Goal: Task Accomplishment & Management: Manage account settings

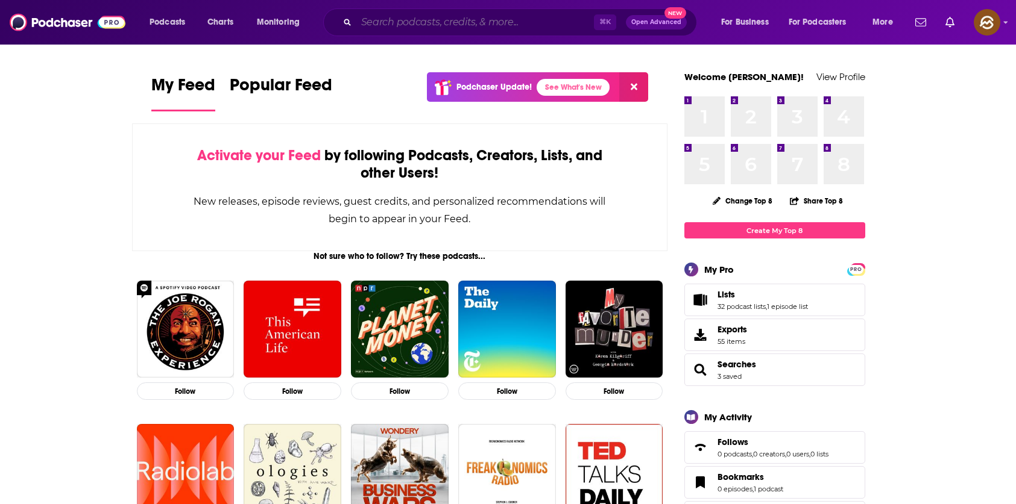
click at [424, 28] on input "Search podcasts, credits, & more..." at bounding box center [474, 22] width 237 height 19
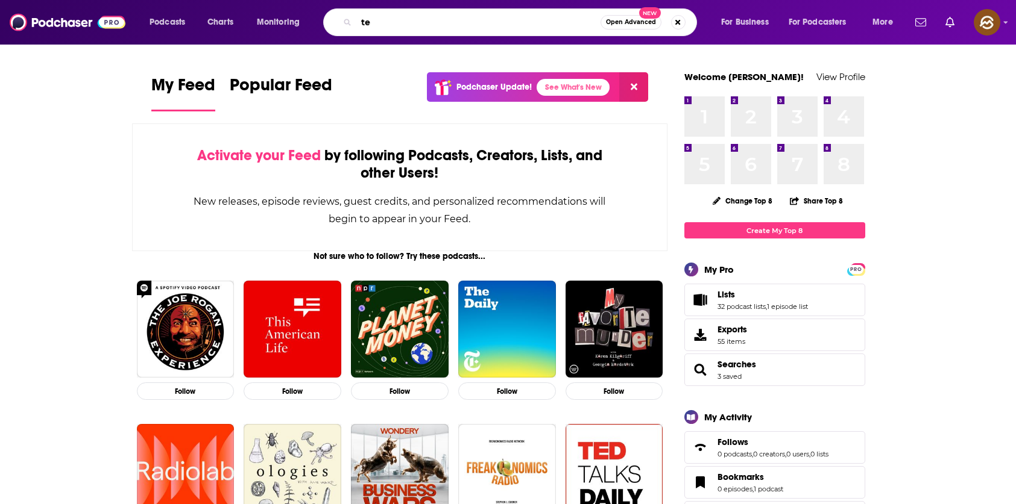
type input "t"
type input "s"
type input "tech startup"
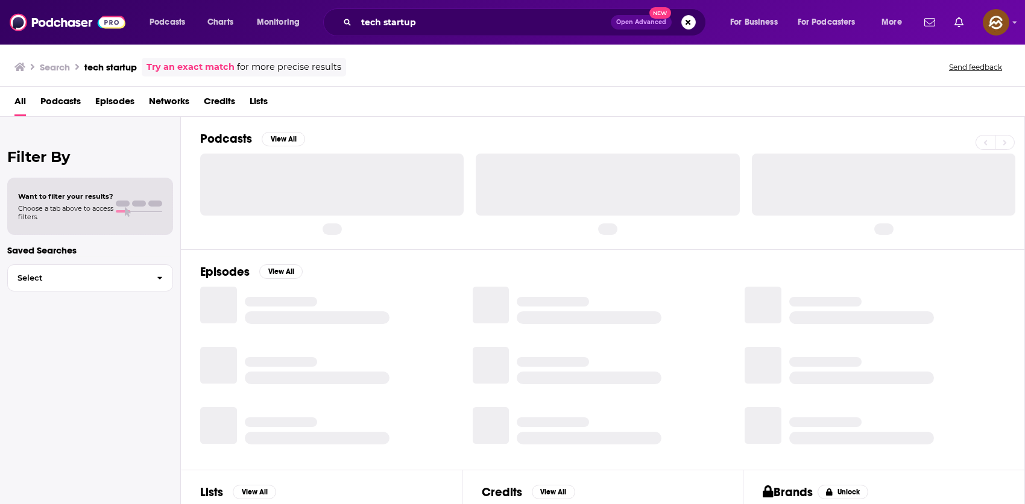
click at [106, 96] on span "Episodes" at bounding box center [114, 104] width 39 height 25
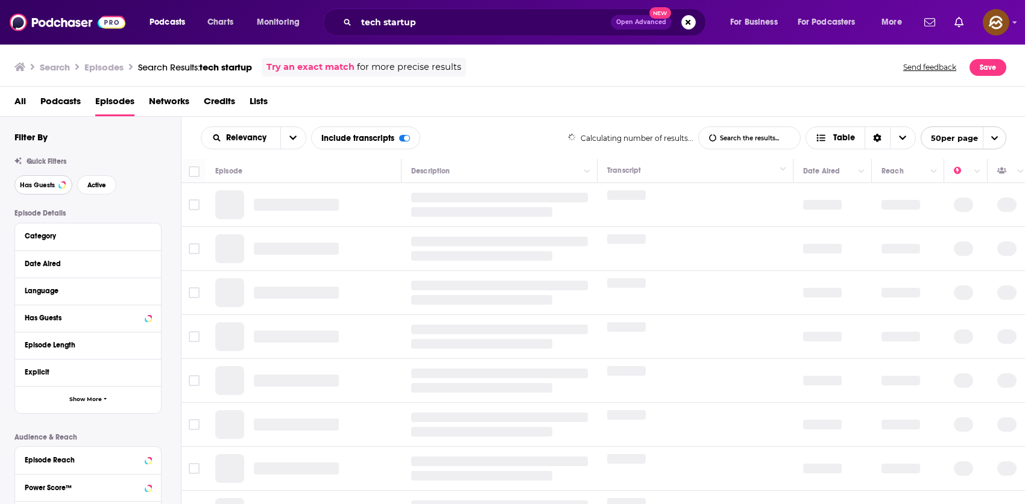
click at [37, 186] on span "Has Guests" at bounding box center [37, 185] width 35 height 7
click at [87, 183] on span "Active" at bounding box center [96, 185] width 19 height 7
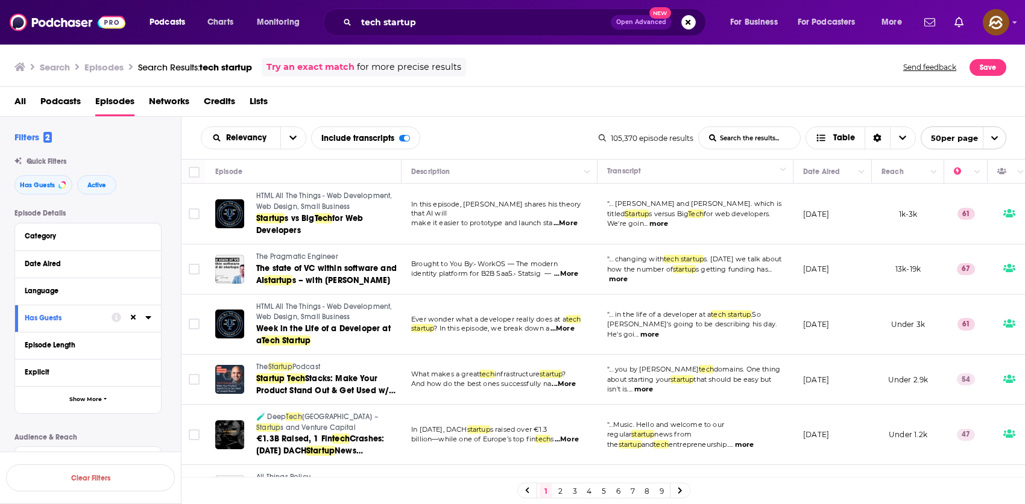
click at [292, 256] on span "The Pragmatic Engineer" at bounding box center [297, 257] width 82 height 8
click at [303, 366] on span "Podcast" at bounding box center [306, 367] width 28 height 8
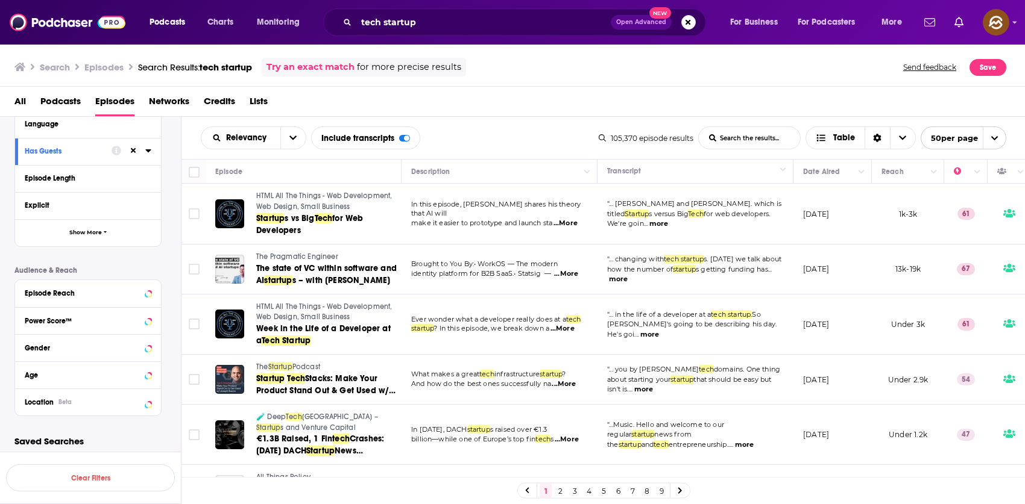
scroll to position [171, 0]
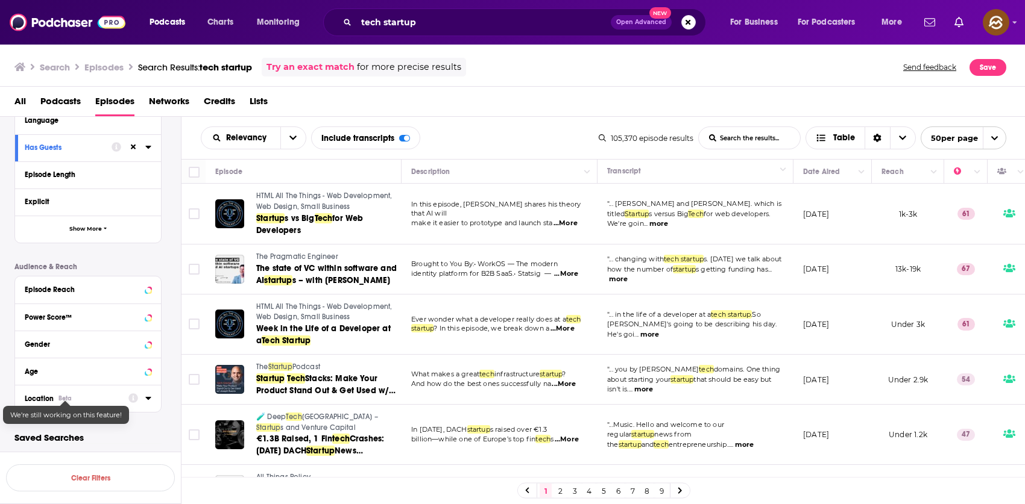
click at [69, 400] on div "Beta" at bounding box center [64, 399] width 13 height 8
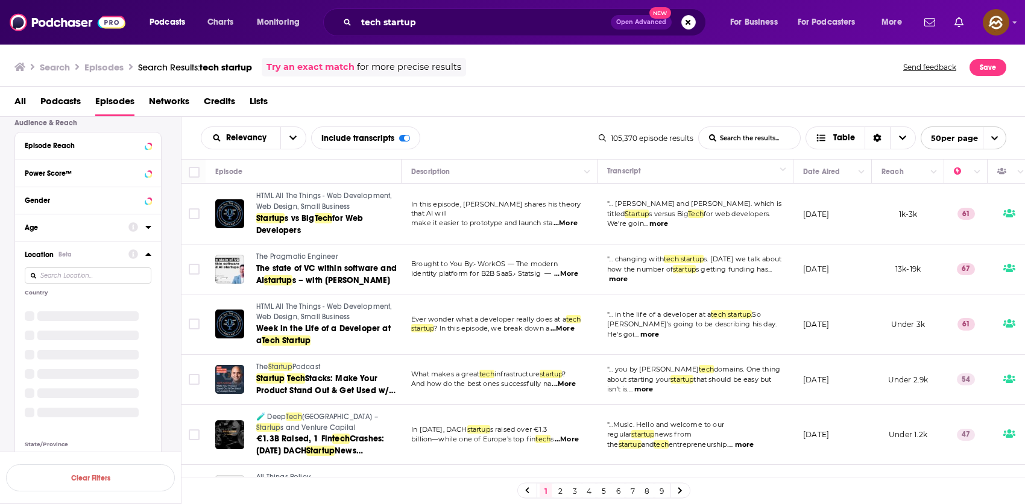
scroll to position [320, 0]
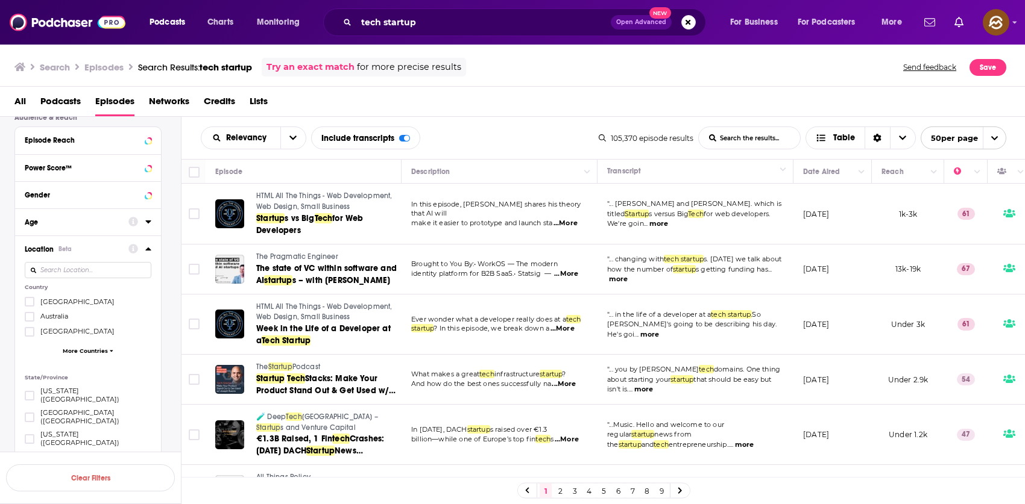
click at [71, 301] on span "[GEOGRAPHIC_DATA]" at bounding box center [77, 302] width 74 height 8
click at [30, 306] on input "multiSelectOption-unitedstates-0" at bounding box center [30, 306] width 0 height 0
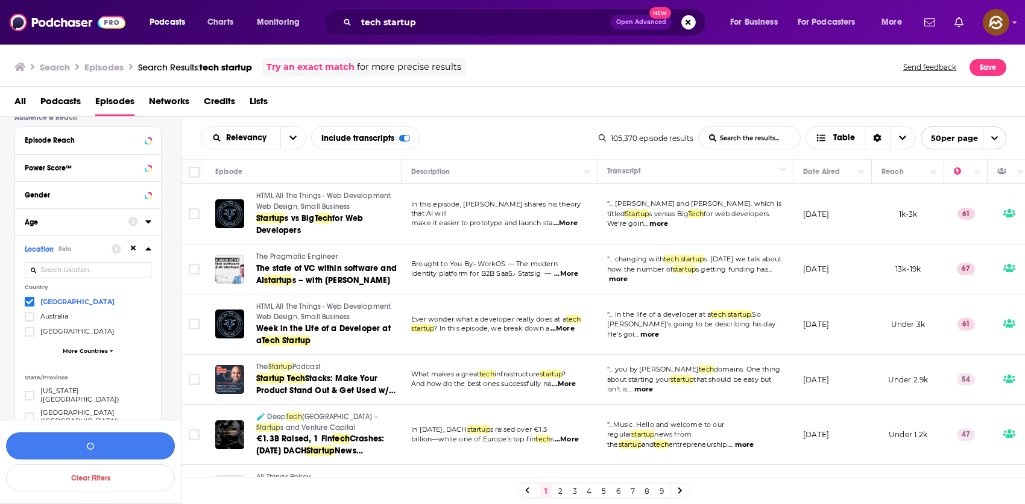
click at [116, 445] on button "button" at bounding box center [90, 446] width 169 height 27
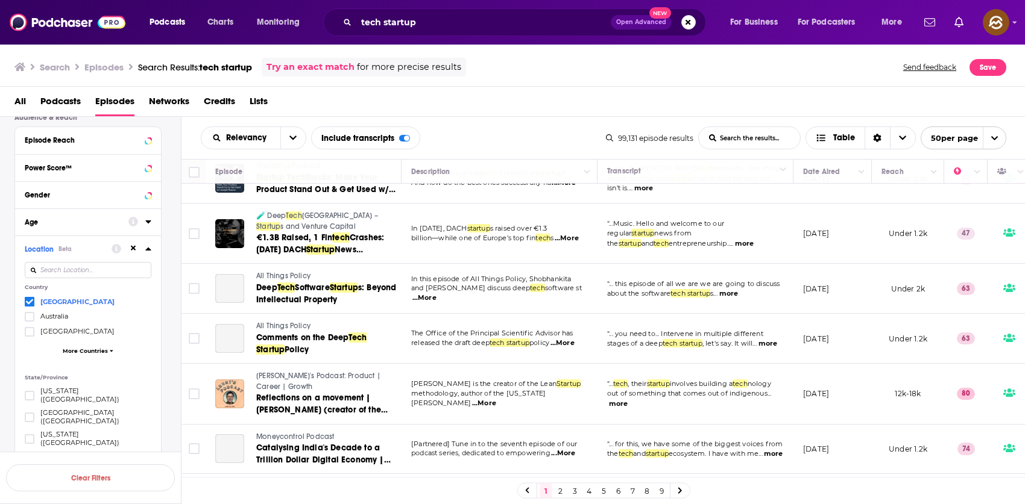
scroll to position [207, 0]
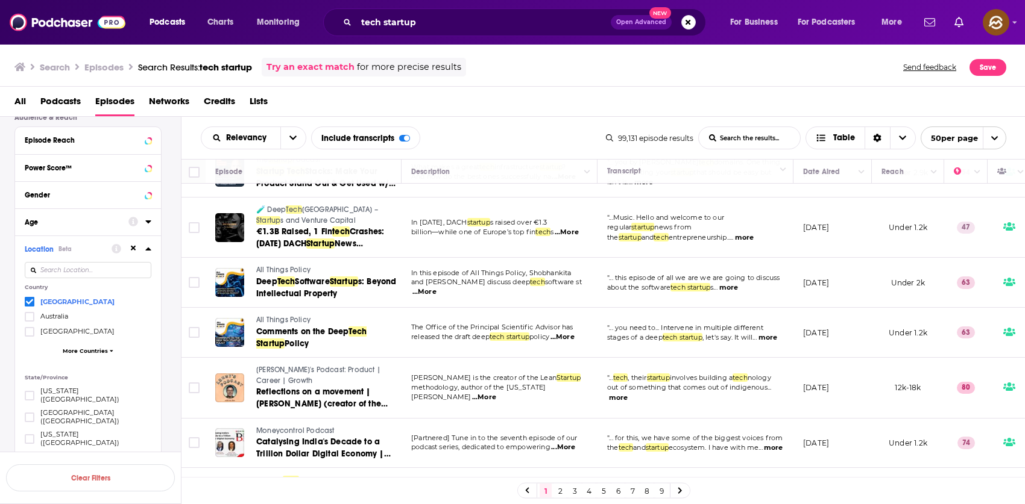
click at [291, 270] on span "All Things Policy" at bounding box center [283, 270] width 54 height 8
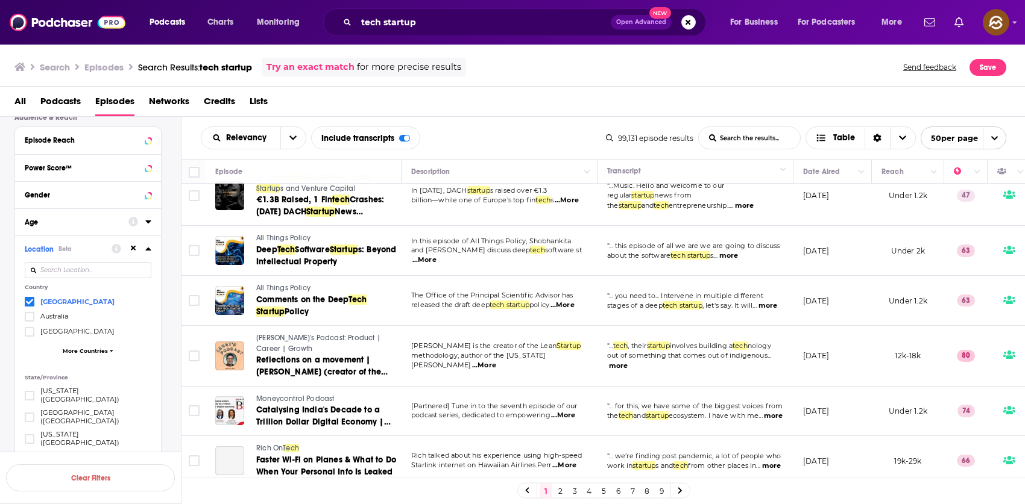
scroll to position [258, 0]
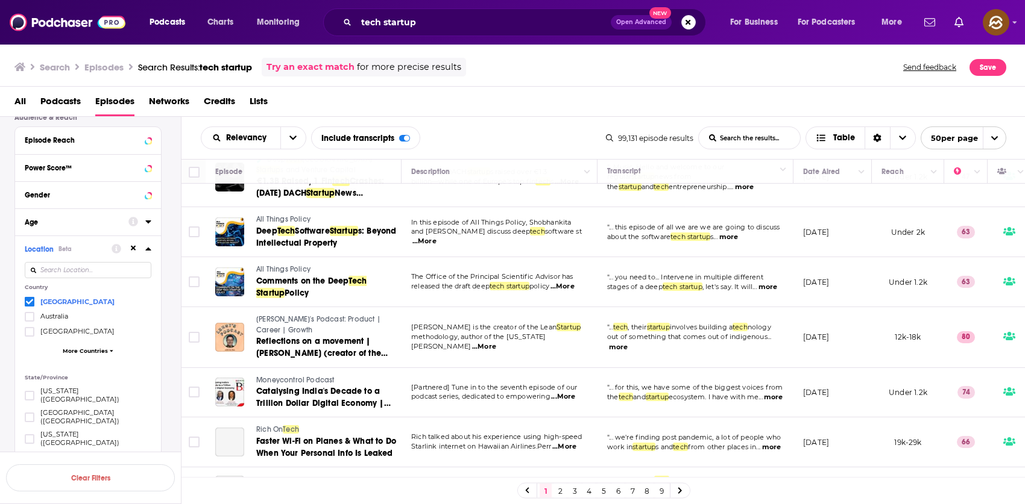
click at [292, 316] on div "Podcasts Charts Monitoring tech startup Open Advanced New For Business For Podc…" at bounding box center [512, 252] width 1025 height 504
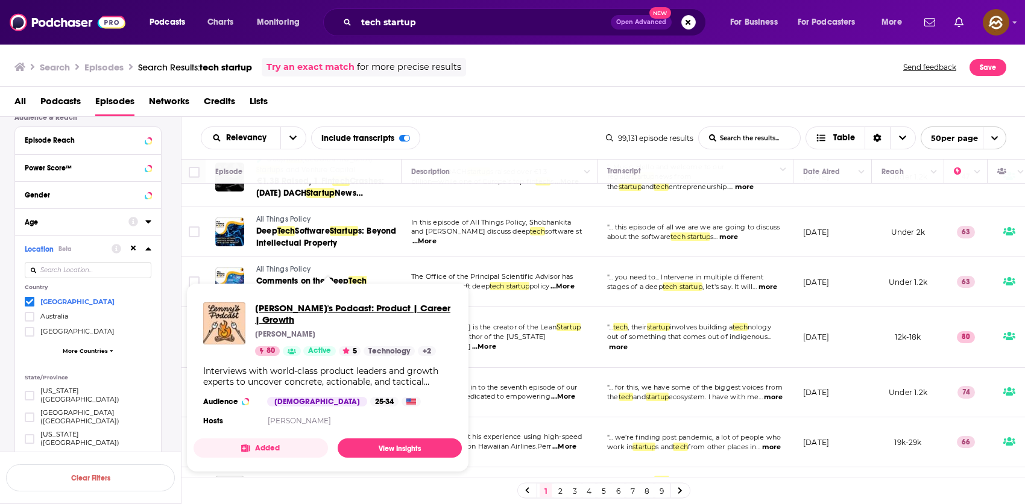
click at [330, 309] on span "Lenny's Podcast: Product | Career | Growth" at bounding box center [353, 314] width 197 height 23
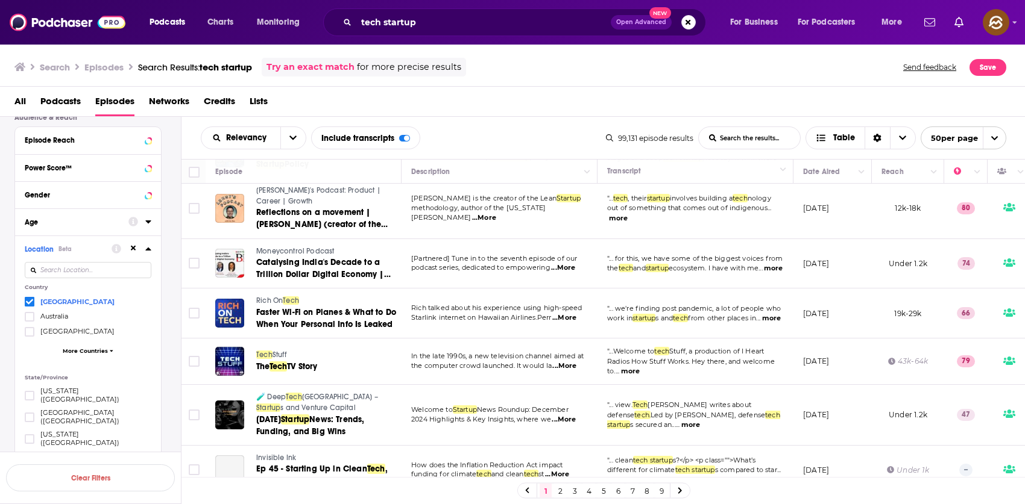
scroll to position [391, 0]
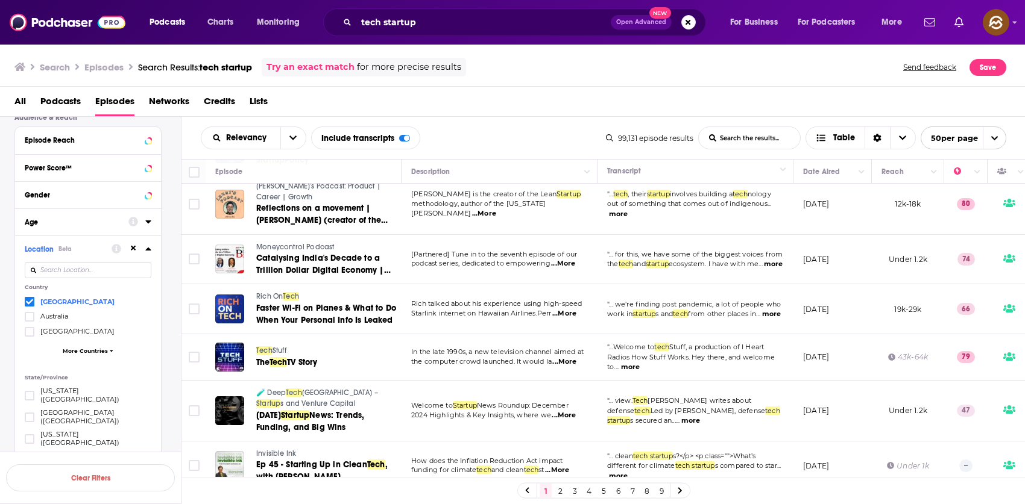
click at [283, 294] on span "Rich On" at bounding box center [269, 296] width 27 height 8
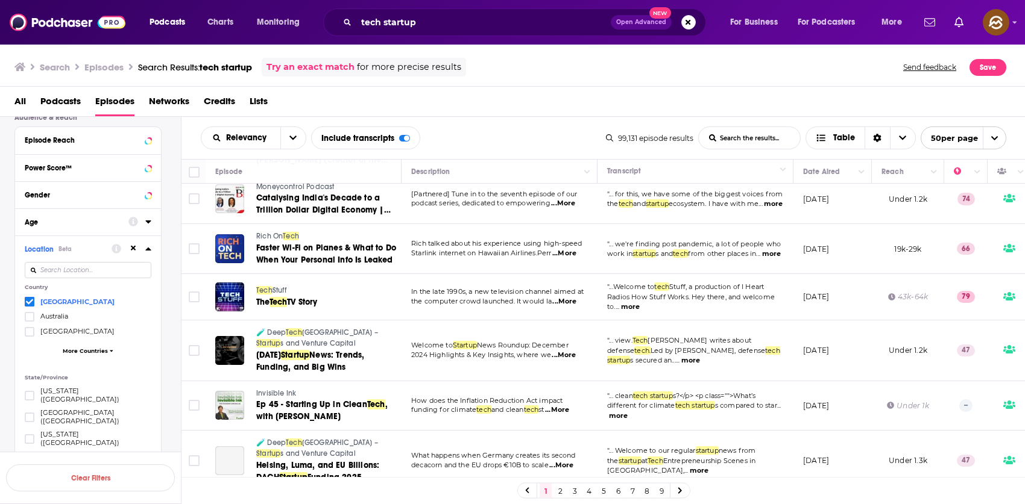
scroll to position [459, 0]
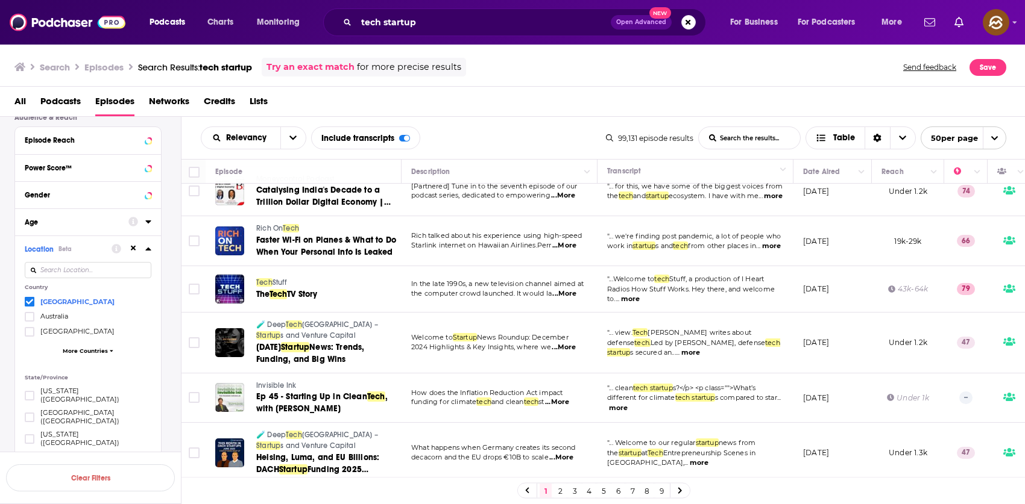
click at [266, 280] on span "Tech" at bounding box center [264, 282] width 16 height 8
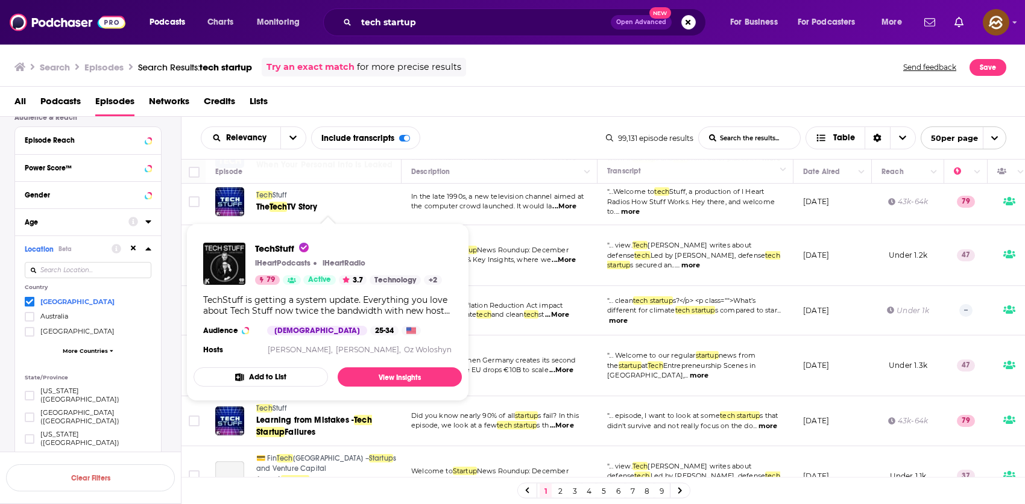
scroll to position [549, 0]
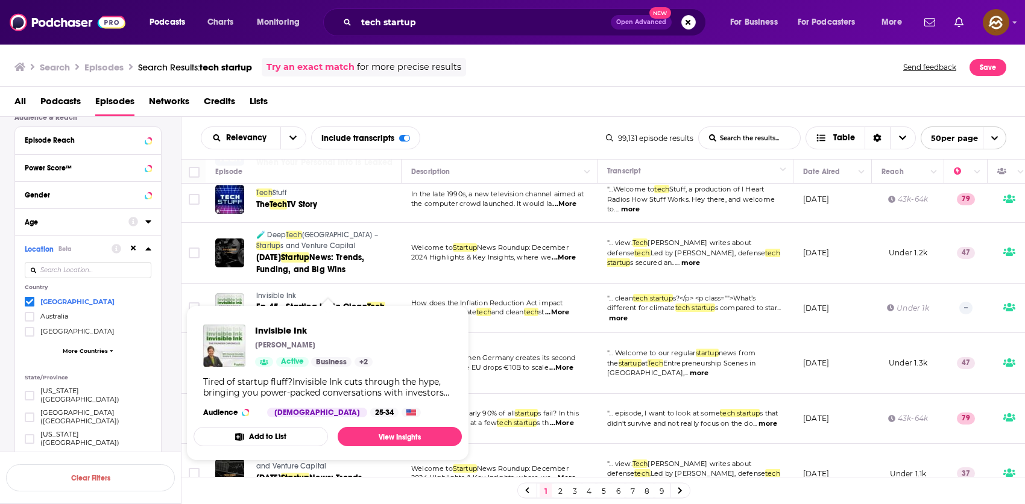
click at [272, 293] on span "Invisible Ink" at bounding box center [276, 296] width 40 height 8
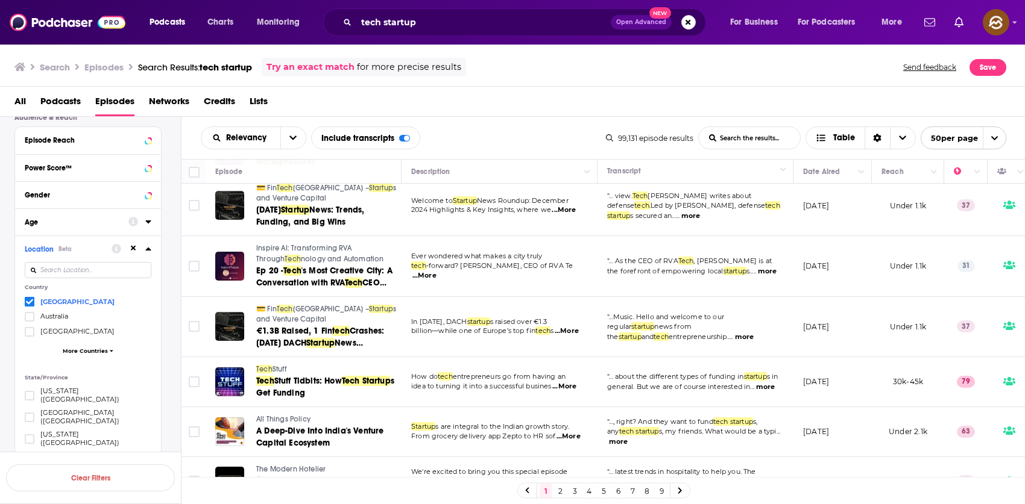
scroll to position [816, 0]
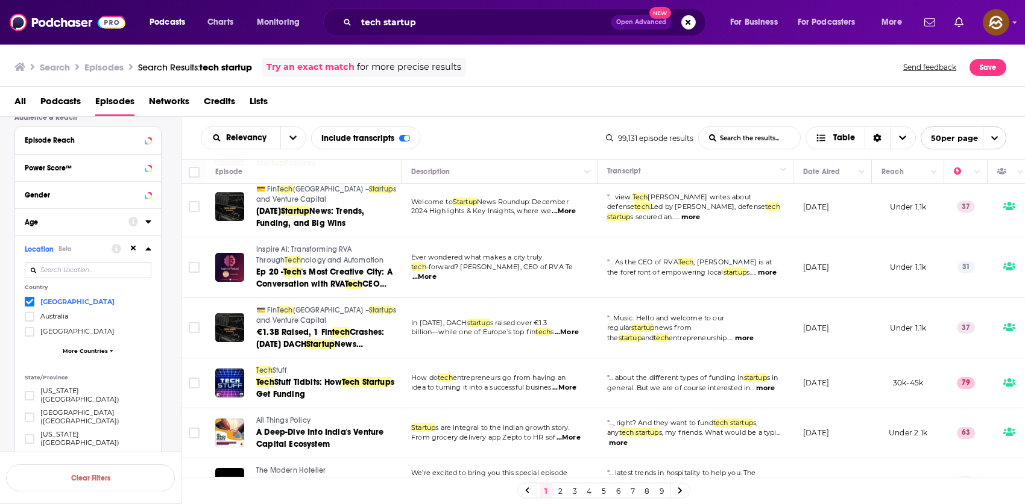
click at [310, 258] on span "nology and Automation" at bounding box center [342, 260] width 83 height 8
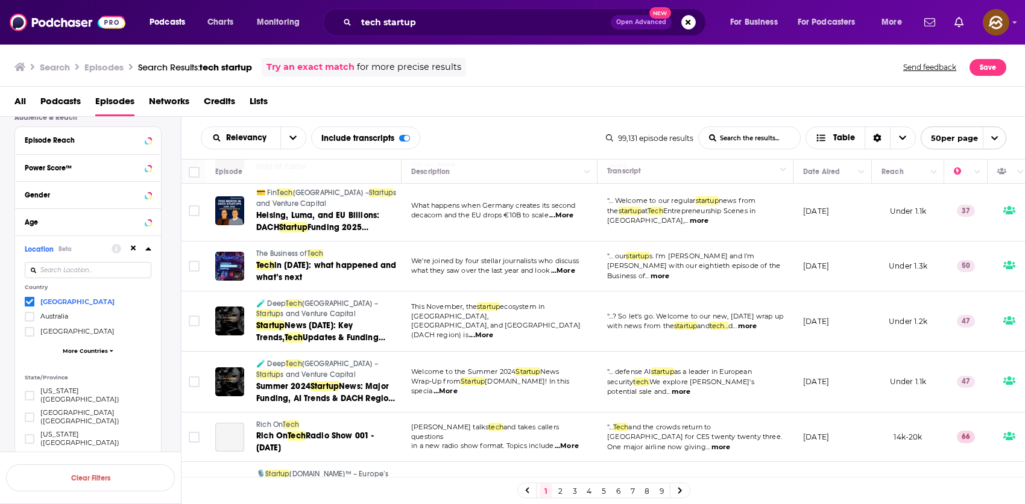
scroll to position [1144, 0]
click at [273, 248] on link "The Business of Tech" at bounding box center [327, 253] width 143 height 11
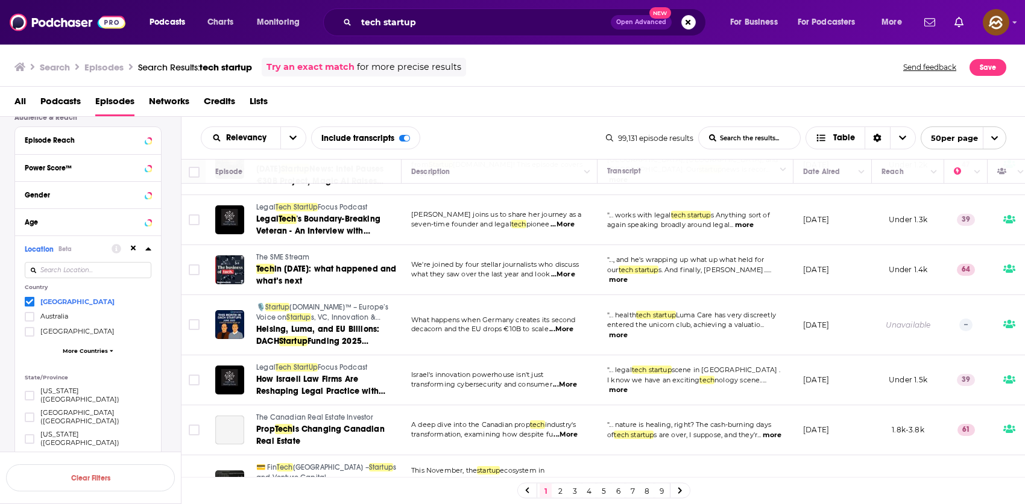
scroll to position [1583, 0]
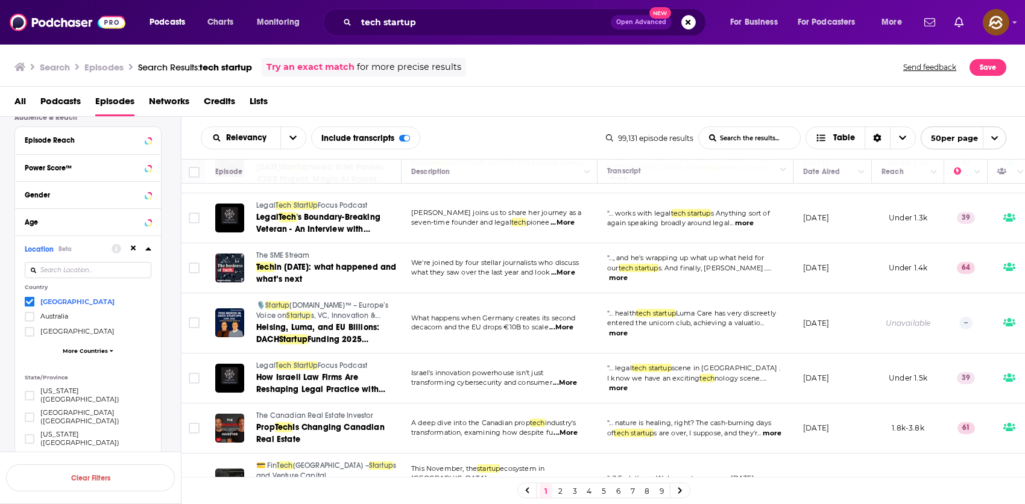
click at [304, 304] on span "rad.io™ – Europe’s Voice on" at bounding box center [322, 310] width 133 height 19
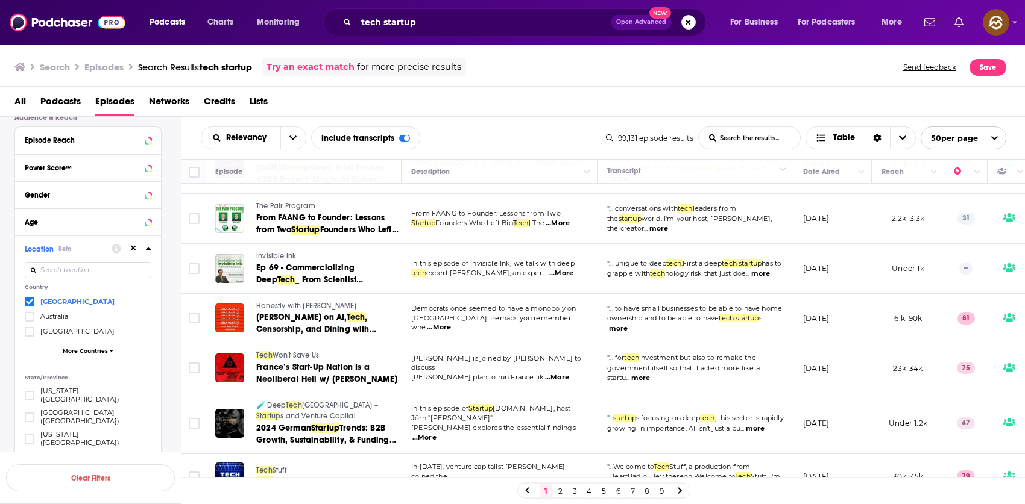
scroll to position [2401, 0]
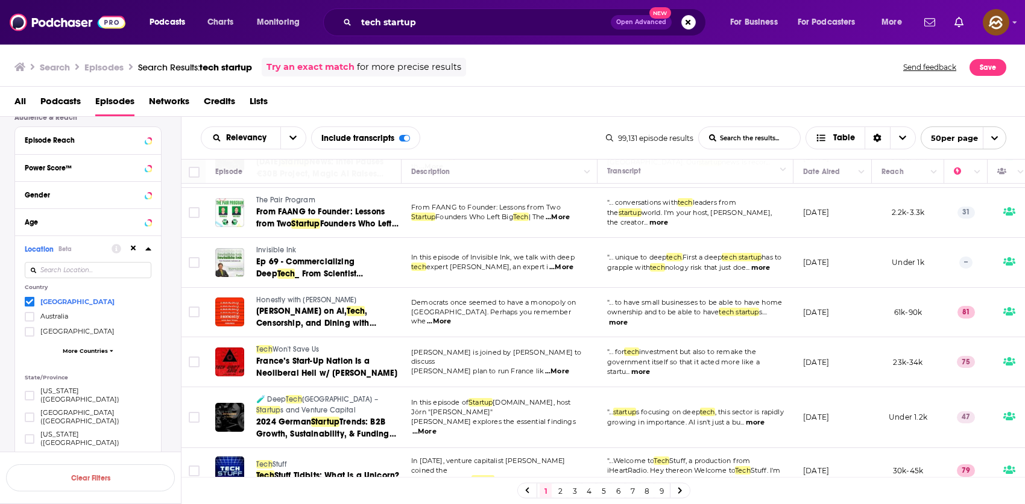
click at [303, 284] on div "Podcasts Charts Monitoring tech startup Open Advanced New For Business For Podc…" at bounding box center [512, 252] width 1025 height 504
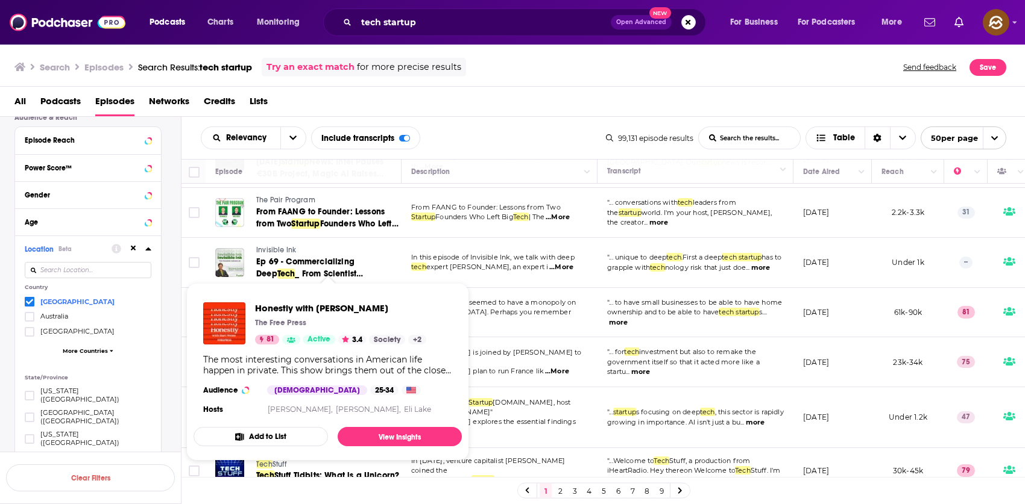
click at [307, 300] on div "Honestly with Bari Weiss The Free Press 81 Active 3.4 Society + 2 The most inte…" at bounding box center [327, 360] width 268 height 134
click at [320, 310] on span "Honestly with Bari Weiss" at bounding box center [340, 308] width 171 height 11
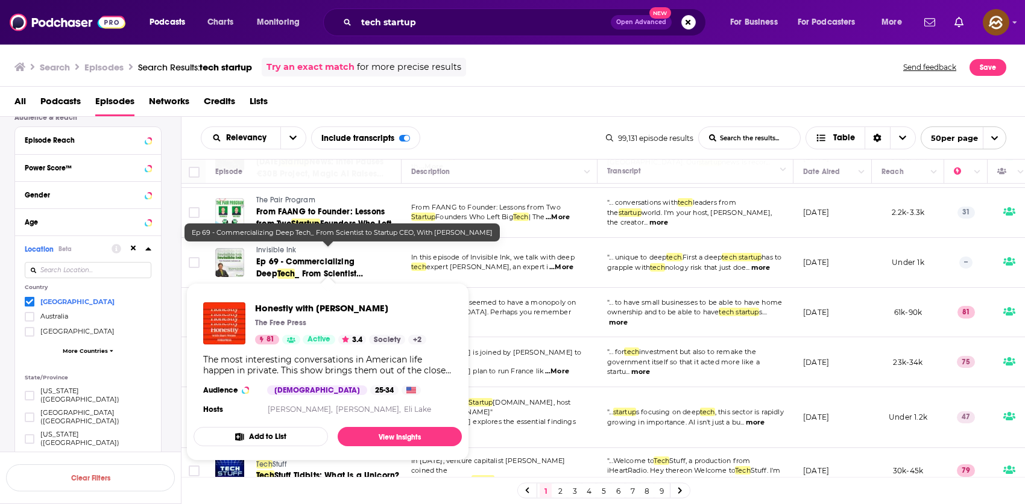
click at [512, 115] on div "All Podcasts Episodes Networks Credits Lists" at bounding box center [514, 104] width 1001 height 25
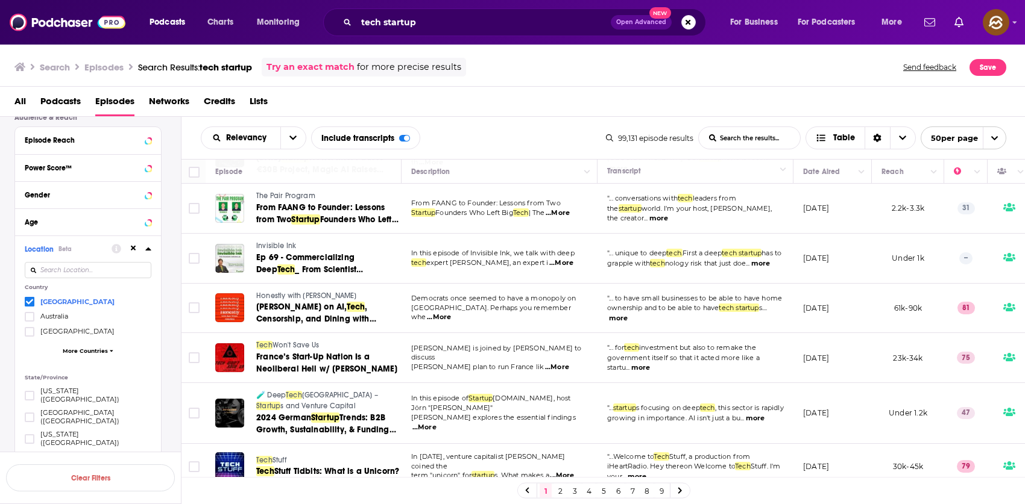
scroll to position [2413, 0]
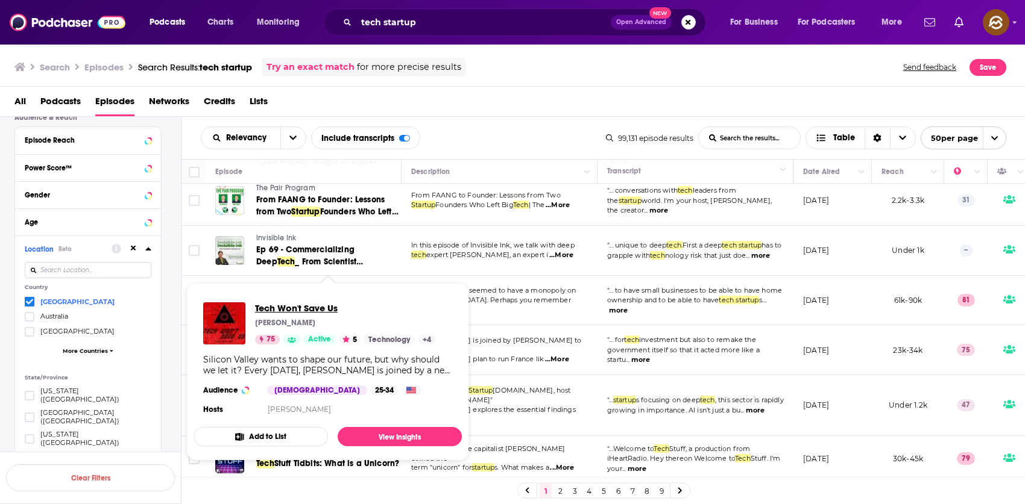
click at [312, 305] on span "Tech Won't Save Us" at bounding box center [345, 308] width 181 height 11
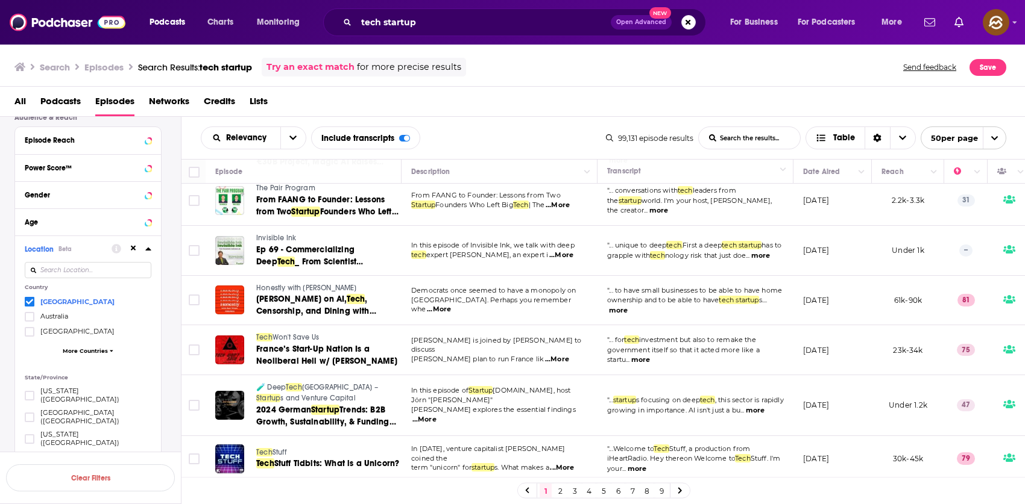
click at [557, 492] on link "2" at bounding box center [560, 491] width 12 height 14
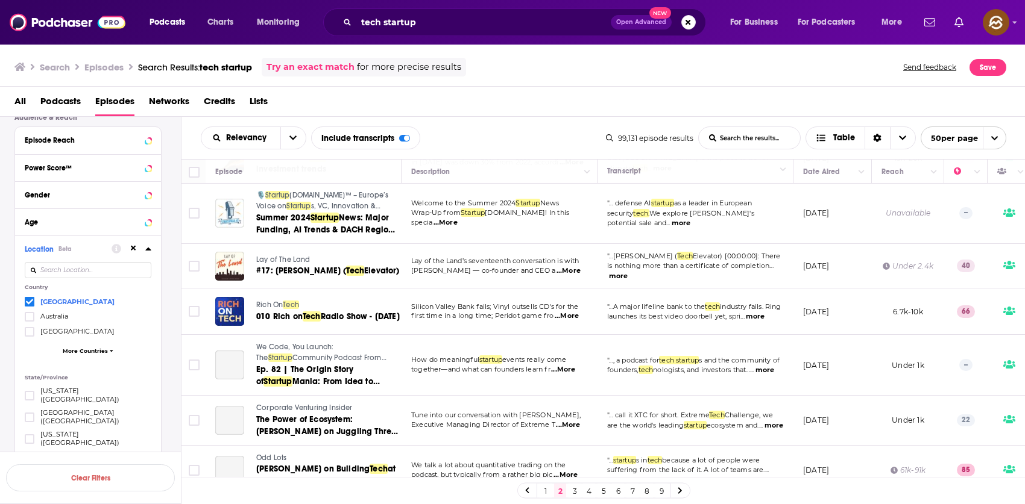
scroll to position [489, 0]
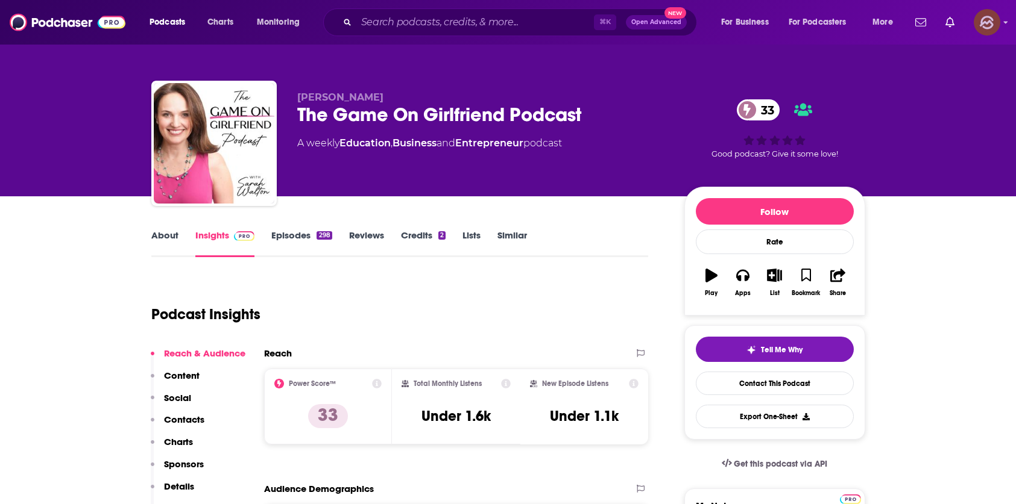
click at [996, 30] on img "Logged in as hey85204" at bounding box center [986, 22] width 27 height 27
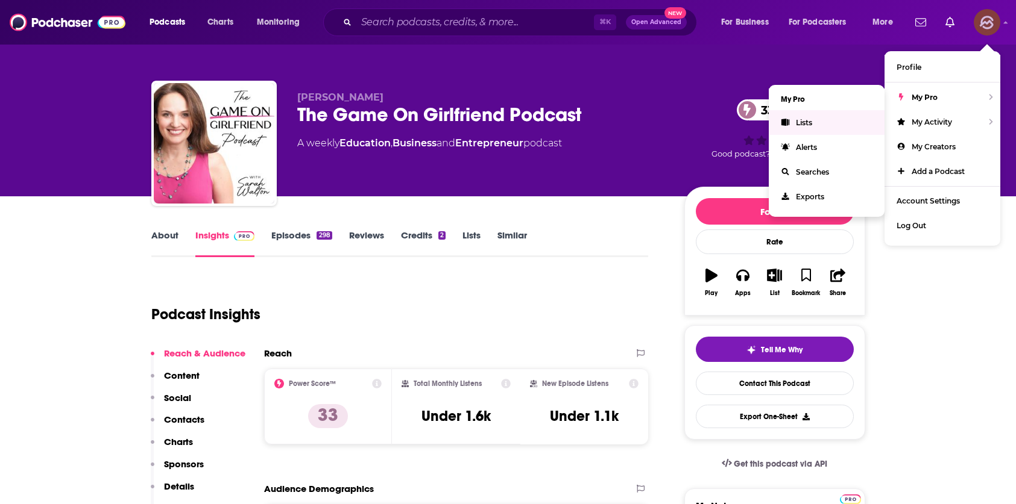
click at [813, 121] on link "Lists" at bounding box center [826, 122] width 116 height 25
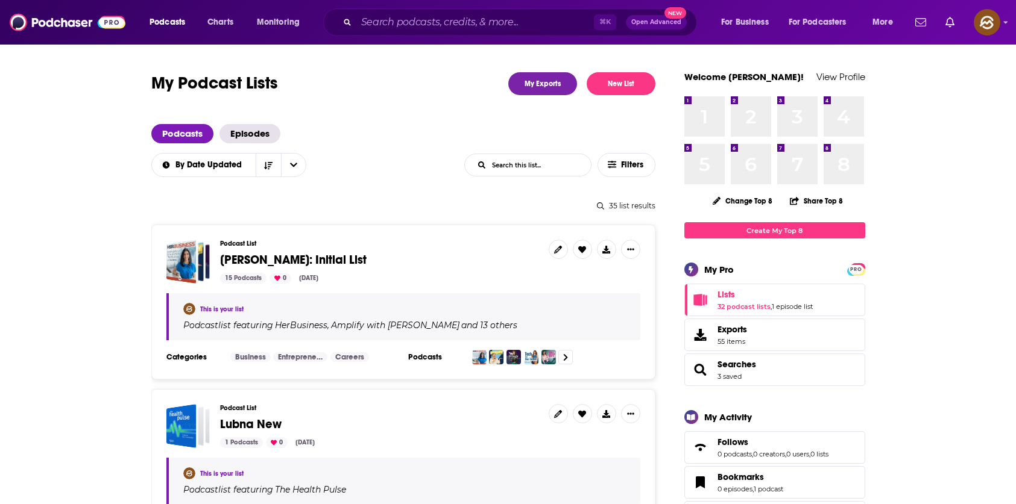
click at [250, 260] on span "Marlena: Initial List" at bounding box center [293, 260] width 146 height 15
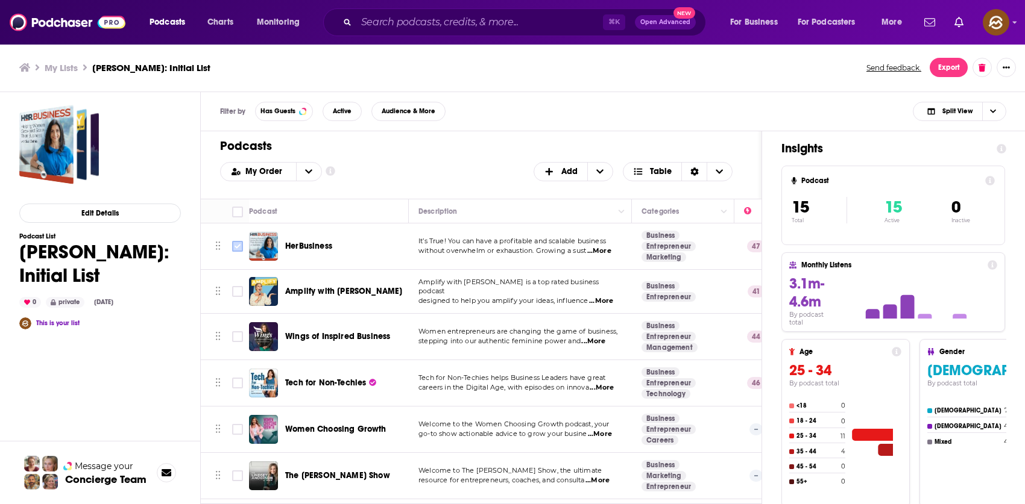
click at [237, 251] on input "Toggle select row" at bounding box center [237, 246] width 11 height 11
checkbox input "true"
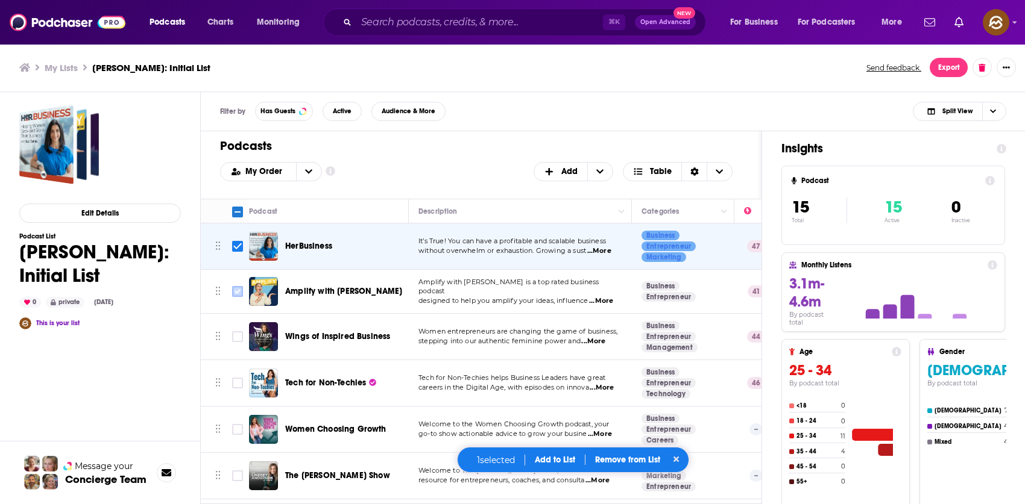
click at [235, 292] on input "Toggle select row" at bounding box center [237, 291] width 11 height 11
checkbox input "true"
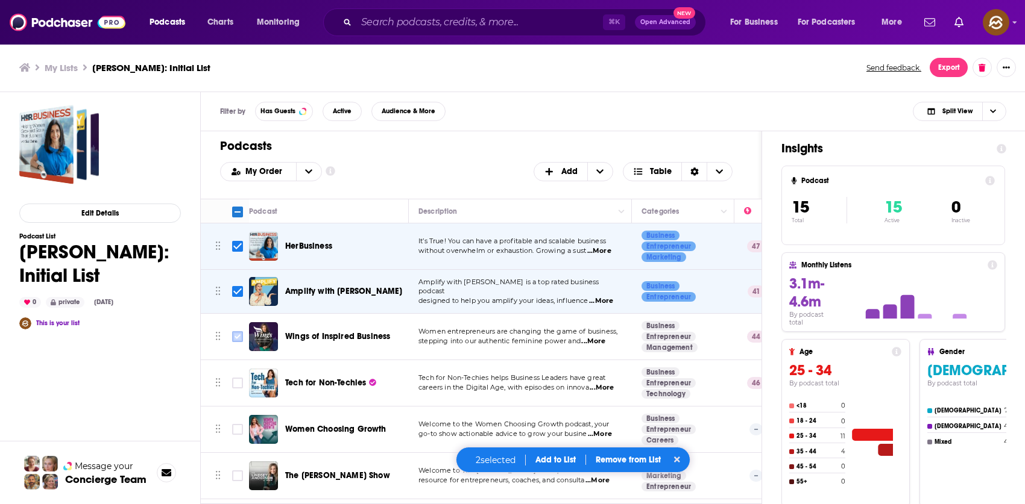
click at [233, 336] on input "Toggle select row" at bounding box center [237, 336] width 11 height 11
checkbox input "true"
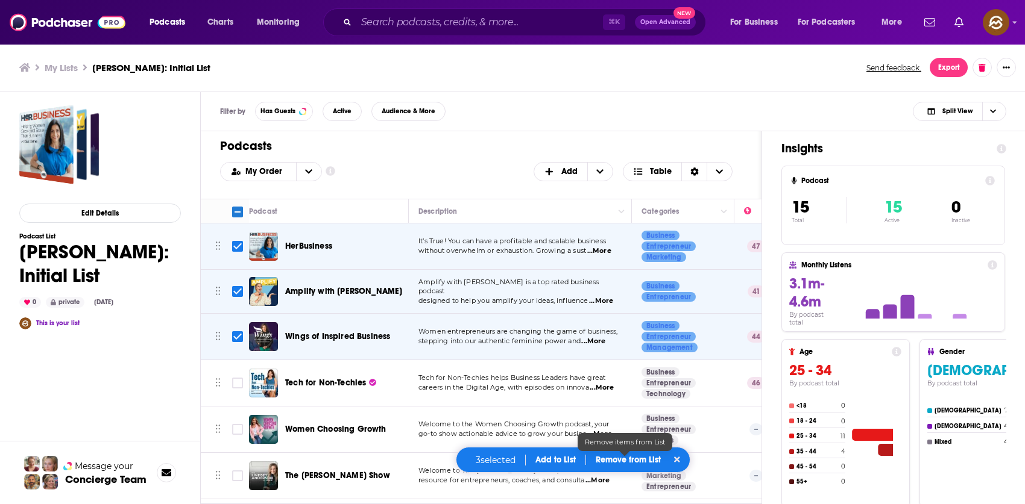
click at [620, 460] on p "Remove from List" at bounding box center [627, 460] width 65 height 10
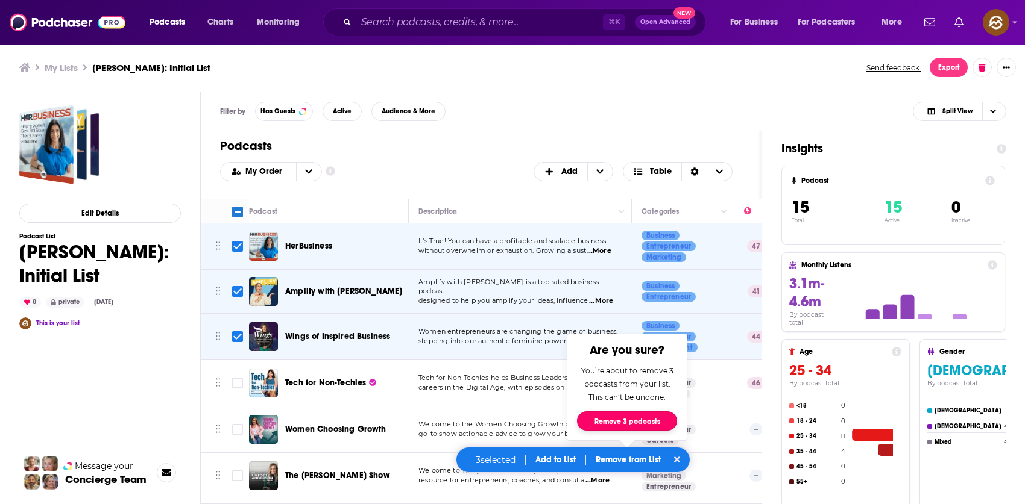
click at [610, 422] on button "Remove 3 podcasts" at bounding box center [627, 421] width 100 height 19
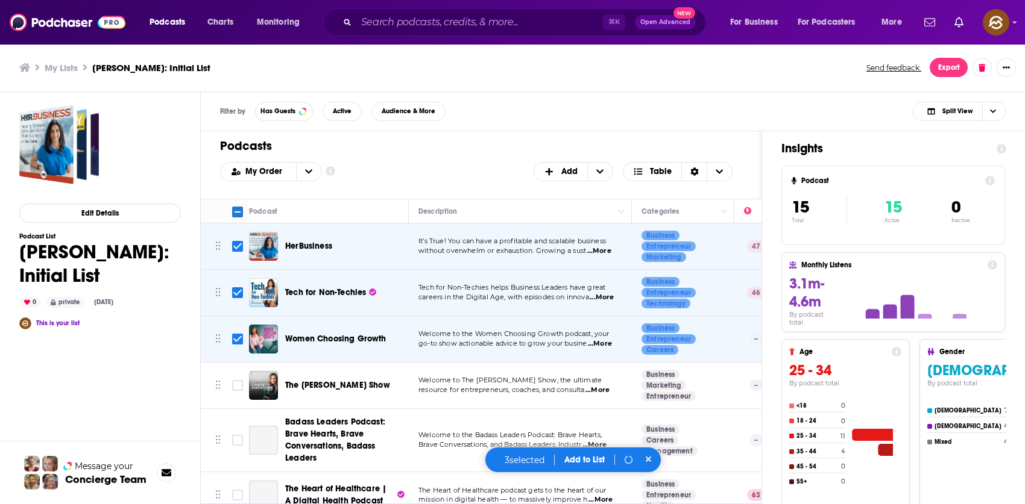
checkbox input "false"
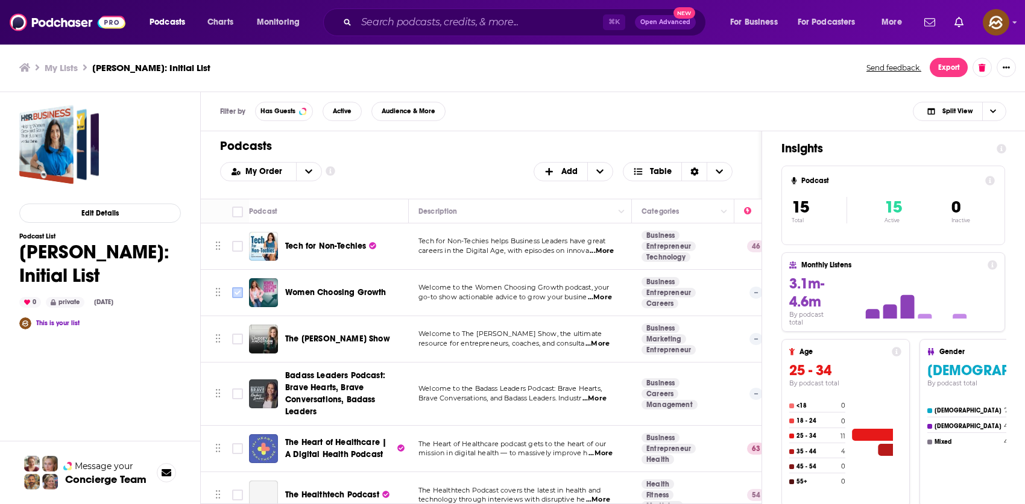
click at [235, 292] on input "Toggle select row" at bounding box center [237, 292] width 11 height 11
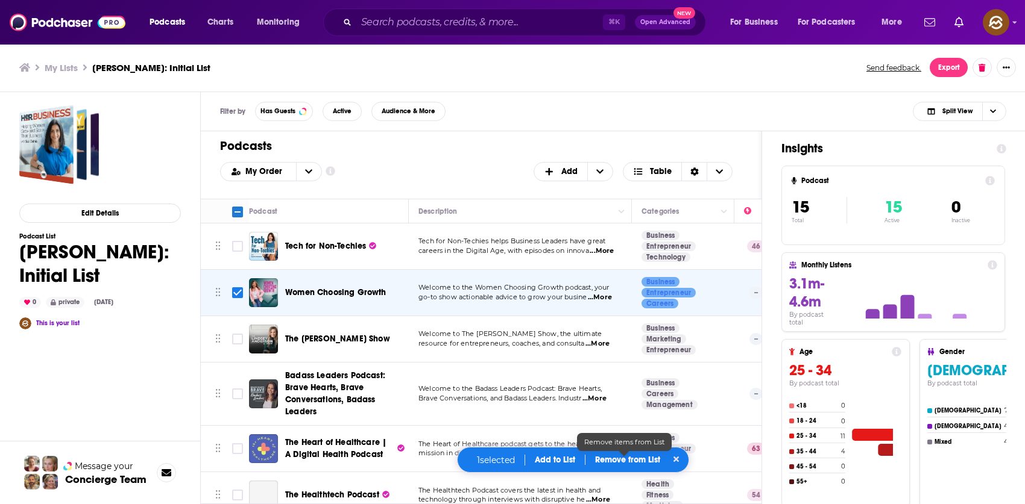
click at [612, 459] on p "Remove from List" at bounding box center [627, 460] width 65 height 10
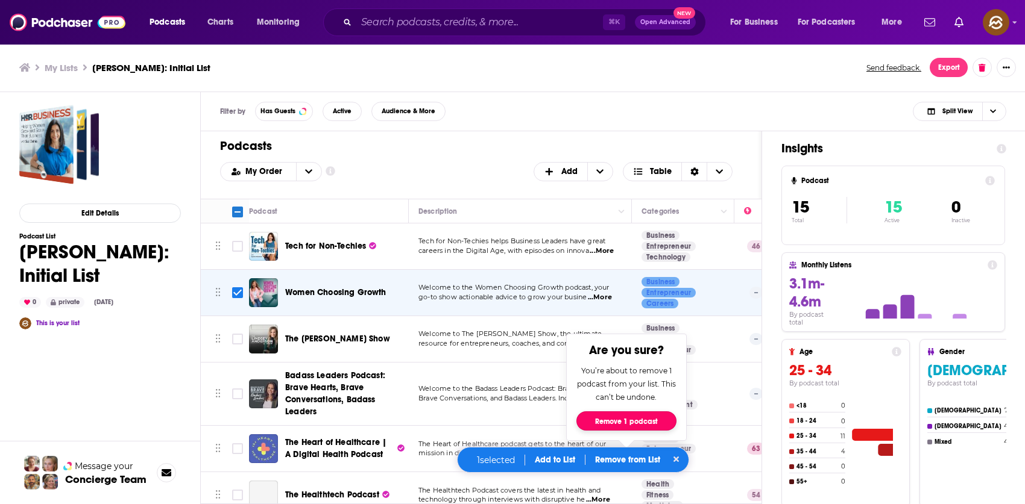
click at [640, 425] on button "Remove 1 podcast" at bounding box center [626, 421] width 100 height 19
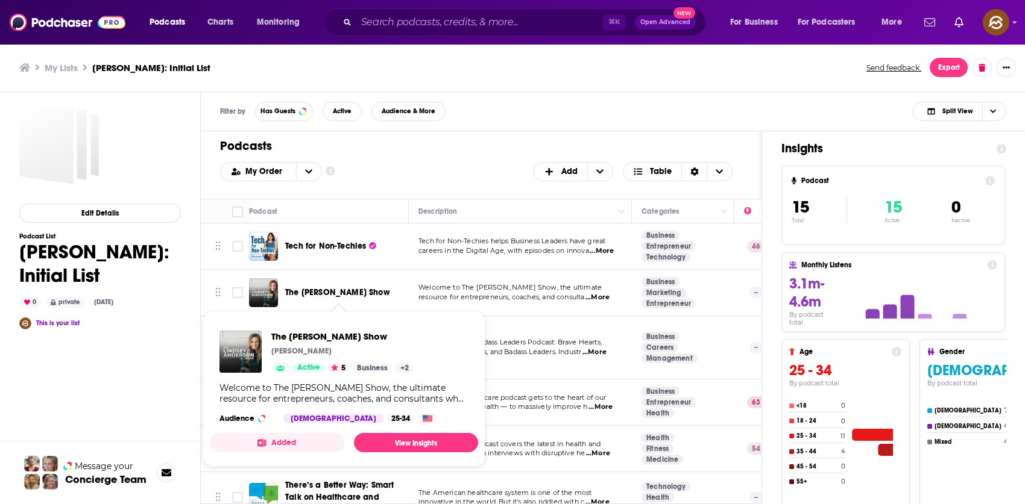
click at [323, 295] on span "The Lindsey Anderson Show" at bounding box center [337, 292] width 105 height 10
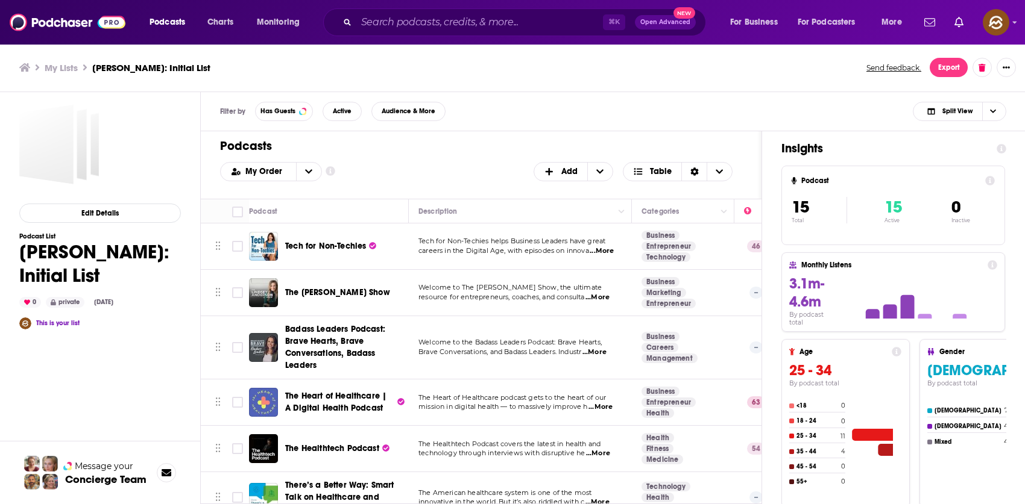
click at [343, 338] on div "Podcasts Charts Monitoring ⌘ K Open Advanced New For Business For Podcasters Mo…" at bounding box center [512, 252] width 1025 height 504
click at [337, 341] on div "Podcasts Charts Monitoring ⌘ K Open Advanced New For Business For Podcasters Mo…" at bounding box center [512, 252] width 1025 height 504
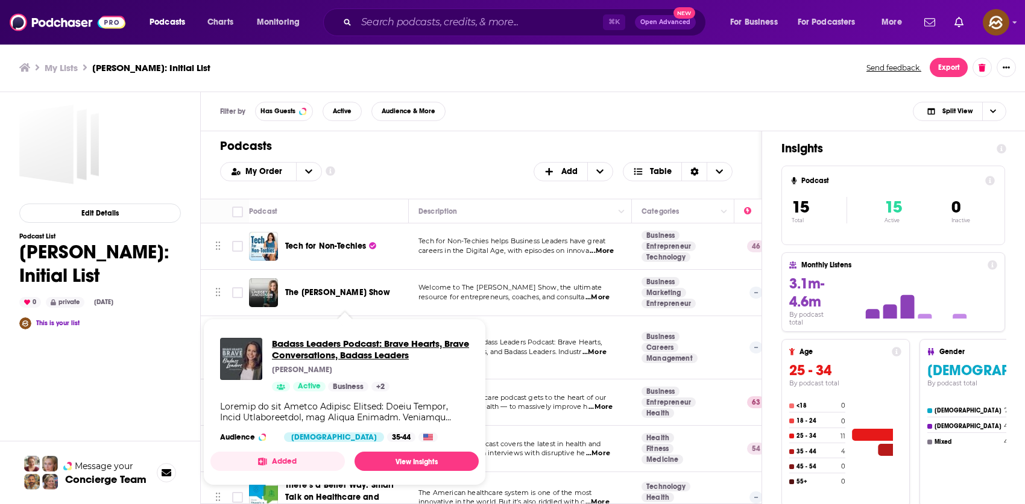
click at [341, 347] on span "Badass Leaders Podcast: Brave Hearts, Brave Conversations, Badass Leaders" at bounding box center [370, 349] width 197 height 23
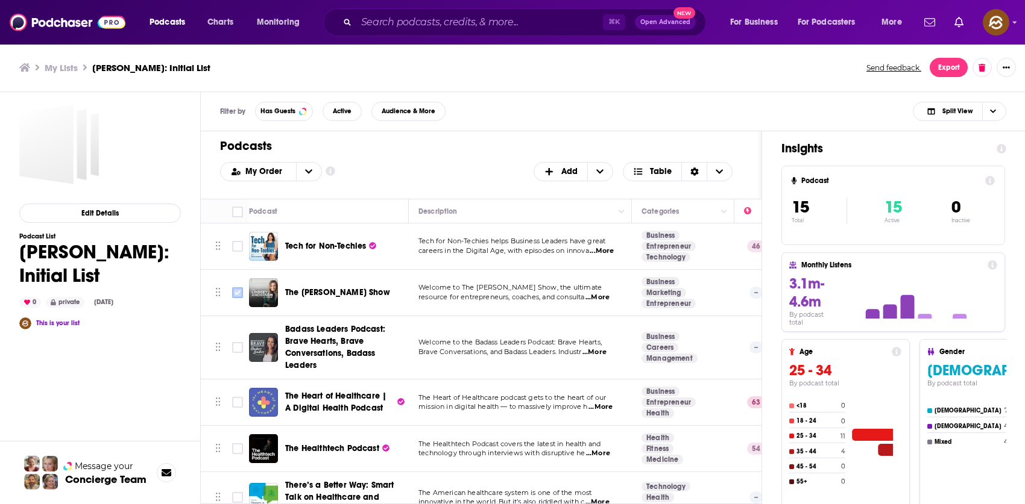
click at [233, 290] on input "Toggle select row" at bounding box center [237, 292] width 11 height 11
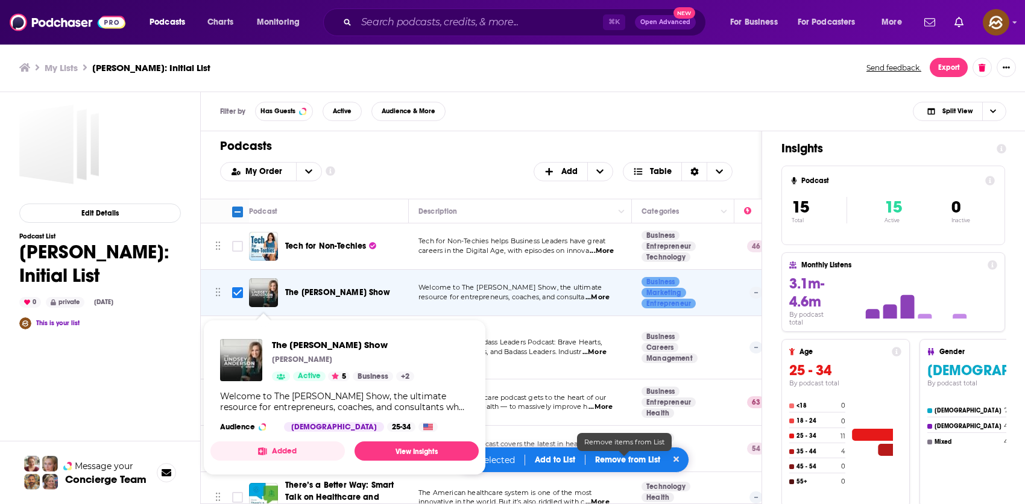
click at [621, 468] on div "1 selected Add to List Remove from List" at bounding box center [573, 460] width 233 height 26
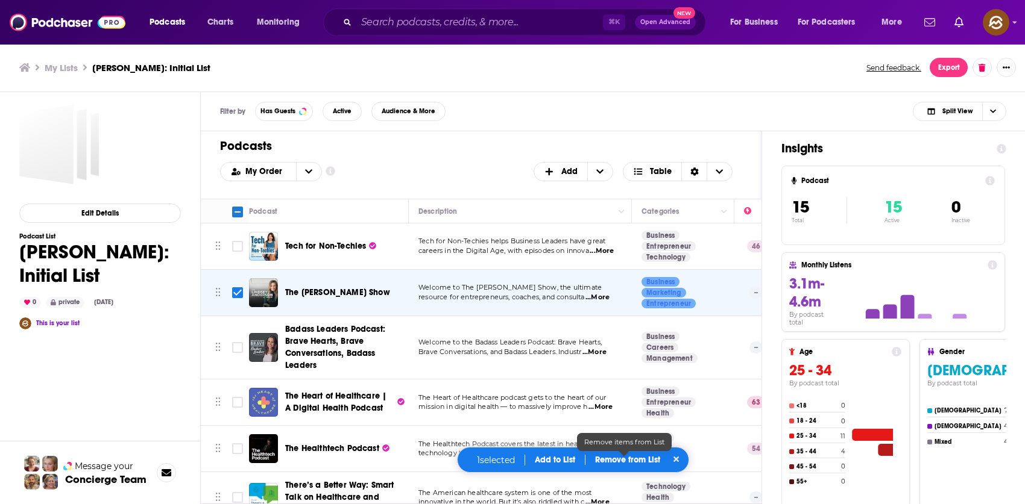
click at [622, 463] on p "Remove from List" at bounding box center [627, 460] width 65 height 10
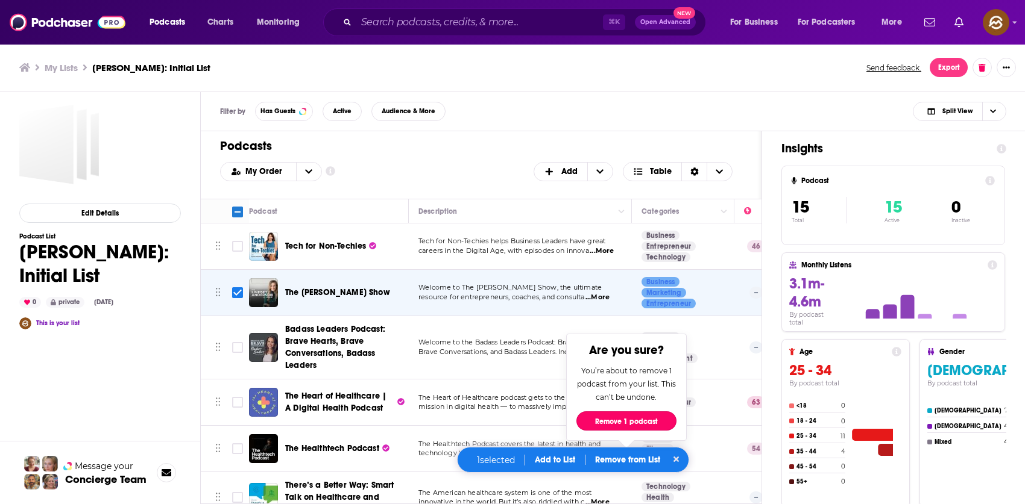
click at [647, 423] on button "Remove 1 podcast" at bounding box center [626, 421] width 100 height 19
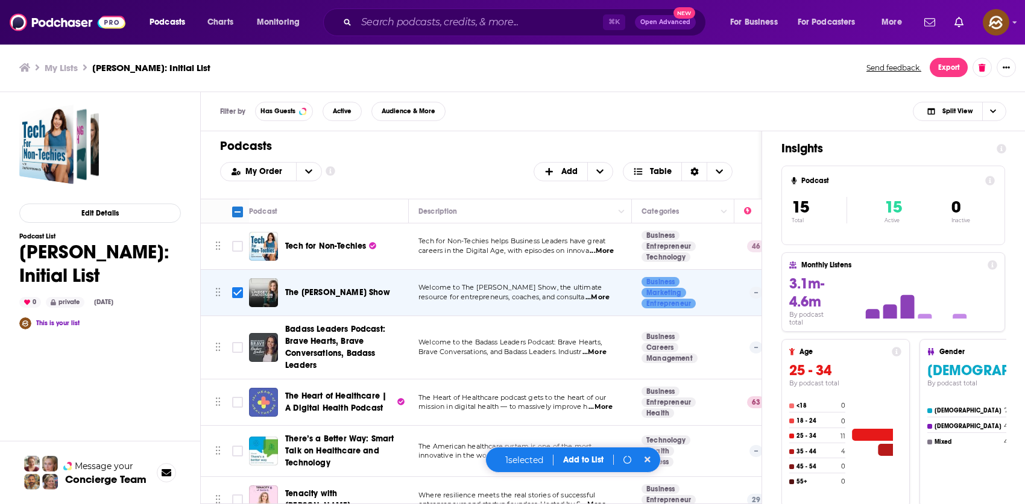
checkbox input "false"
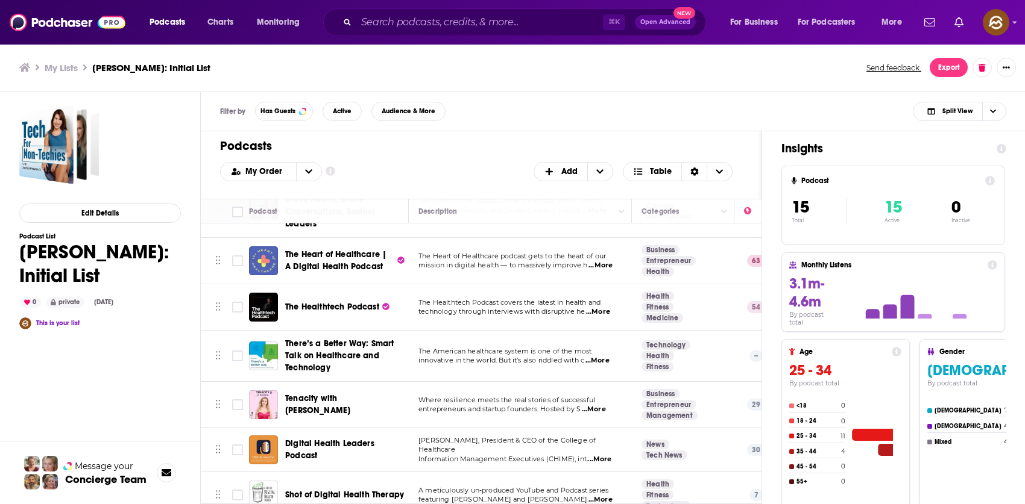
scroll to position [127, 0]
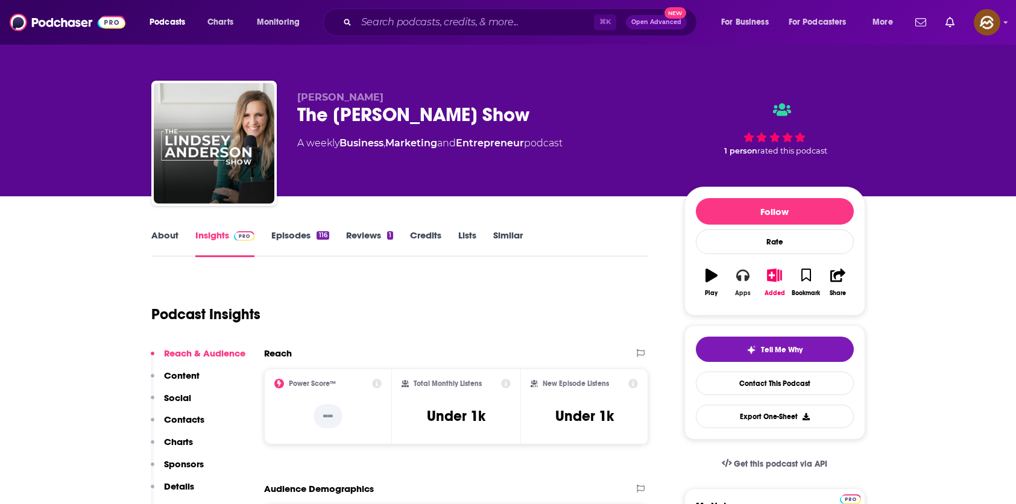
click at [746, 269] on icon "button" at bounding box center [742, 275] width 13 height 13
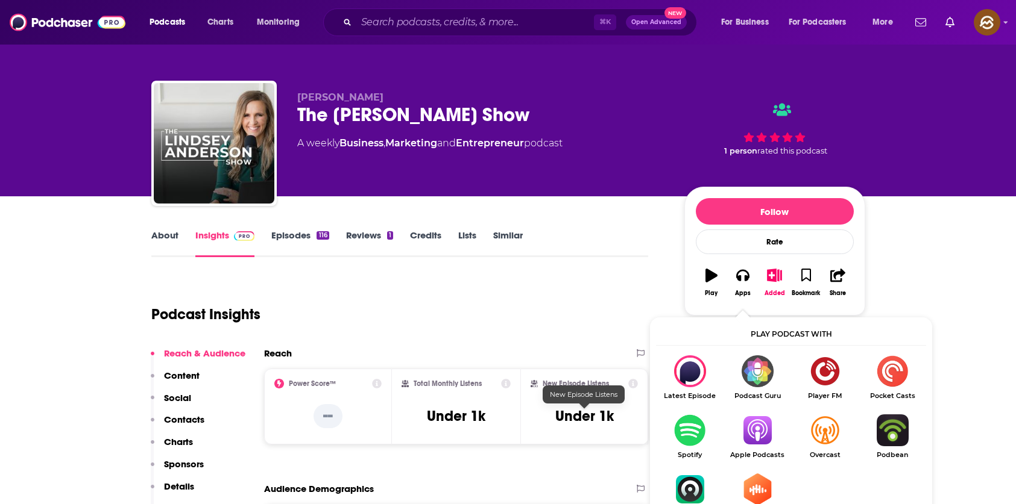
click at [759, 438] on img "Show Listen On dropdown" at bounding box center [756, 431] width 67 height 32
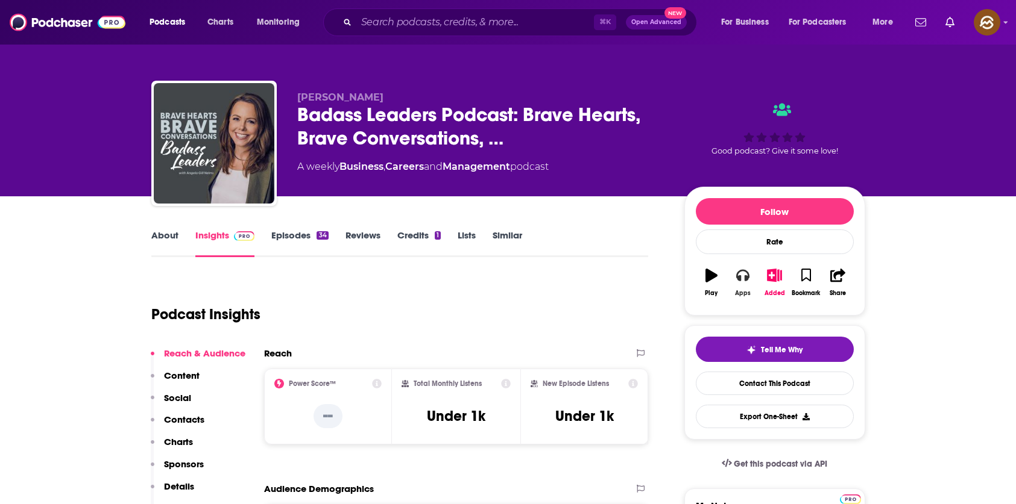
drag, startPoint x: 740, startPoint y: 275, endPoint x: 745, endPoint y: 286, distance: 11.9
click at [741, 277] on icon "button" at bounding box center [742, 275] width 13 height 13
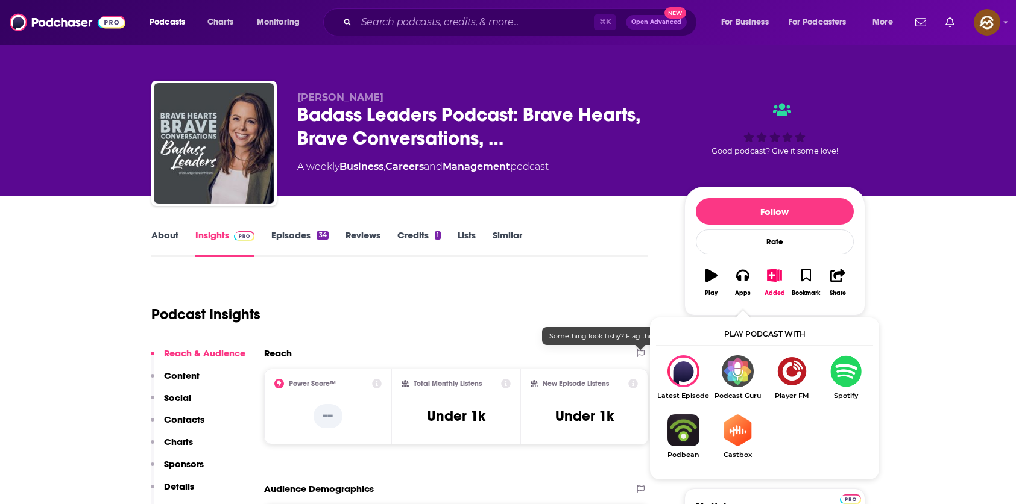
click at [491, 302] on div "Podcast Insights" at bounding box center [395, 307] width 488 height 61
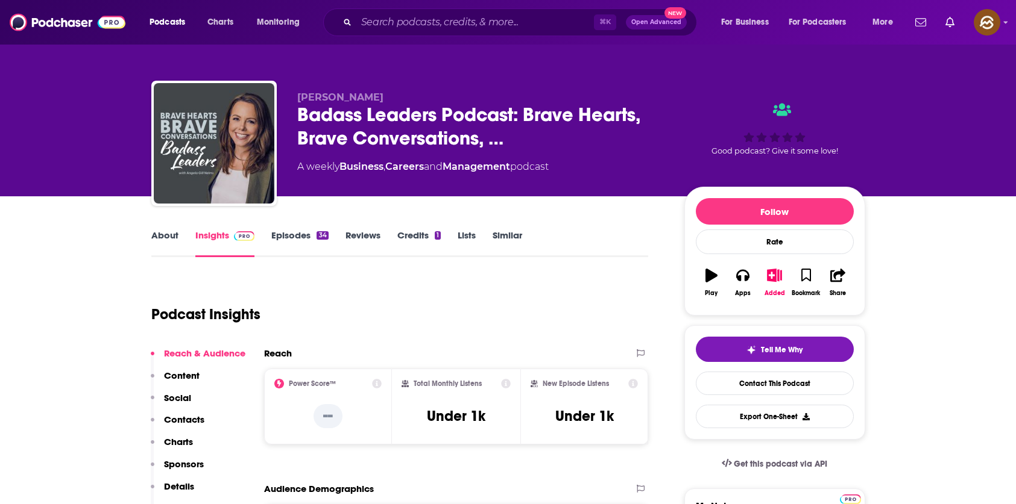
click at [286, 228] on div "About Insights Episodes 34 Reviews Credits 1 Lists Similar" at bounding box center [399, 243] width 497 height 30
click at [287, 239] on link "Episodes 34" at bounding box center [299, 244] width 57 height 28
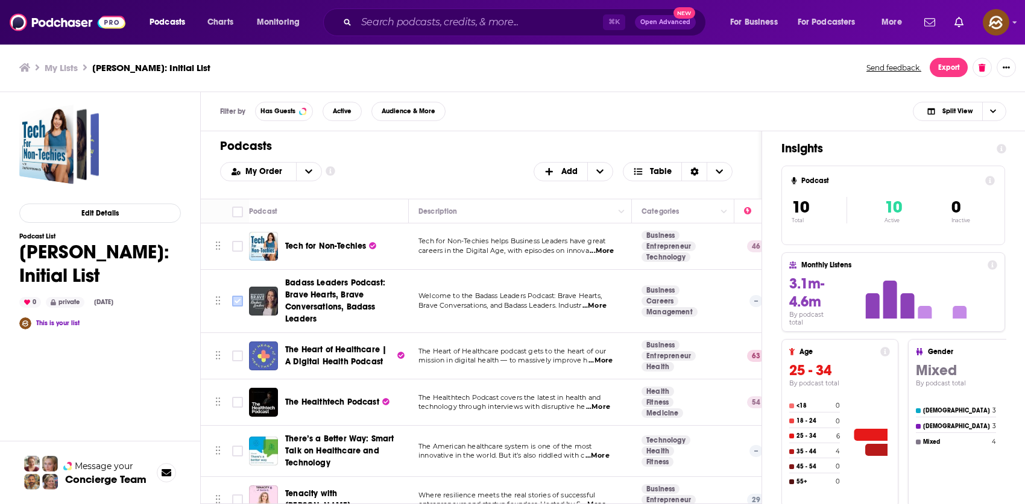
click at [243, 306] on icon "Toggle select row" at bounding box center [237, 301] width 14 height 14
click at [240, 304] on input "Toggle select row" at bounding box center [237, 301] width 11 height 11
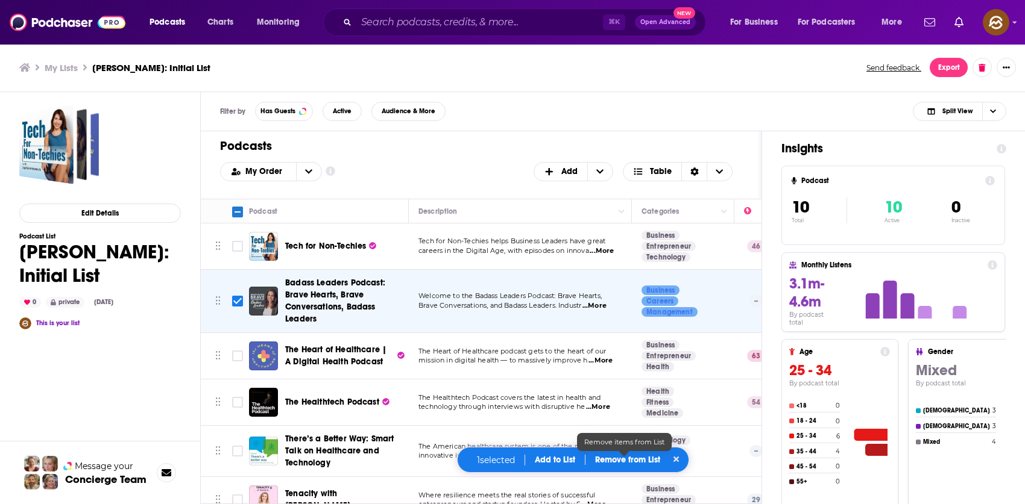
click at [641, 463] on p "Remove from List" at bounding box center [627, 460] width 65 height 10
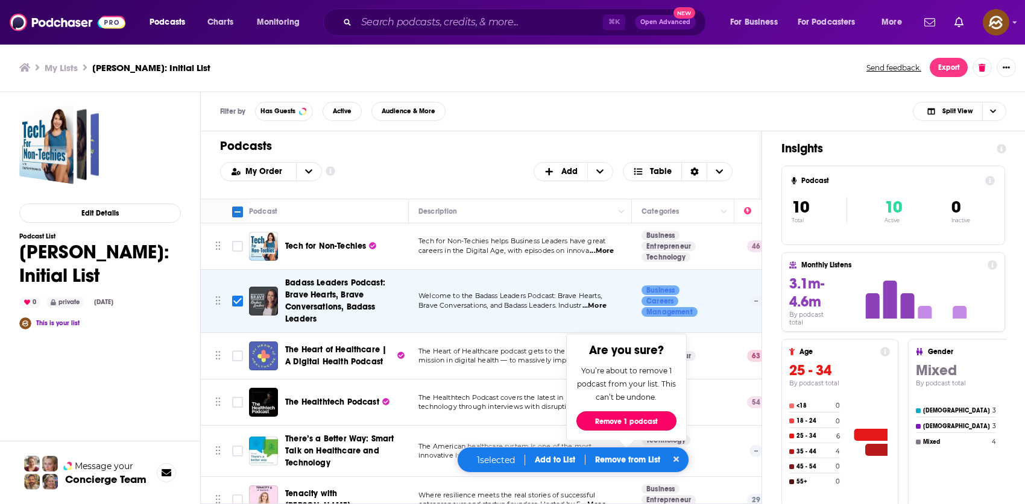
drag, startPoint x: 658, startPoint y: 425, endPoint x: 623, endPoint y: 432, distance: 35.1
click at [658, 425] on button "Remove 1 podcast" at bounding box center [626, 421] width 100 height 19
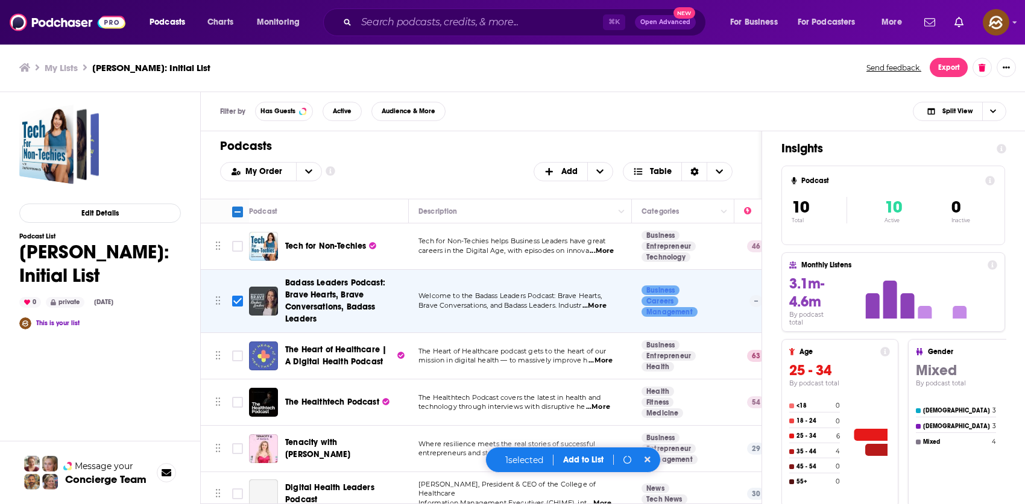
checkbox input "false"
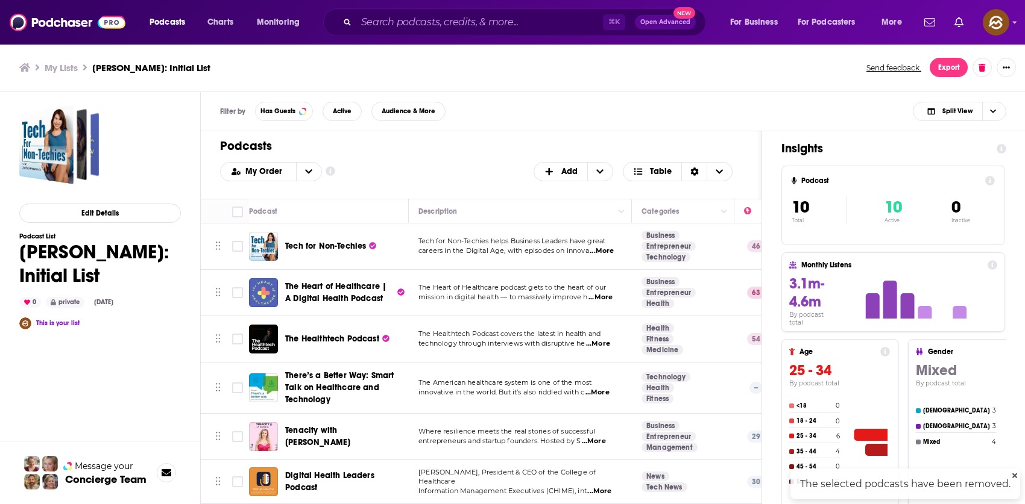
click at [310, 435] on span "Tenacity with [PERSON_NAME]" at bounding box center [317, 436] width 65 height 22
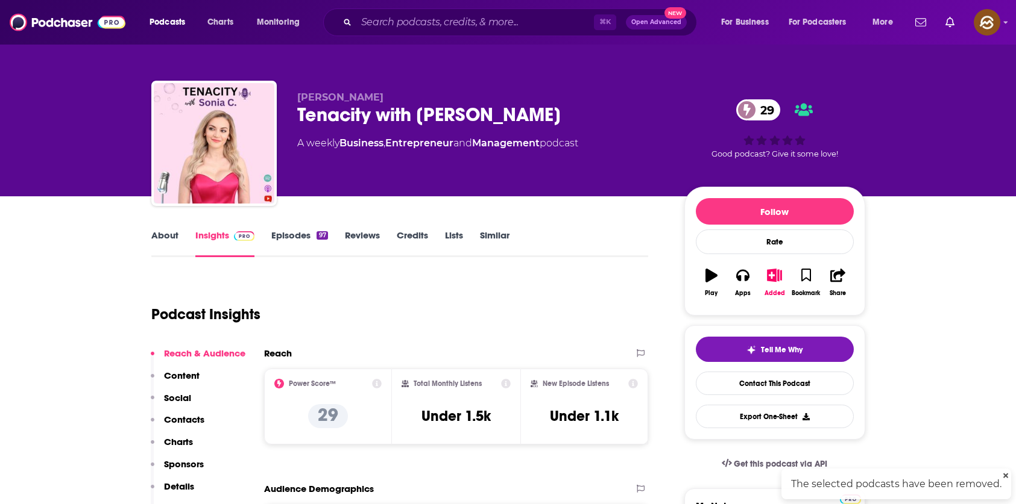
click at [278, 242] on link "Episodes 97" at bounding box center [299, 244] width 56 height 28
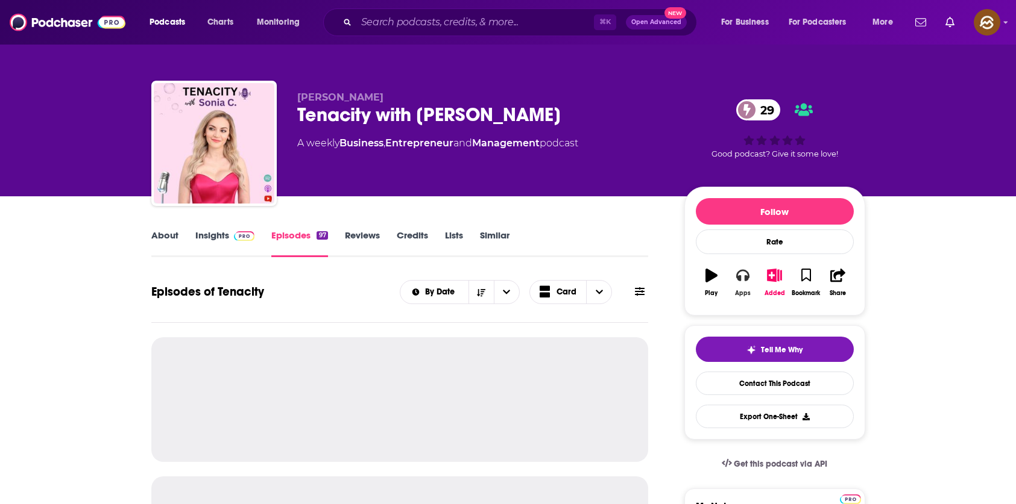
click at [735, 279] on button "Apps" at bounding box center [742, 282] width 31 height 43
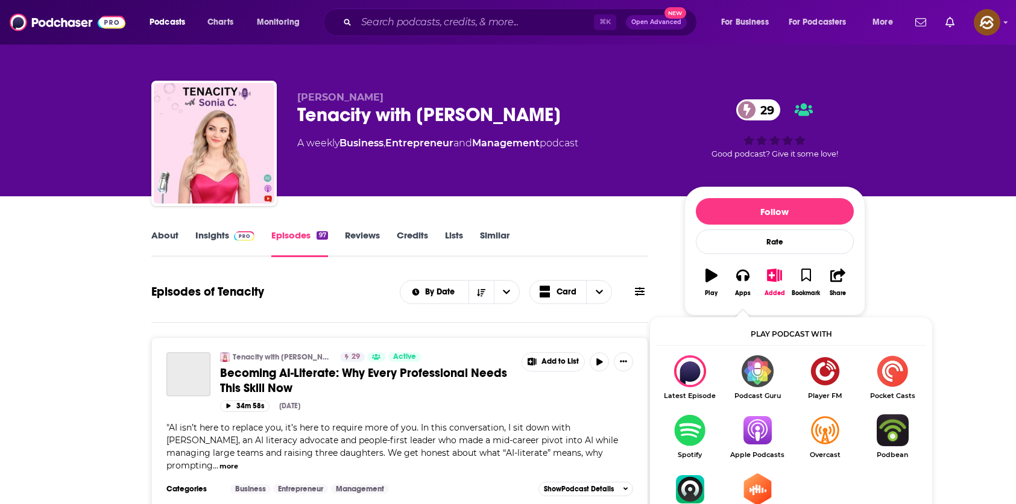
click at [747, 421] on img "Show Listen On dropdown" at bounding box center [756, 431] width 67 height 32
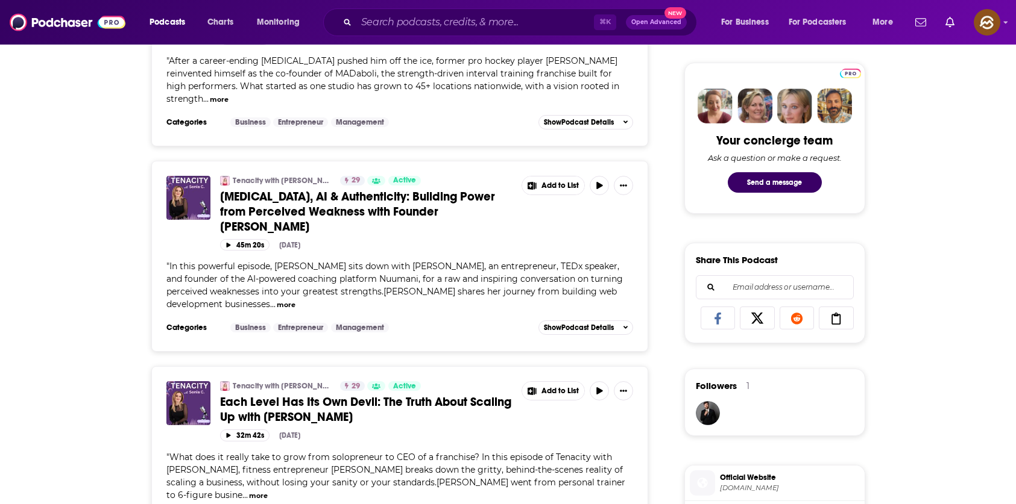
scroll to position [10, 0]
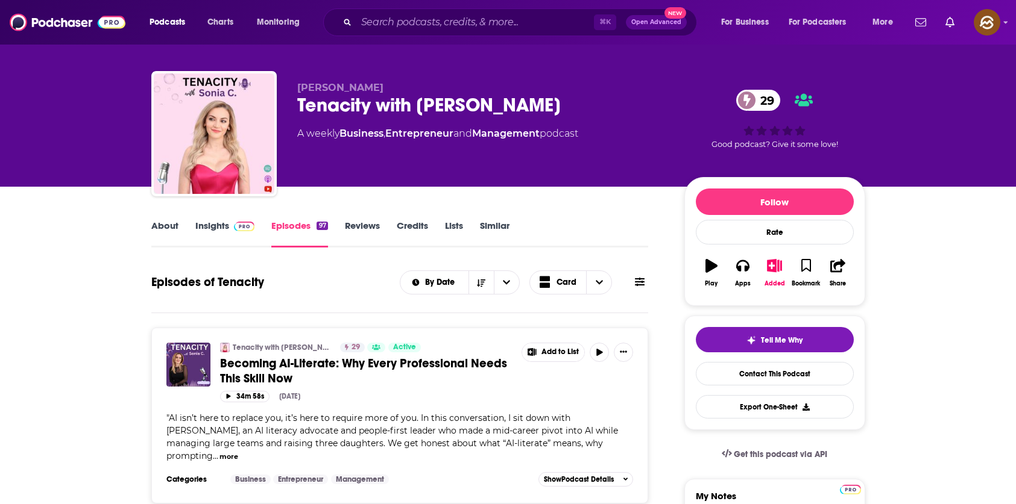
click at [165, 227] on link "About" at bounding box center [164, 234] width 27 height 28
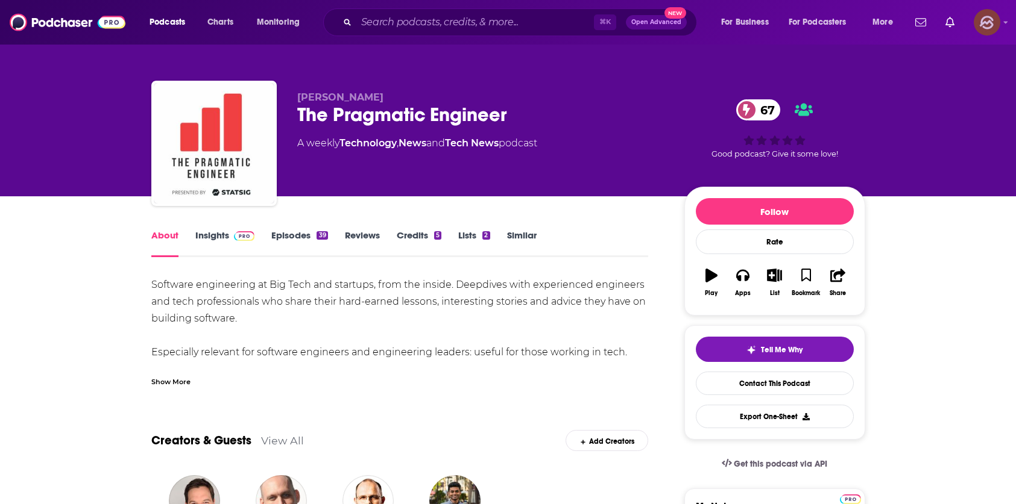
click at [1006, 27] on div "Show profile menu" at bounding box center [1005, 23] width 5 height 14
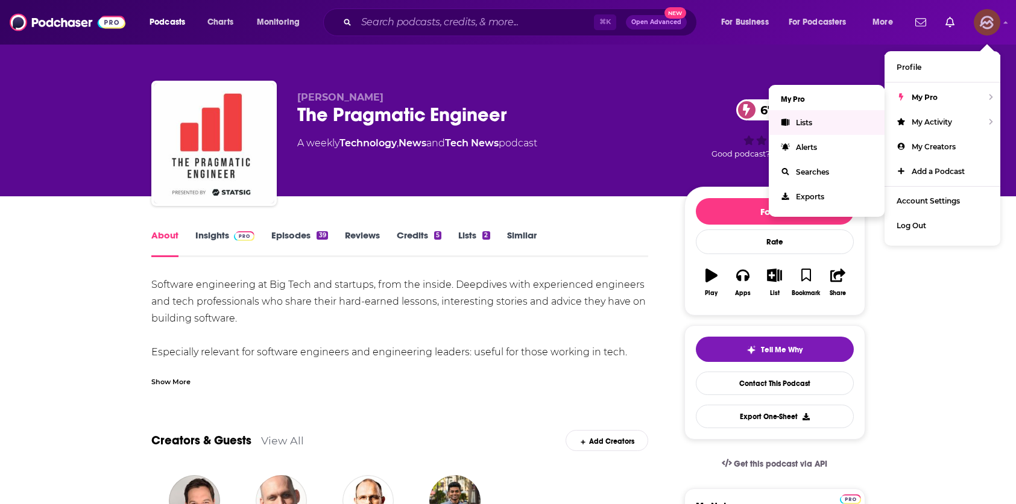
drag, startPoint x: 803, startPoint y: 195, endPoint x: 805, endPoint y: 124, distance: 71.2
click at [805, 124] on ul "My Pro Lists Alerts Searches Exports" at bounding box center [826, 151] width 116 height 132
click at [808, 123] on span "Lists" at bounding box center [804, 122] width 16 height 9
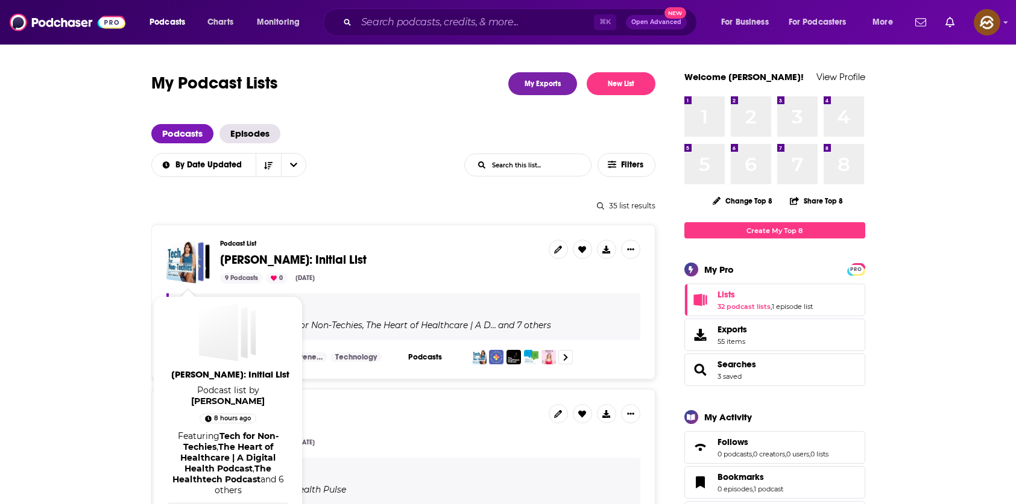
click at [218, 237] on div "Podcast List [PERSON_NAME]: Initial List 9 Podcasts 0 [DATE] This is your list …" at bounding box center [403, 302] width 504 height 155
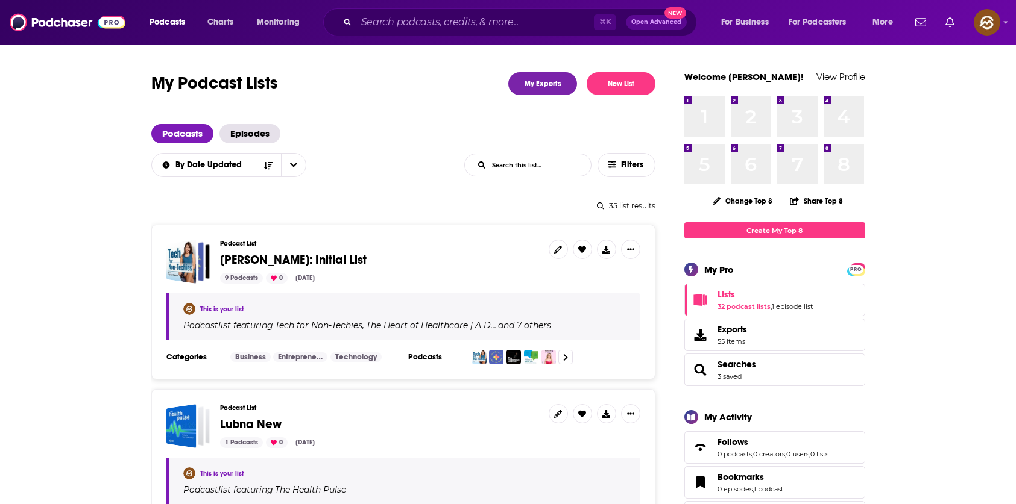
click at [248, 253] on span "[PERSON_NAME]: Initial List" at bounding box center [293, 260] width 146 height 15
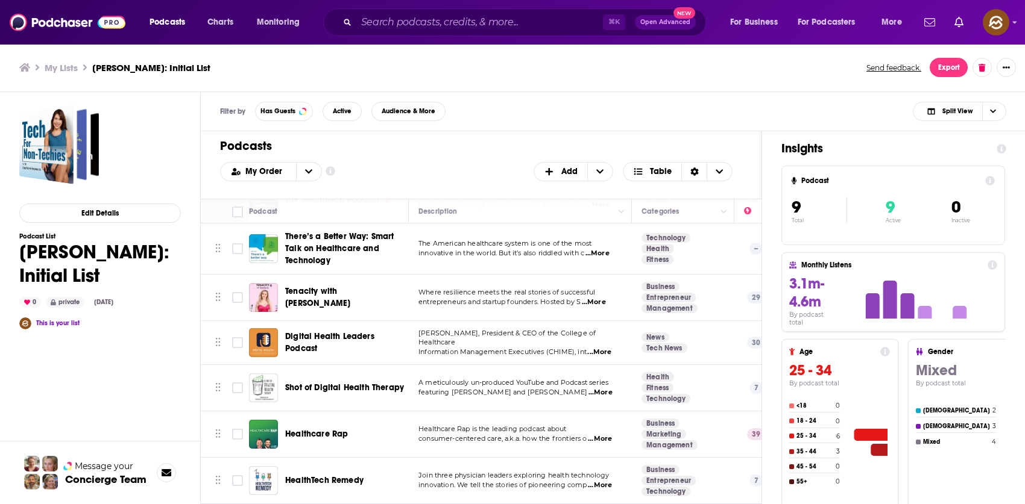
scroll to position [148, 0]
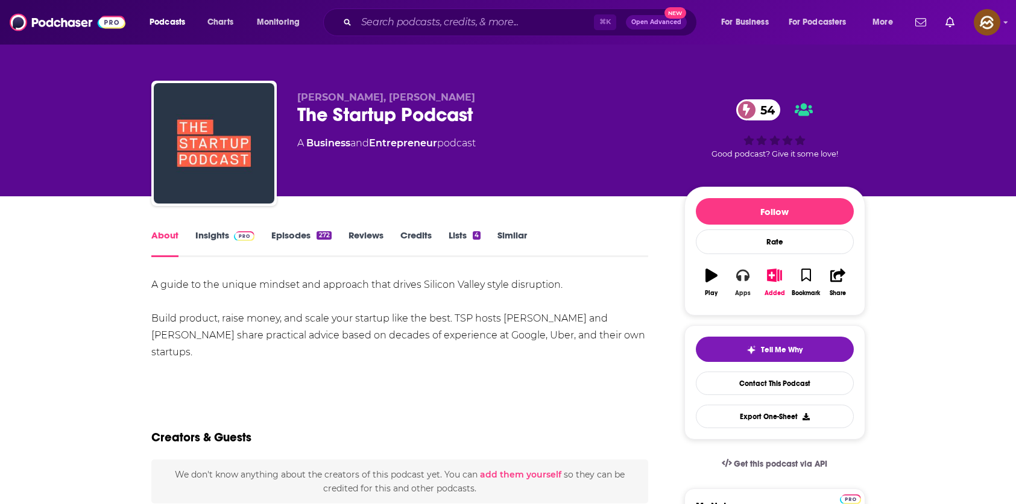
click at [739, 284] on button "Apps" at bounding box center [742, 282] width 31 height 43
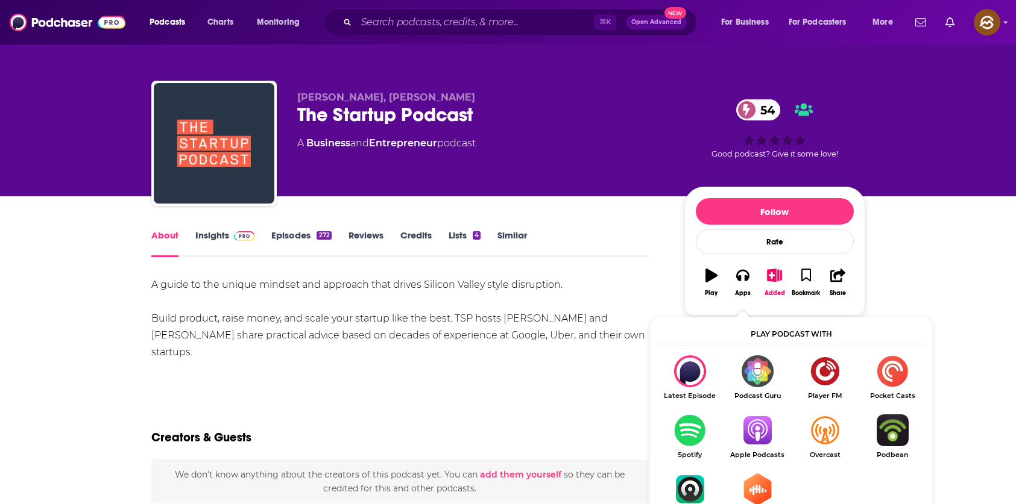
click at [754, 422] on img "Show Listen On dropdown" at bounding box center [756, 431] width 67 height 32
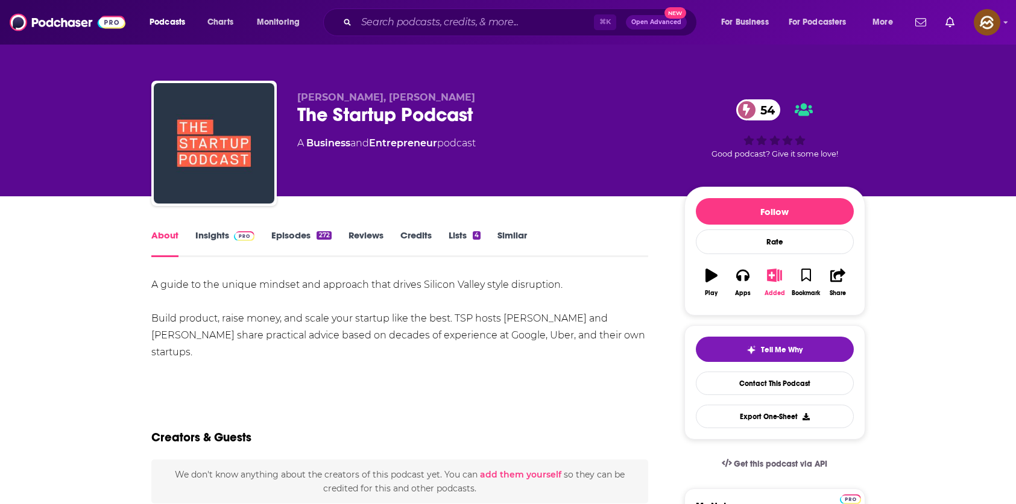
click at [765, 271] on button "Added" at bounding box center [773, 282] width 31 height 43
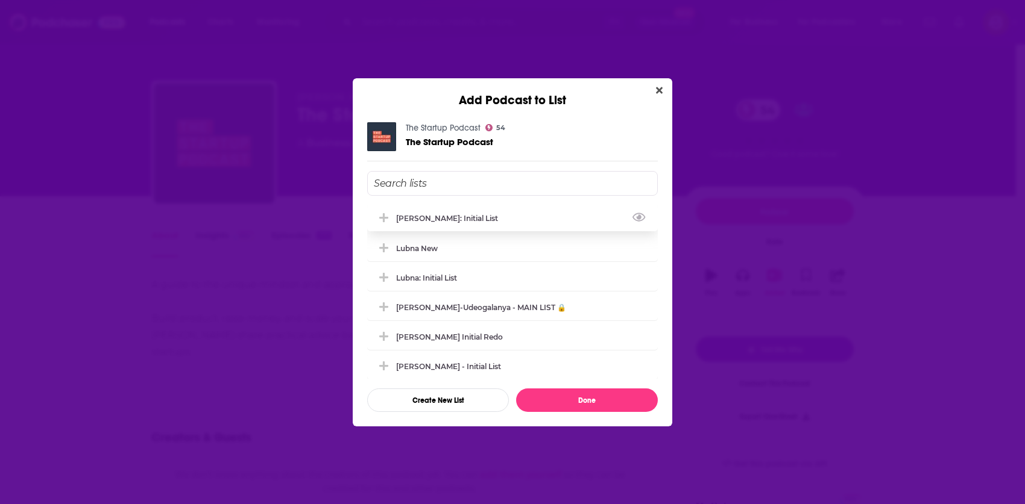
click at [485, 220] on div "[PERSON_NAME]: Initial List" at bounding box center [512, 218] width 290 height 27
click at [567, 394] on button "Done" at bounding box center [587, 401] width 142 height 24
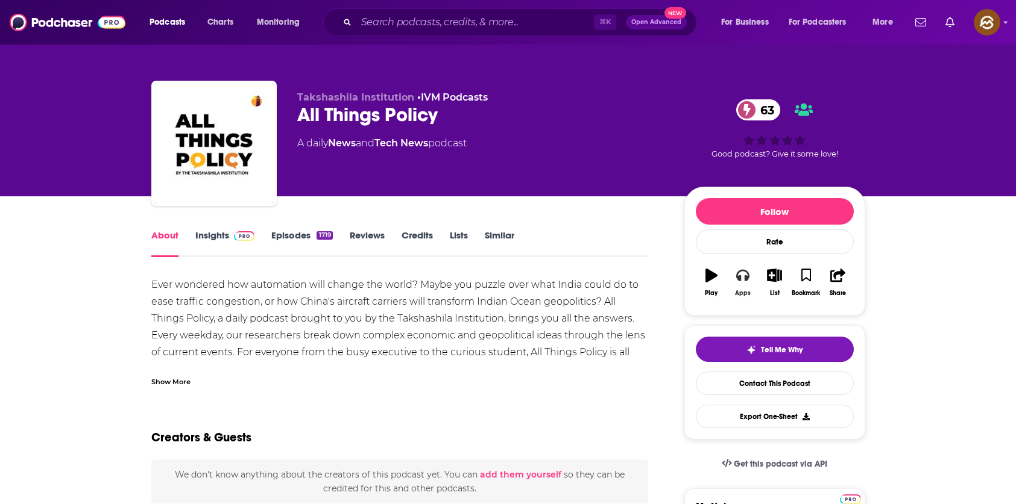
click at [755, 278] on button "Apps" at bounding box center [742, 282] width 31 height 43
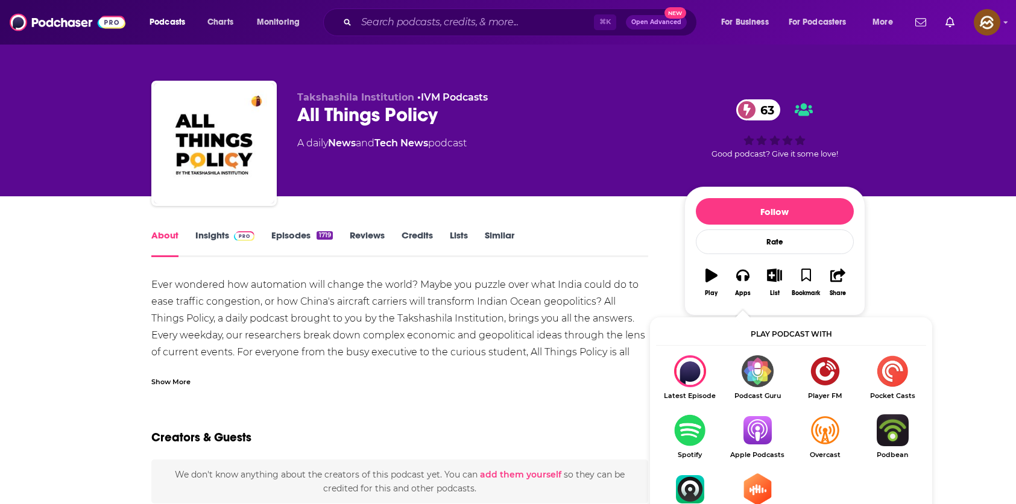
click at [747, 432] on img "Show Listen On dropdown" at bounding box center [756, 431] width 67 height 32
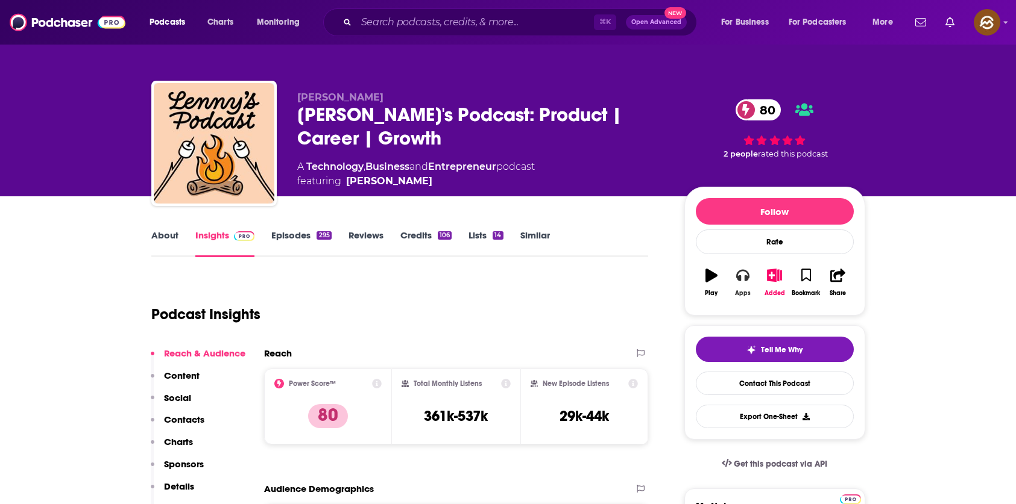
click at [739, 283] on button "Apps" at bounding box center [742, 282] width 31 height 43
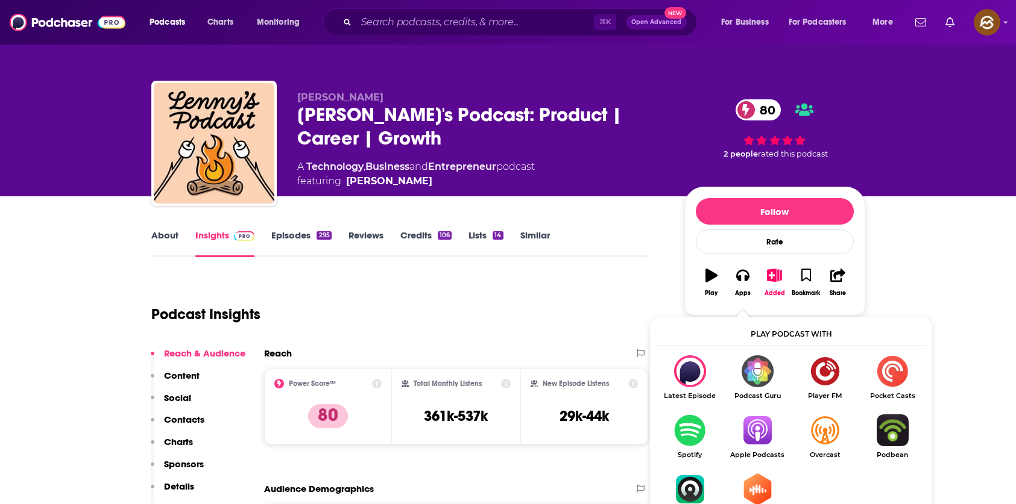
click at [759, 433] on img "Show Listen On dropdown" at bounding box center [756, 431] width 67 height 32
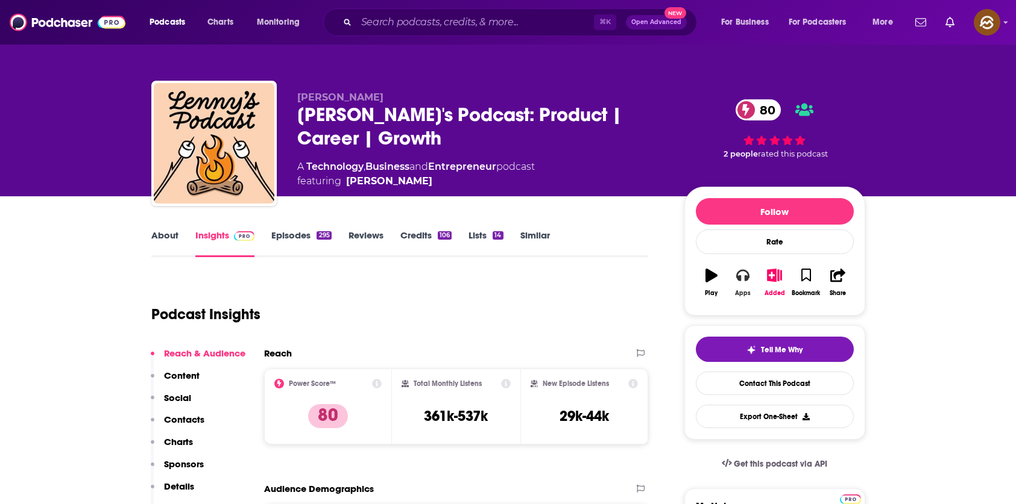
click at [746, 281] on icon "button" at bounding box center [742, 275] width 13 height 13
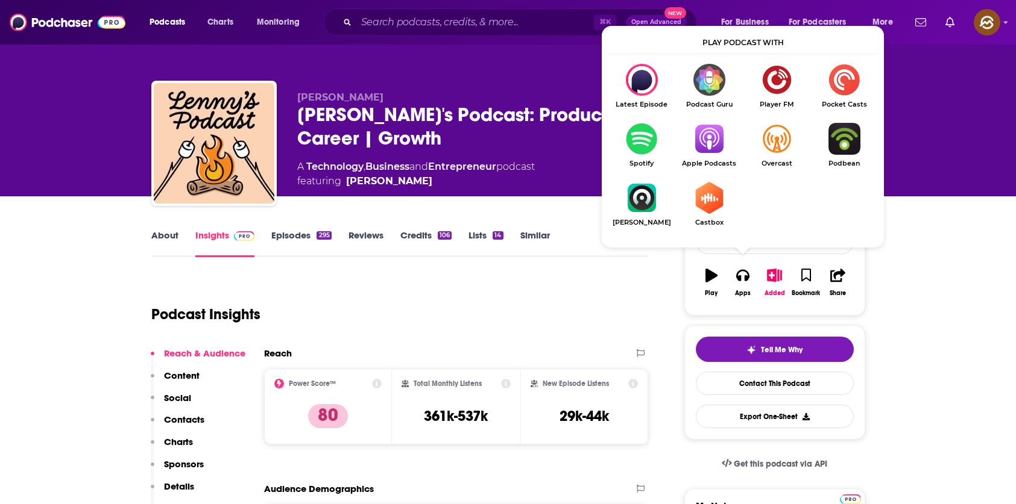
drag, startPoint x: 948, startPoint y: 290, endPoint x: 898, endPoint y: 291, distance: 50.0
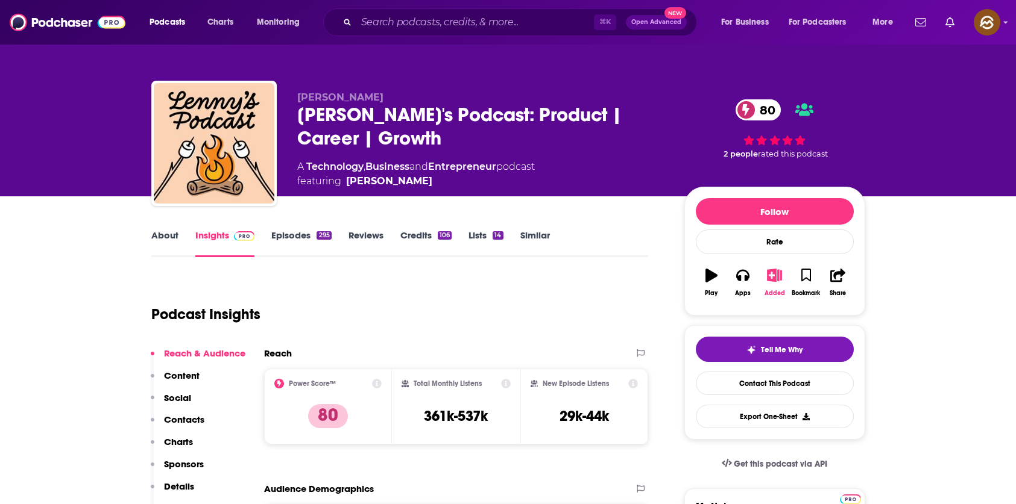
click at [770, 282] on button "Added" at bounding box center [773, 282] width 31 height 43
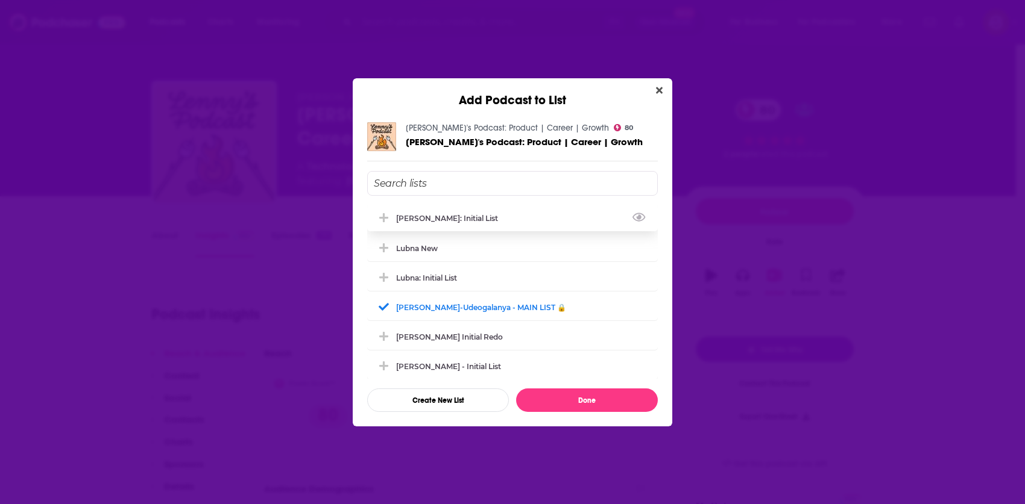
click at [462, 216] on div "[PERSON_NAME]: Initial List" at bounding box center [450, 218] width 109 height 9
click at [159, 234] on div "Add Podcast to List Lenny's Podcast: Product | Career | Growth 80 Lenny's Podca…" at bounding box center [512, 252] width 1025 height 504
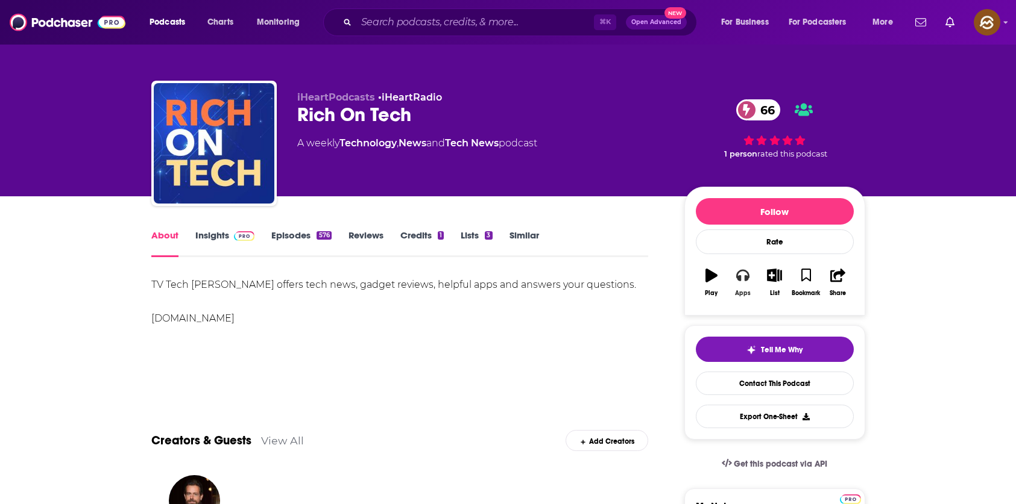
click at [750, 278] on button "Apps" at bounding box center [742, 282] width 31 height 43
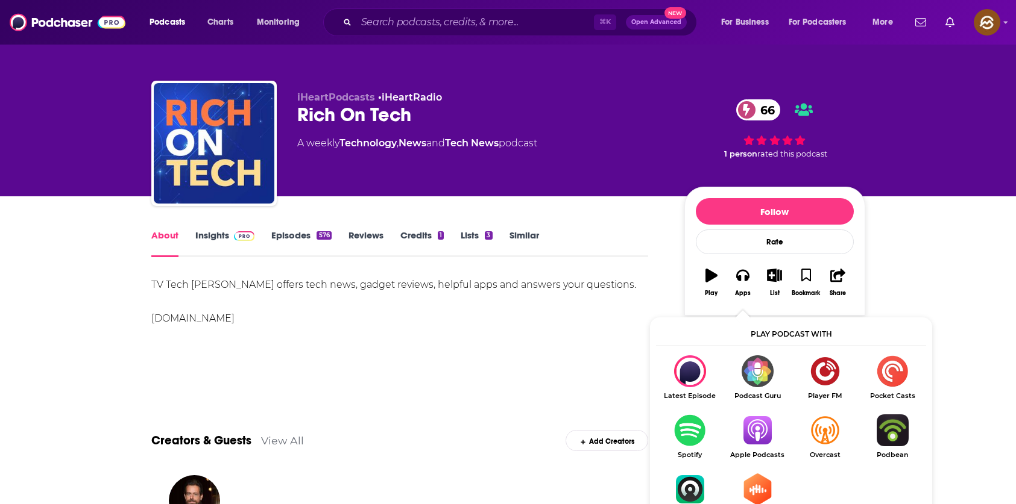
click img "Show Listen On dropdown"
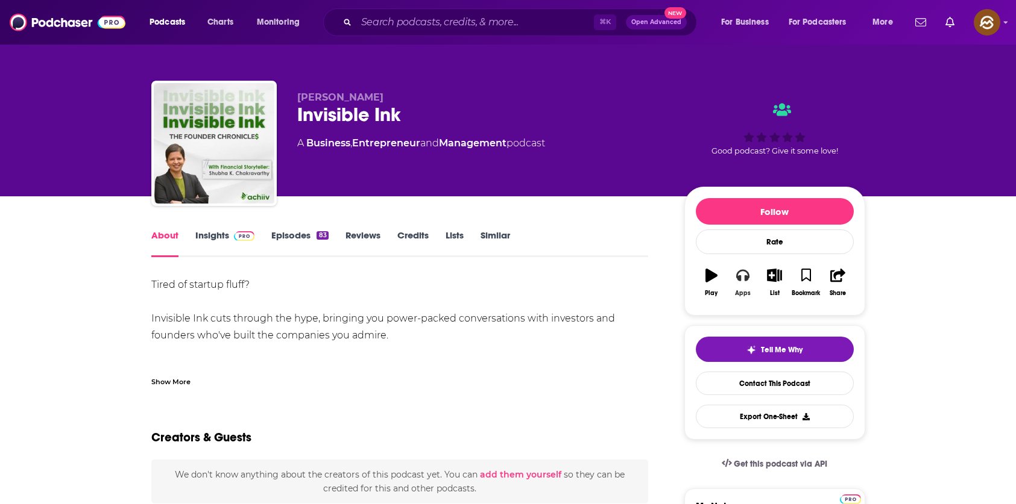
drag, startPoint x: 744, startPoint y: 280, endPoint x: 750, endPoint y: 307, distance: 28.4
click at [744, 282] on button "Apps" at bounding box center [742, 282] width 31 height 43
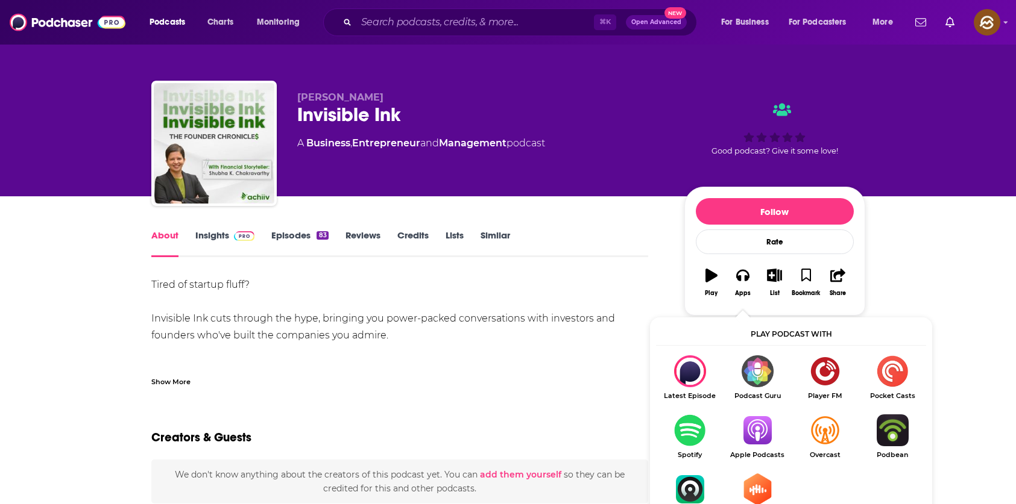
click at [751, 427] on img "Show Listen On dropdown" at bounding box center [756, 431] width 67 height 32
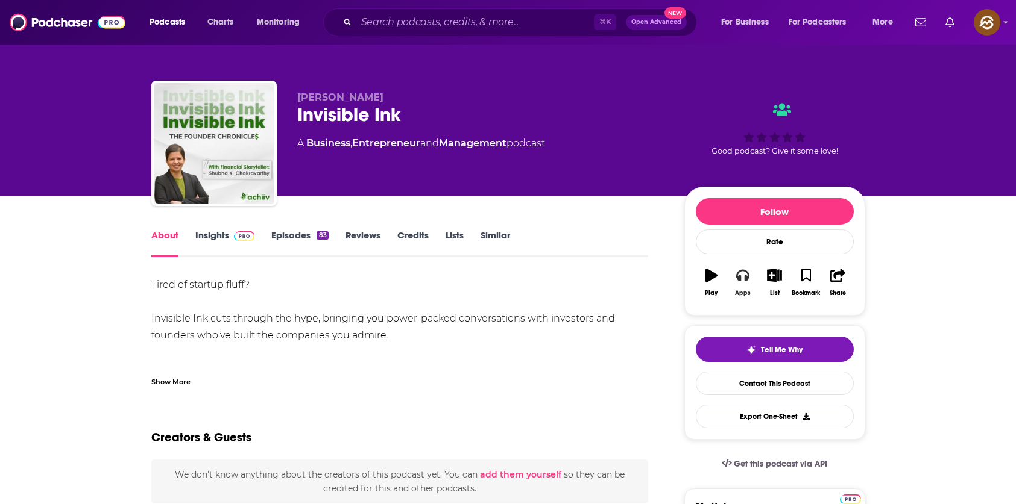
click at [736, 271] on icon "button" at bounding box center [742, 275] width 13 height 13
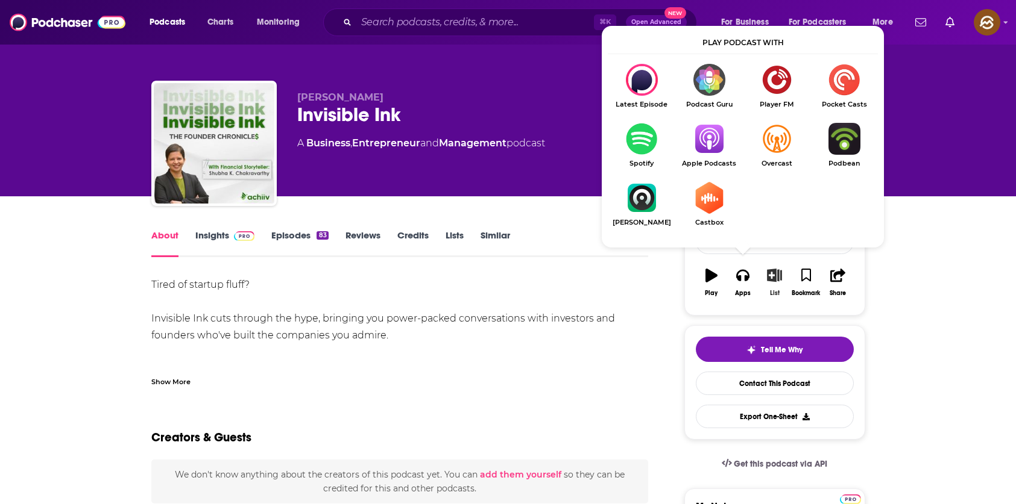
click at [775, 283] on button "List" at bounding box center [773, 282] width 31 height 43
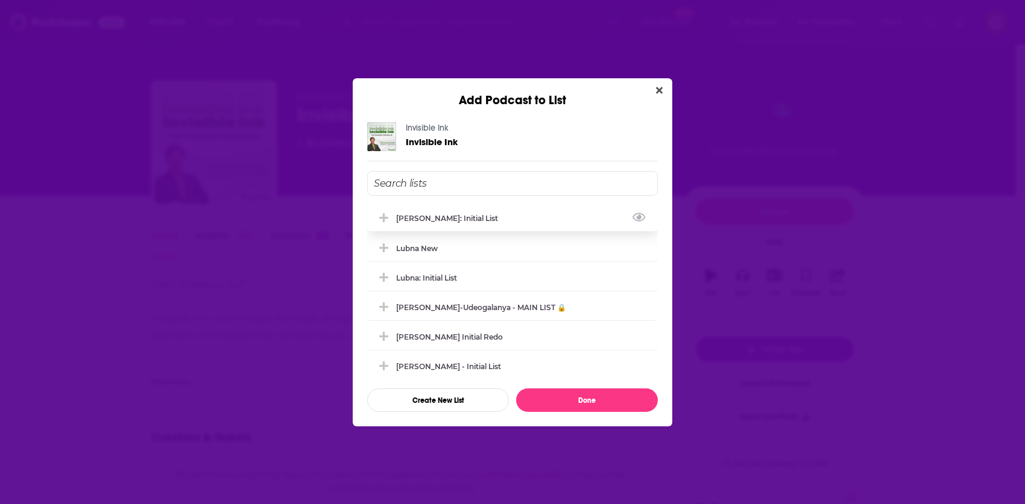
click at [459, 224] on div "[PERSON_NAME]: Initial List" at bounding box center [512, 218] width 290 height 27
click at [609, 393] on button "Done" at bounding box center [587, 401] width 142 height 24
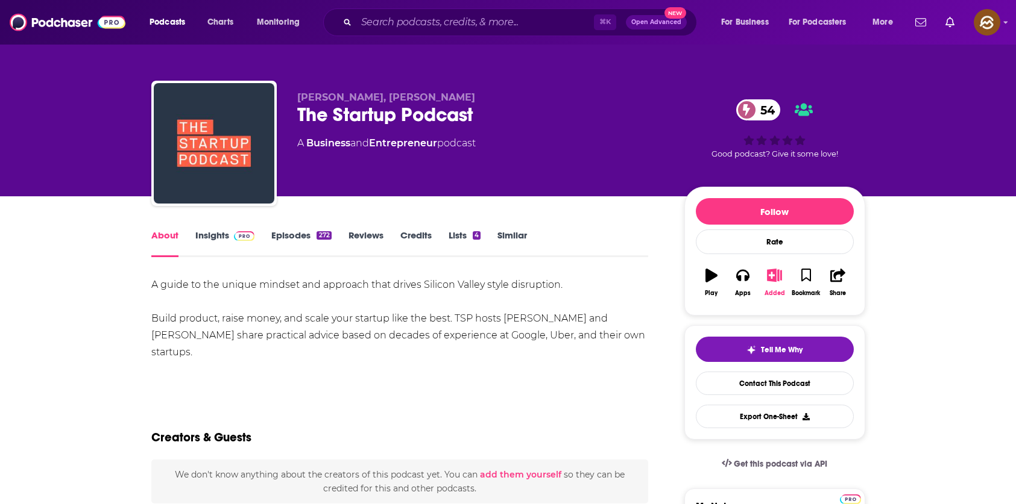
click at [768, 277] on icon "button" at bounding box center [774, 275] width 15 height 13
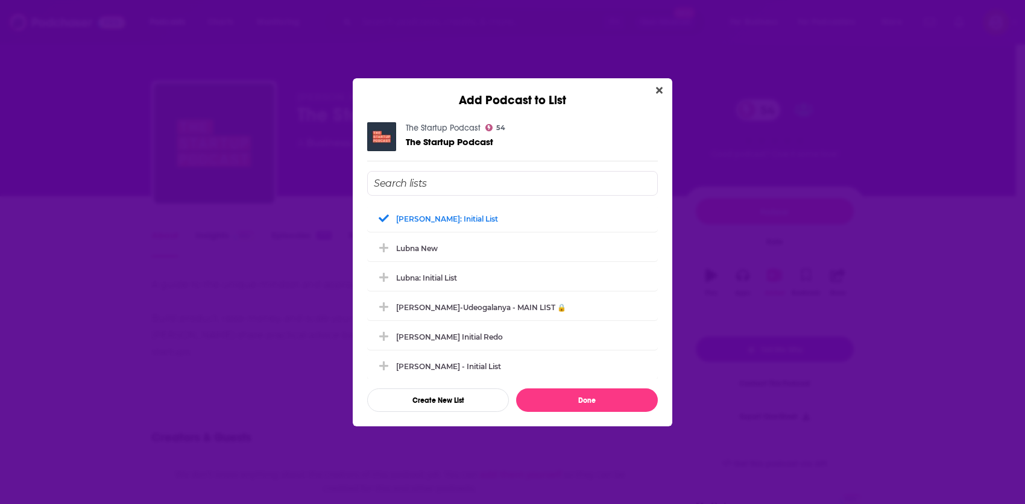
drag, startPoint x: 166, startPoint y: 231, endPoint x: 145, endPoint y: 231, distance: 20.5
click at [166, 230] on div "Add Podcast to List The Startup Podcast 54 The Startup Podcast Marlena: Initial…" at bounding box center [512, 252] width 1025 height 504
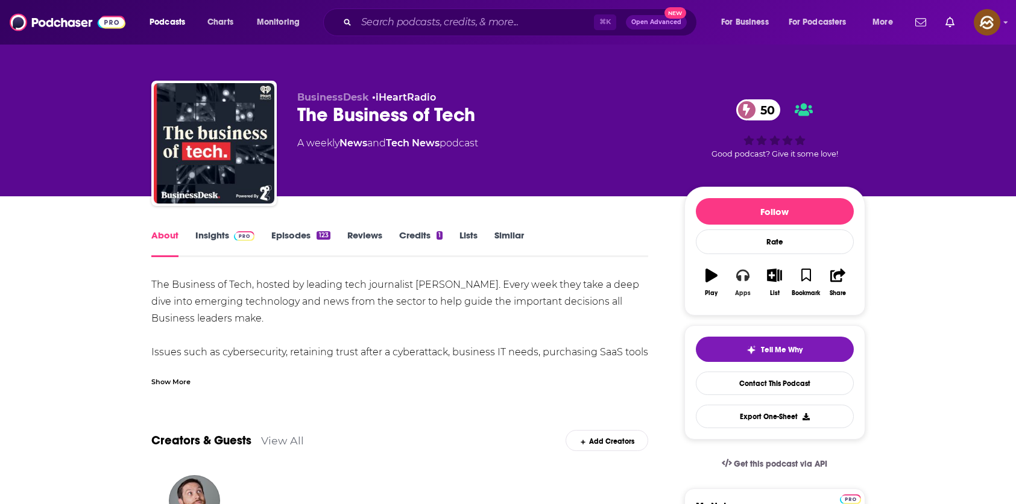
click at [742, 279] on icon "button" at bounding box center [742, 275] width 13 height 13
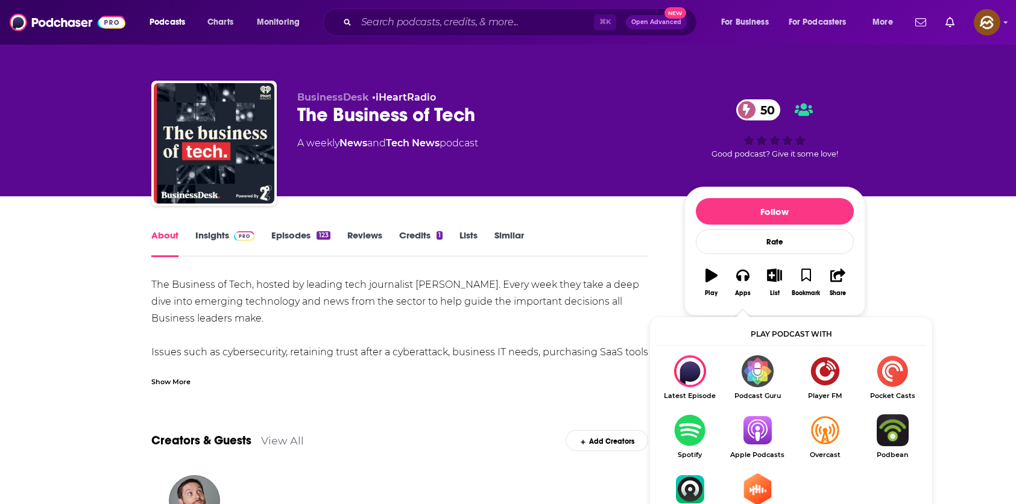
click at [753, 432] on img "Show Listen On dropdown" at bounding box center [756, 431] width 67 height 32
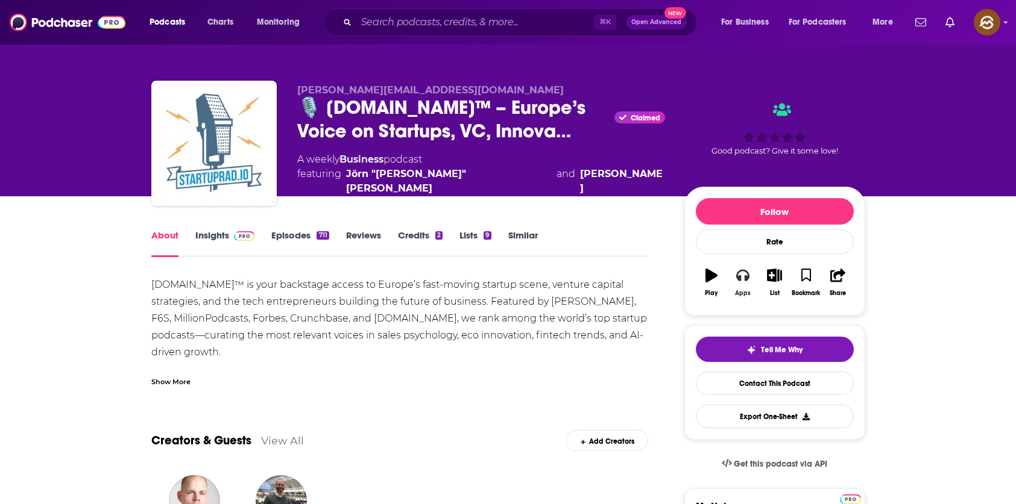
click at [747, 278] on icon "button" at bounding box center [742, 276] width 13 height 12
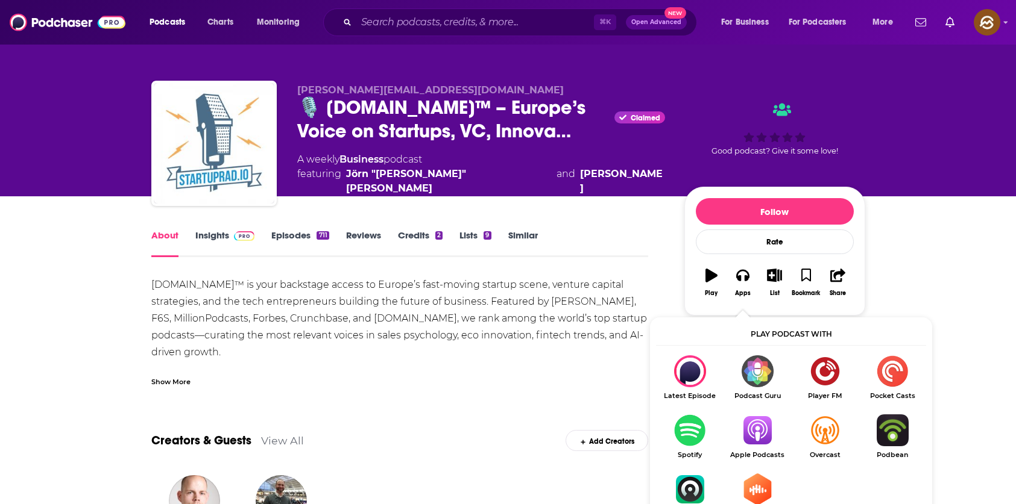
click at [768, 435] on img "Show Listen On dropdown" at bounding box center [756, 431] width 67 height 32
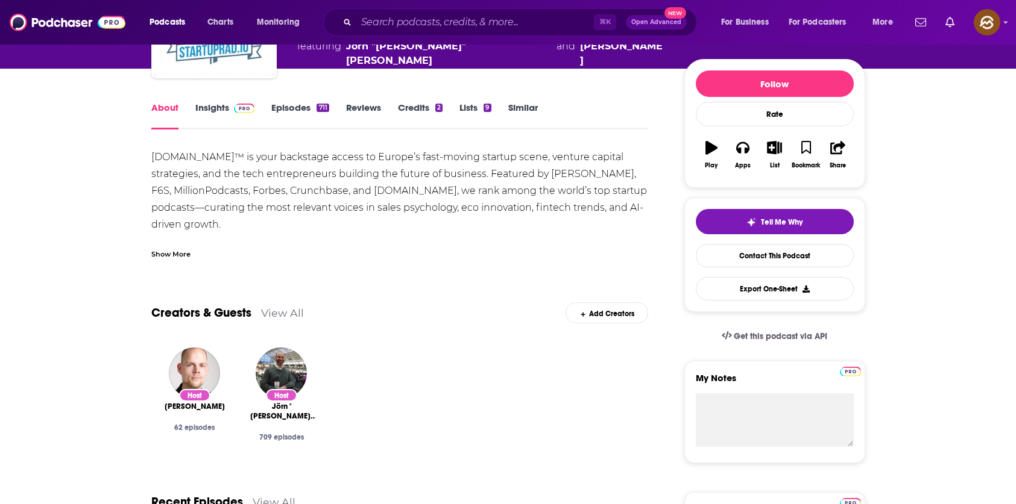
scroll to position [147, 0]
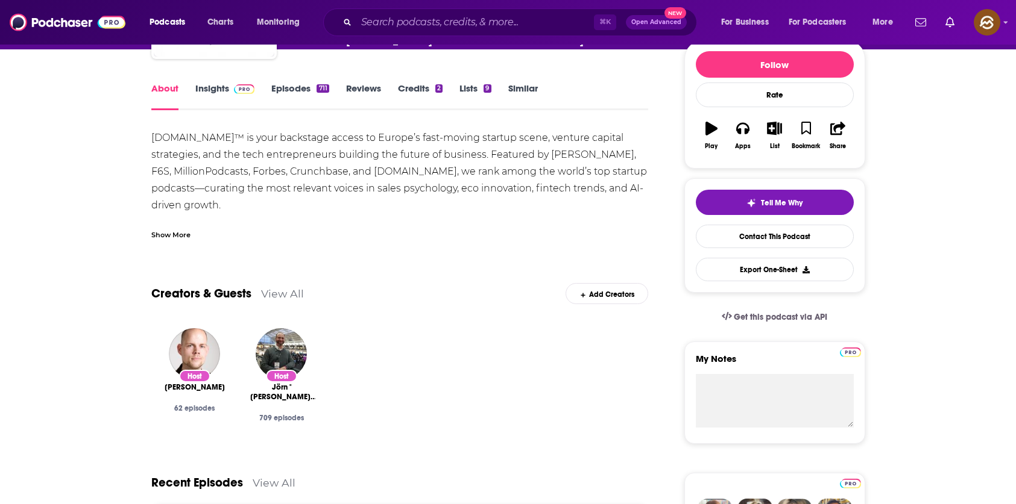
click at [207, 99] on link "Insights" at bounding box center [225, 97] width 60 height 28
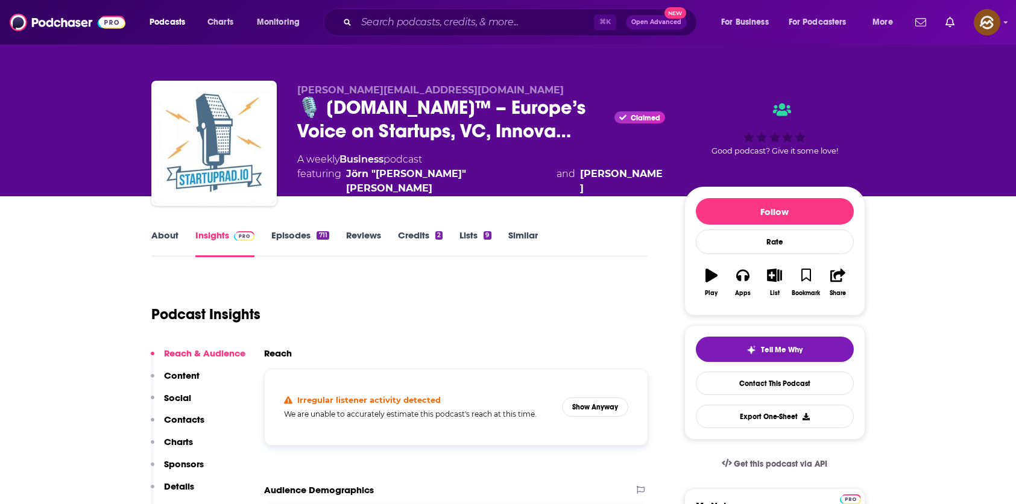
click at [522, 230] on link "Similar" at bounding box center [523, 244] width 30 height 28
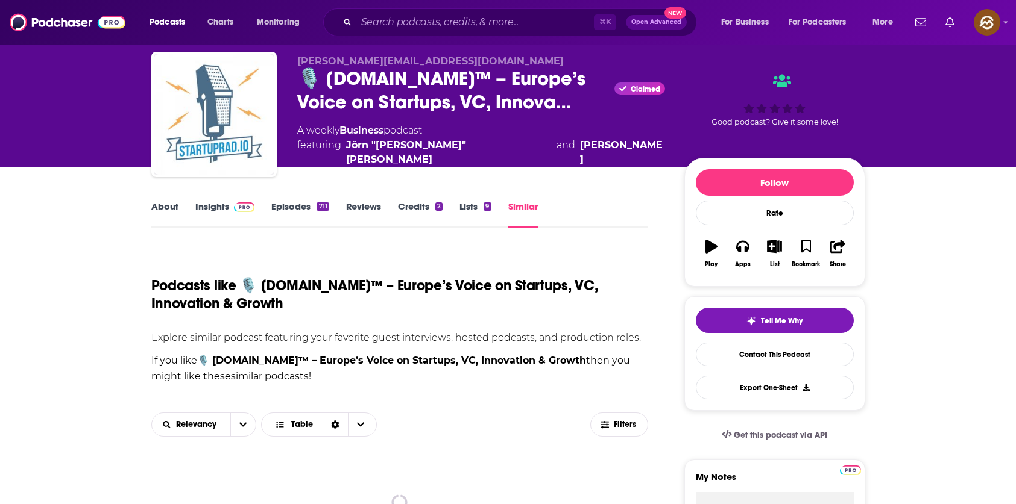
scroll to position [227, 0]
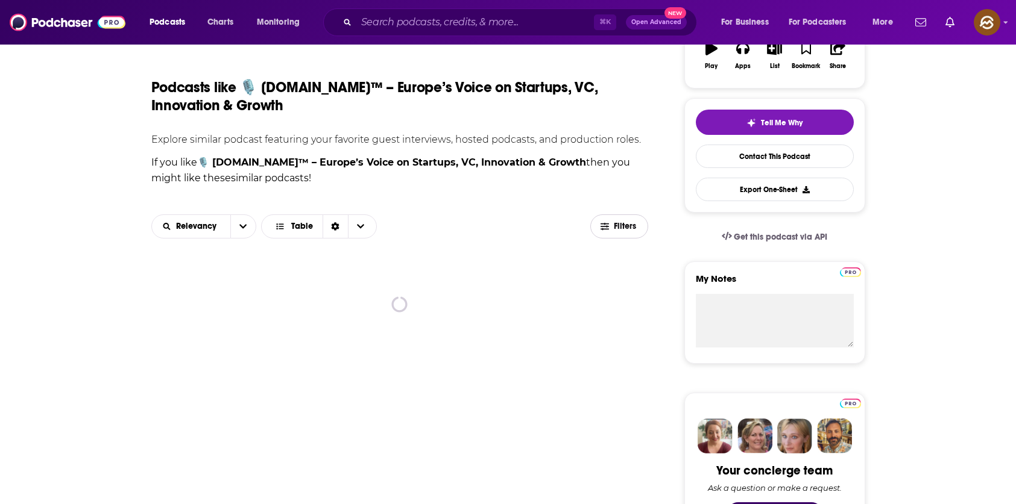
click at [623, 216] on button "Filters" at bounding box center [619, 227] width 58 height 24
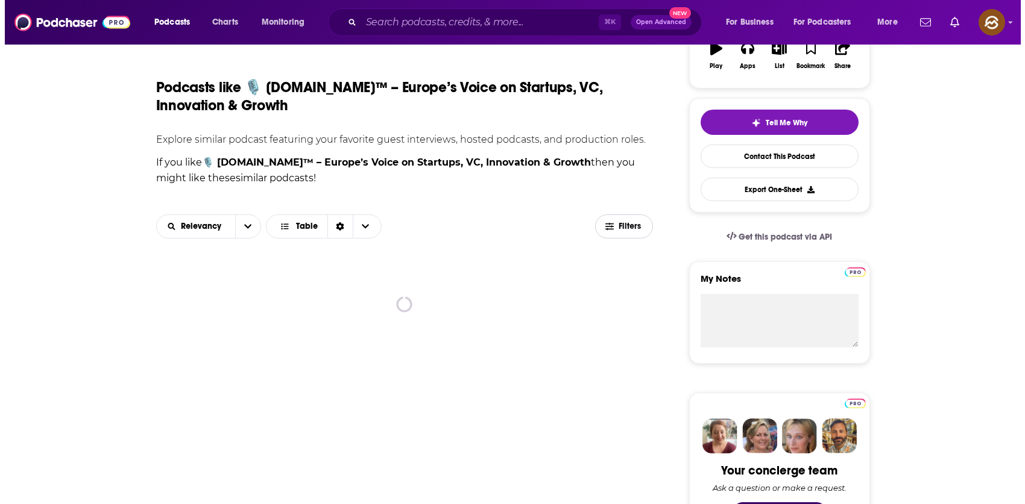
scroll to position [0, 0]
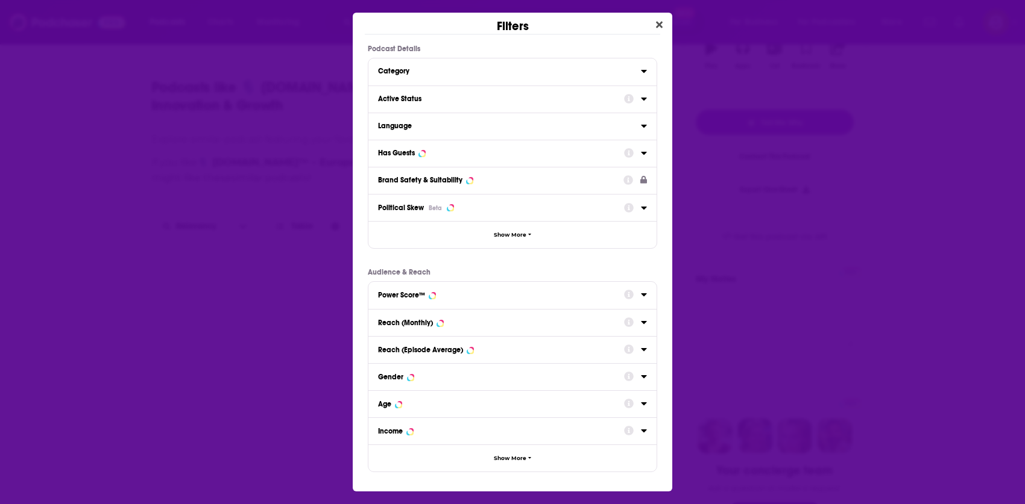
click at [472, 152] on div "Has Guests" at bounding box center [497, 153] width 238 height 8
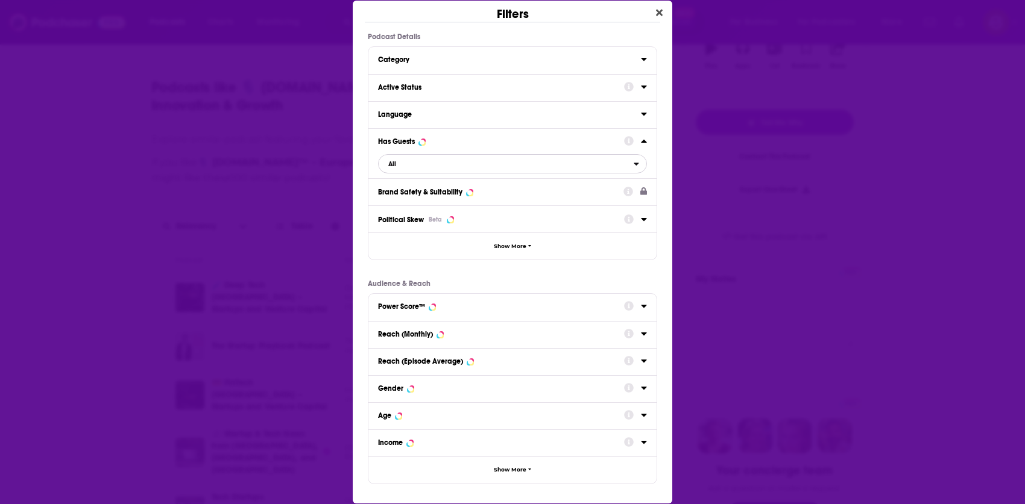
click at [447, 160] on span "All" at bounding box center [505, 164] width 255 height 16
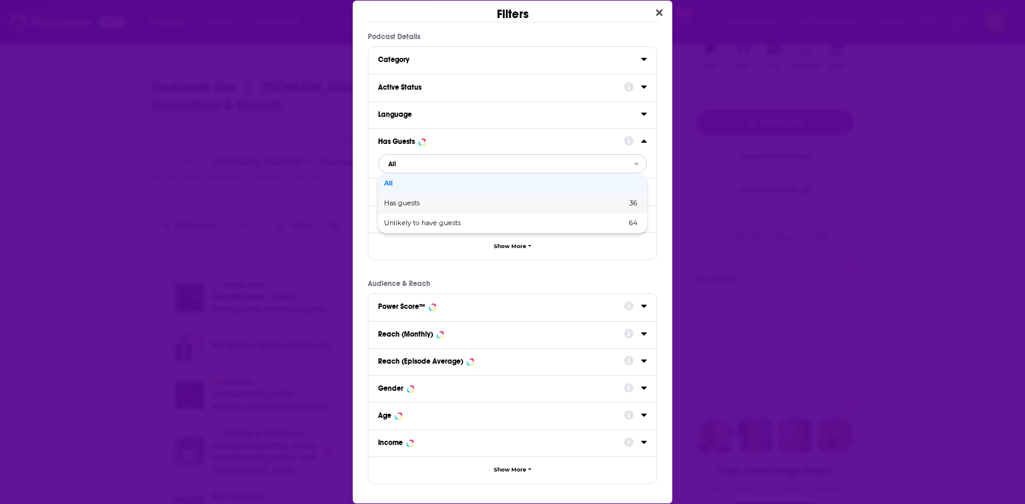
click at [425, 203] on span "Has guests" at bounding box center [453, 203] width 139 height 7
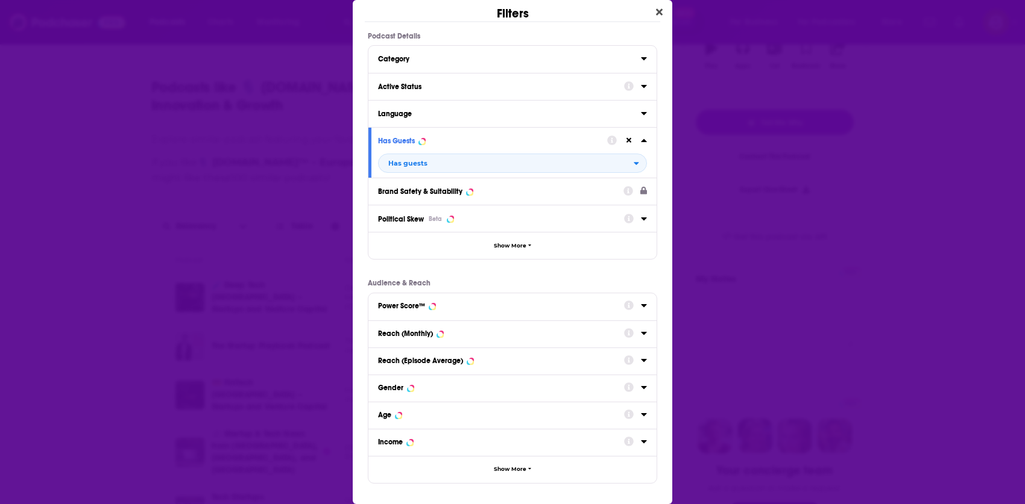
click at [492, 90] on div "Active Status" at bounding box center [497, 87] width 238 height 8
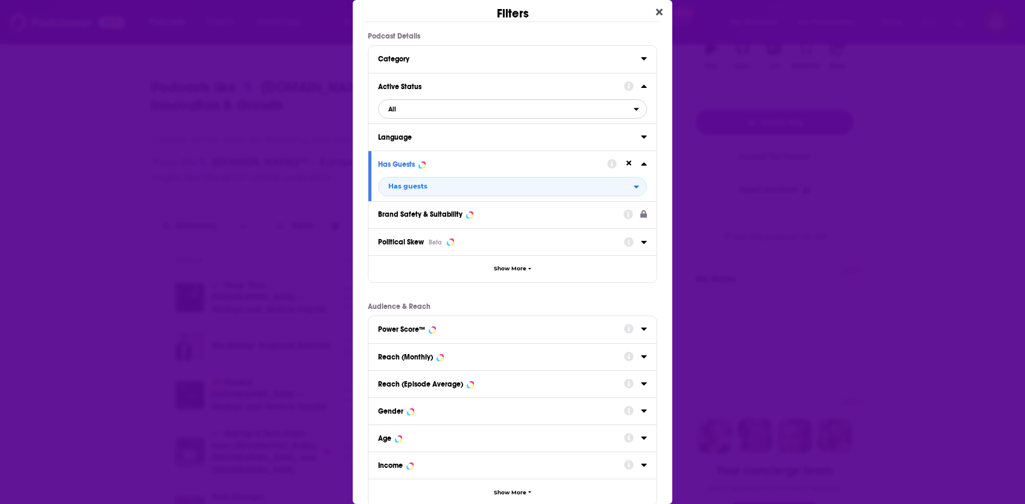
click at [461, 115] on span "All" at bounding box center [505, 109] width 255 height 16
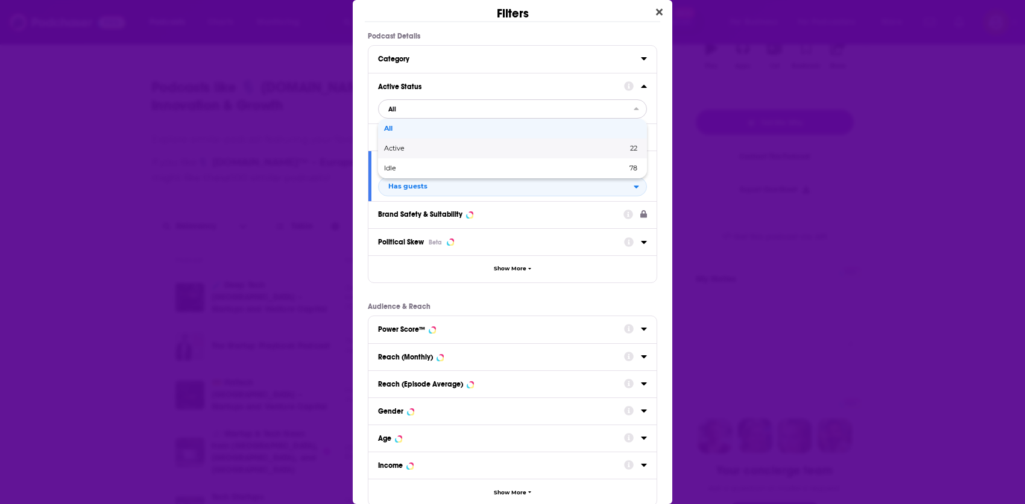
click at [452, 147] on span "Active" at bounding box center [450, 148] width 132 height 7
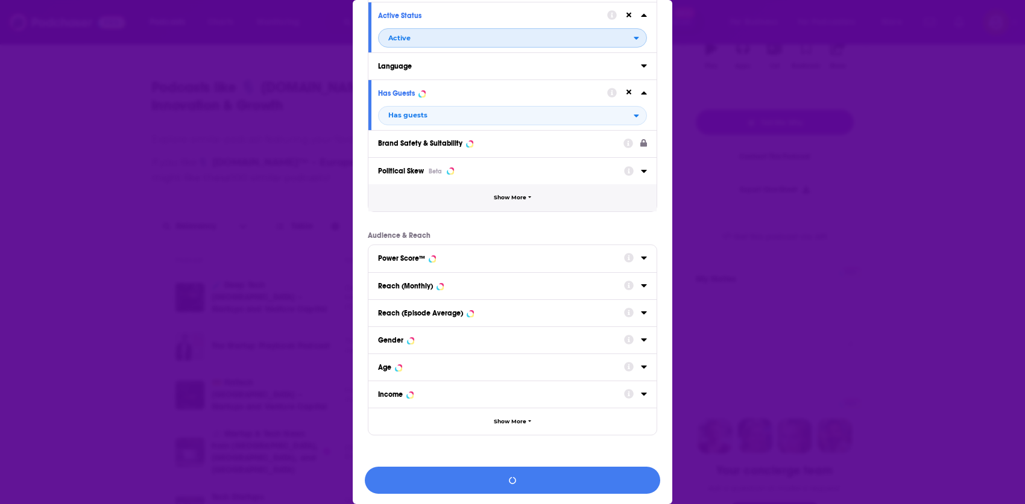
scroll to position [73, 0]
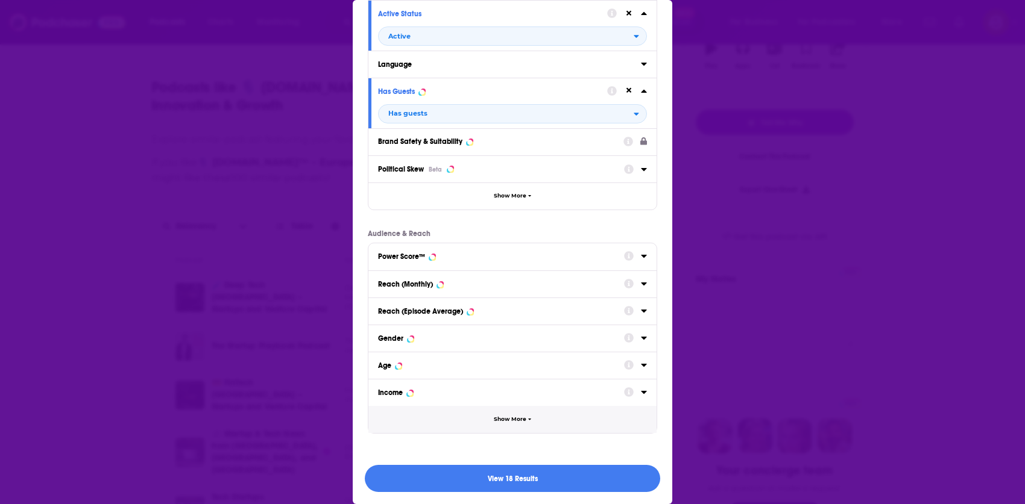
click at [538, 421] on button "Show More" at bounding box center [512, 419] width 288 height 27
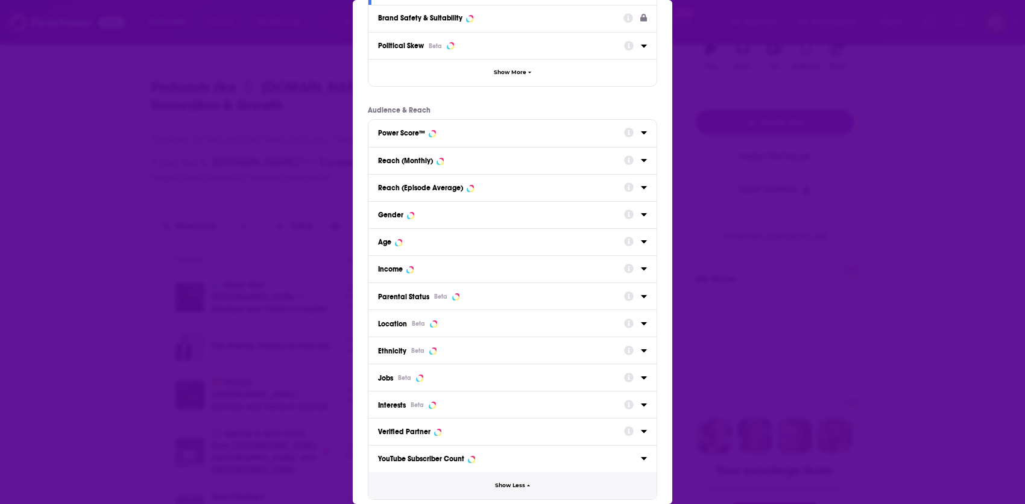
scroll to position [215, 0]
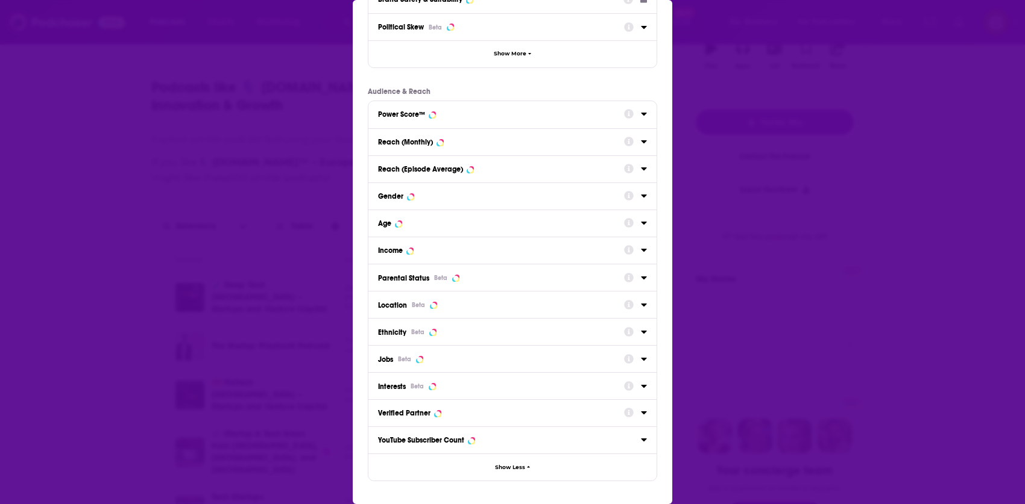
click at [498, 311] on button "Location Beta" at bounding box center [501, 305] width 246 height 16
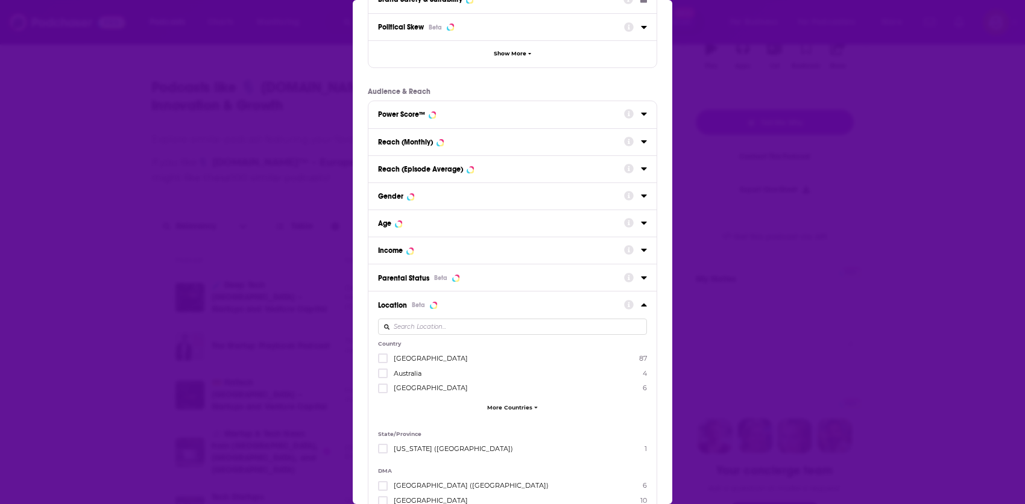
click at [422, 357] on span "[GEOGRAPHIC_DATA]" at bounding box center [431, 358] width 74 height 8
click at [383, 362] on input "multiSelectOption-unitedstates-0" at bounding box center [383, 362] width 0 height 0
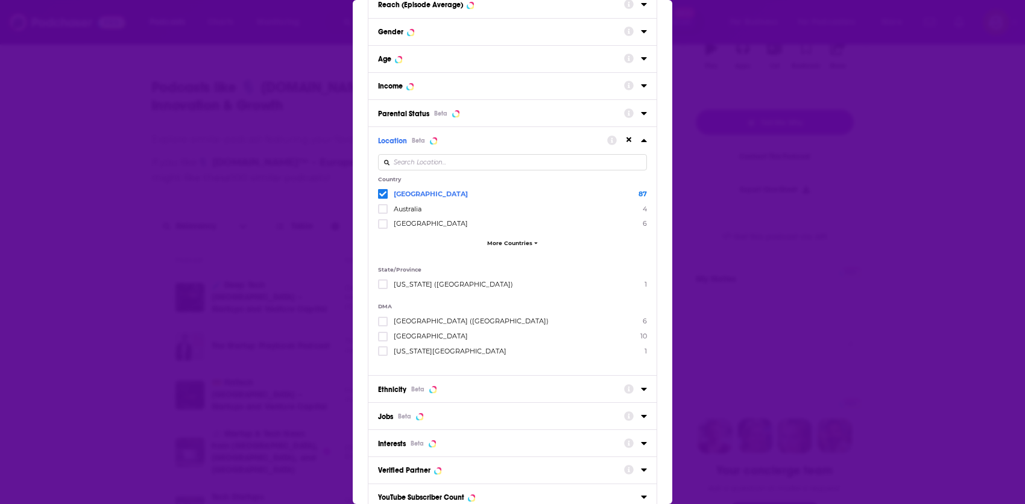
scroll to position [485, 0]
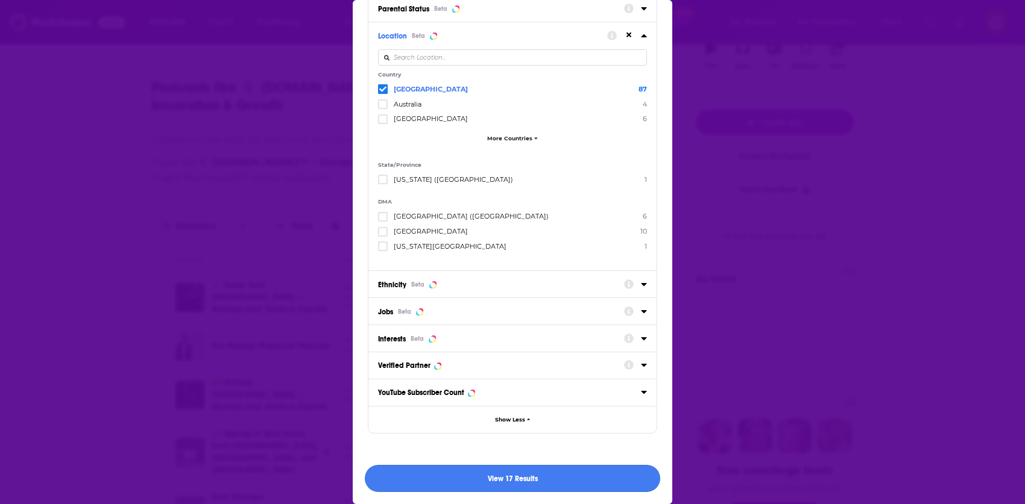
click at [559, 483] on button "View 17 Results" at bounding box center [512, 478] width 295 height 27
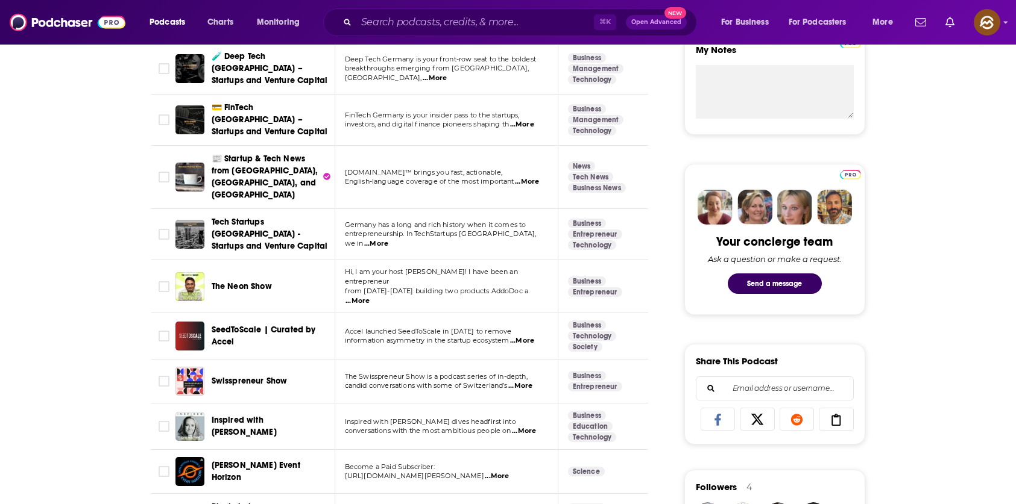
scroll to position [459, 0]
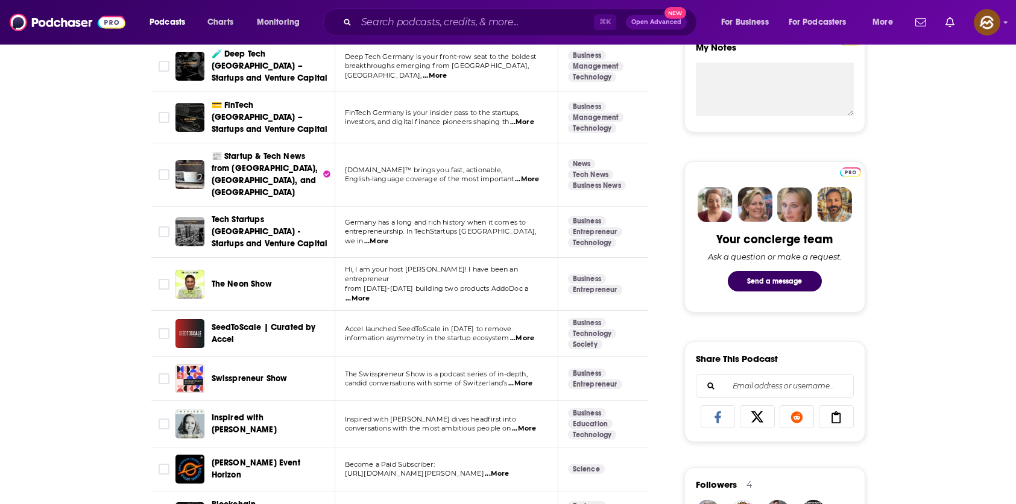
click at [246, 279] on span "The Neon Show" at bounding box center [242, 284] width 60 height 10
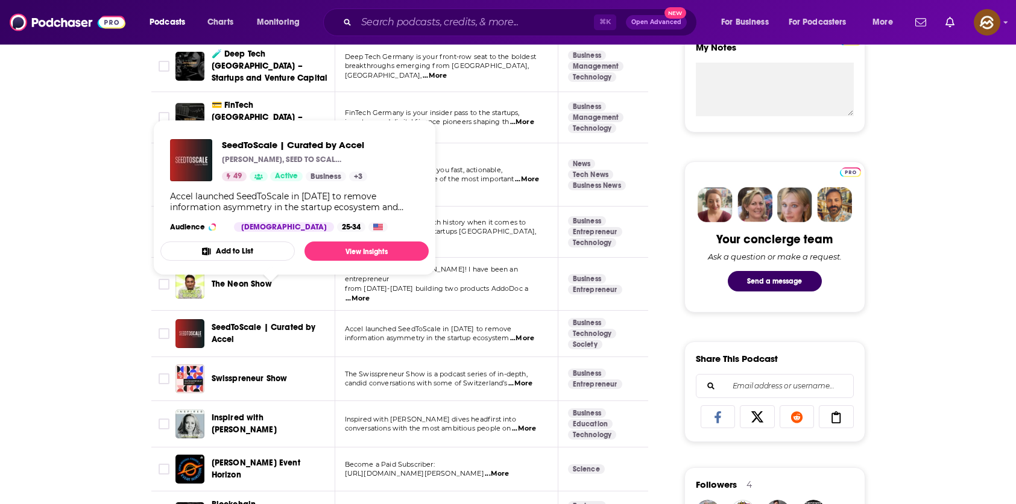
click at [272, 322] on span "SeedToScale | Curated by Accel" at bounding box center [264, 333] width 104 height 22
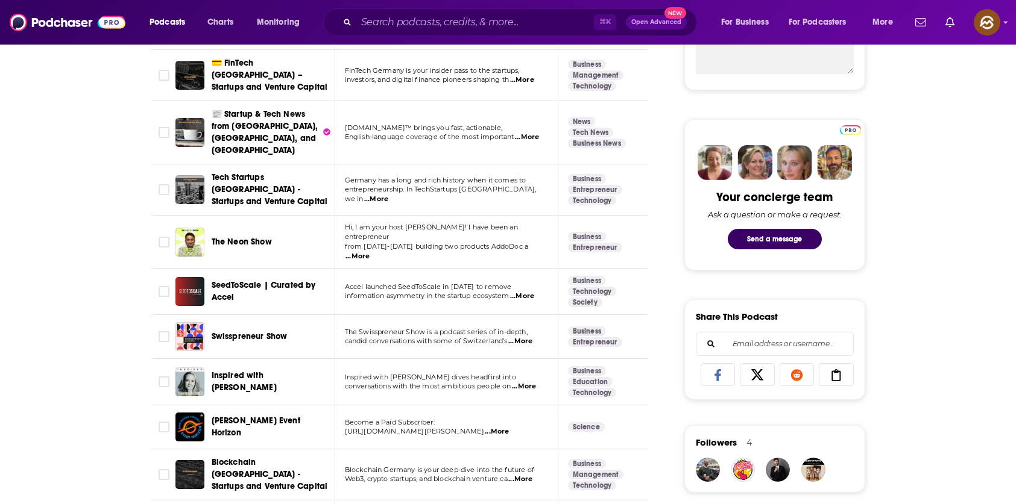
scroll to position [530, 0]
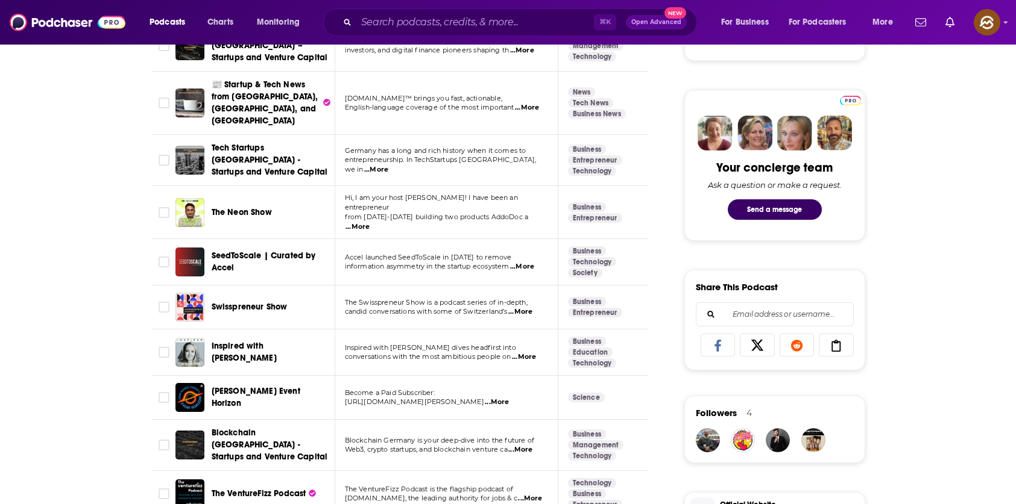
click at [277, 341] on span "Inspired with Alexa von Tobel" at bounding box center [244, 352] width 65 height 22
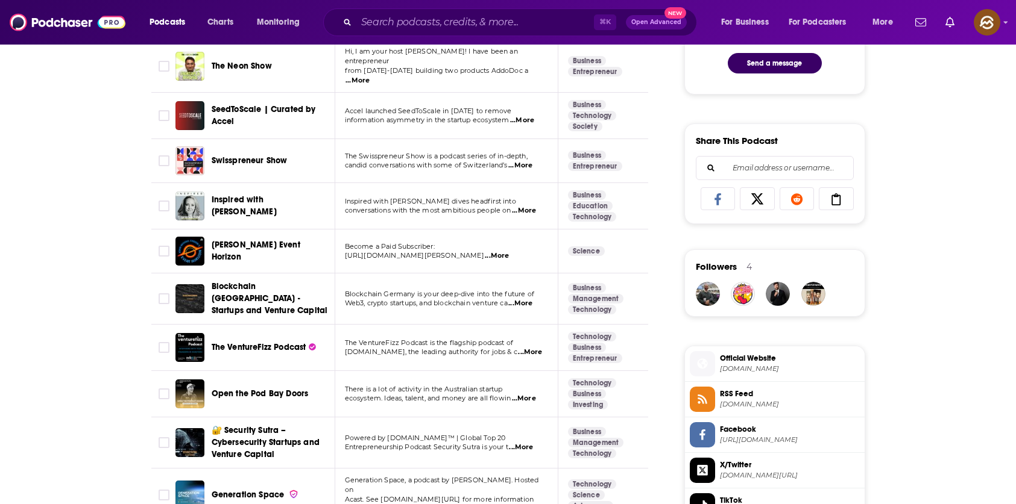
scroll to position [682, 0]
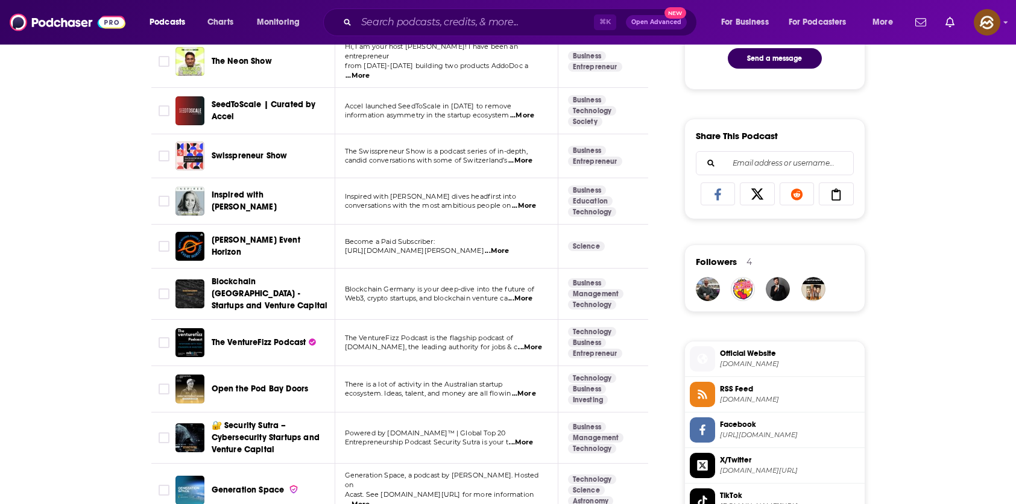
click at [284, 337] on span "The VentureFizz Podcast" at bounding box center [259, 342] width 95 height 10
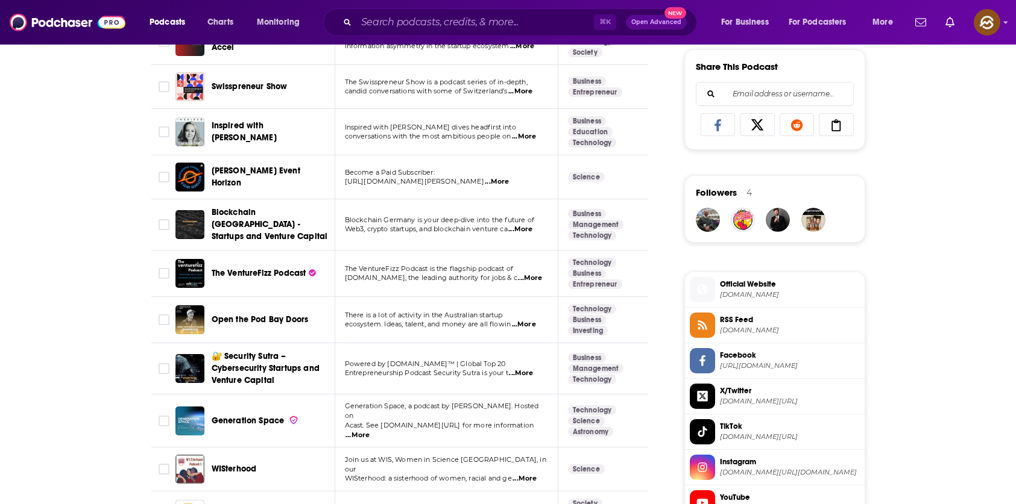
scroll to position [771, 0]
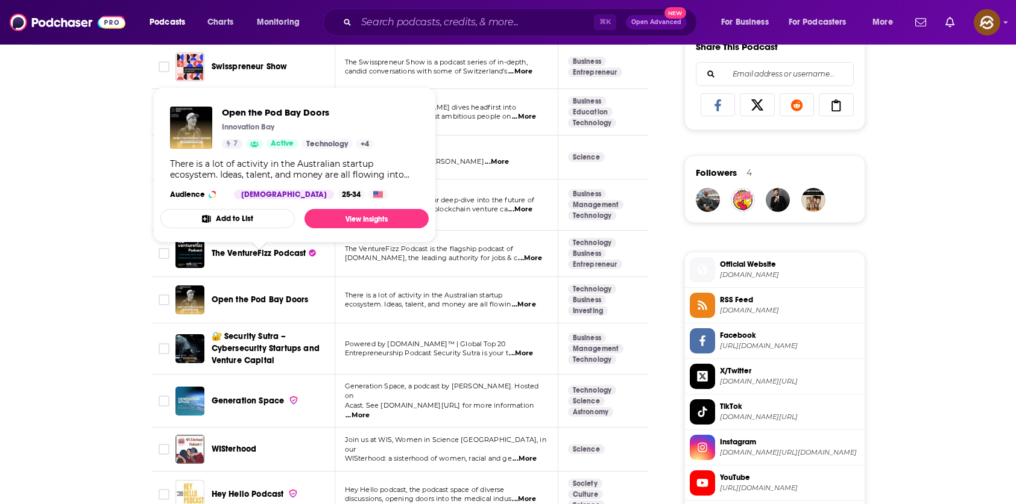
click at [236, 295] on span "Open the Pod Bay Doors" at bounding box center [260, 300] width 97 height 10
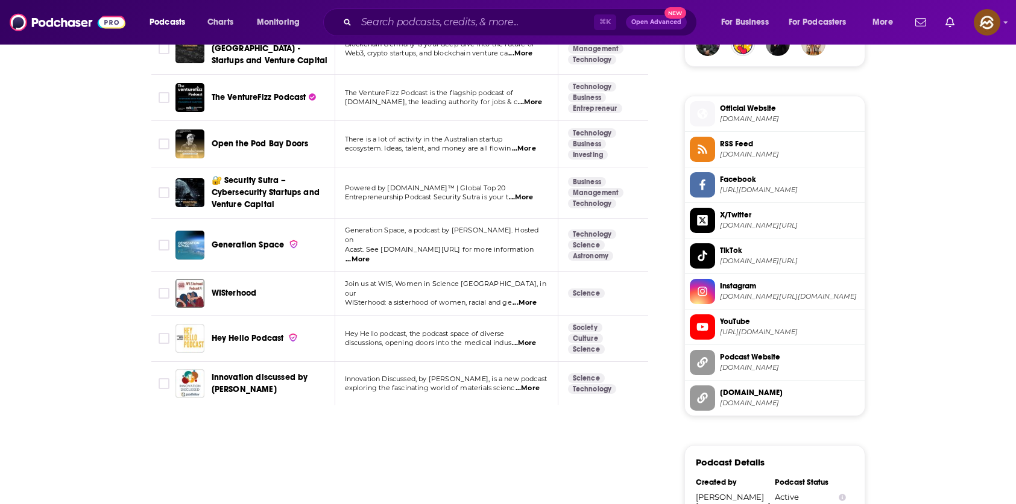
scroll to position [929, 0]
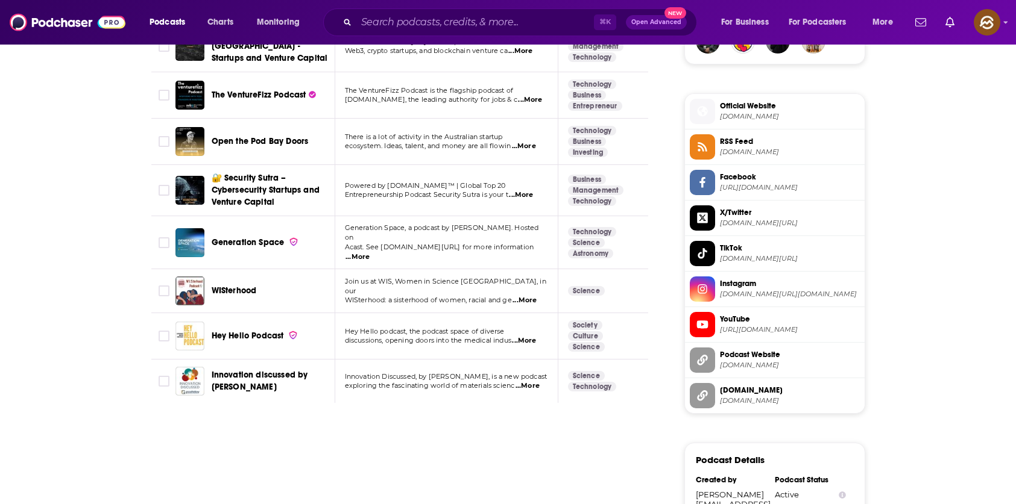
click at [245, 237] on span "Generation Space" at bounding box center [248, 242] width 73 height 10
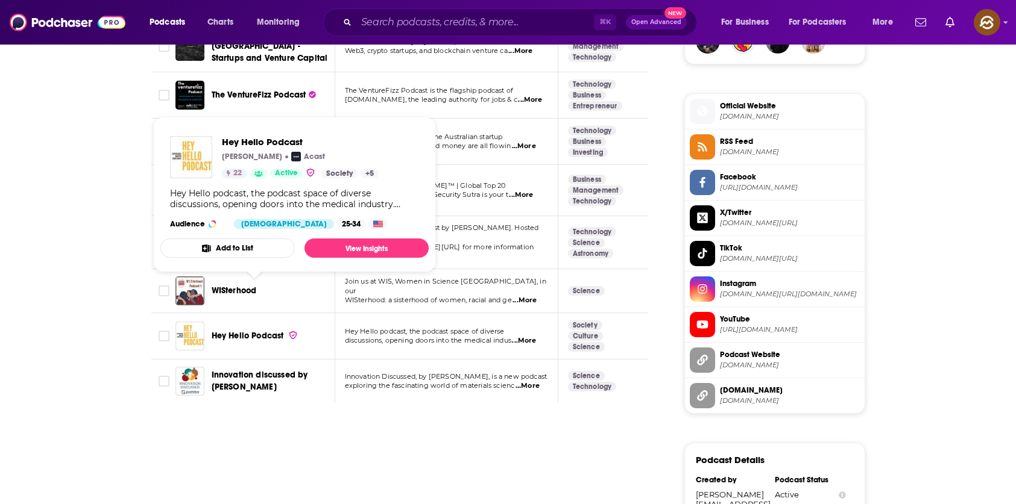
click at [250, 331] on span "Hey Hello Podcast" at bounding box center [248, 336] width 72 height 10
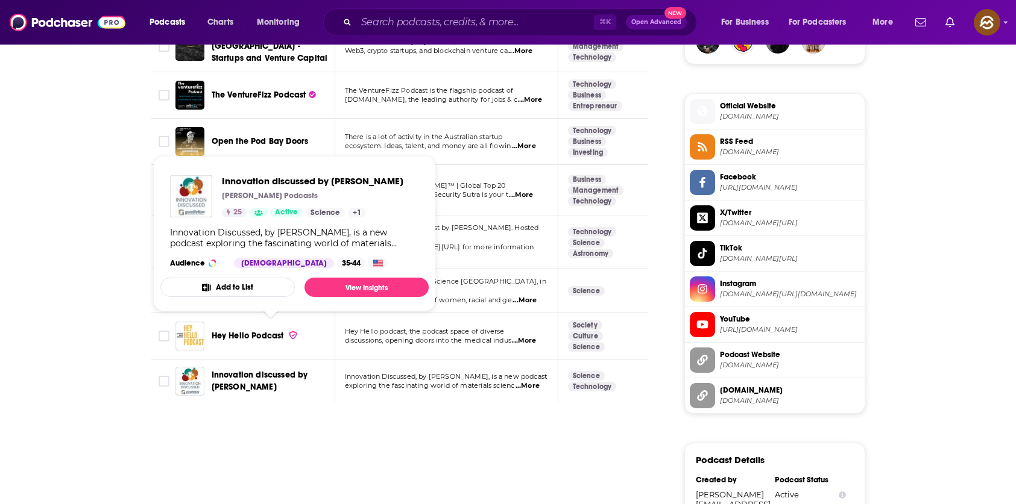
click at [240, 370] on span "Innovation discussed by Goodfellow" at bounding box center [260, 381] width 96 height 22
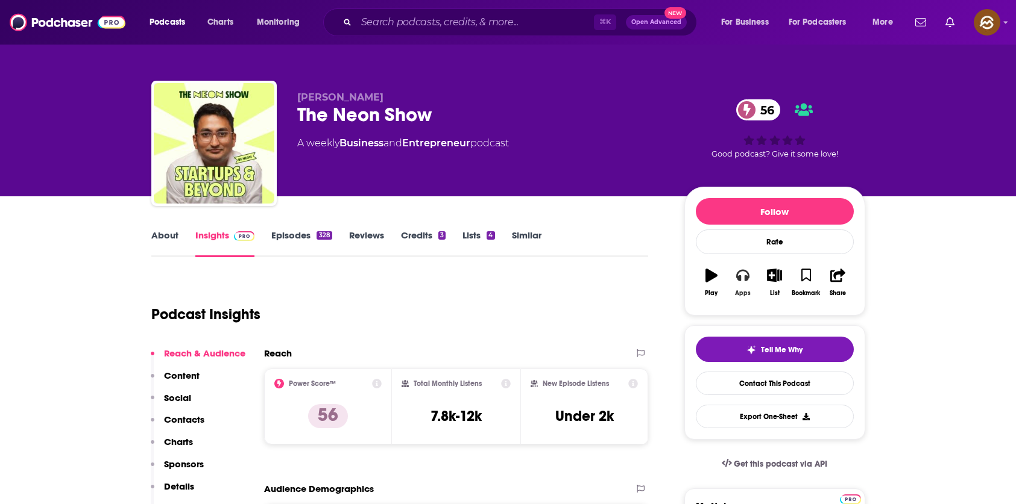
click at [746, 279] on icon "button" at bounding box center [742, 276] width 13 height 12
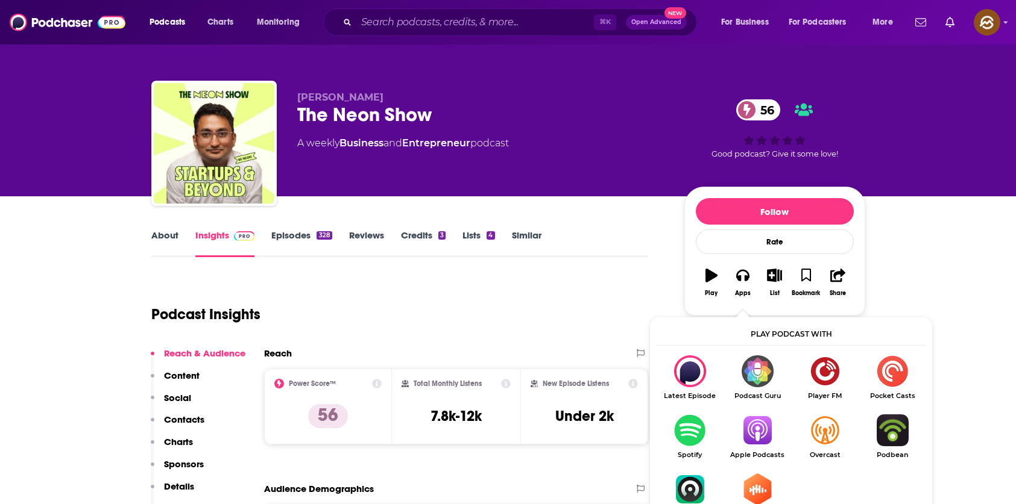
click at [755, 427] on img "Show Listen On dropdown" at bounding box center [756, 431] width 67 height 32
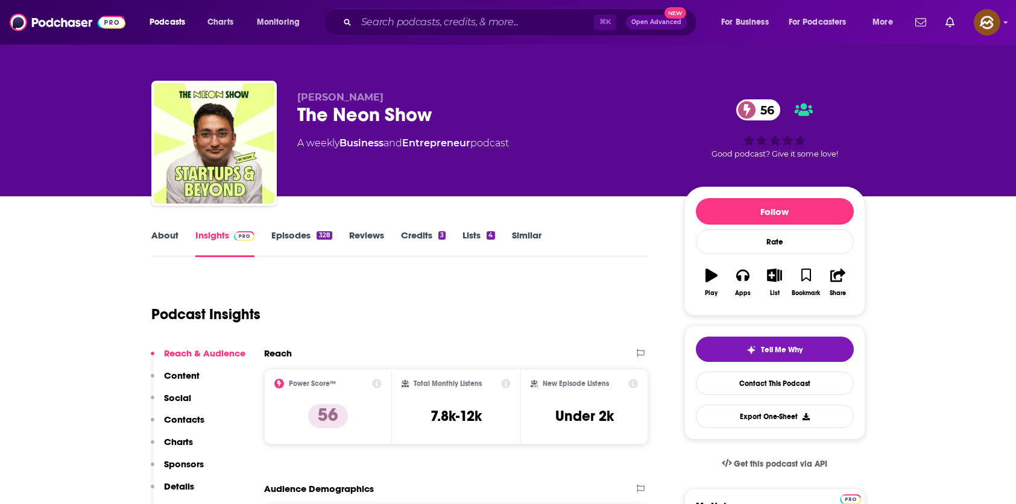
click at [187, 415] on p "Contacts" at bounding box center [184, 419] width 40 height 11
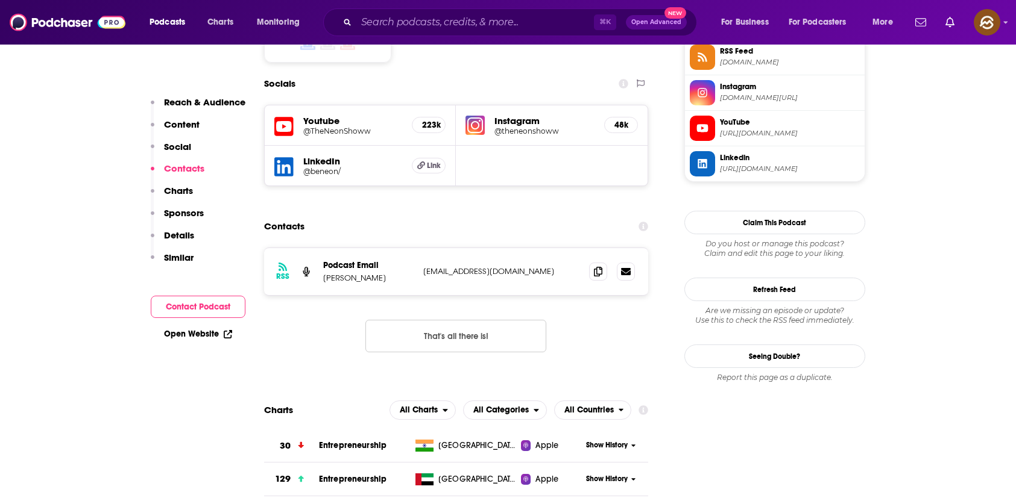
click at [175, 134] on button "Content" at bounding box center [175, 130] width 49 height 22
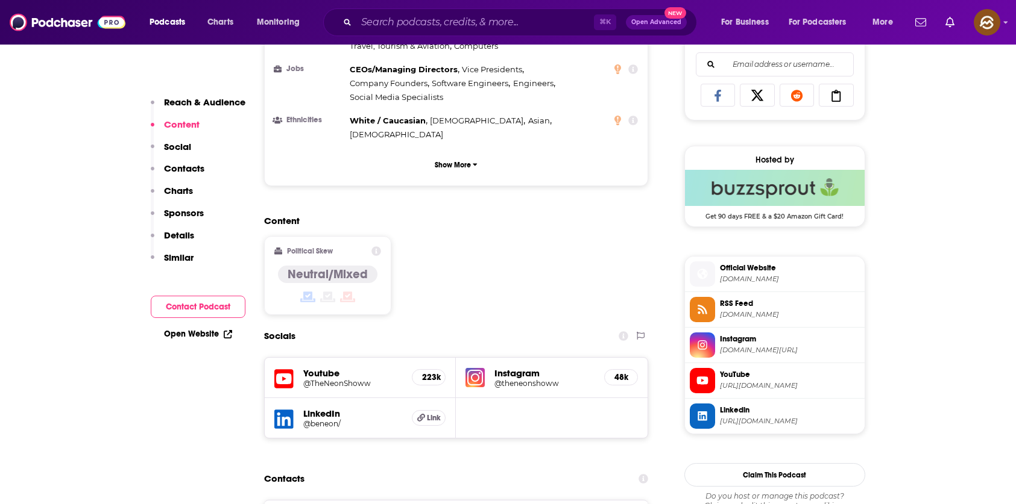
click at [172, 147] on p "Social" at bounding box center [177, 146] width 27 height 11
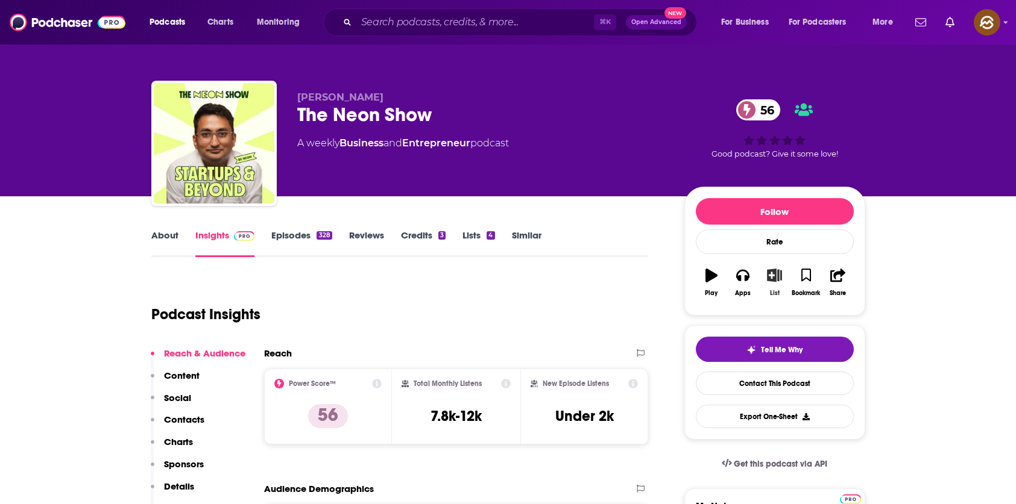
click at [779, 280] on icon "button" at bounding box center [774, 275] width 15 height 13
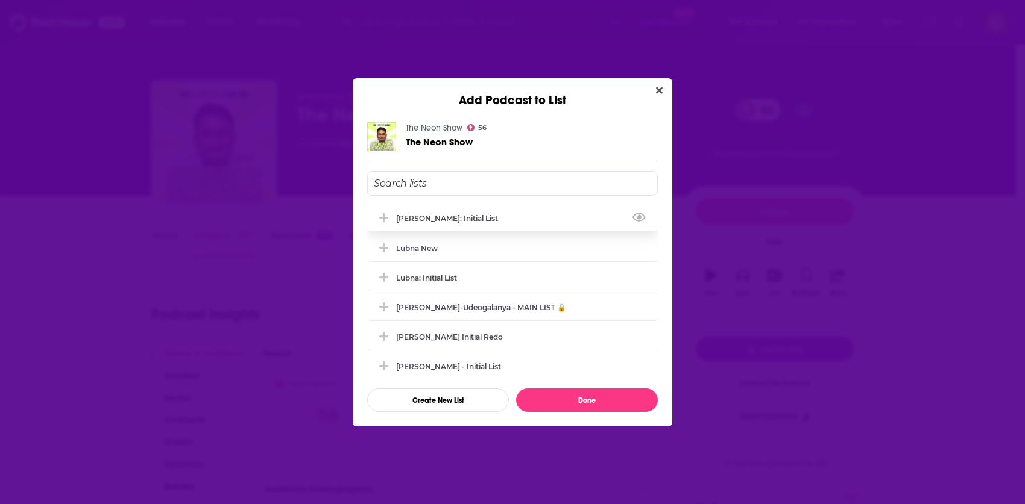
click at [449, 222] on div "[PERSON_NAME]: Initial List" at bounding box center [450, 218] width 109 height 9
click at [111, 257] on div "Add Podcast to List The Neon Show 56 The Neon Show [PERSON_NAME]: Initial List …" at bounding box center [512, 252] width 1025 height 504
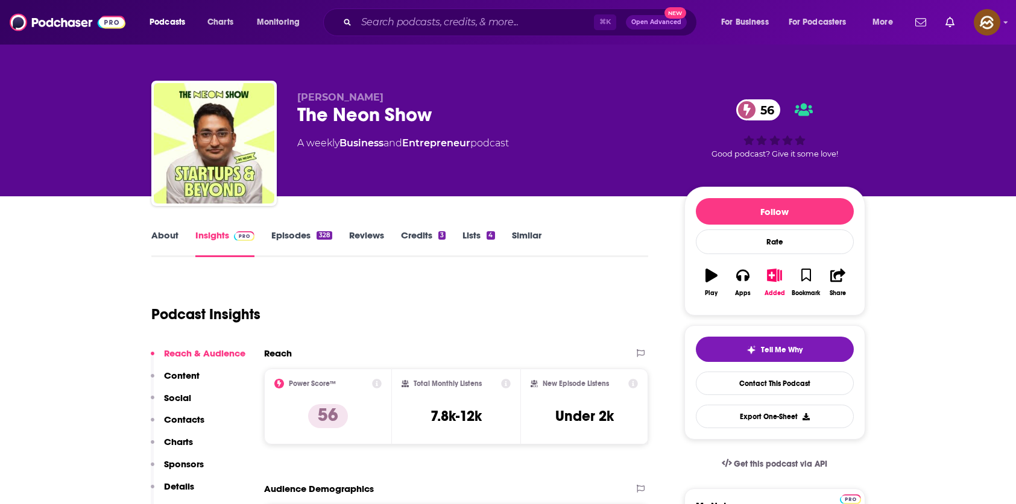
click at [517, 231] on link "Similar" at bounding box center [527, 244] width 30 height 28
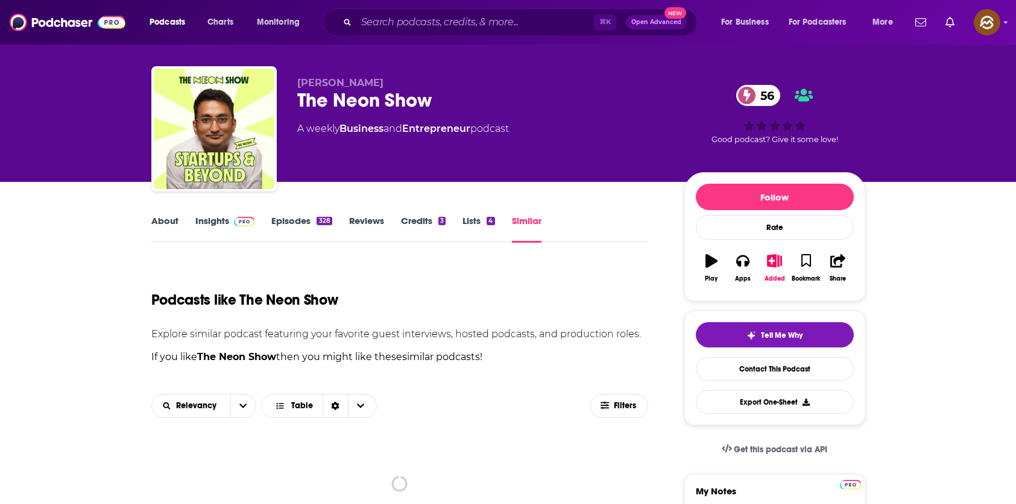
scroll to position [130, 0]
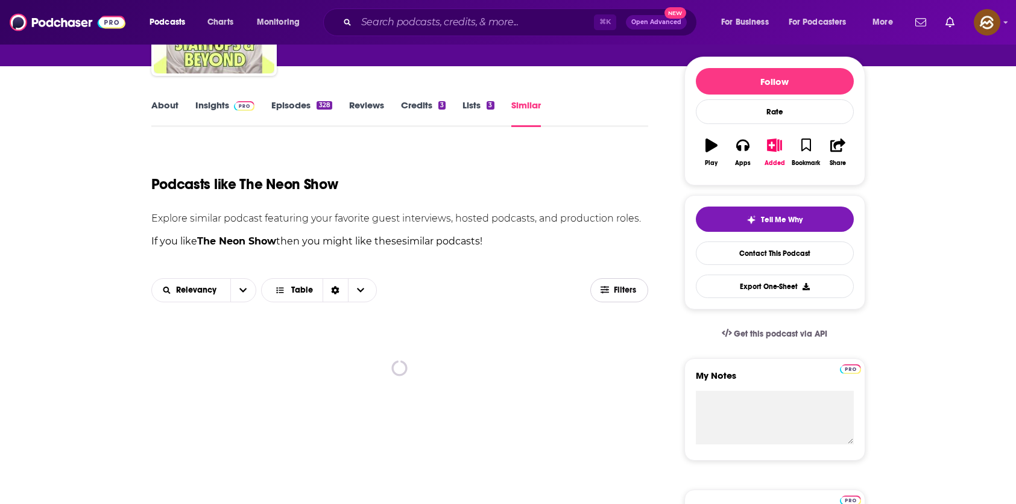
click at [639, 286] on span "Filters" at bounding box center [619, 290] width 57 height 9
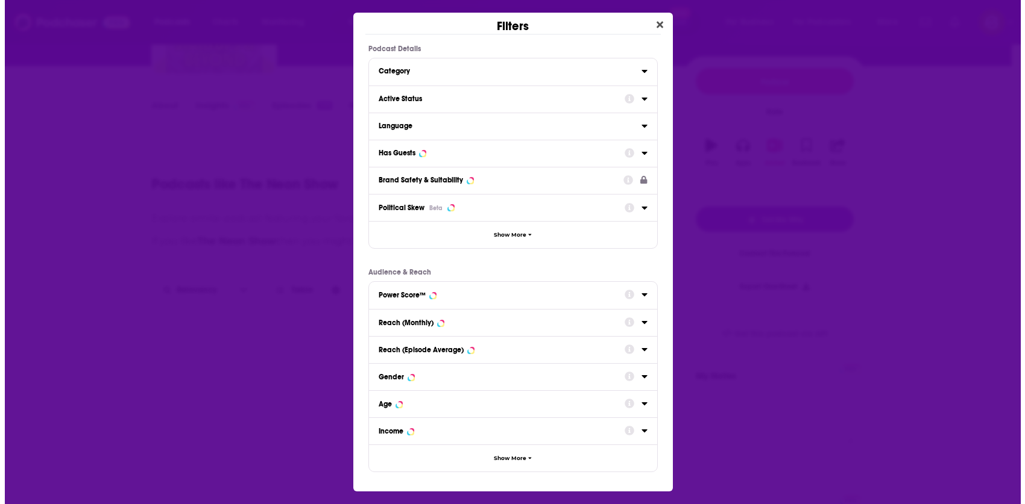
scroll to position [0, 0]
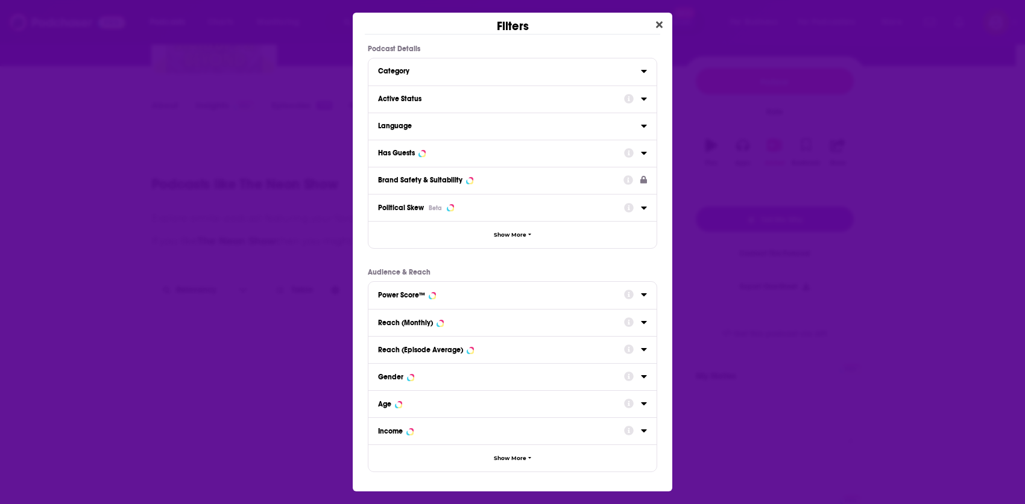
click at [438, 101] on div "Active Status" at bounding box center [497, 99] width 238 height 8
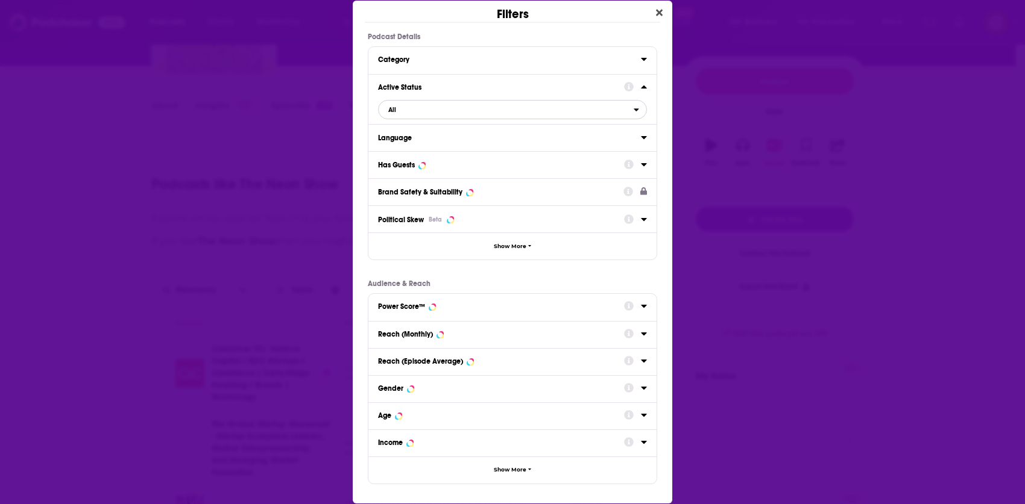
click at [445, 117] on span "All" at bounding box center [505, 110] width 255 height 16
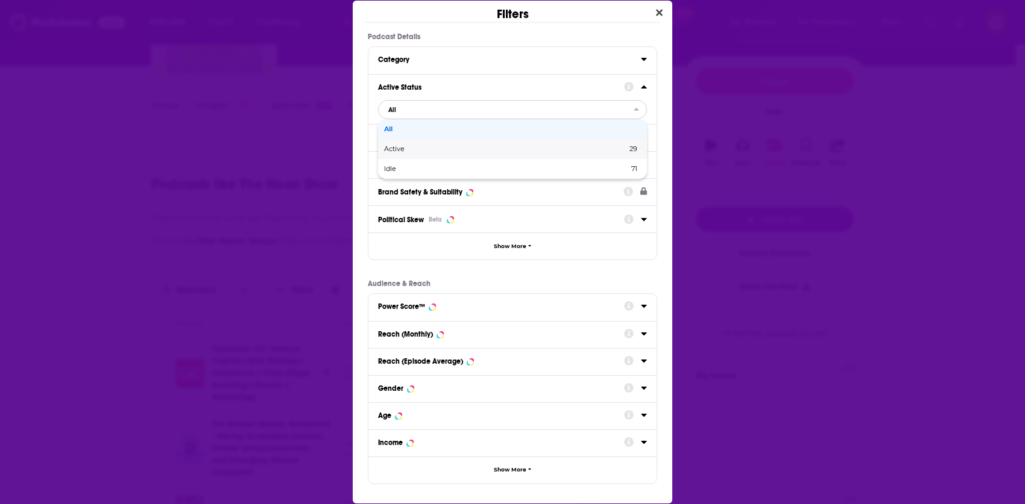
click at [433, 141] on div "Active 29" at bounding box center [512, 149] width 269 height 20
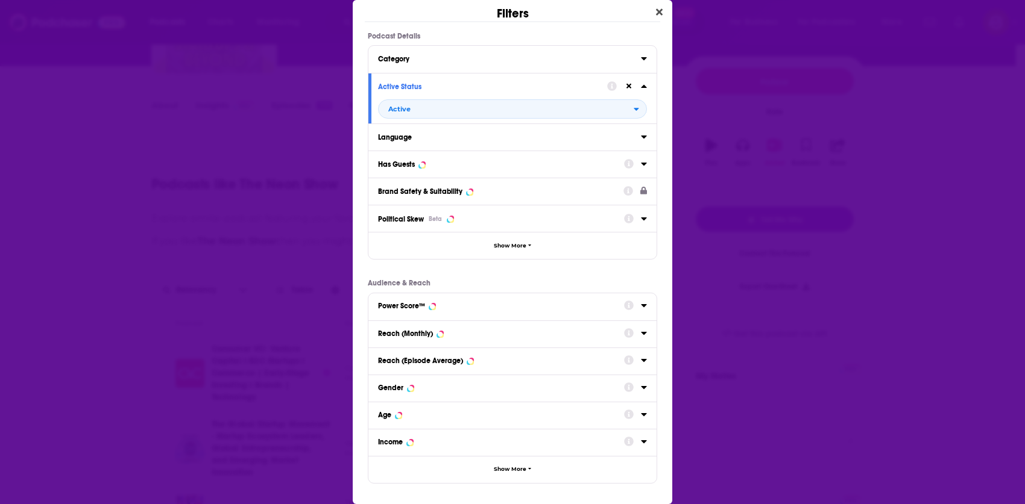
click at [457, 169] on button "Has Guests" at bounding box center [501, 163] width 246 height 15
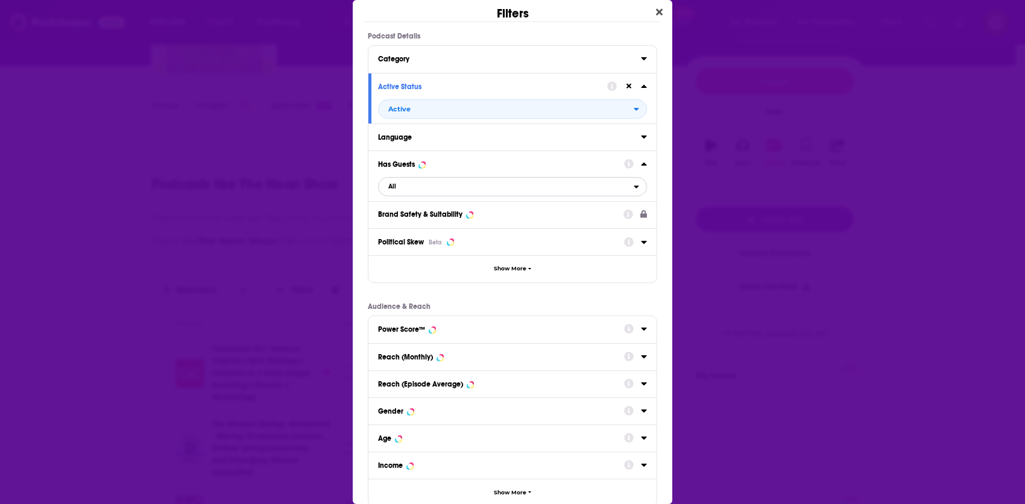
click at [454, 184] on span "All" at bounding box center [505, 187] width 255 height 16
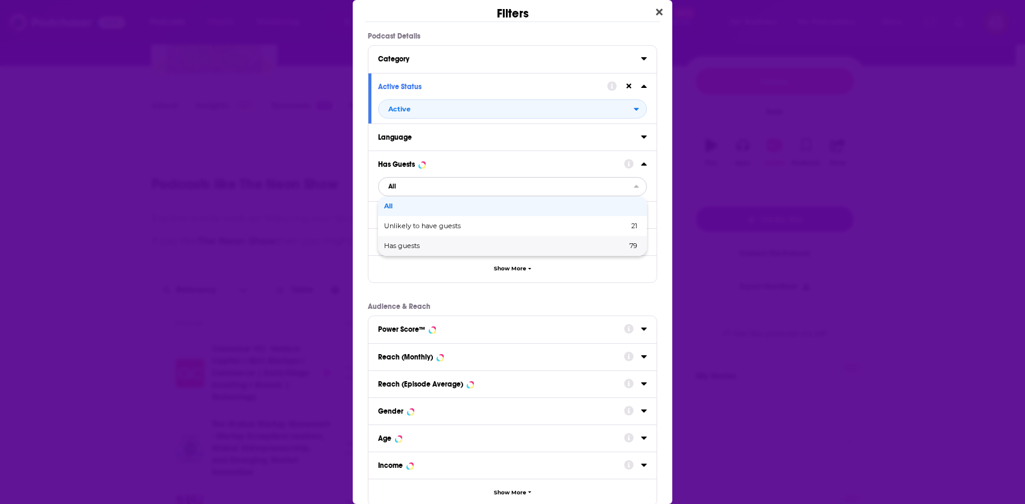
click at [427, 246] on span "Has guests" at bounding box center [453, 246] width 139 height 7
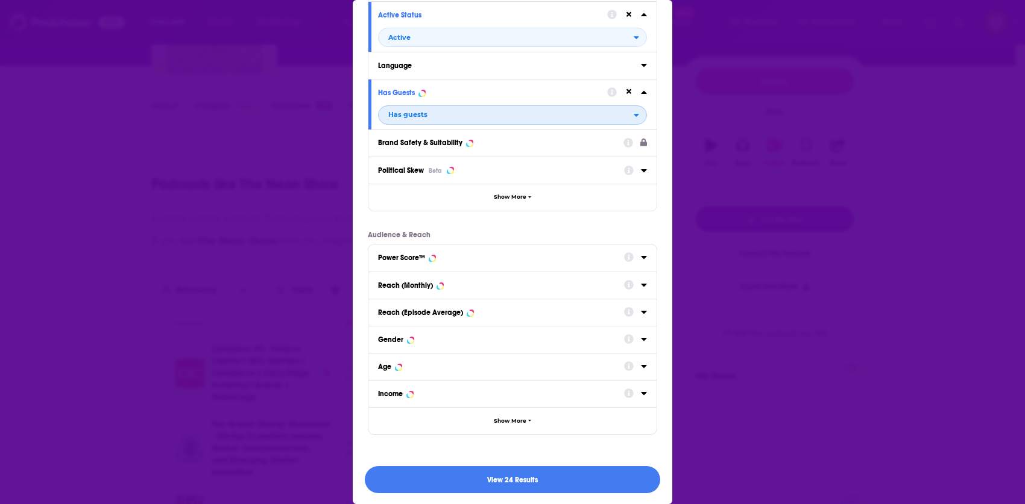
scroll to position [73, 0]
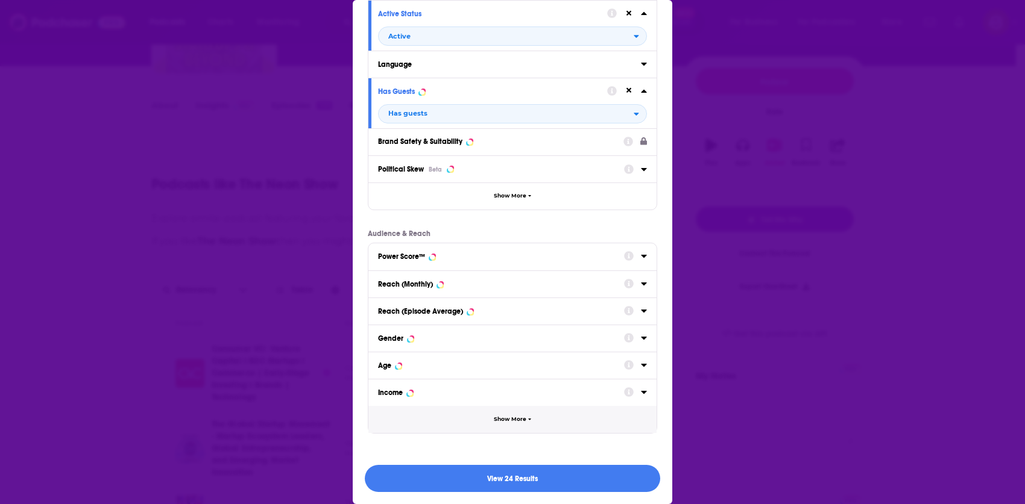
click at [513, 421] on span "Show More" at bounding box center [510, 419] width 33 height 7
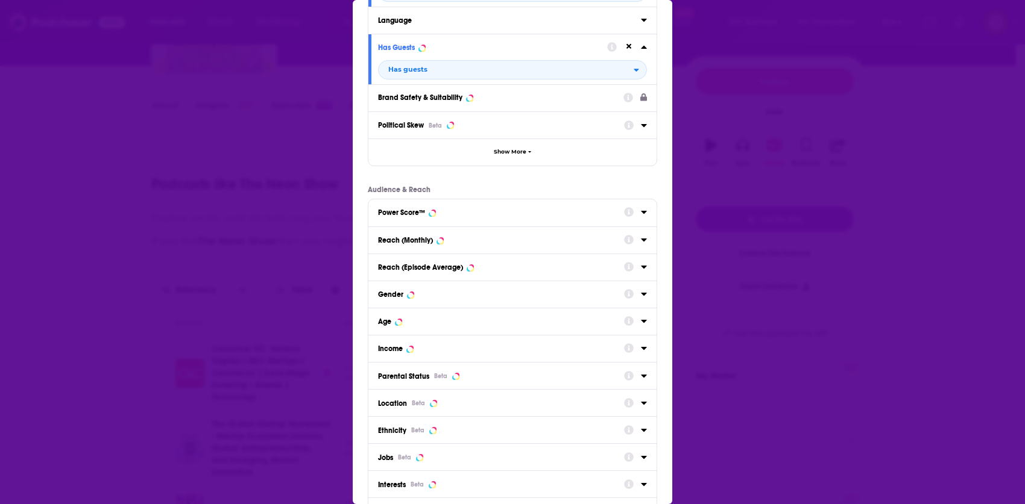
scroll to position [223, 0]
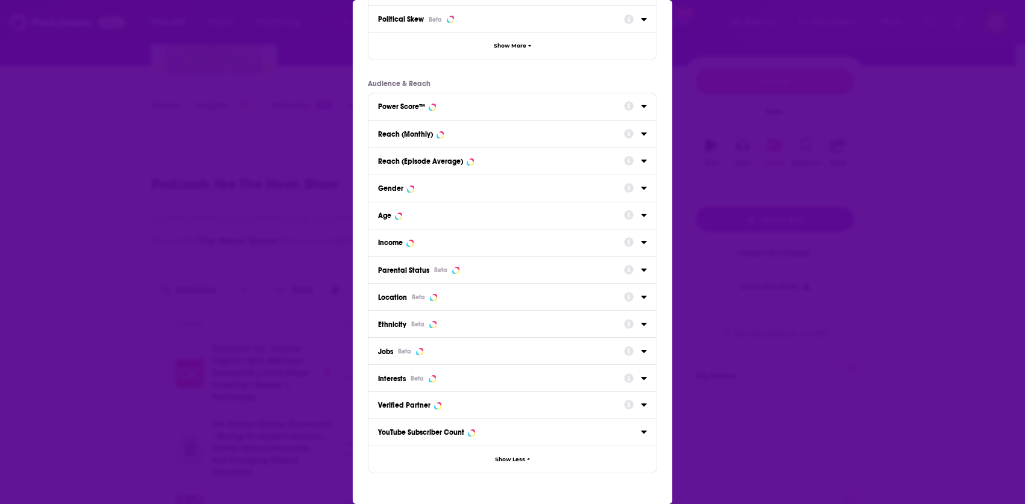
click at [489, 298] on div "Location Beta" at bounding box center [497, 298] width 238 height 10
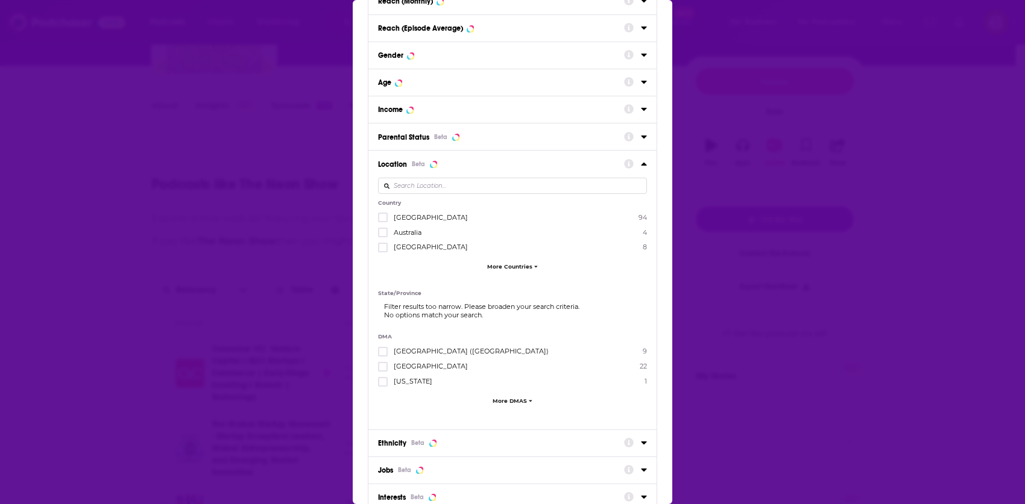
scroll to position [375, 0]
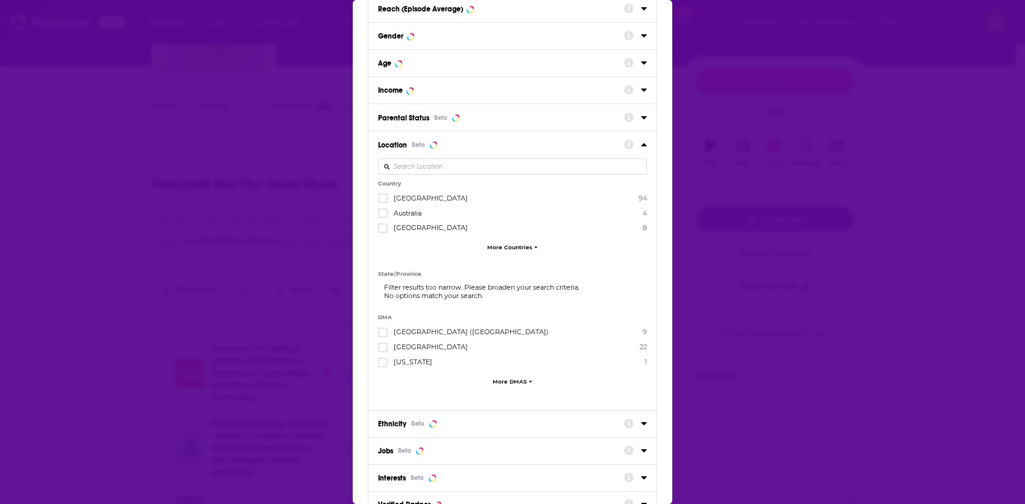
click at [417, 198] on span "[GEOGRAPHIC_DATA]" at bounding box center [431, 198] width 74 height 8
click at [383, 202] on input "multiSelectOption-unitedstates-0" at bounding box center [383, 202] width 0 height 0
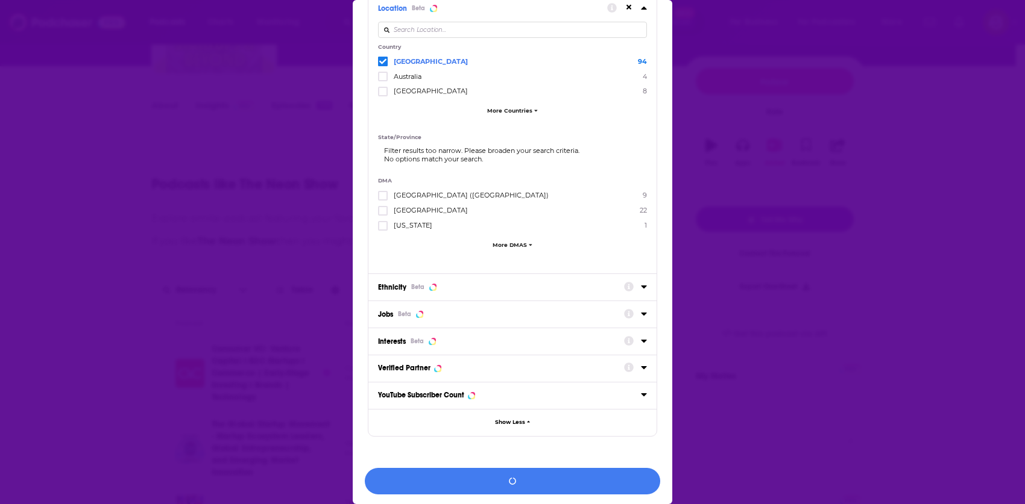
scroll to position [515, 0]
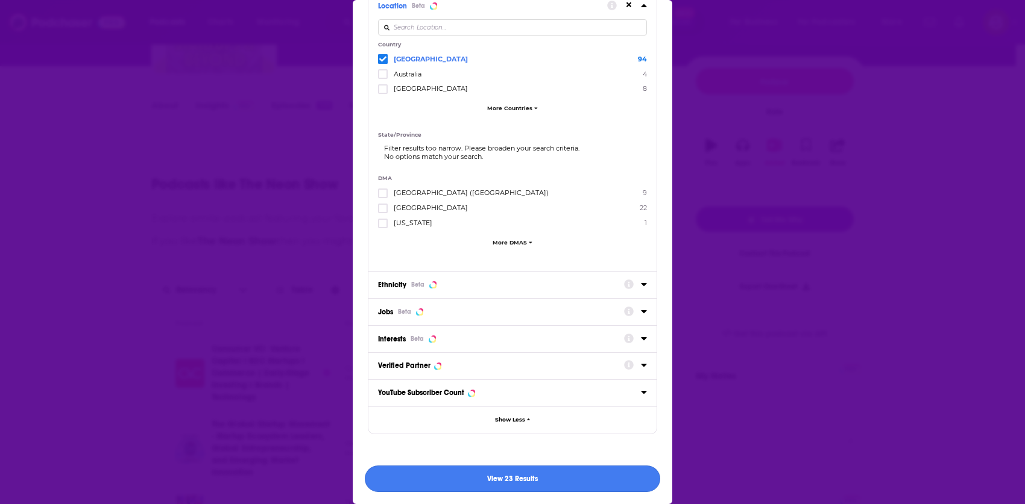
click at [580, 482] on button "View 23 Results" at bounding box center [512, 479] width 295 height 27
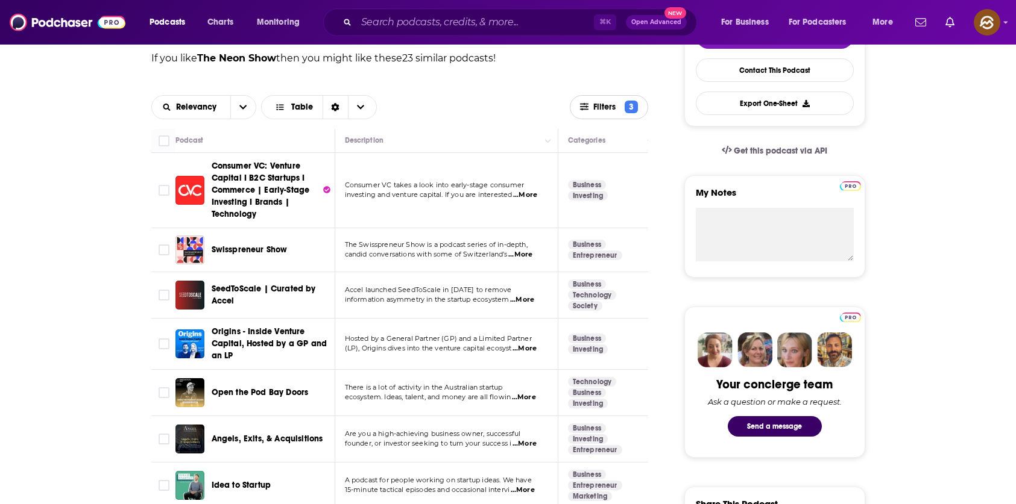
scroll to position [318, 0]
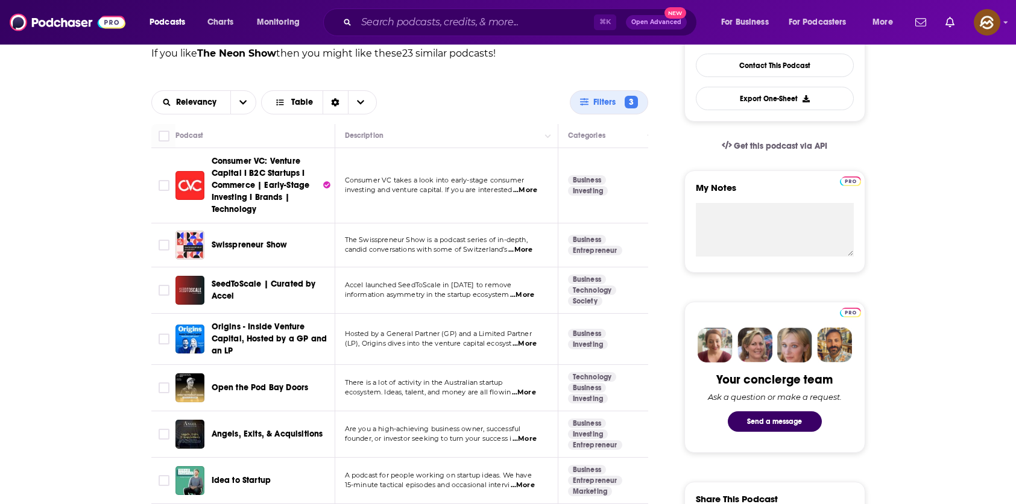
click at [240, 195] on span "Consumer VC: Venture Capital I B2C Startups I Commerce | Early-Stage Investing …" at bounding box center [261, 185] width 98 height 58
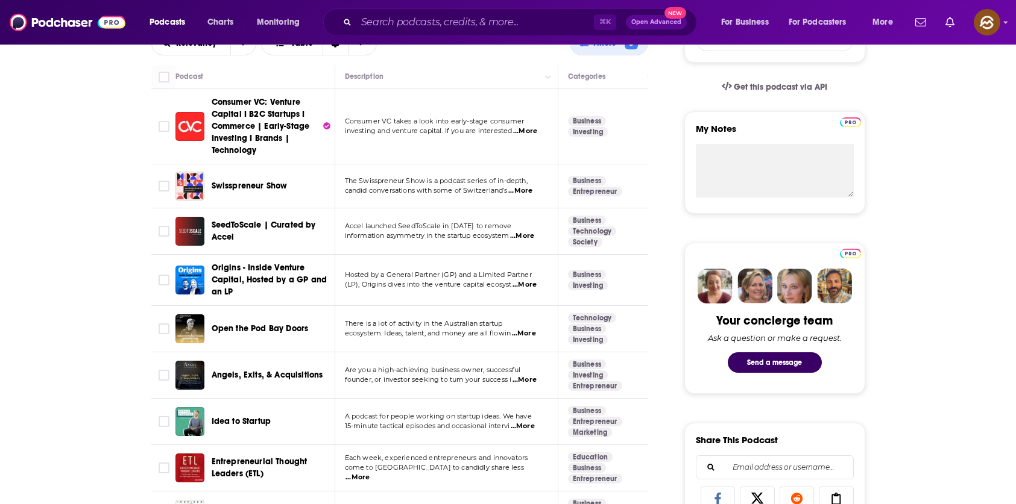
scroll to position [385, 0]
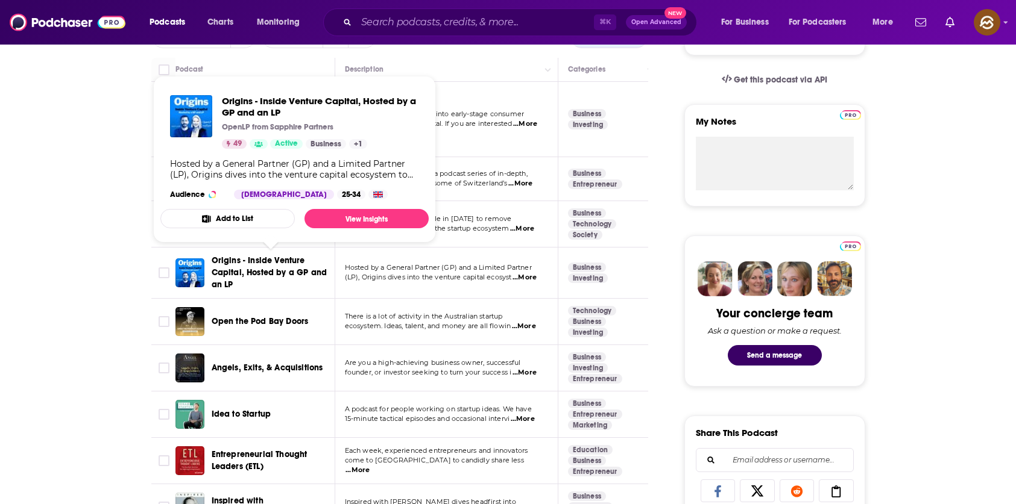
click at [254, 266] on span "Origins - Inside Venture Capital, Hosted by a GP and an LP" at bounding box center [271, 273] width 119 height 36
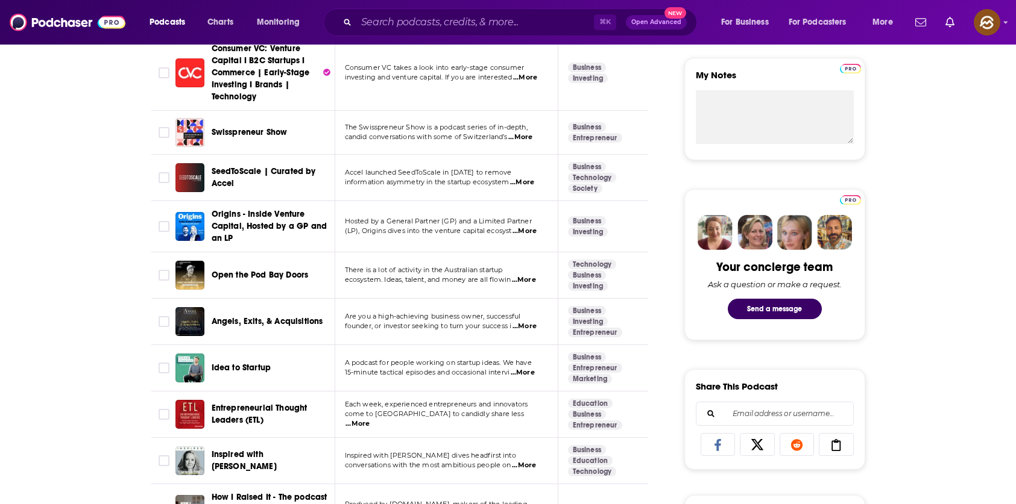
scroll to position [438, 0]
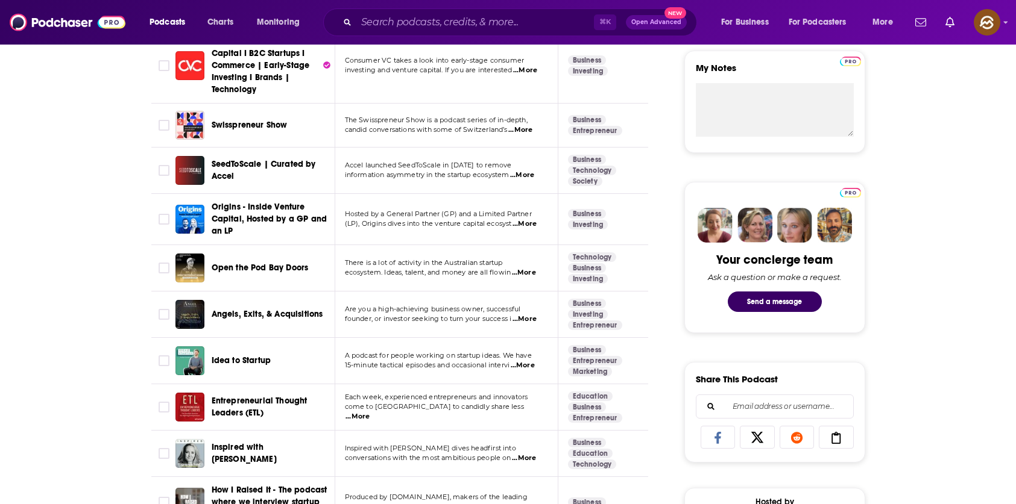
click at [287, 313] on span "Angels, Exits, & Acquisitions" at bounding box center [267, 314] width 111 height 10
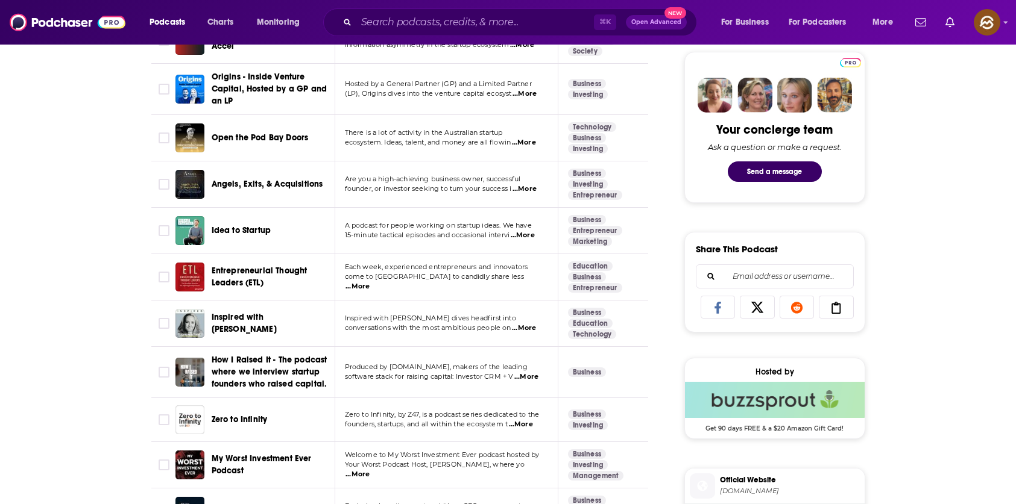
scroll to position [577, 0]
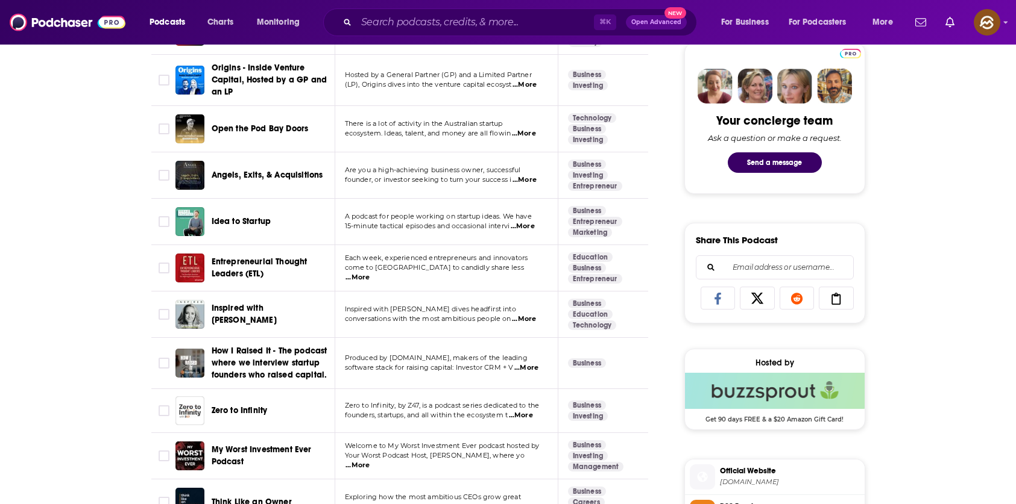
click at [234, 221] on span "Idea to Startup" at bounding box center [242, 221] width 60 height 10
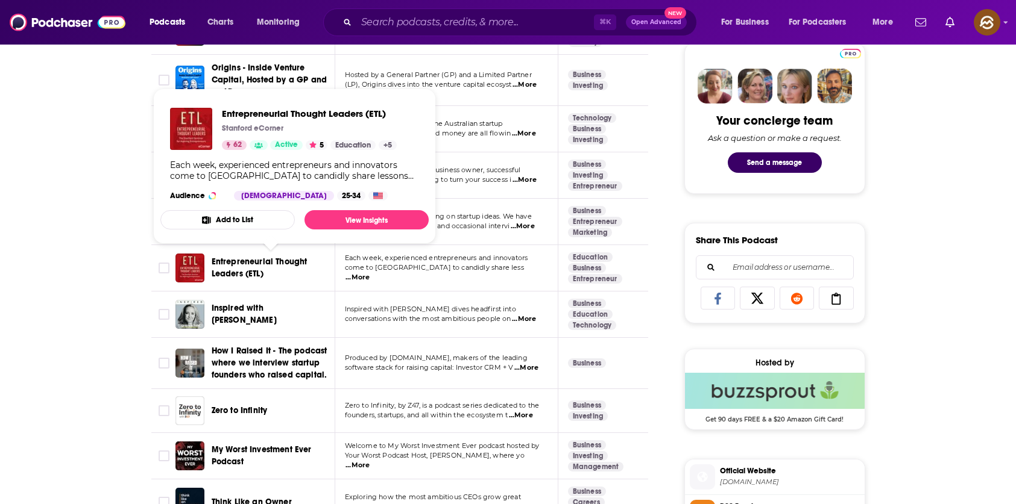
click at [236, 266] on span "Entrepreneurial Thought Leaders (ETL)" at bounding box center [260, 268] width 96 height 22
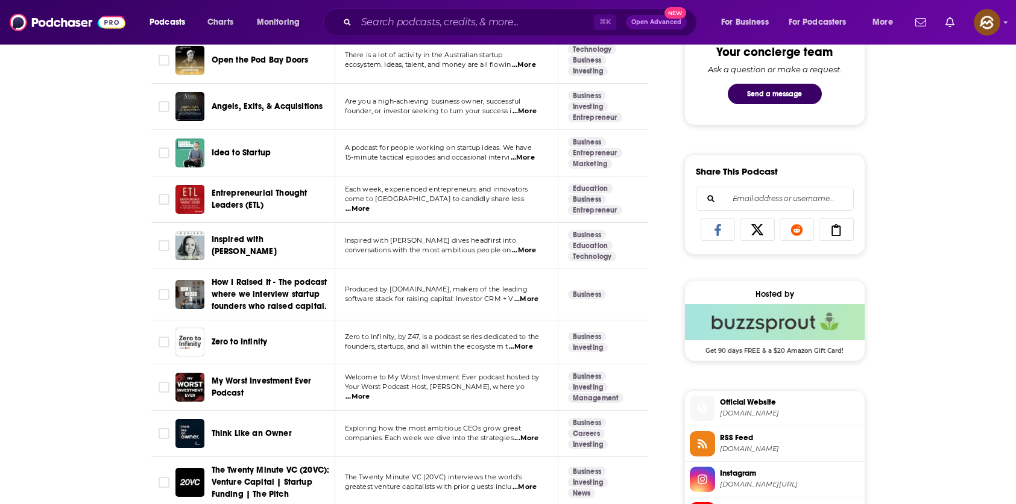
scroll to position [650, 0]
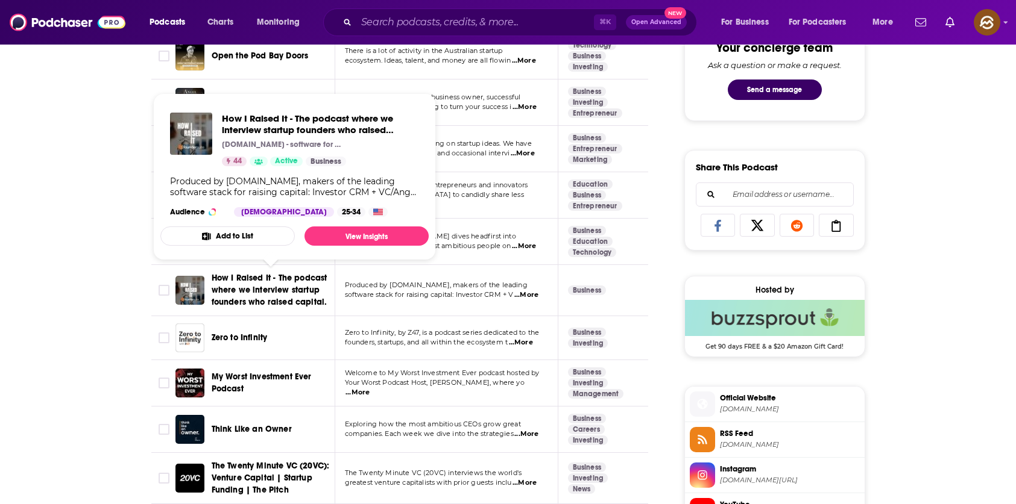
click at [275, 292] on span "How I Raised It - The podcast where we interview startup founders who raised ca…" at bounding box center [270, 290] width 116 height 34
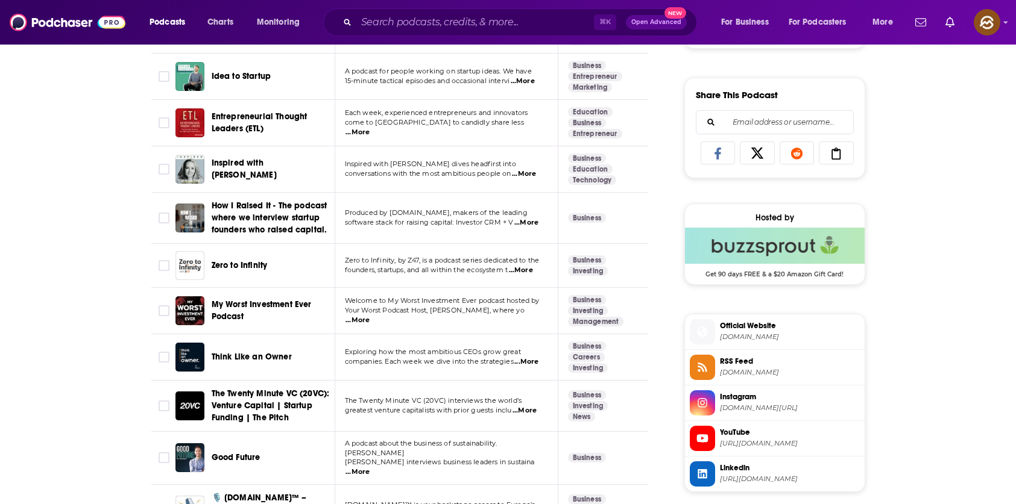
scroll to position [771, 0]
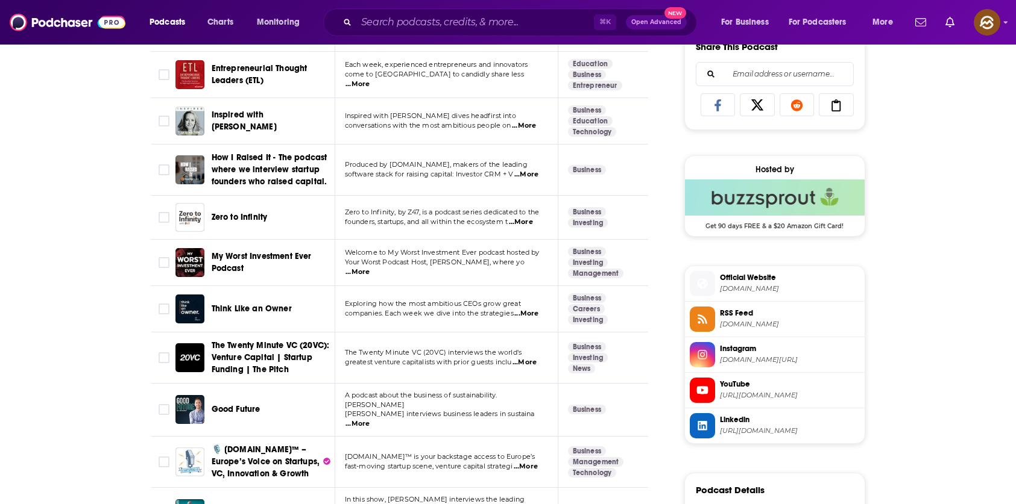
click at [234, 216] on span "Zero to Infinity" at bounding box center [240, 217] width 56 height 10
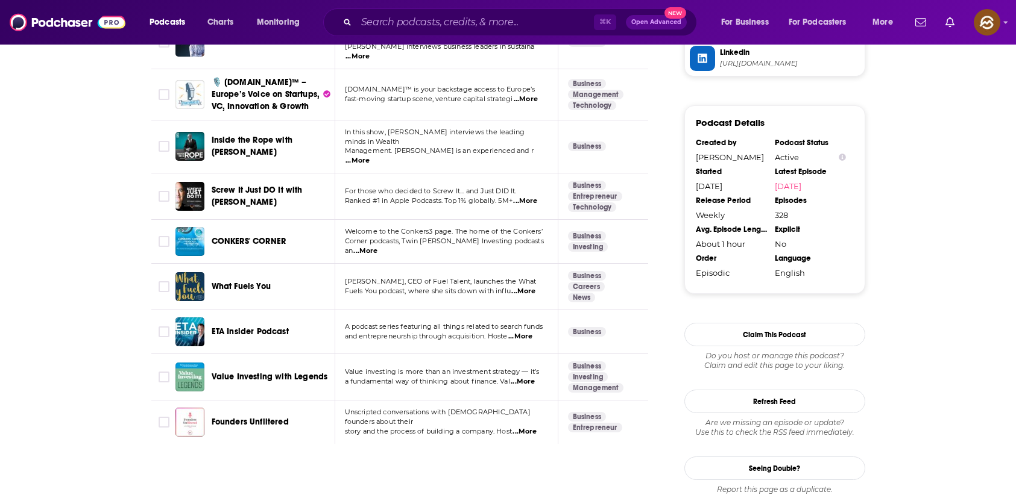
scroll to position [1148, 0]
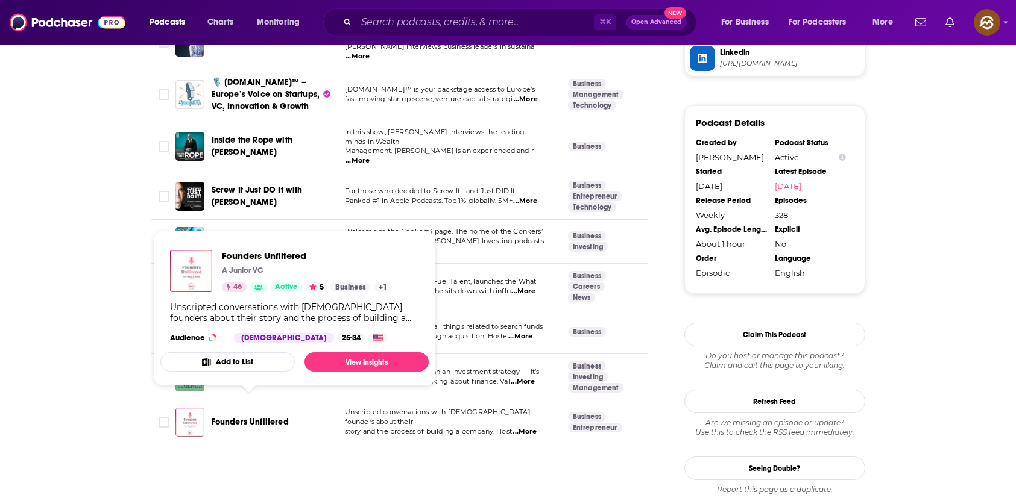
click at [256, 417] on span "Founders Unfiltered" at bounding box center [250, 422] width 77 height 10
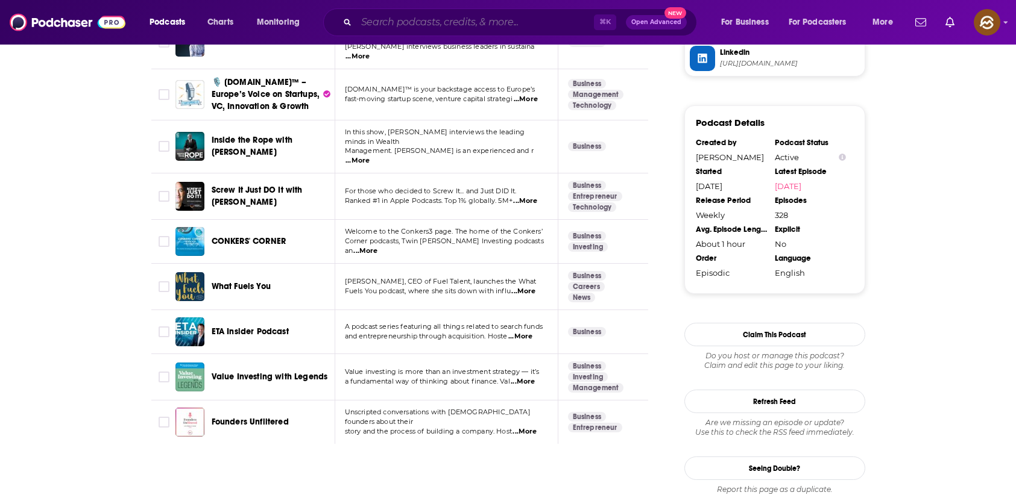
click at [413, 17] on input "Search podcasts, credits, & more..." at bounding box center [474, 22] width 237 height 19
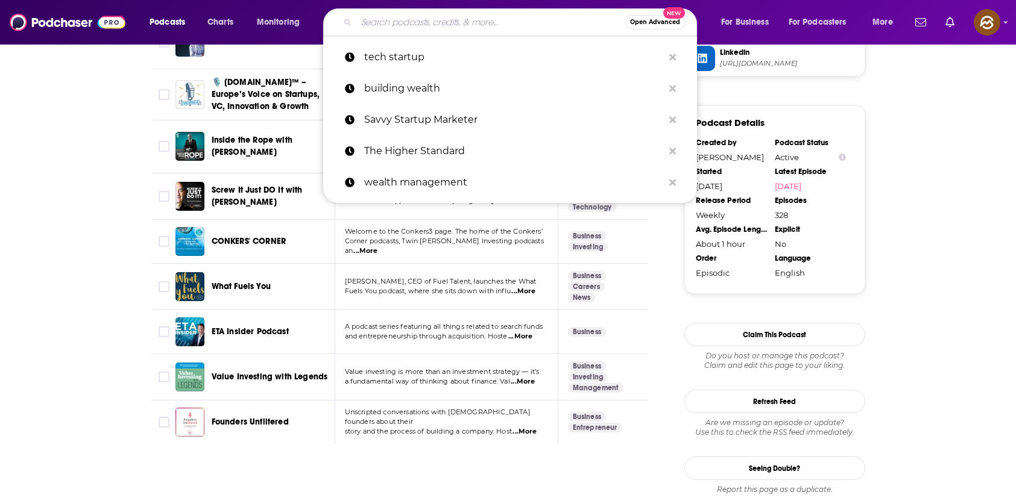
type input "y"
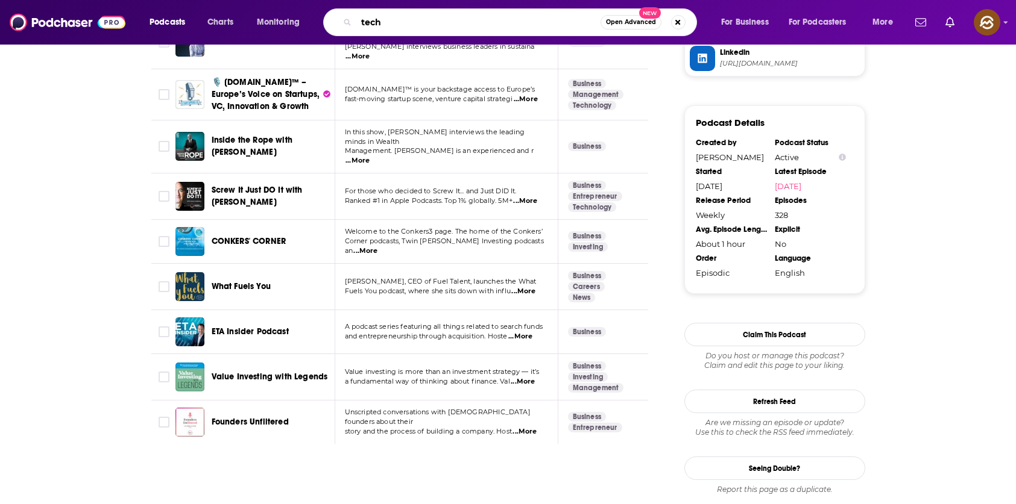
type input "techn"
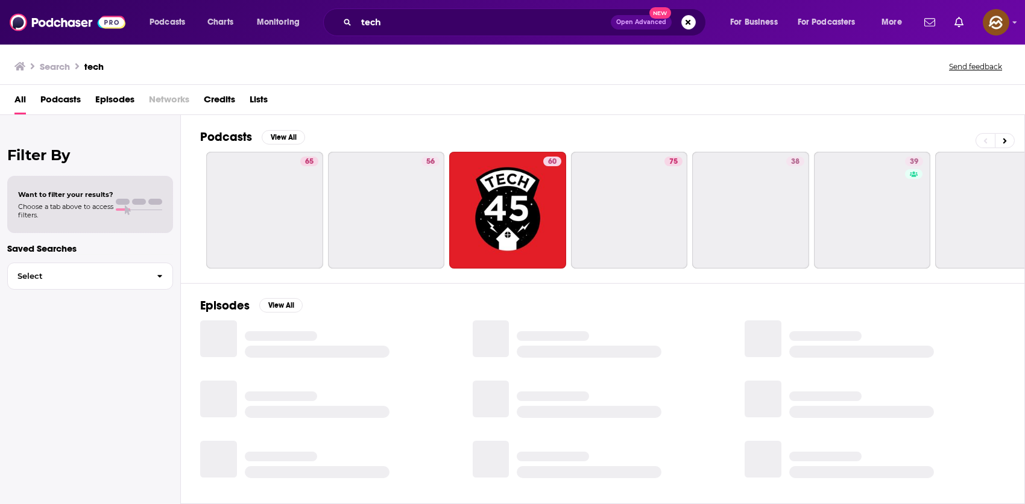
click at [51, 99] on span "Podcasts" at bounding box center [60, 102] width 40 height 25
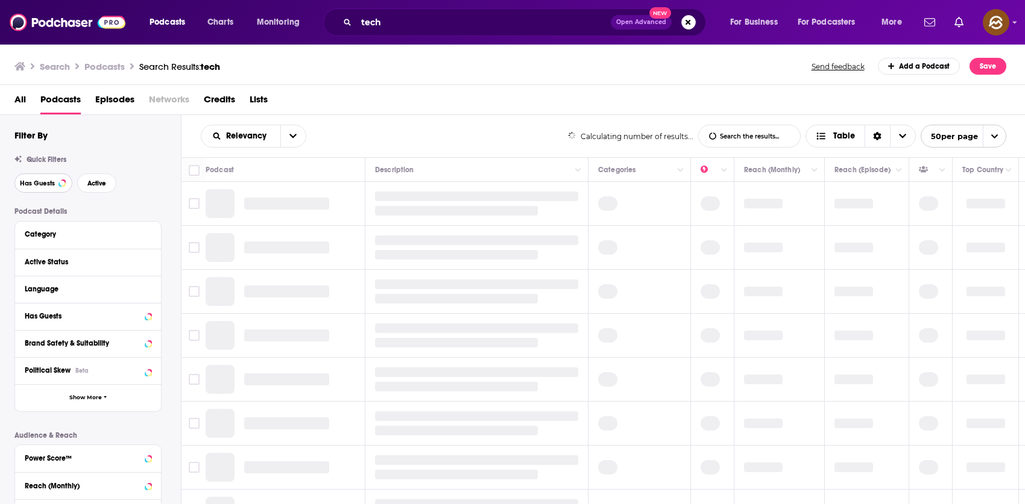
click at [46, 184] on span "Has Guests" at bounding box center [37, 183] width 35 height 7
click at [102, 186] on span "Active" at bounding box center [96, 183] width 19 height 7
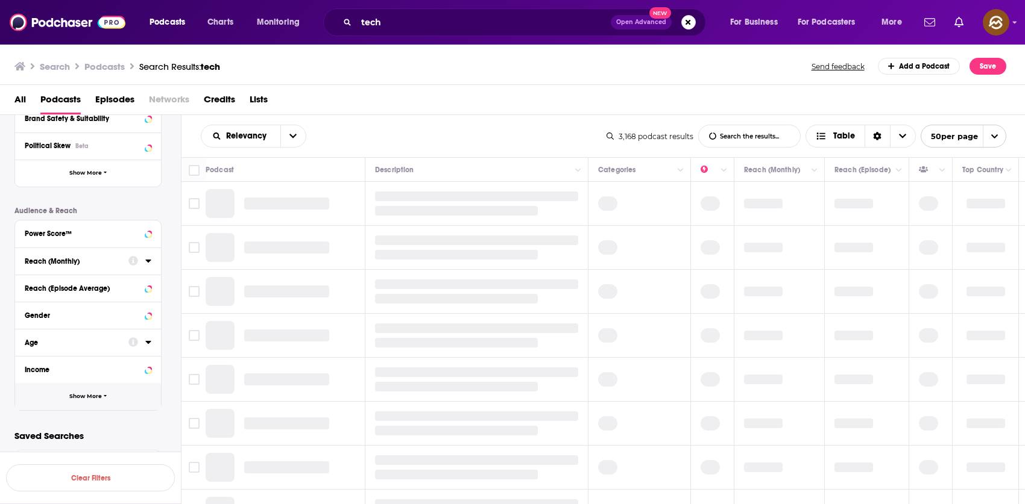
click at [76, 390] on button "Show More" at bounding box center [88, 396] width 146 height 27
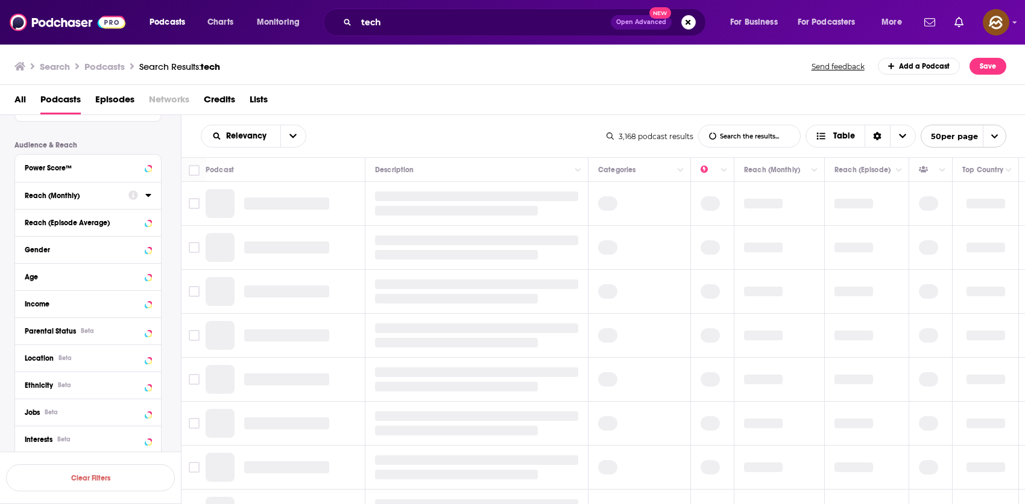
scroll to position [363, 0]
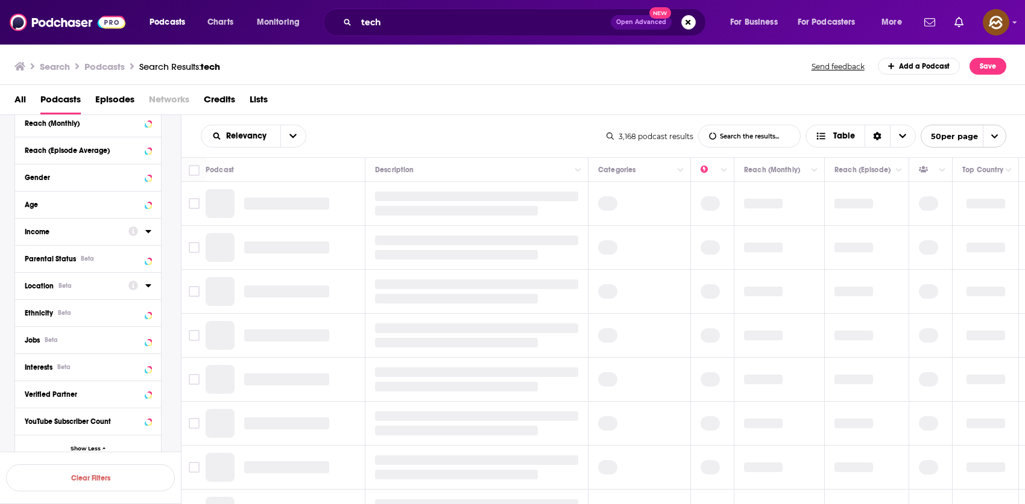
click at [96, 283] on div "Location Beta" at bounding box center [73, 286] width 96 height 8
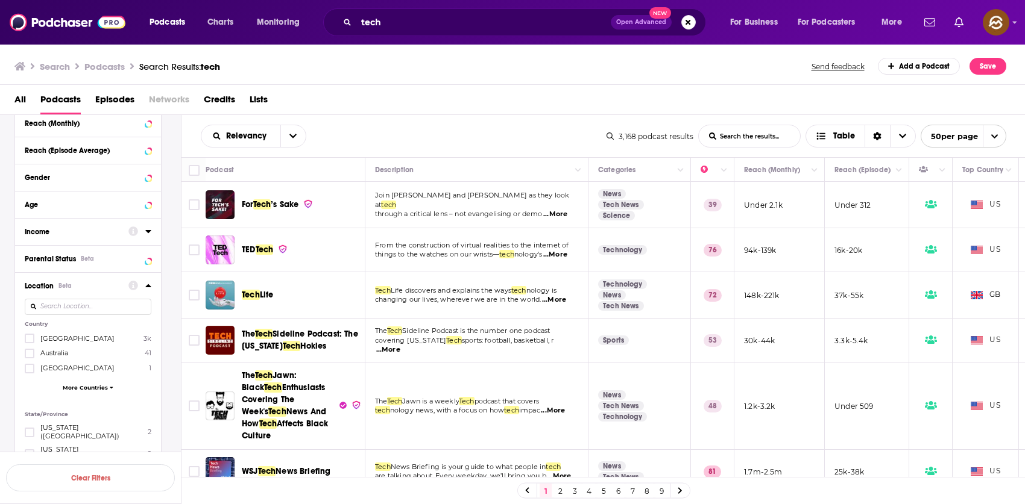
click at [81, 338] on span "[GEOGRAPHIC_DATA]" at bounding box center [77, 338] width 74 height 8
click at [30, 342] on input "multiSelectOption-unitedstates-0" at bounding box center [30, 342] width 0 height 0
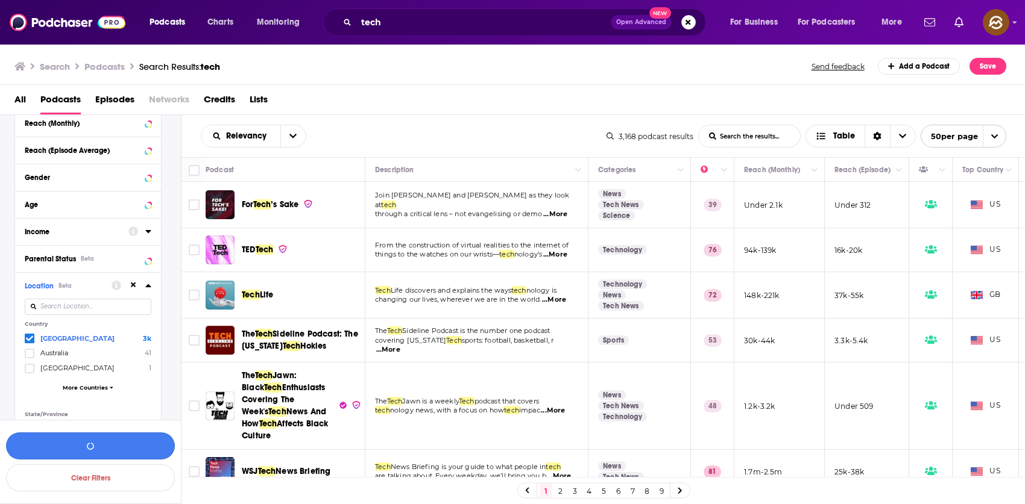
click at [122, 454] on button "button" at bounding box center [90, 446] width 169 height 27
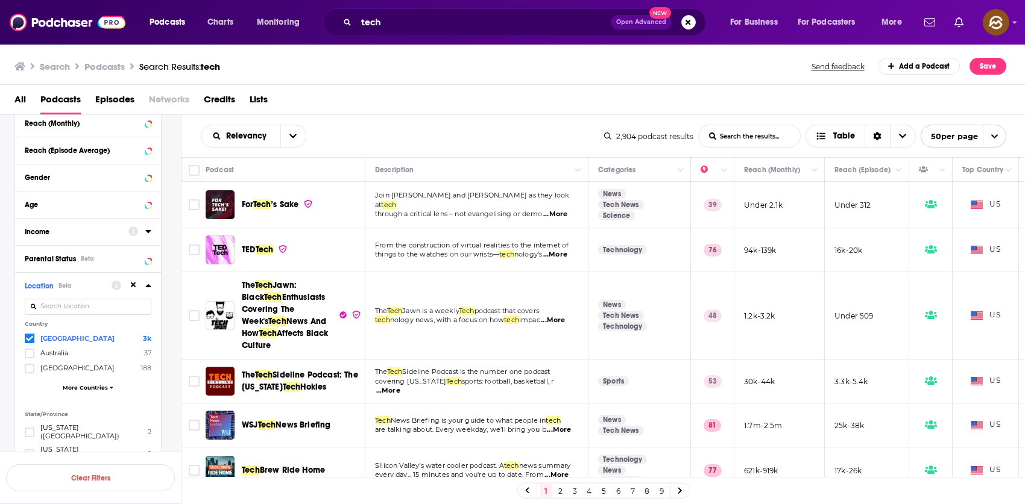
click at [274, 201] on span "’s Sake" at bounding box center [285, 204] width 28 height 10
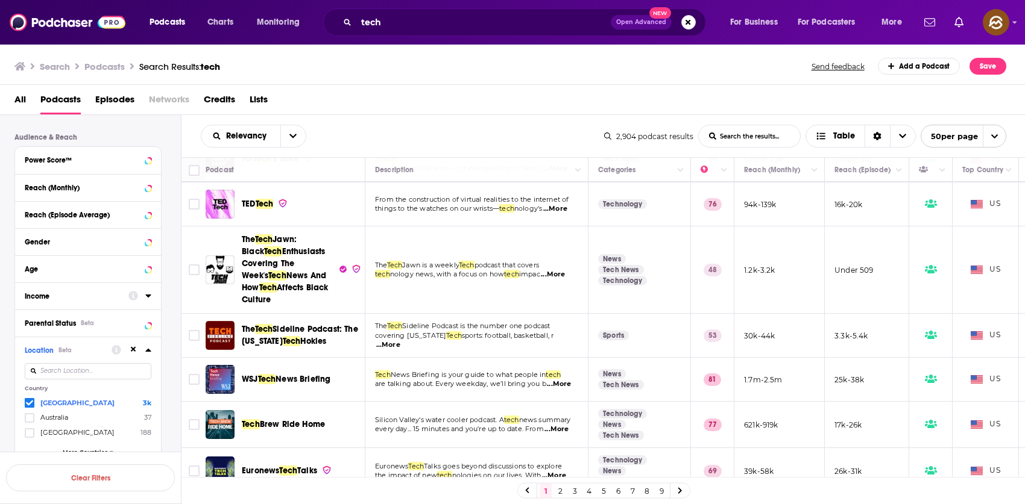
scroll to position [294, 0]
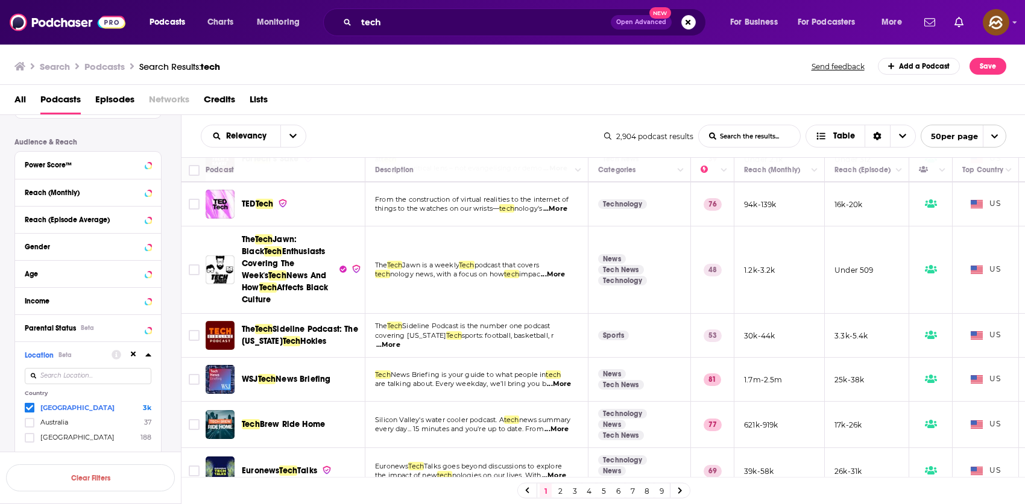
click at [81, 172] on div "Power Score™" at bounding box center [88, 165] width 146 height 27
click at [143, 167] on div at bounding box center [139, 164] width 23 height 15
click at [145, 164] on icon at bounding box center [148, 165] width 6 height 10
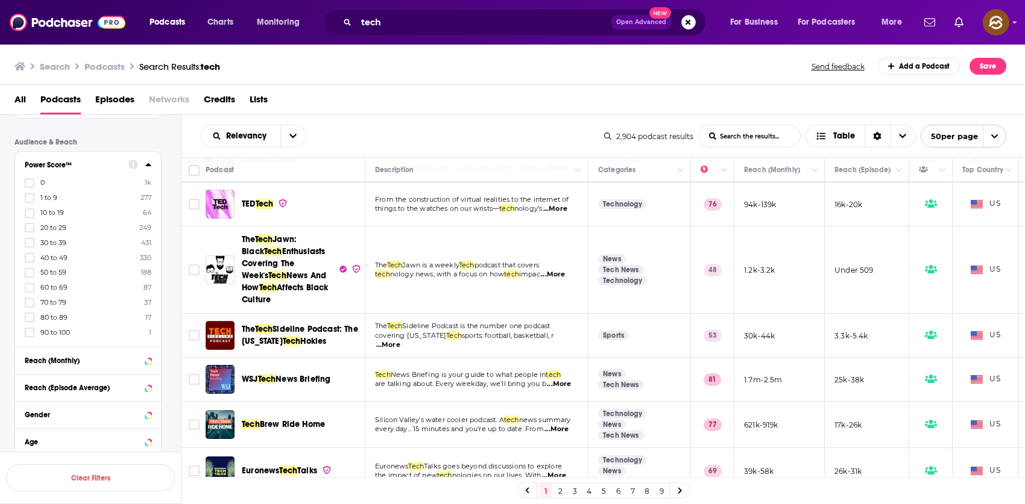
click at [55, 287] on span "60 to 69" at bounding box center [53, 287] width 27 height 8
click at [30, 292] on input "multiSelectOption-60-7" at bounding box center [30, 292] width 0 height 0
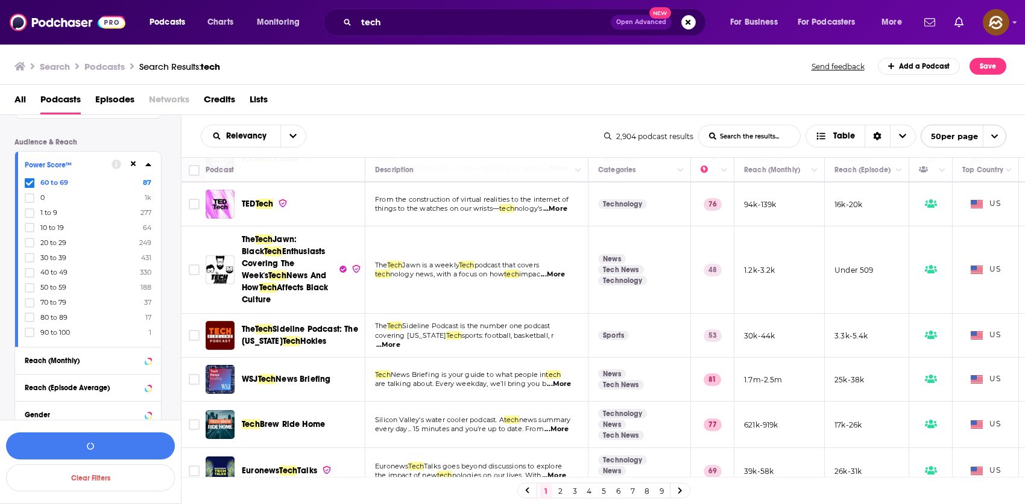
click at [57, 276] on span "40 to 49" at bounding box center [53, 272] width 27 height 8
click at [30, 277] on input "multiSelectOption-40-6" at bounding box center [30, 277] width 0 height 0
click at [52, 289] on span "50 to 59" at bounding box center [53, 287] width 26 height 8
click at [30, 292] on input "multiSelectOption-50-7" at bounding box center [30, 292] width 0 height 0
click at [52, 290] on span "30 to 39" at bounding box center [53, 287] width 26 height 8
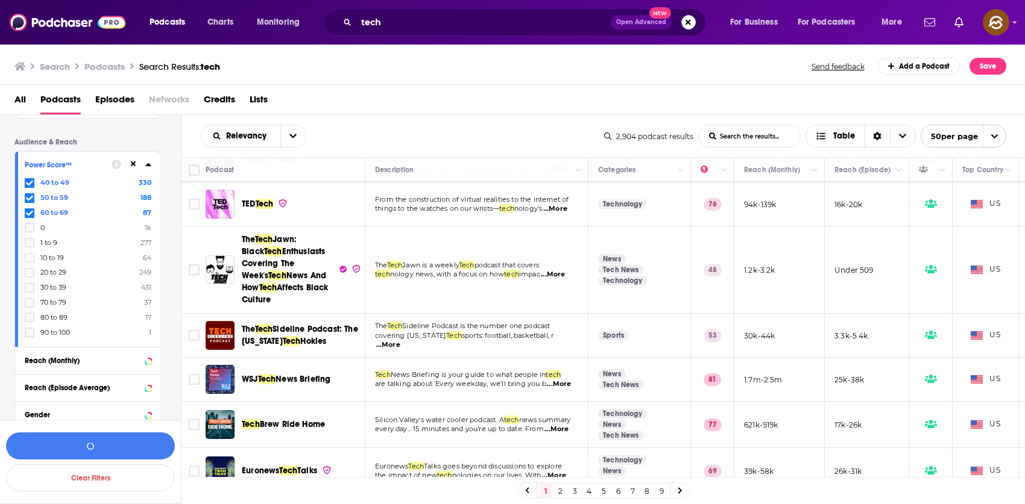
click at [30, 292] on input "multiSelectOption-30-7" at bounding box center [30, 292] width 0 height 0
click at [52, 287] on span "20 to 29" at bounding box center [53, 287] width 26 height 8
click at [30, 292] on input "multiSelectOption-20-7" at bounding box center [30, 292] width 0 height 0
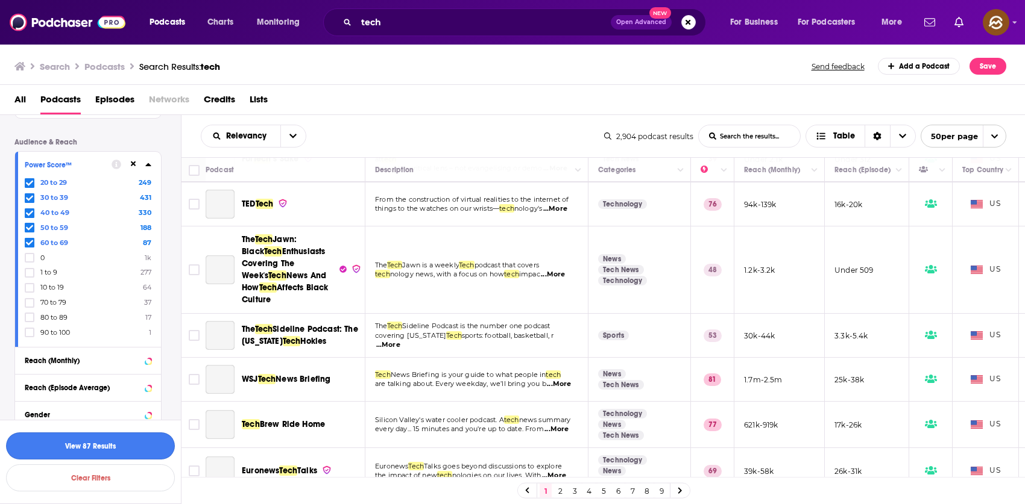
click at [62, 444] on button "View 87 Results" at bounding box center [90, 446] width 169 height 27
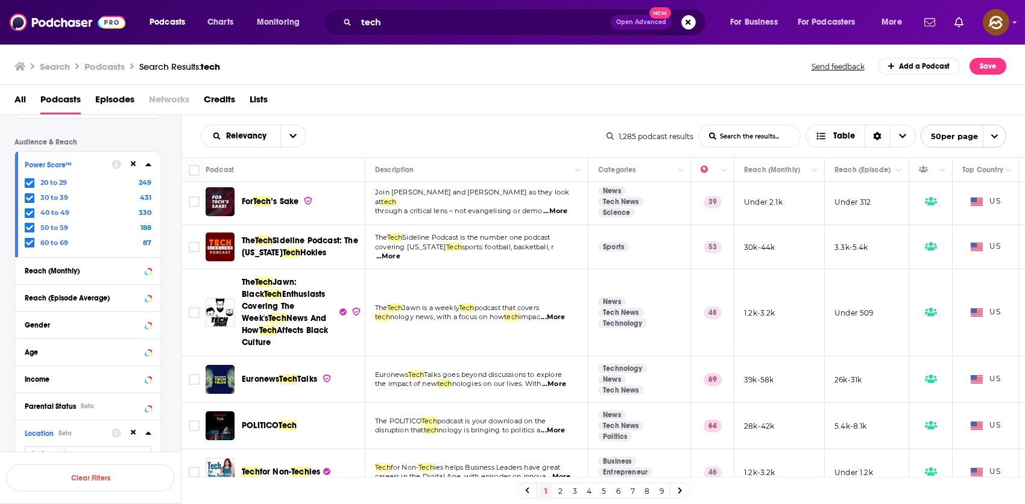
scroll to position [5, 0]
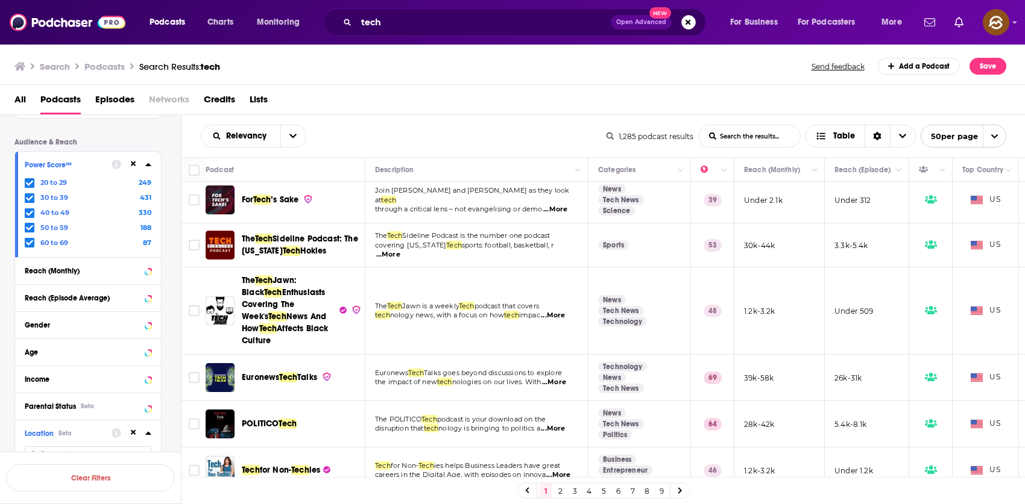
click at [284, 291] on span "Enthusiasts Covering The Week's" at bounding box center [283, 304] width 83 height 34
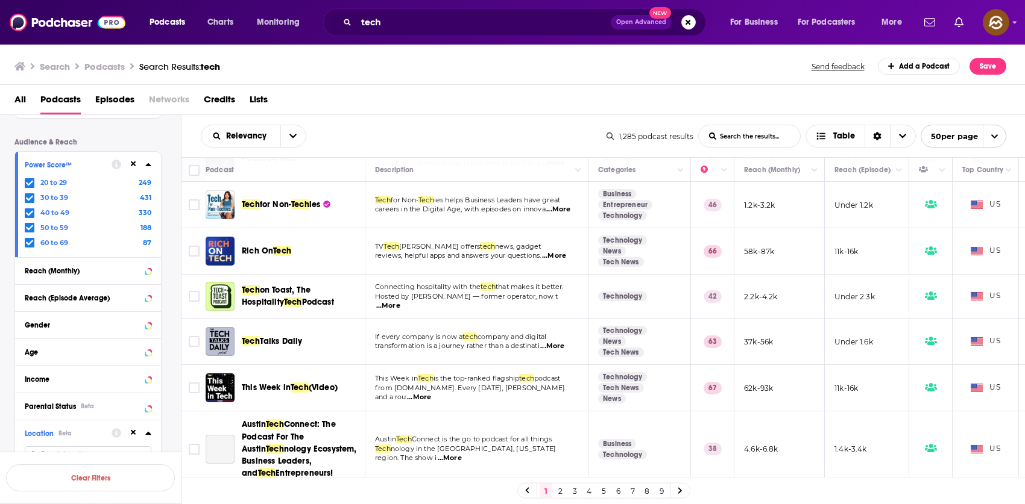
scroll to position [277, 0]
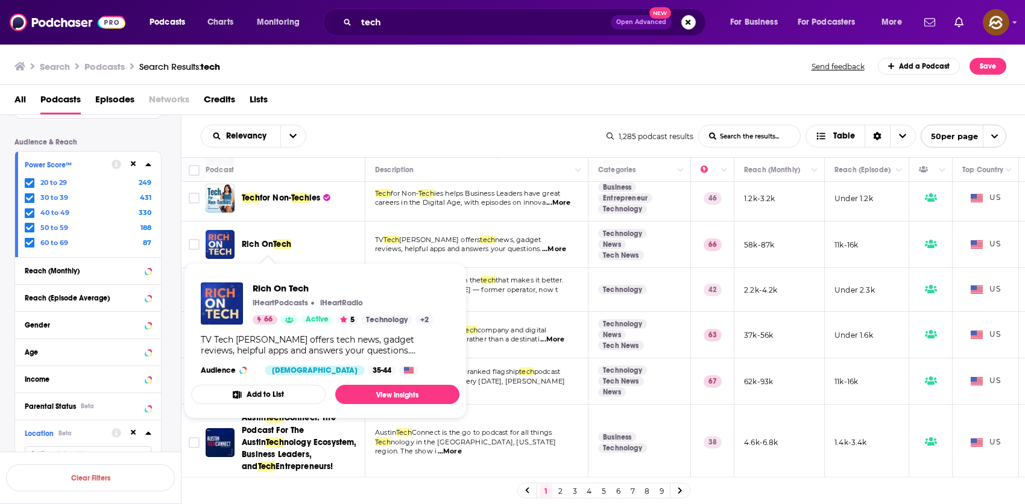
click at [263, 245] on span "Rich On" at bounding box center [257, 244] width 31 height 10
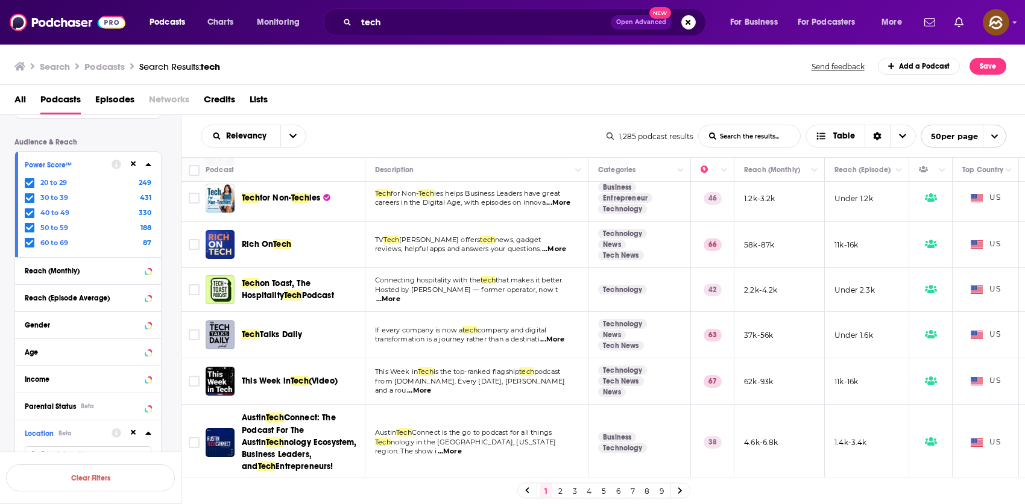
click at [310, 282] on span "on Toast, The Hospitality" at bounding box center [276, 289] width 69 height 22
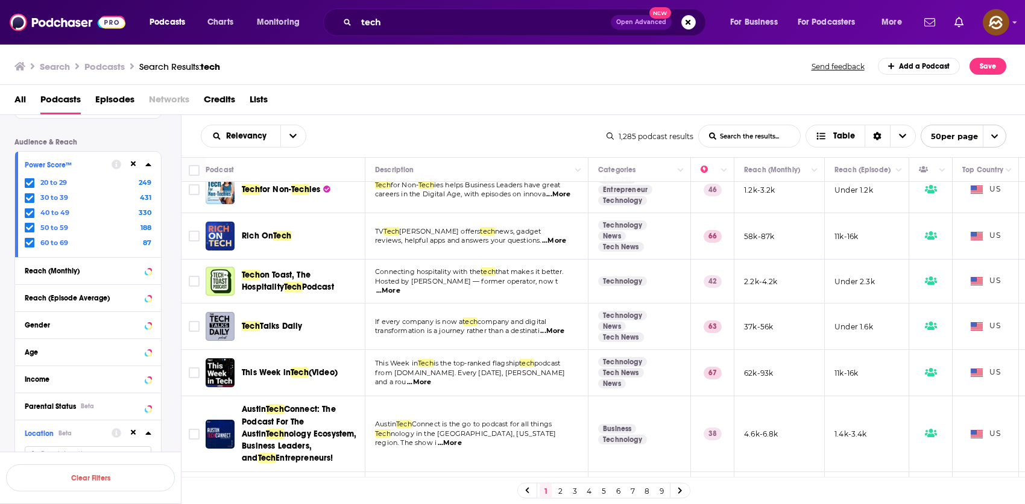
scroll to position [341, 0]
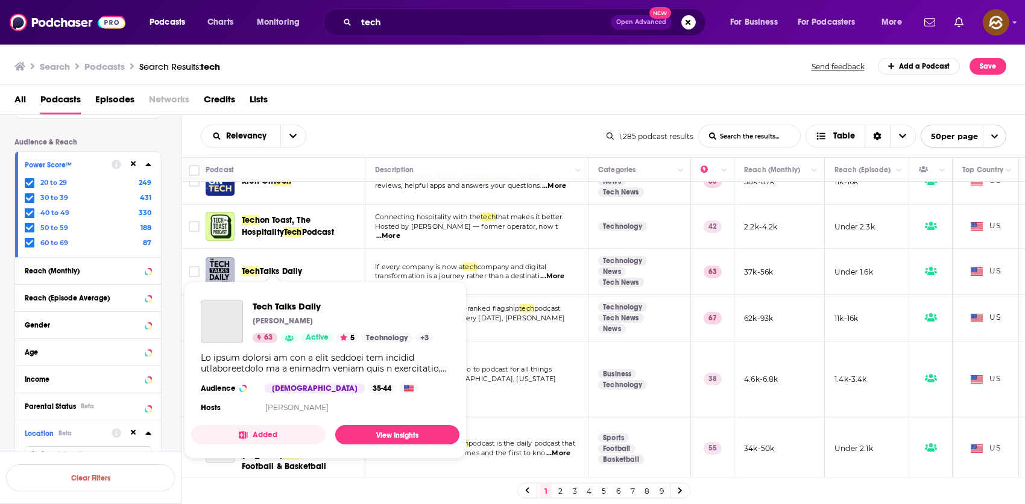
click at [256, 273] on span "Tech" at bounding box center [251, 271] width 18 height 10
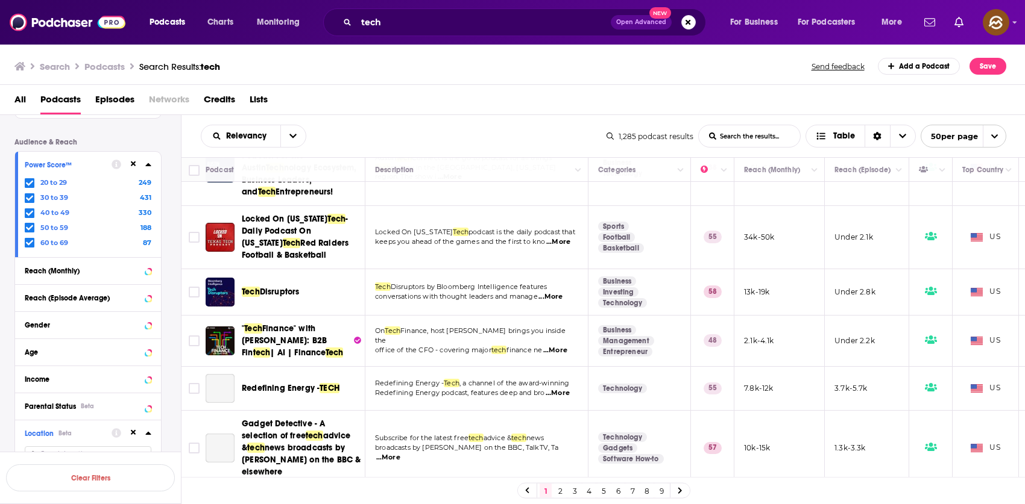
scroll to position [568, 0]
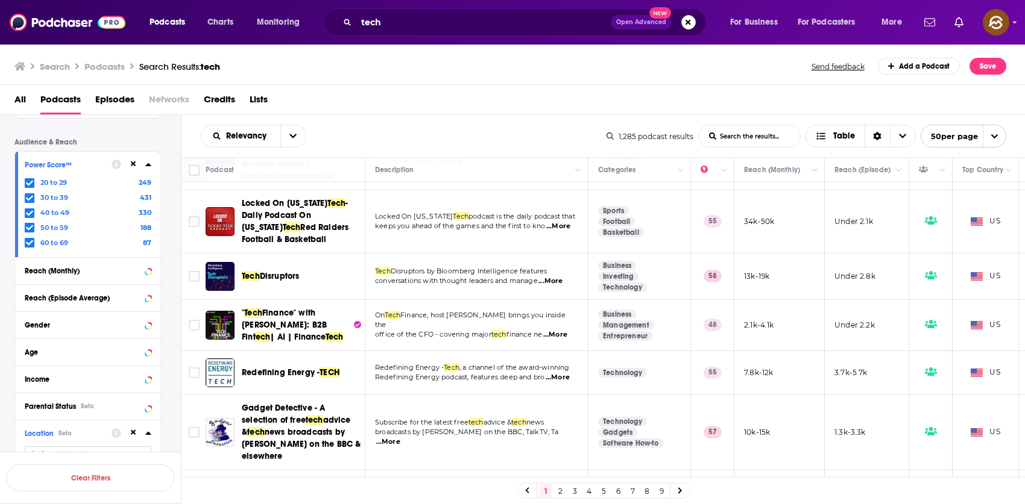
click at [290, 271] on span "Disruptors" at bounding box center [280, 276] width 40 height 10
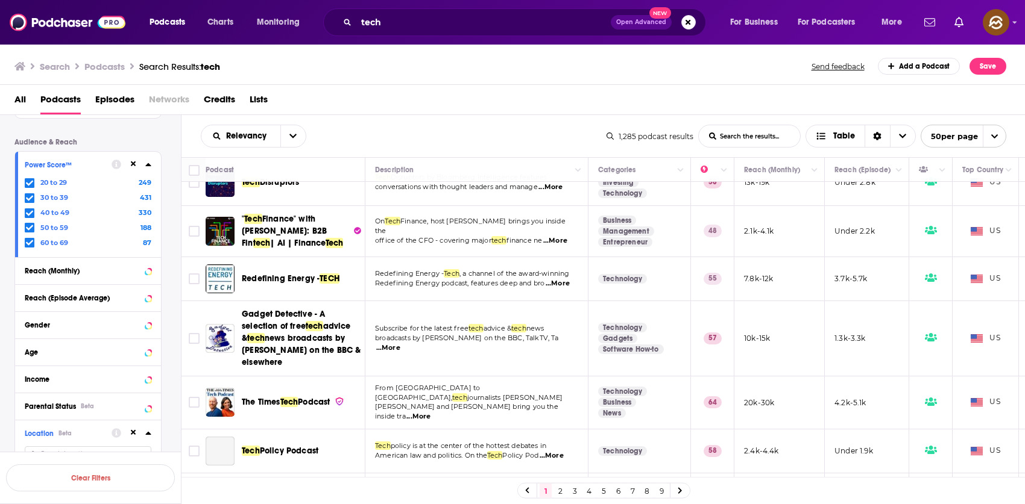
scroll to position [648, 0]
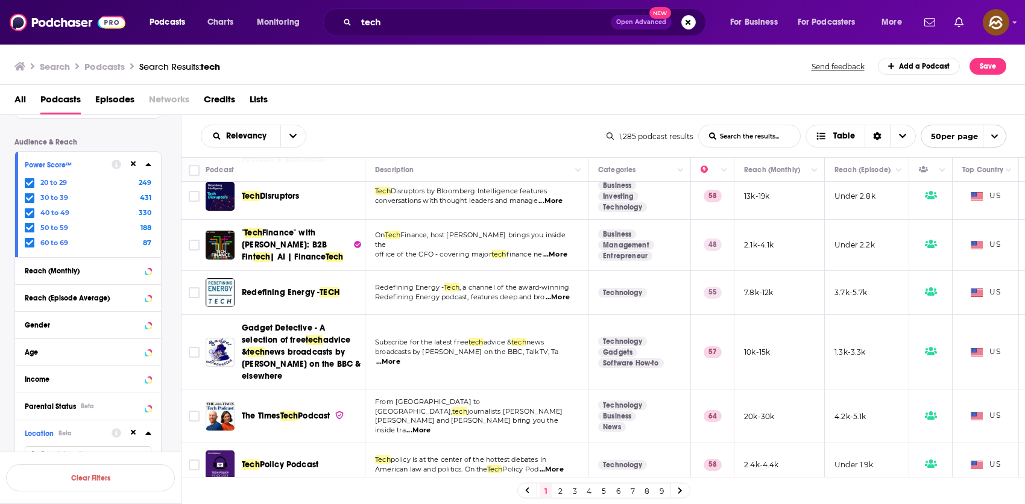
click at [555, 293] on span "...More" at bounding box center [557, 298] width 24 height 10
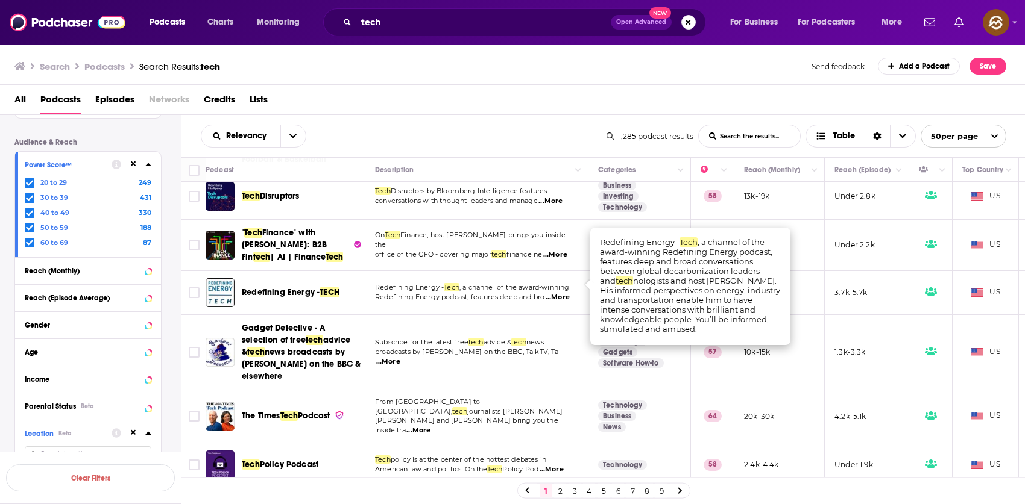
click at [555, 293] on span "...More" at bounding box center [557, 298] width 24 height 10
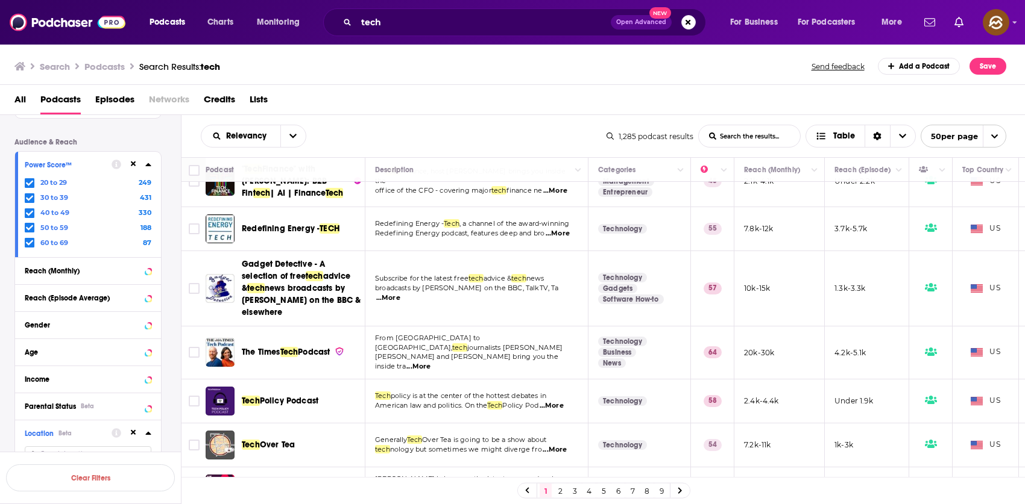
scroll to position [717, 0]
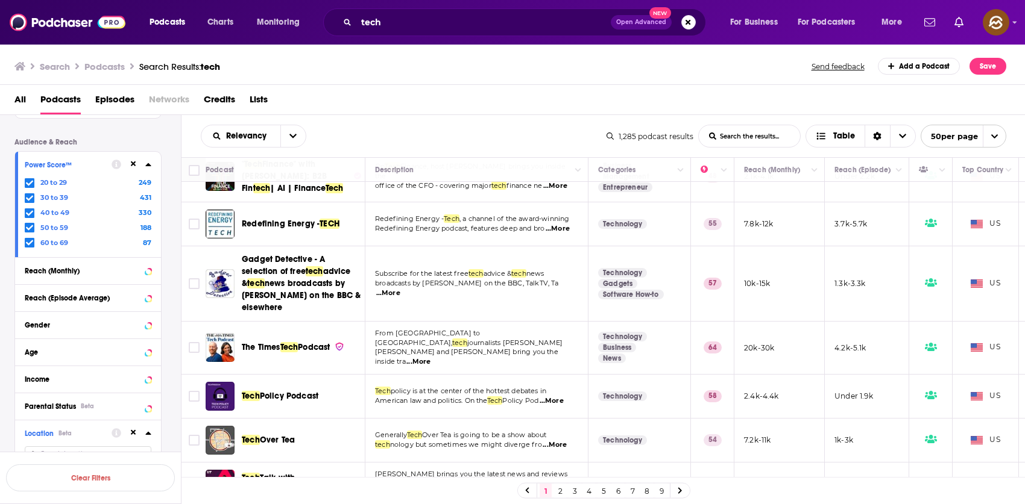
click at [281, 336] on div "Podcasts Charts Monitoring tech Open Advanced New For Business For Podcasters M…" at bounding box center [512, 252] width 1025 height 504
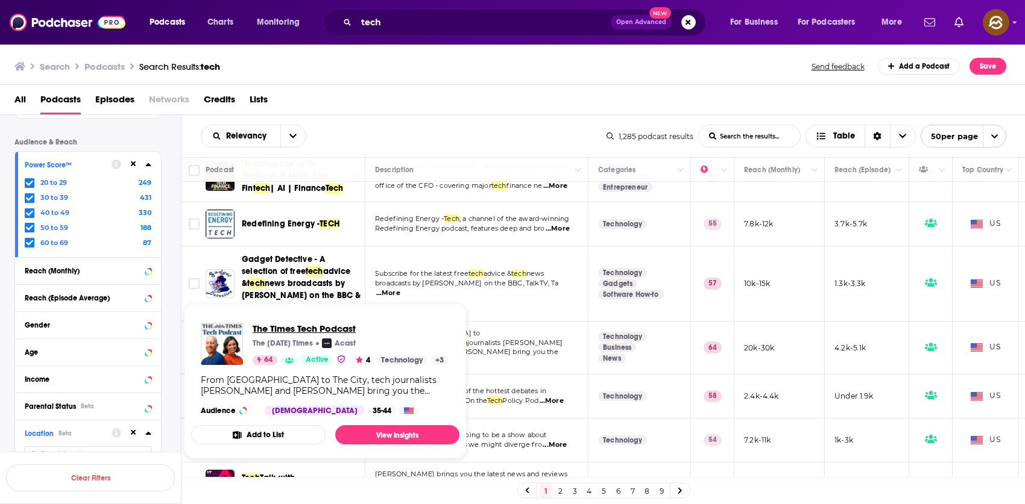
click at [282, 329] on span "The Times Tech Podcast" at bounding box center [351, 328] width 196 height 11
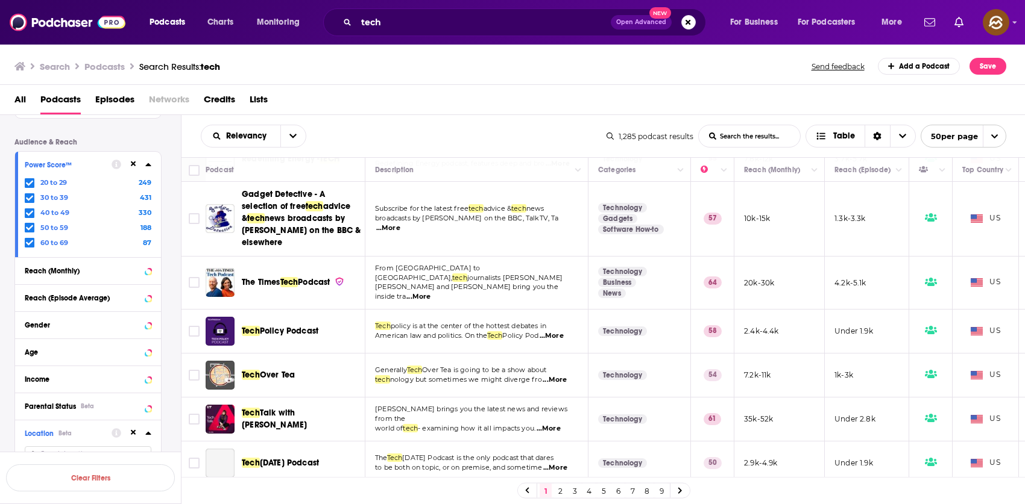
scroll to position [845, 0]
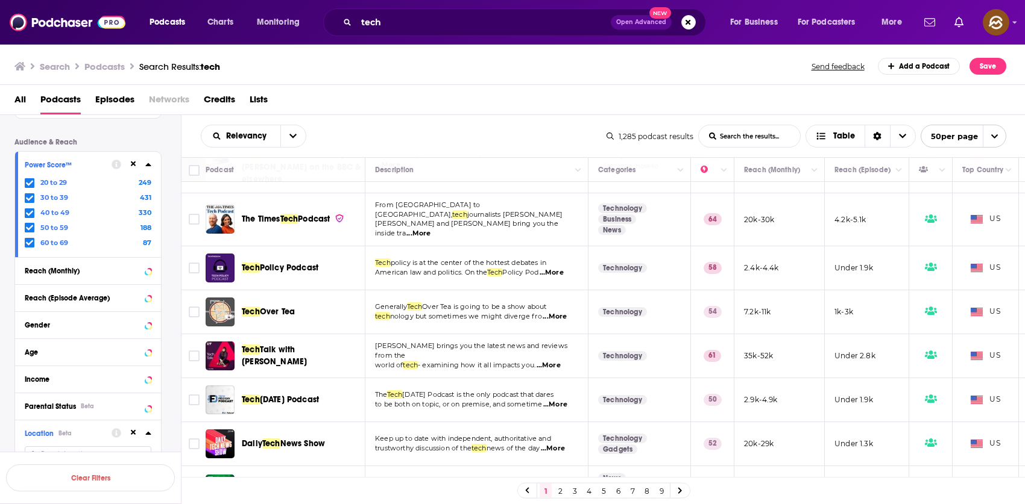
click at [278, 298] on div "Podcasts Charts Monitoring tech Open Advanced New For Business For Podcasters M…" at bounding box center [512, 252] width 1025 height 504
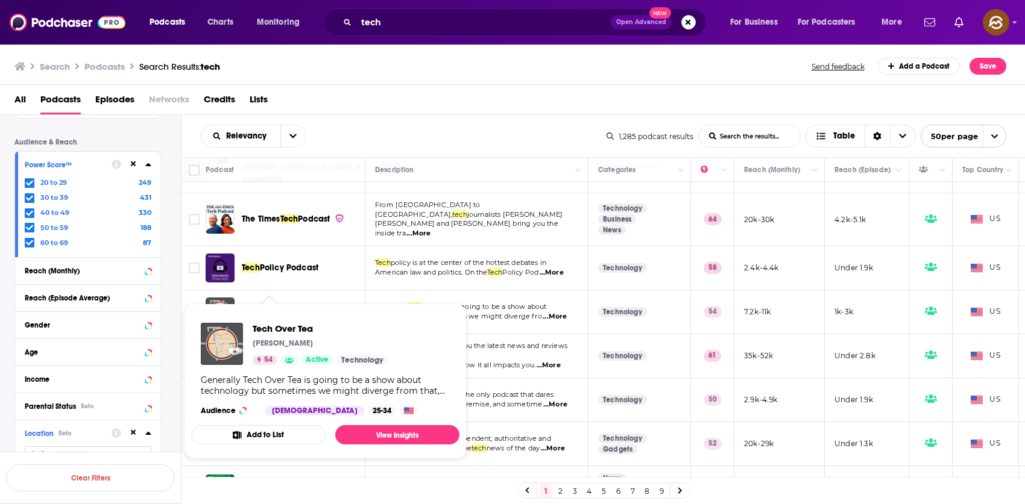
click at [285, 307] on span "Over Tea" at bounding box center [277, 312] width 35 height 10
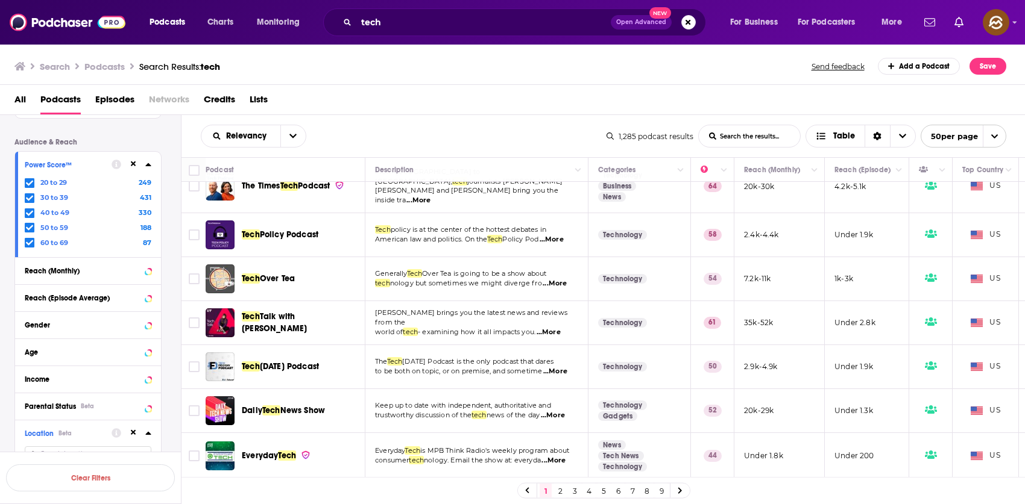
scroll to position [879, 0]
click at [328, 307] on div "Podcasts Charts Monitoring tech Open Advanced New For Business For Podcasters M…" at bounding box center [512, 252] width 1025 height 504
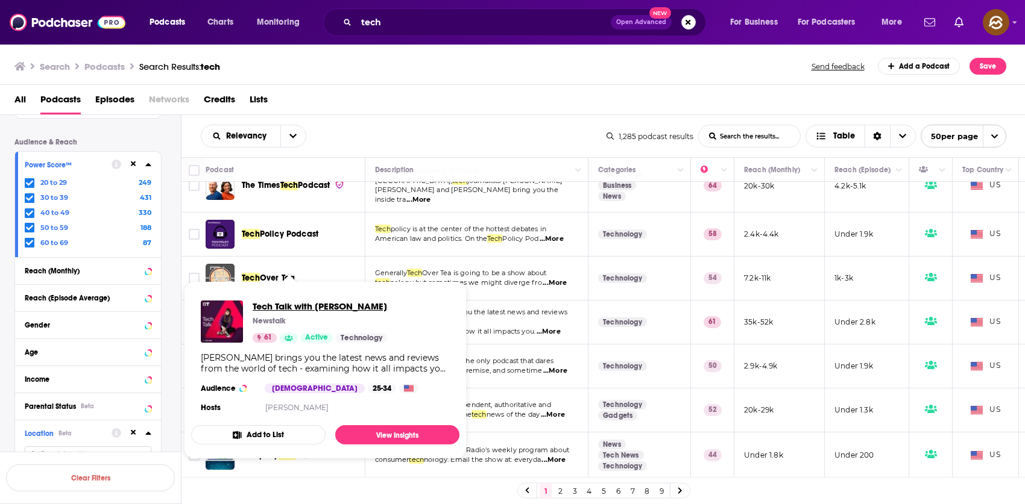
click at [346, 308] on span "Tech Talk with Jess Kelly" at bounding box center [320, 306] width 134 height 11
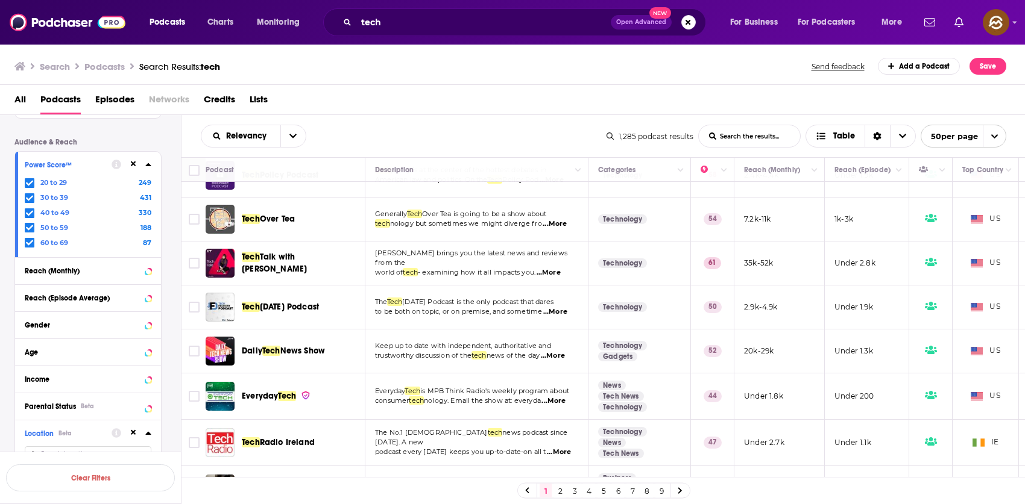
scroll to position [940, 0]
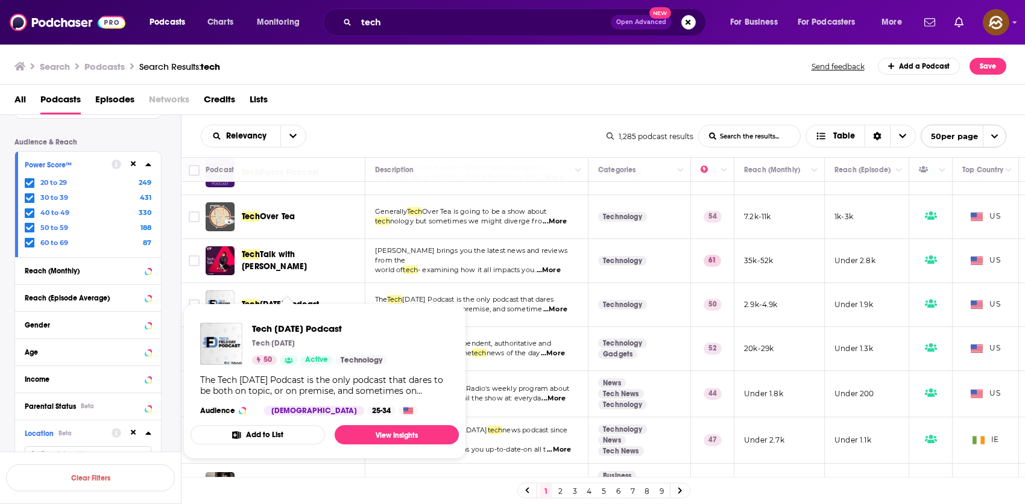
click at [304, 300] on span "Field Day Podcast" at bounding box center [289, 305] width 59 height 10
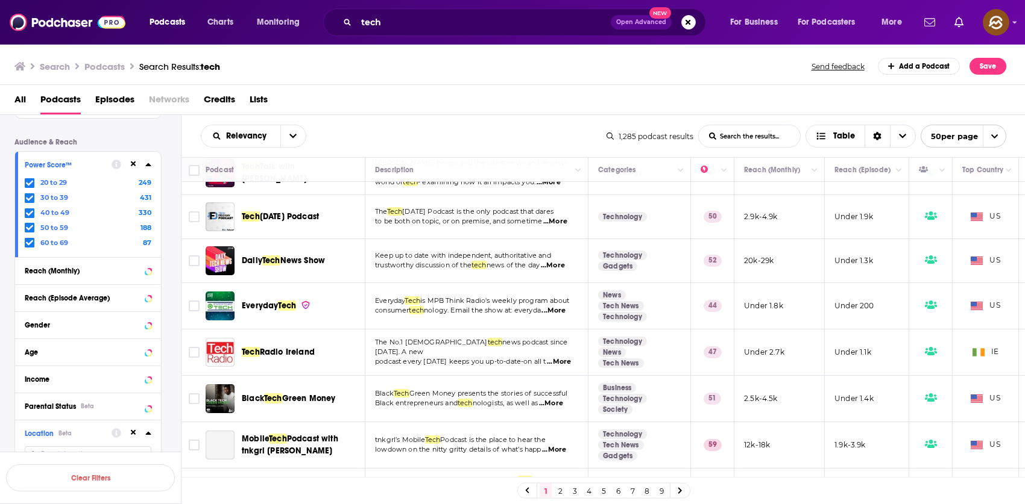
scroll to position [1041, 0]
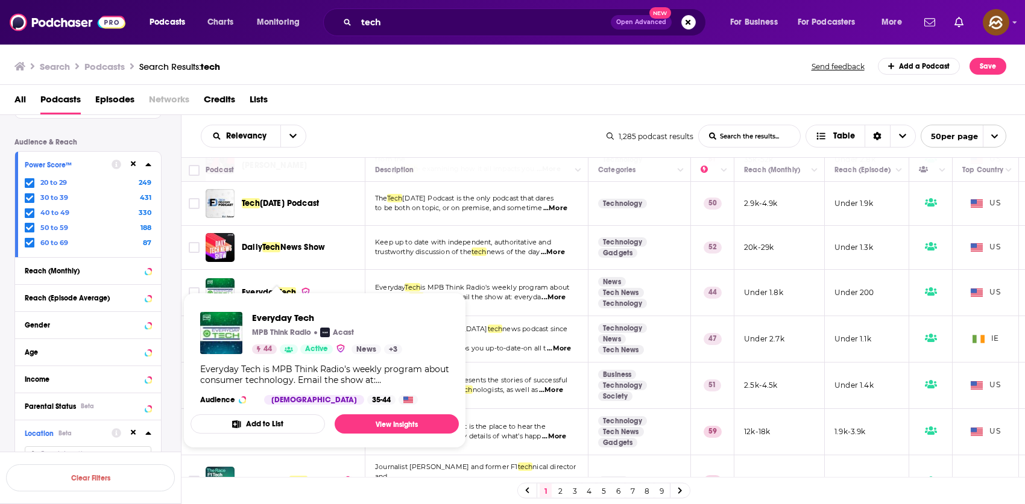
click at [271, 287] on span "Everyday" at bounding box center [260, 292] width 36 height 10
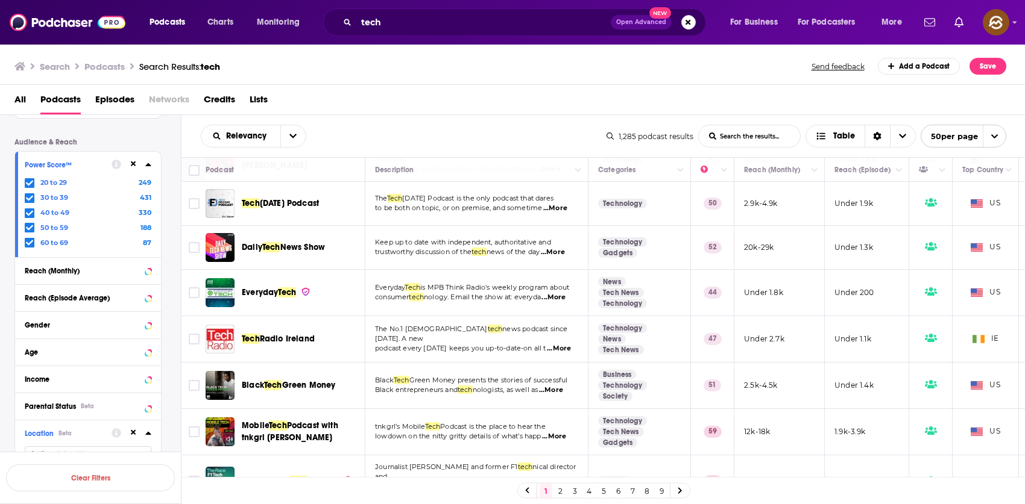
click at [292, 242] on span "News Show" at bounding box center [302, 247] width 45 height 10
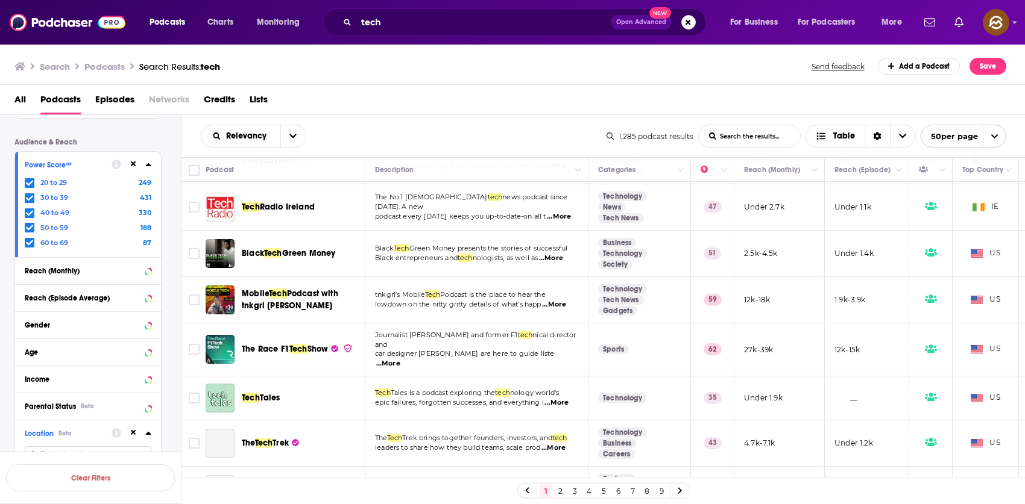
scroll to position [1207, 0]
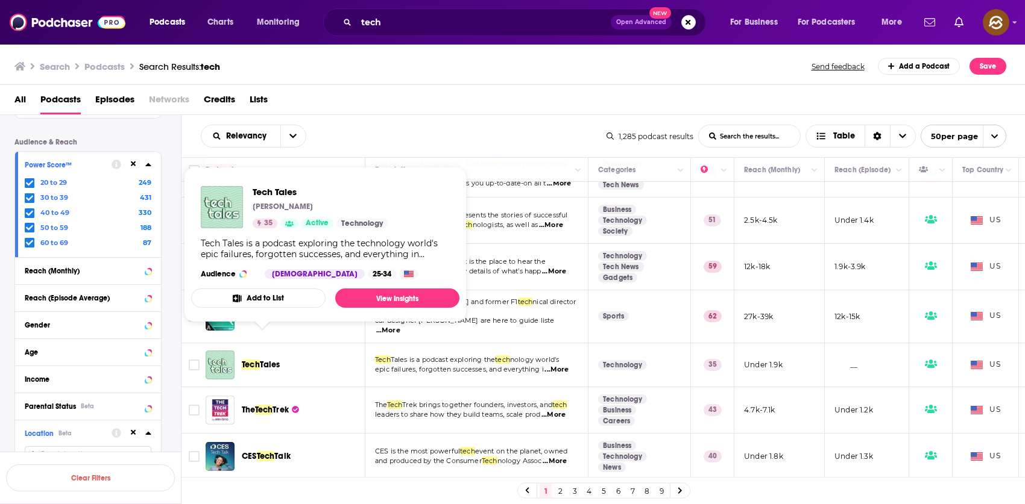
click at [267, 360] on span "Tales" at bounding box center [270, 365] width 20 height 10
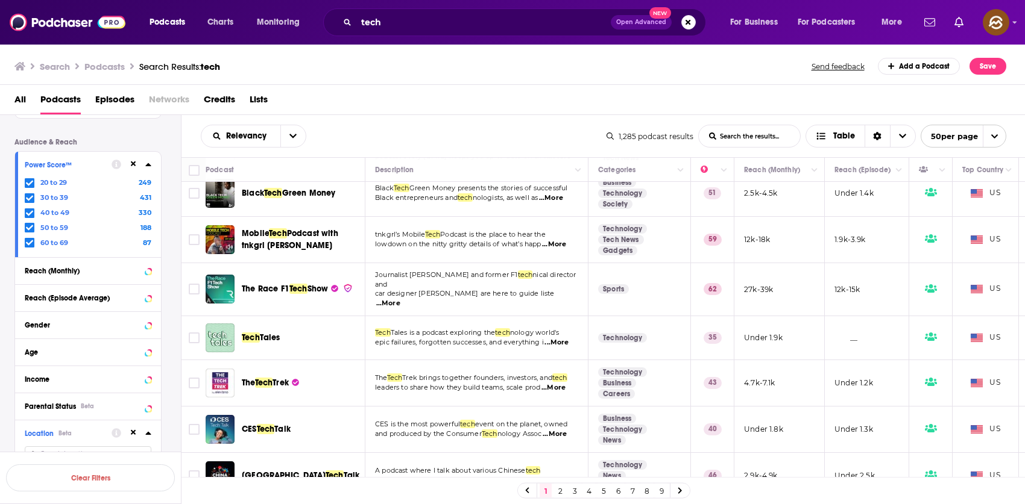
scroll to position [1279, 0]
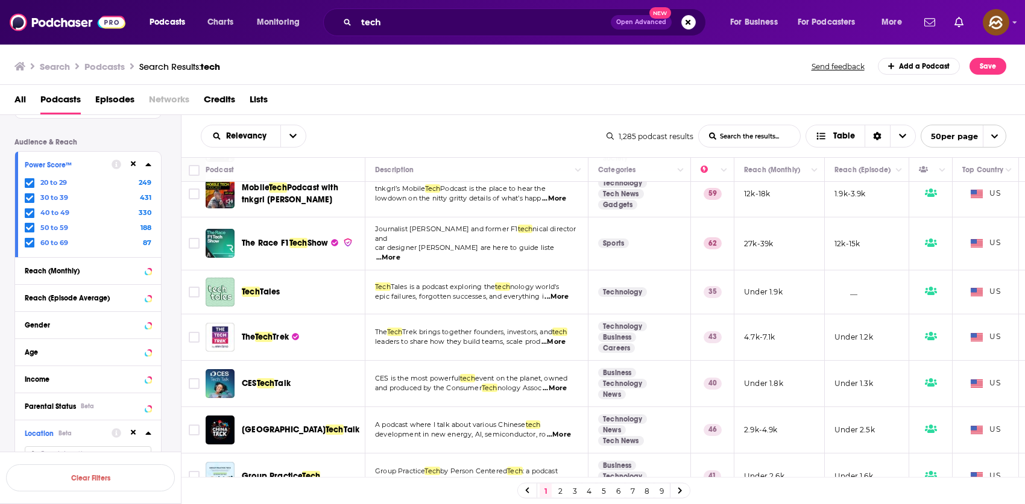
click at [277, 378] on span "Talk" at bounding box center [282, 383] width 16 height 10
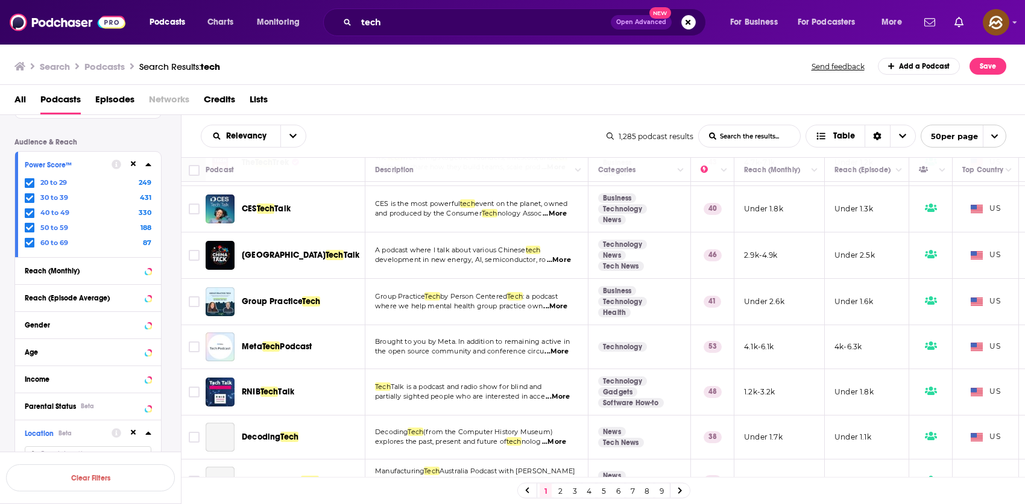
scroll to position [1457, 0]
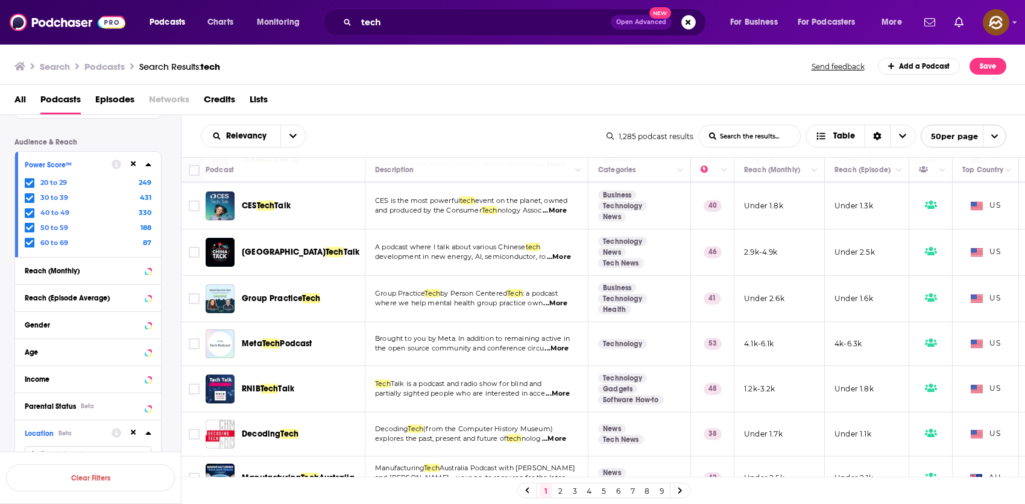
click at [559, 435] on span "...More" at bounding box center [554, 440] width 24 height 10
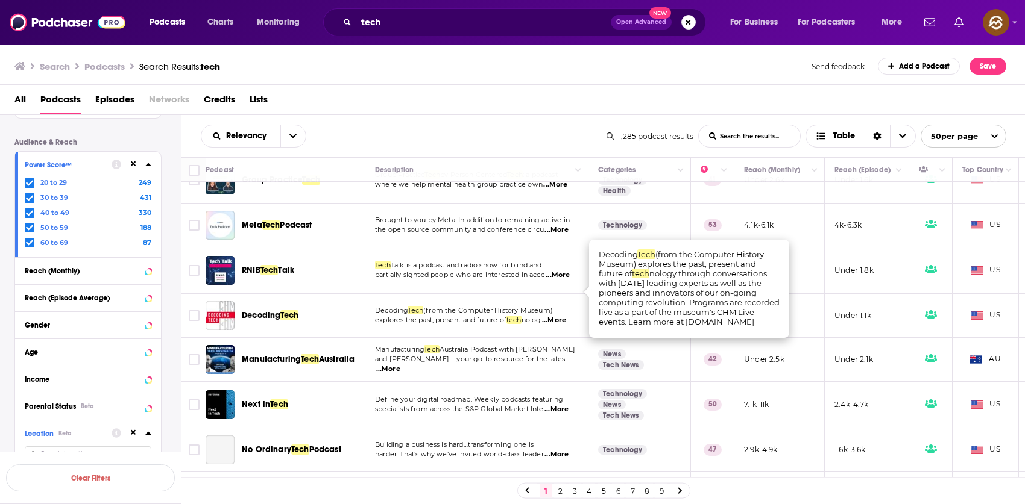
click at [347, 399] on div "Next in Tech" at bounding box center [304, 405] width 125 height 12
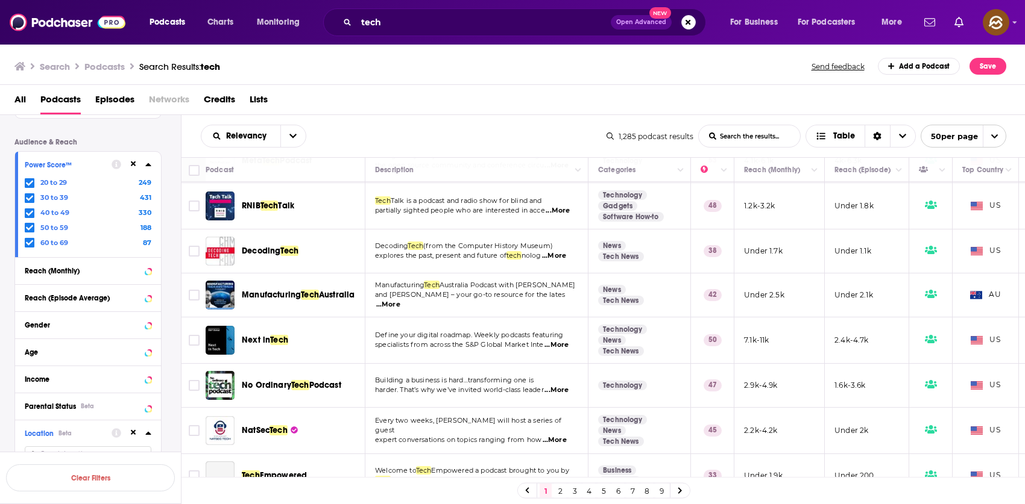
scroll to position [1643, 0]
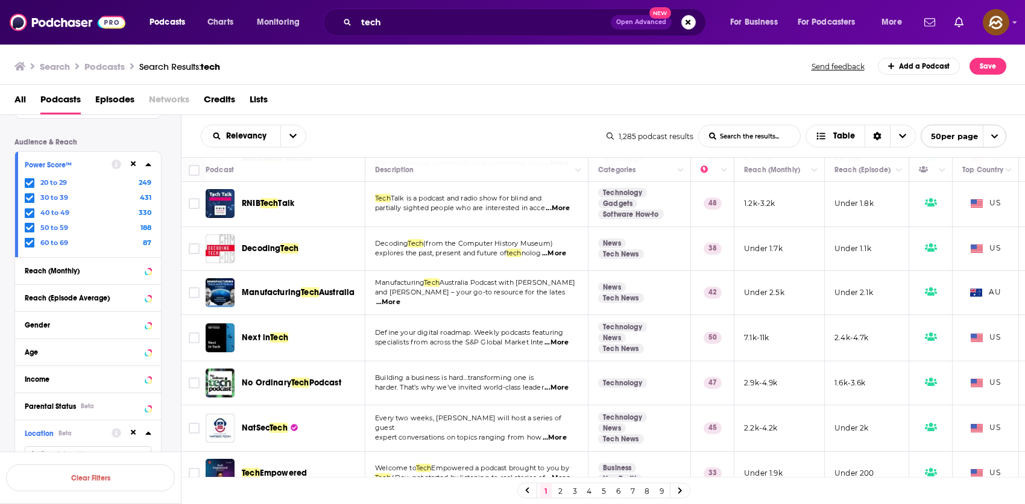
click at [263, 308] on div "Podcasts Charts Monitoring tech Open Advanced New For Business For Podcasters M…" at bounding box center [512, 252] width 1025 height 504
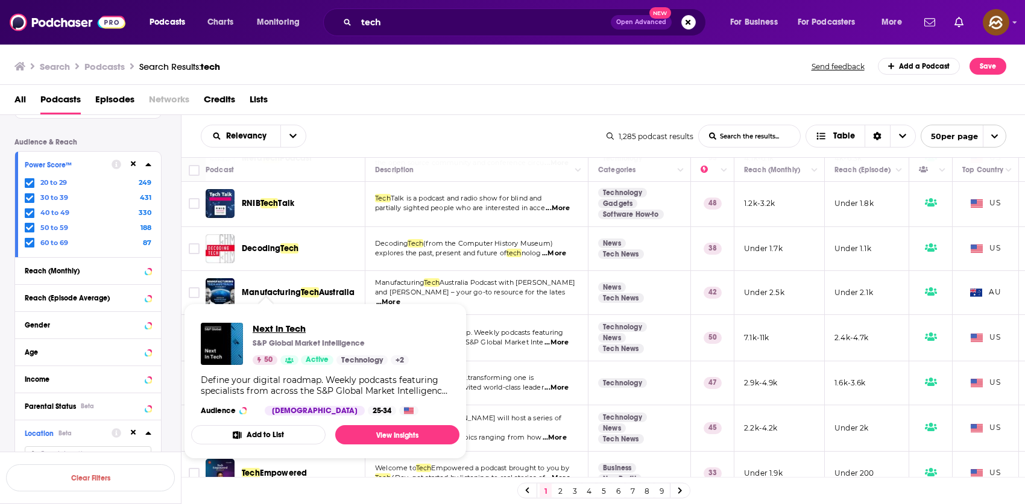
click at [284, 330] on span "Next in Tech" at bounding box center [331, 328] width 156 height 11
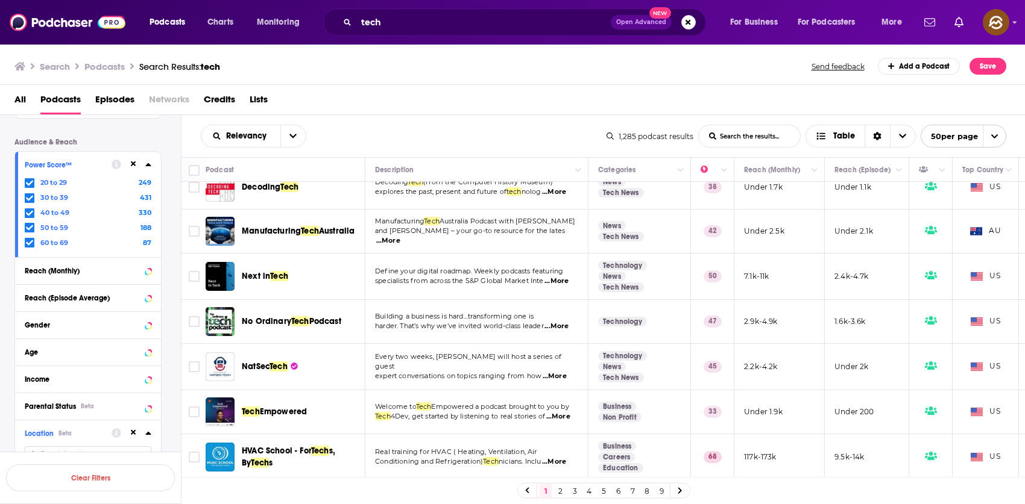
scroll to position [1711, 0]
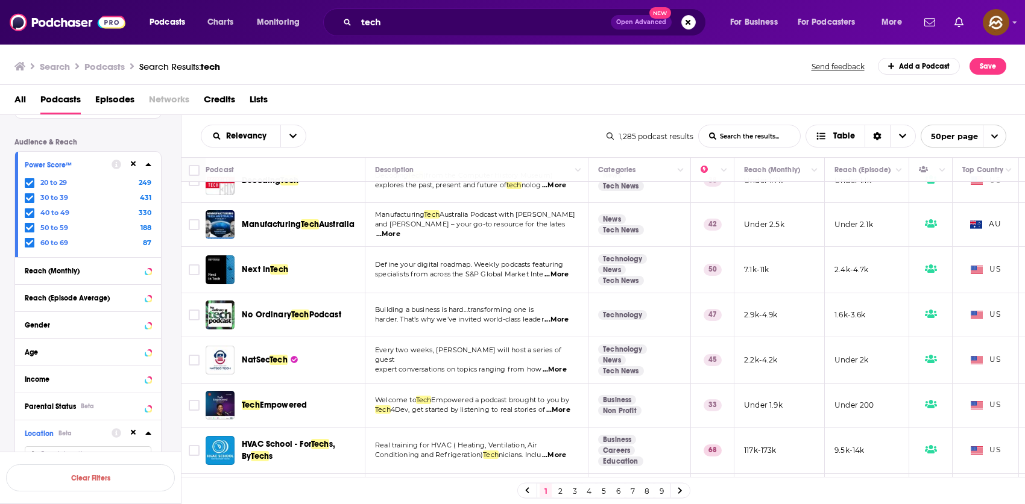
click at [308, 310] on span "Tech" at bounding box center [300, 315] width 18 height 10
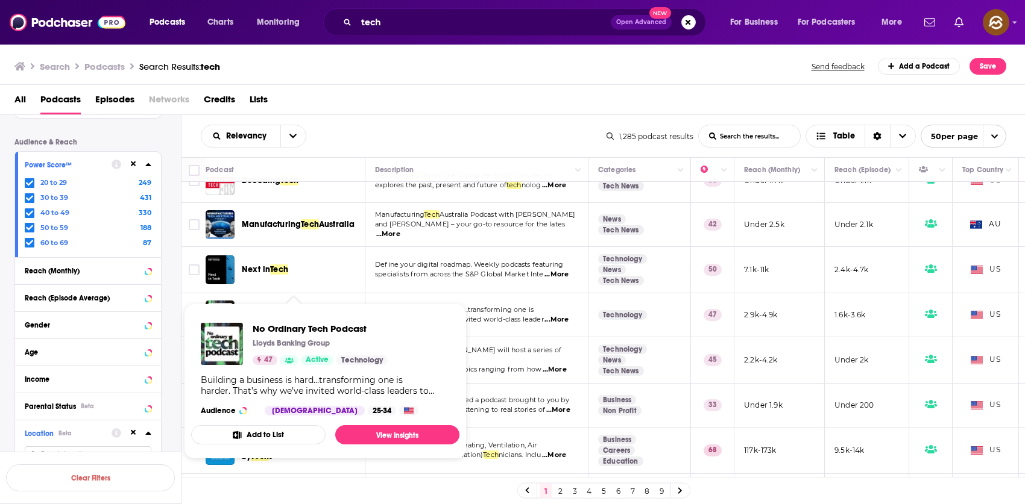
click at [312, 310] on span "Podcast" at bounding box center [325, 315] width 32 height 10
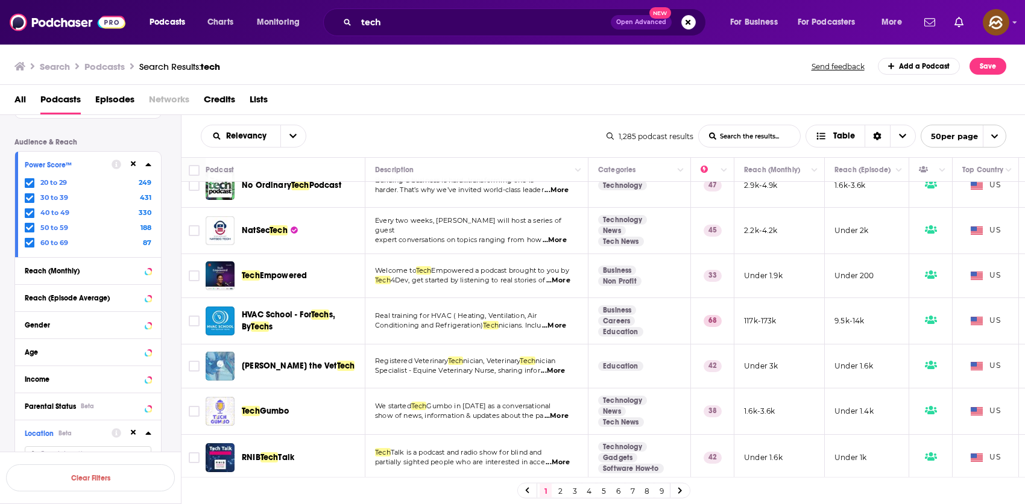
scroll to position [1840, 0]
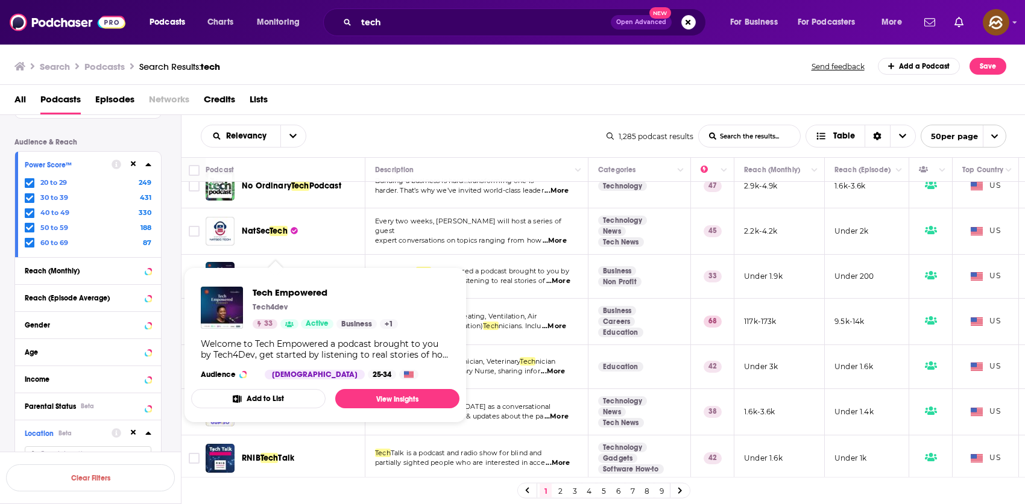
click at [262, 271] on span "Empowered" at bounding box center [284, 276] width 48 height 10
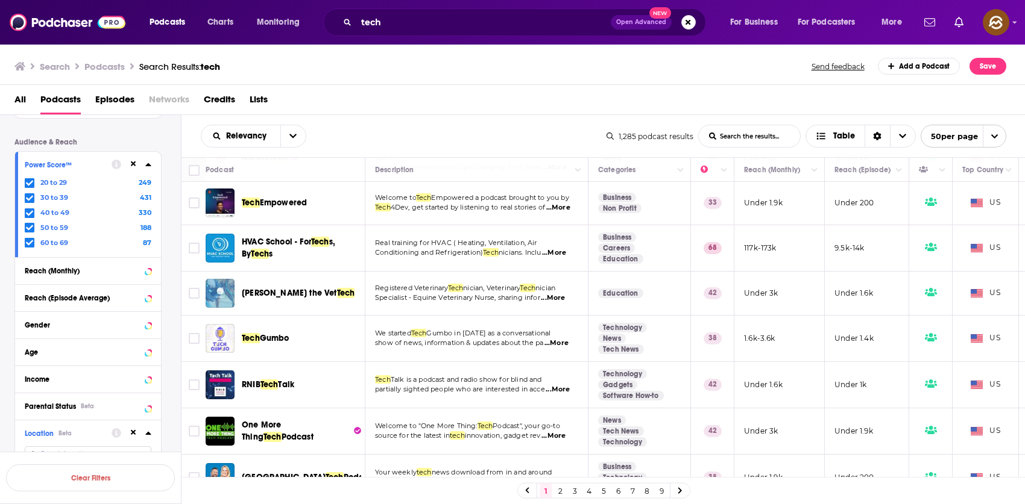
scroll to position [1964, 0]
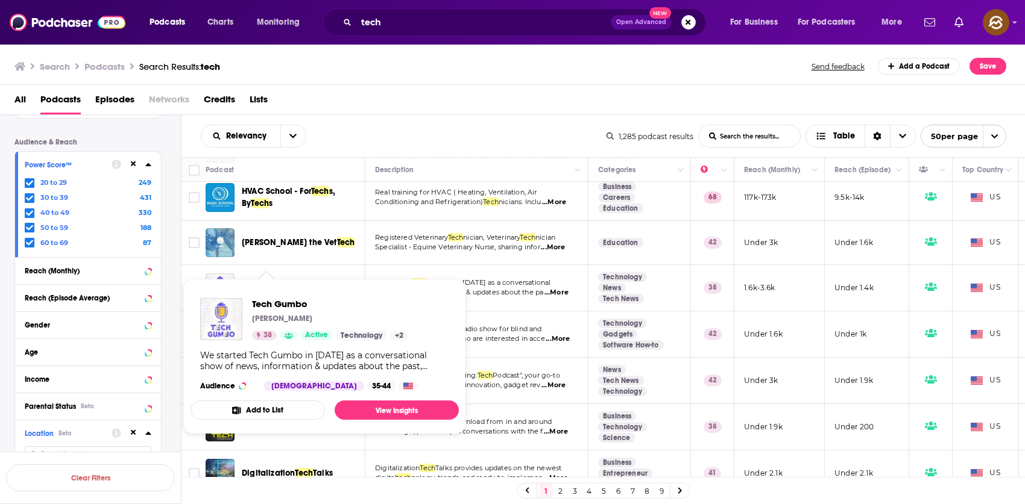
click at [266, 283] on span "Gumbo" at bounding box center [275, 288] width 30 height 10
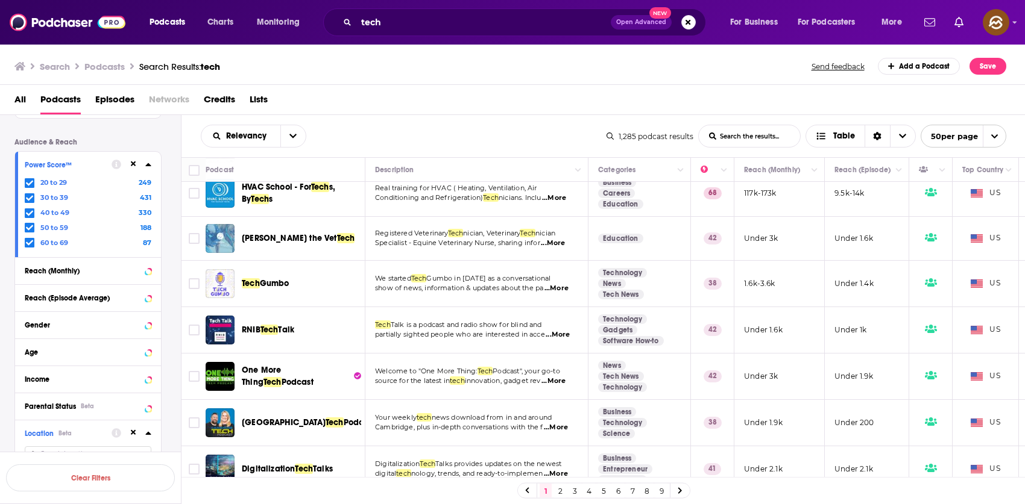
scroll to position [2024, 0]
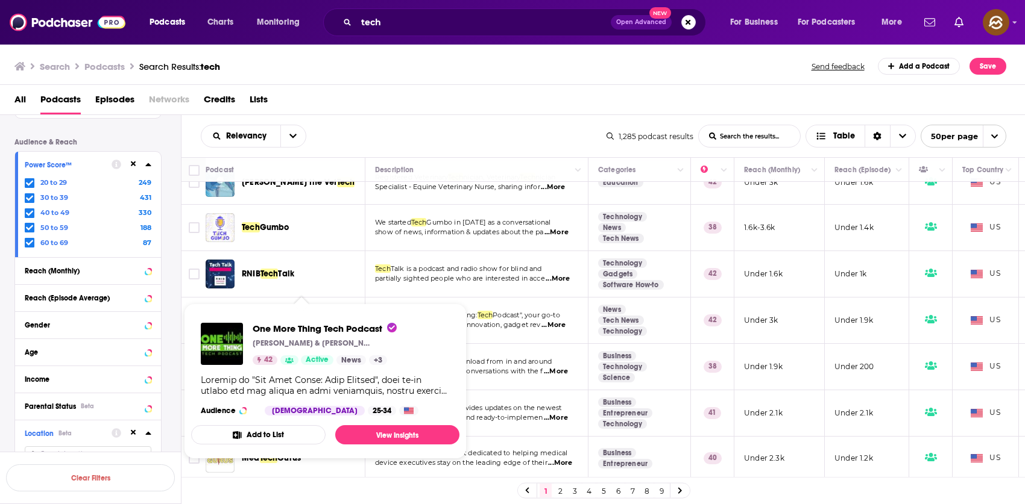
click at [255, 309] on span "One More Thing" at bounding box center [261, 320] width 39 height 22
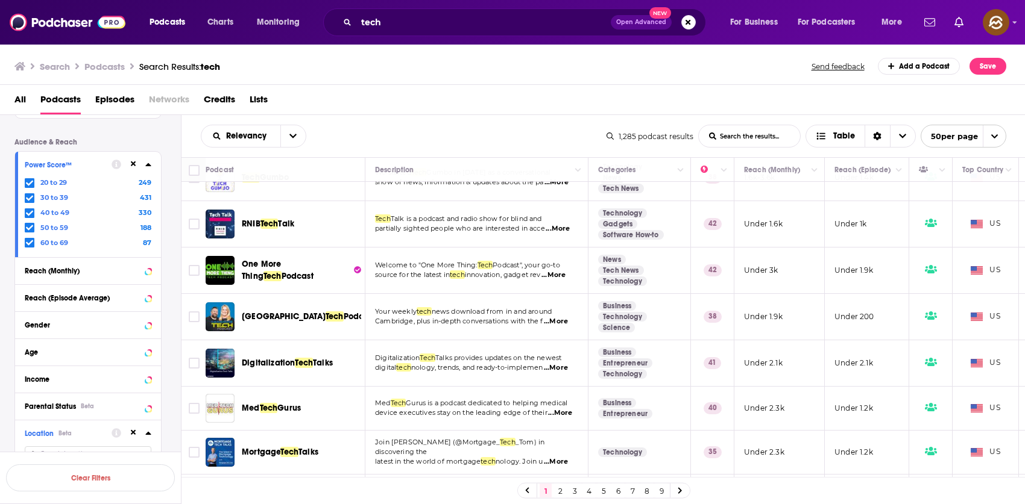
scroll to position [2096, 0]
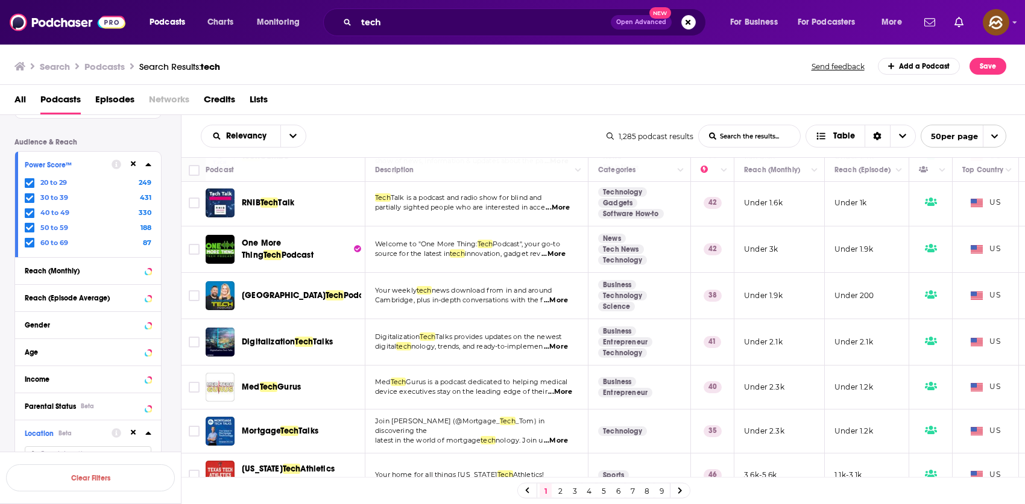
click at [307, 313] on div "Podcasts Charts Monitoring tech Open Advanced New For Business For Podcasters M…" at bounding box center [512, 252] width 1025 height 504
click at [560, 491] on link "2" at bounding box center [560, 491] width 12 height 14
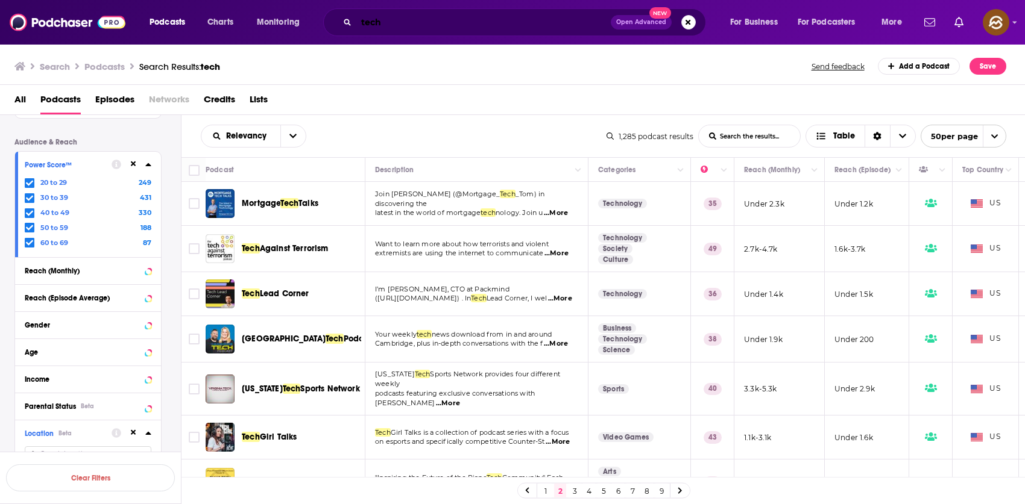
click at [431, 20] on input "tech" at bounding box center [483, 22] width 254 height 19
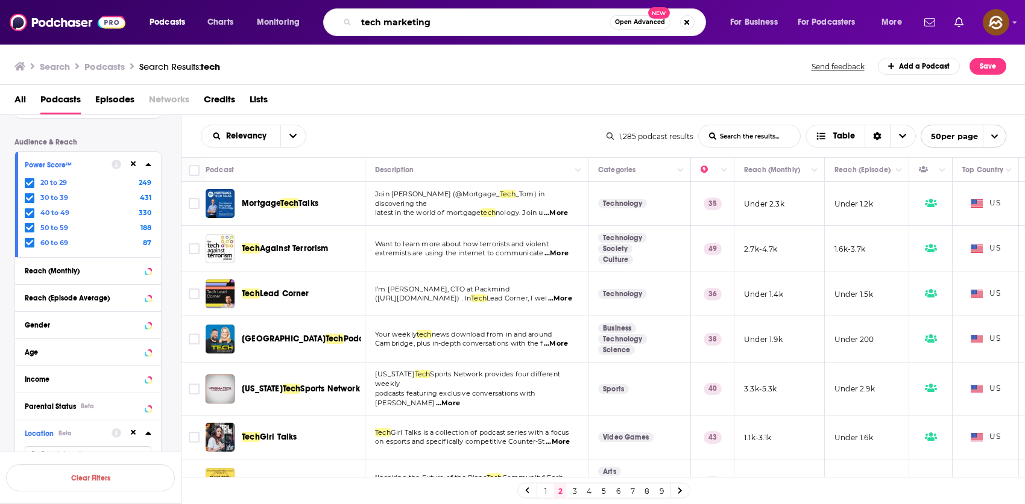
type input "tech marketing"
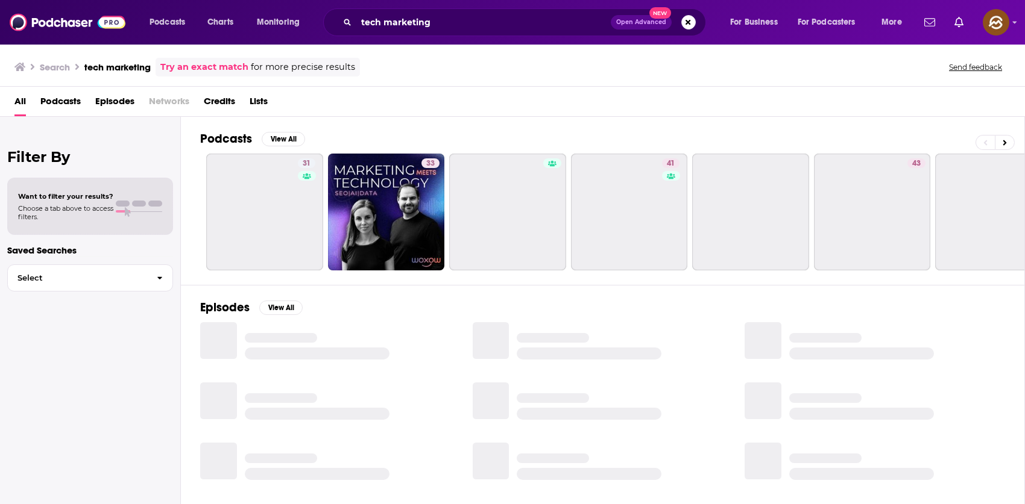
click at [102, 99] on span "Episodes" at bounding box center [114, 104] width 39 height 25
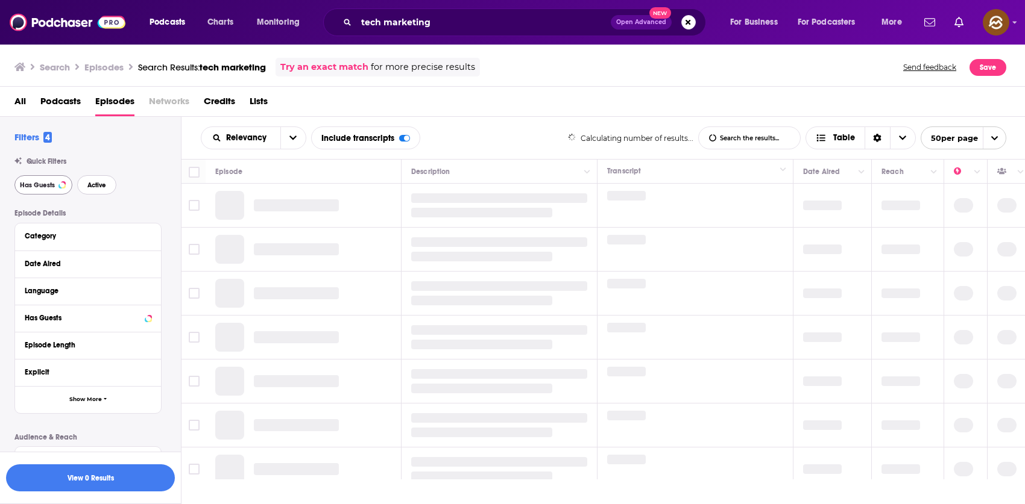
click at [95, 184] on span "Active" at bounding box center [96, 185] width 19 height 7
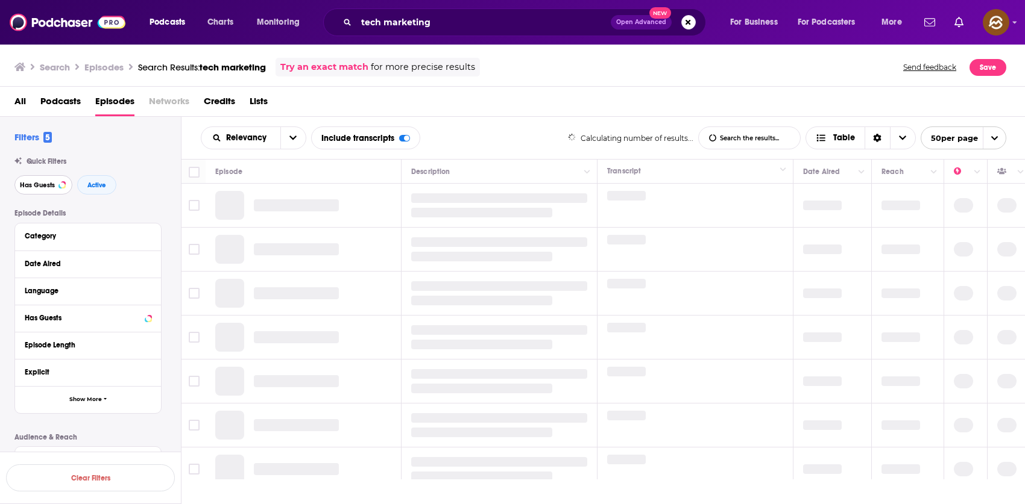
click at [43, 186] on span "Has Guests" at bounding box center [37, 185] width 35 height 7
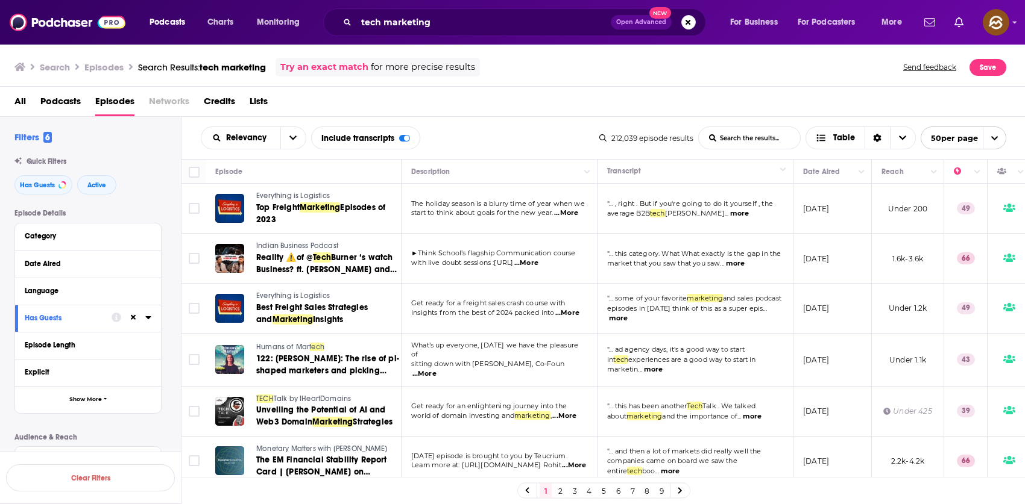
click at [275, 206] on span "Top Freight" at bounding box center [277, 207] width 43 height 10
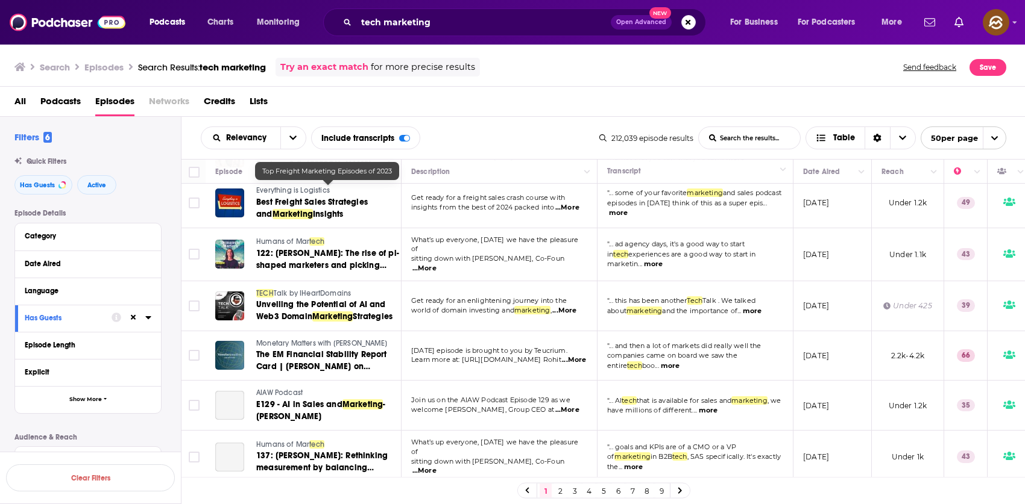
scroll to position [85, 0]
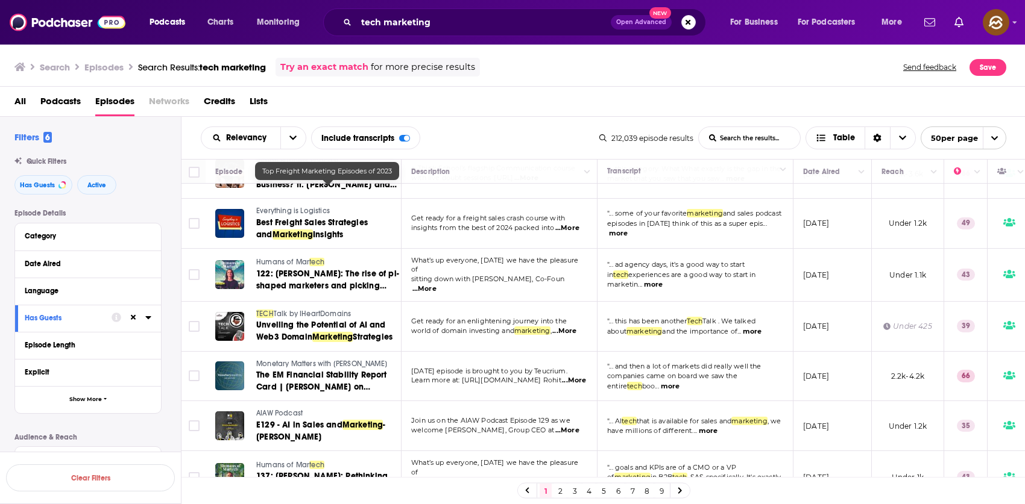
click at [283, 258] on span "Humans of Mar" at bounding box center [282, 262] width 53 height 8
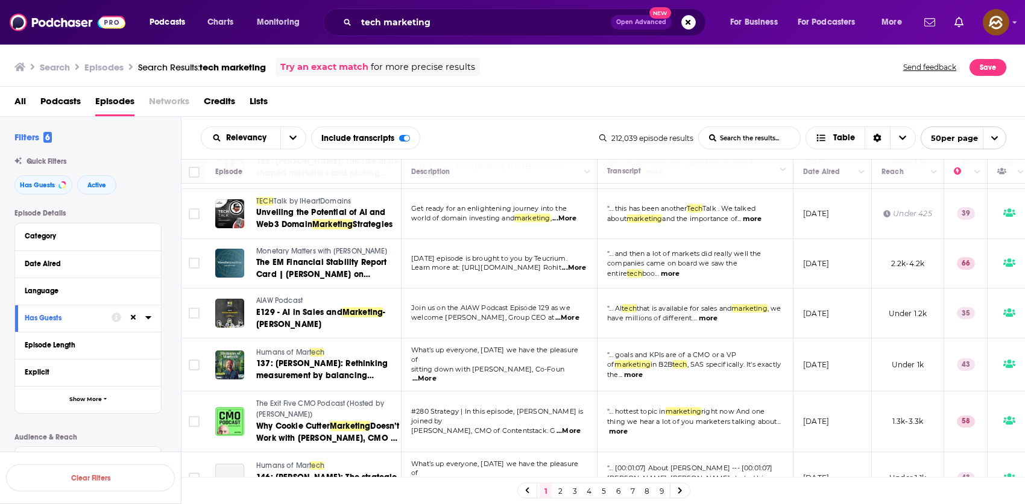
scroll to position [210, 0]
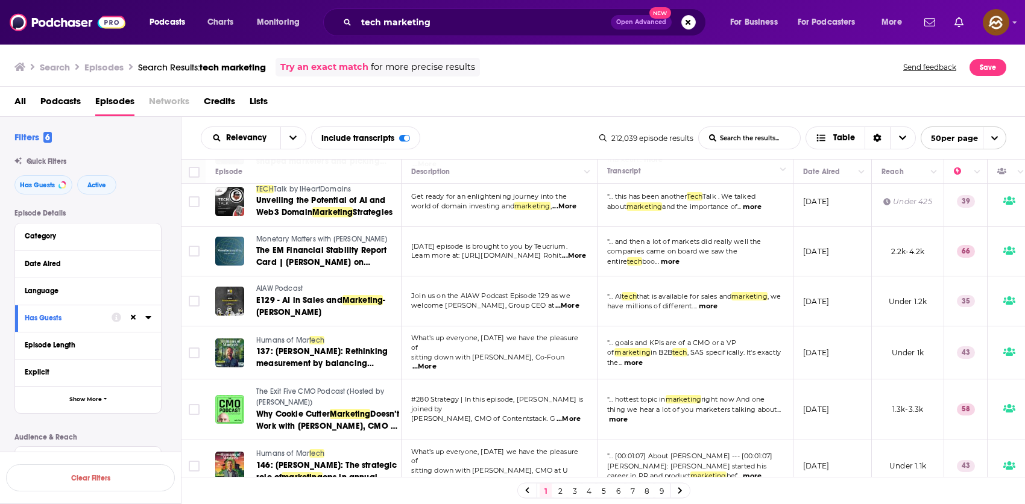
click at [274, 284] on span "AIAW Podcast" at bounding box center [279, 288] width 46 height 8
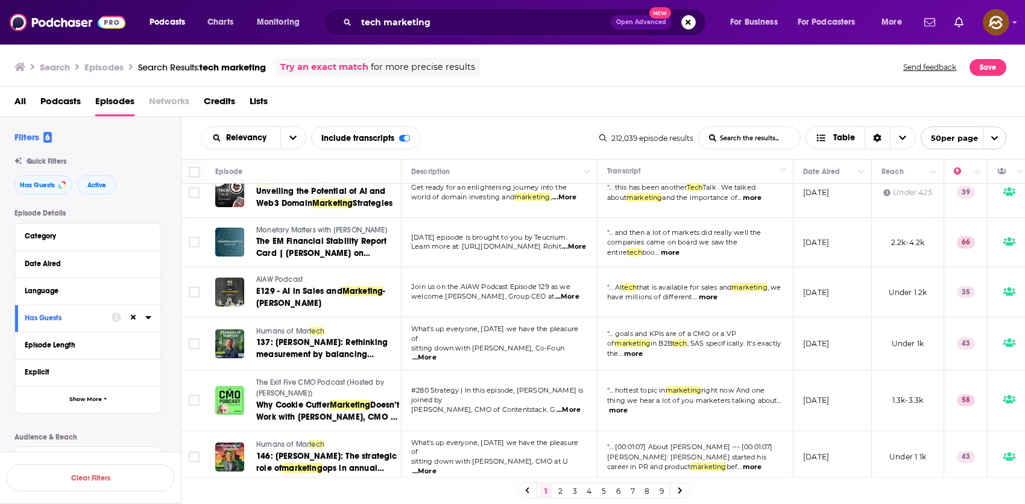
scroll to position [220, 0]
click at [288, 325] on div "Podcasts Charts Monitoring tech marketing Open Advanced New For Business For Po…" at bounding box center [512, 252] width 1025 height 504
click at [281, 327] on span "Humans of Mar" at bounding box center [282, 330] width 53 height 8
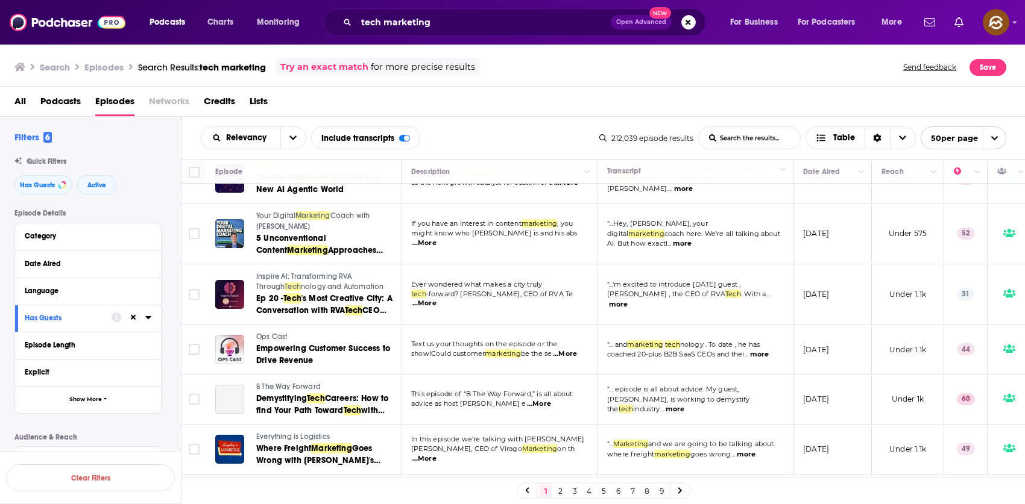
scroll to position [1748, 0]
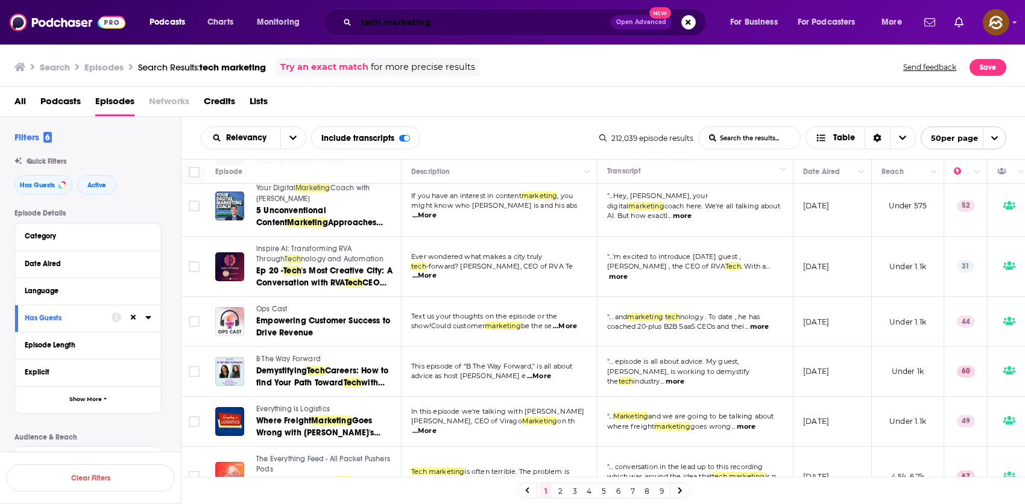
click at [405, 29] on input "tech marketing" at bounding box center [483, 22] width 254 height 19
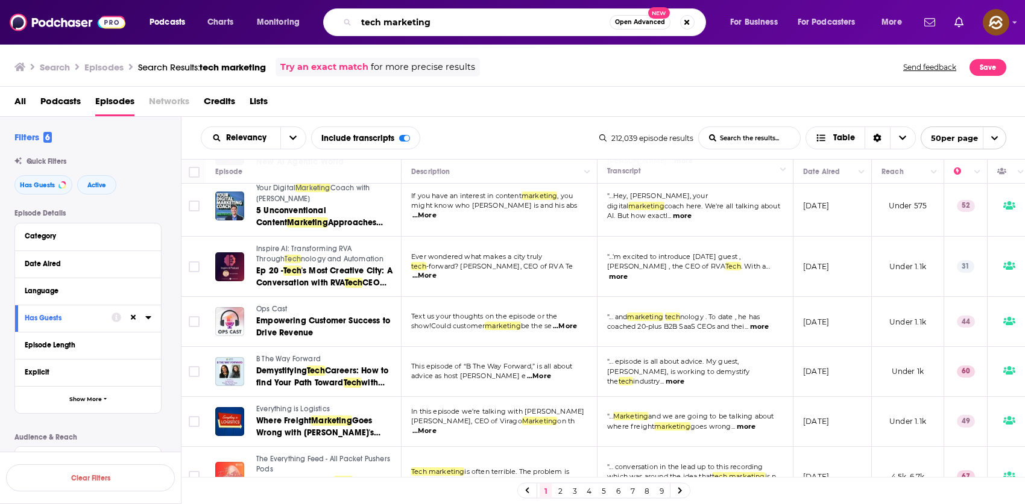
click at [405, 29] on input "tech marketing" at bounding box center [482, 22] width 253 height 19
type input "tech b2b"
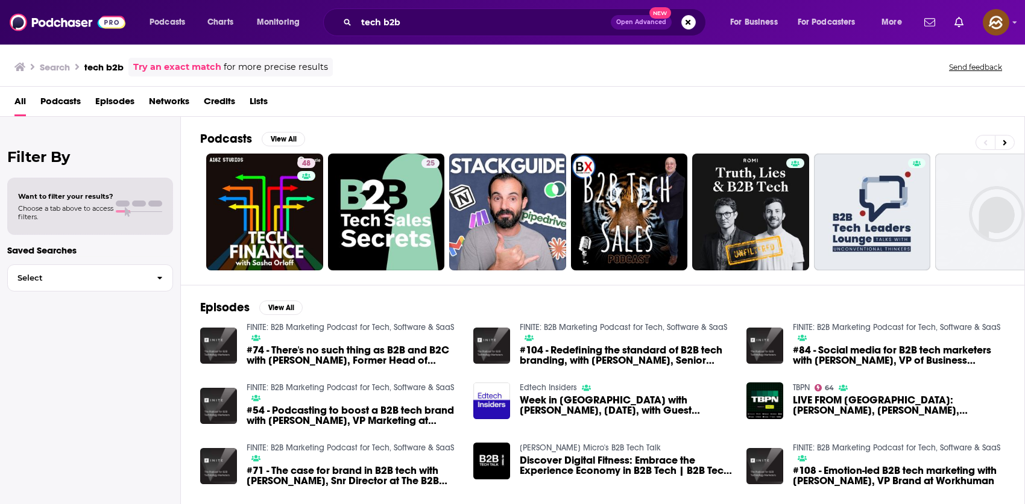
click at [129, 101] on span "Episodes" at bounding box center [114, 104] width 39 height 25
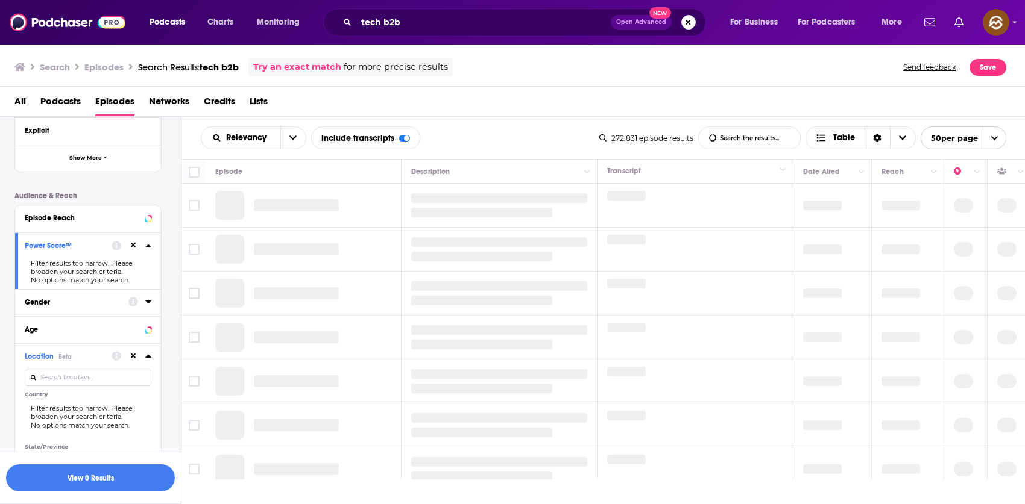
scroll to position [299, 0]
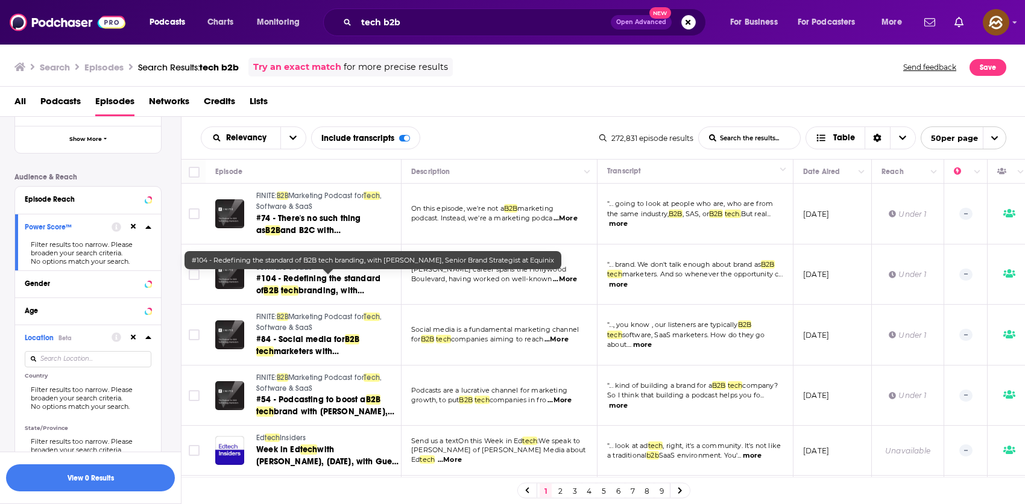
click at [287, 207] on span ", Software & SaaS" at bounding box center [318, 201] width 125 height 19
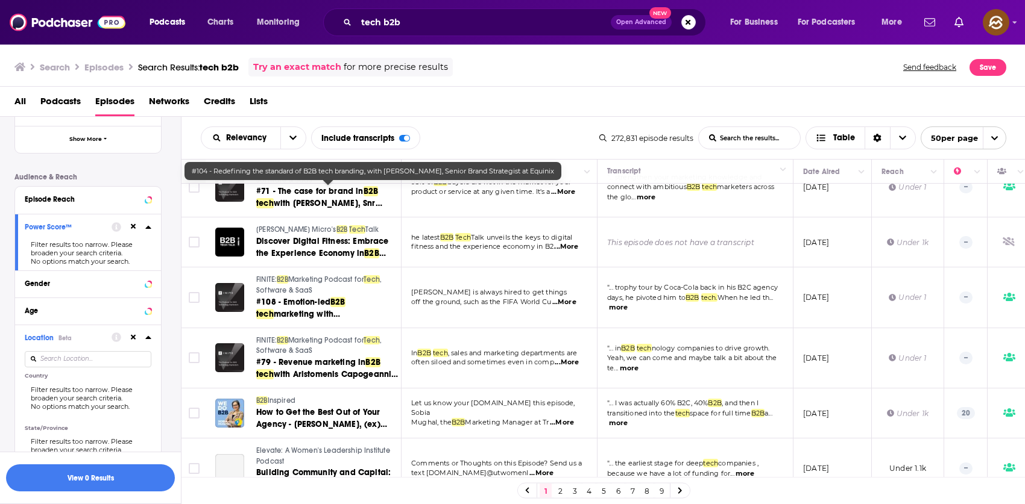
scroll to position [362, 0]
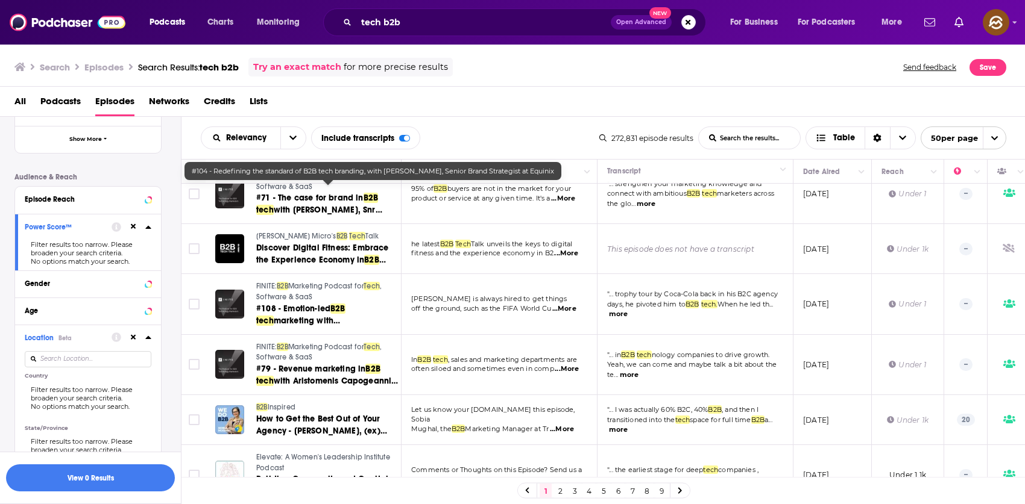
click at [287, 233] on span "Ingram Micro's" at bounding box center [296, 236] width 80 height 8
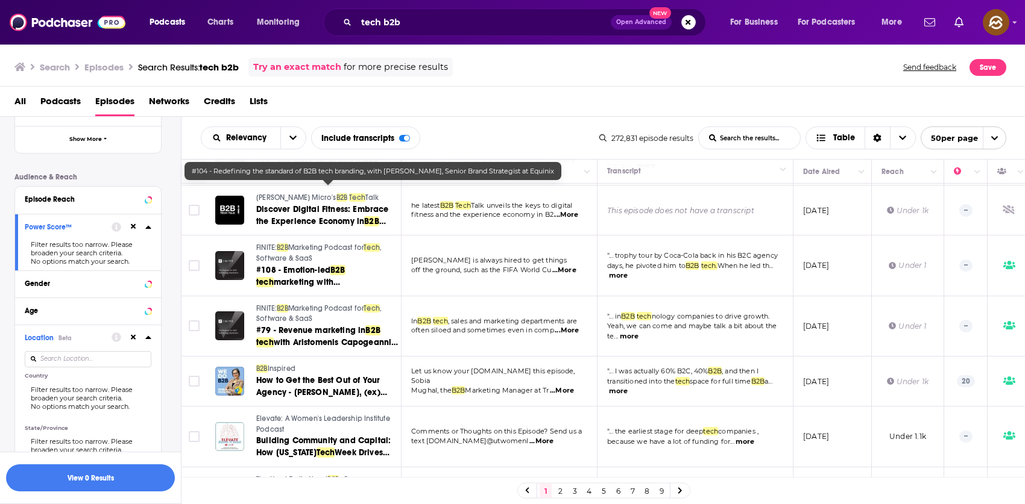
scroll to position [463, 0]
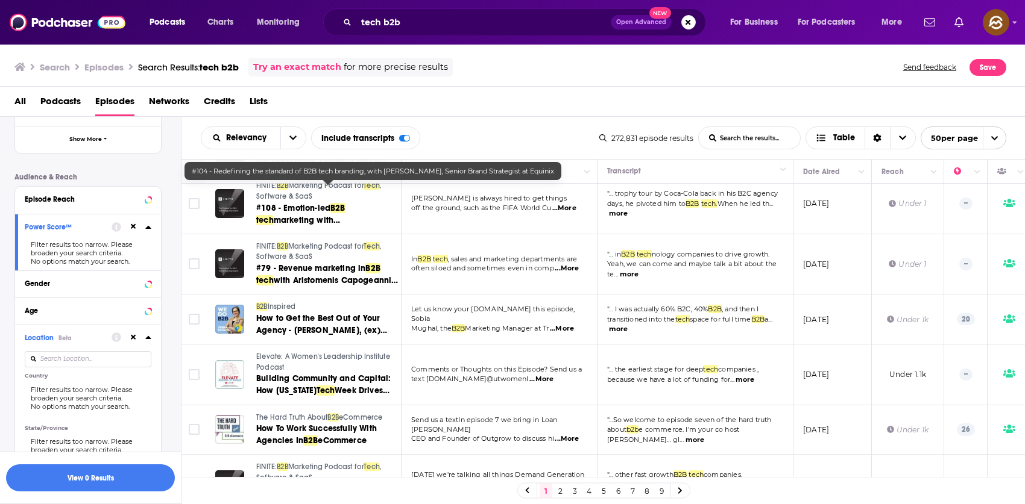
click at [271, 307] on div "Podcasts Charts Monitoring tech b2b Open Advanced New For Business For Podcaste…" at bounding box center [512, 252] width 1025 height 504
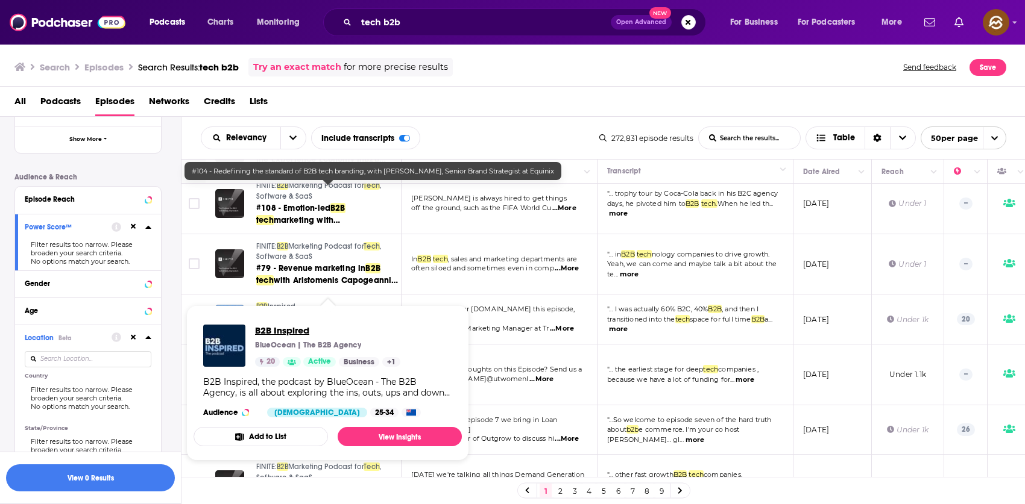
click at [278, 330] on span "B2B Inspired" at bounding box center [327, 330] width 145 height 11
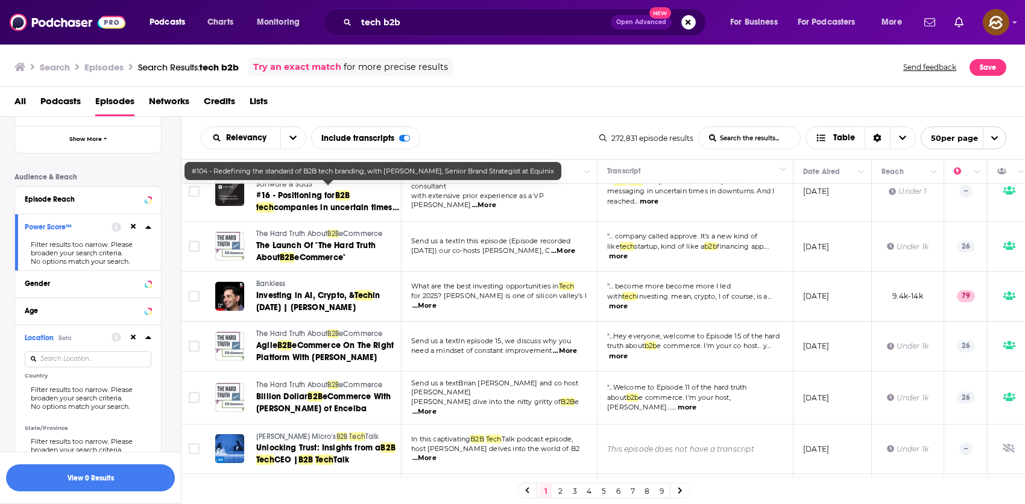
scroll to position [978, 0]
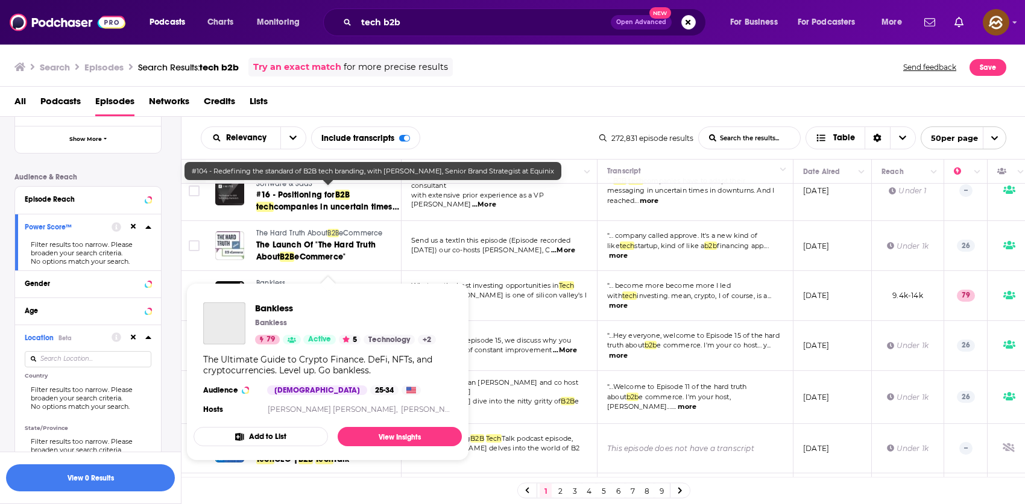
click at [262, 279] on span "Bankless" at bounding box center [270, 283] width 29 height 8
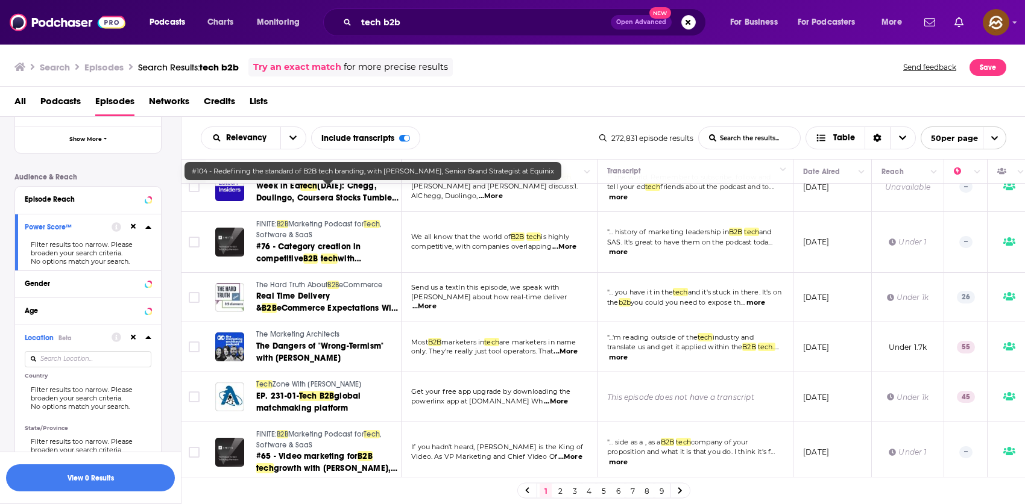
scroll to position [1492, 0]
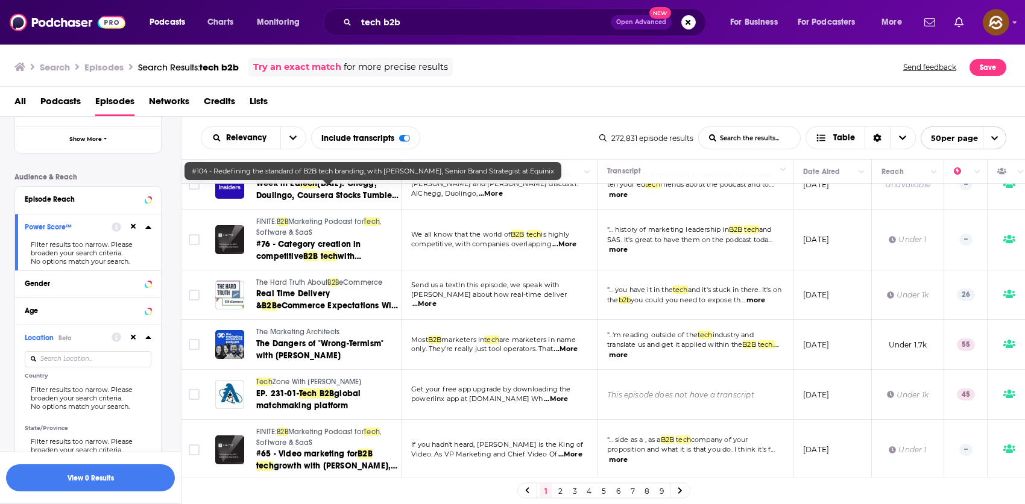
click at [568, 345] on span "...More" at bounding box center [565, 350] width 24 height 10
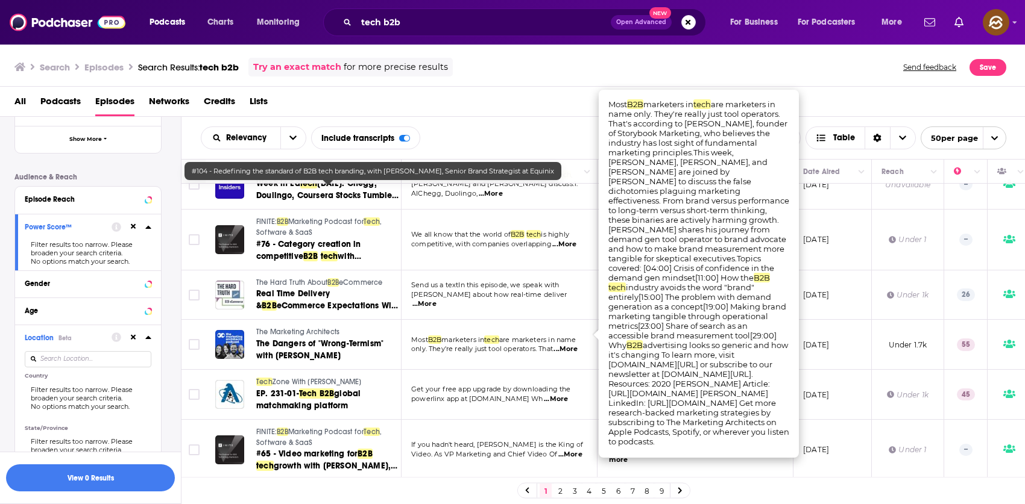
click at [522, 96] on div "All Podcasts Episodes Networks Credits Lists" at bounding box center [514, 104] width 1001 height 25
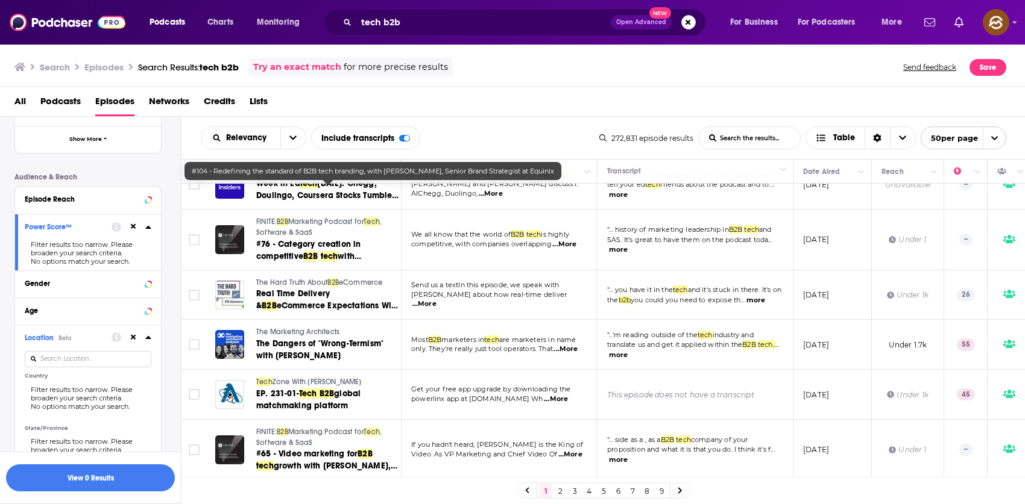
click at [345, 377] on link "Tech Zone With Paul Amadeus Lane" at bounding box center [327, 382] width 143 height 11
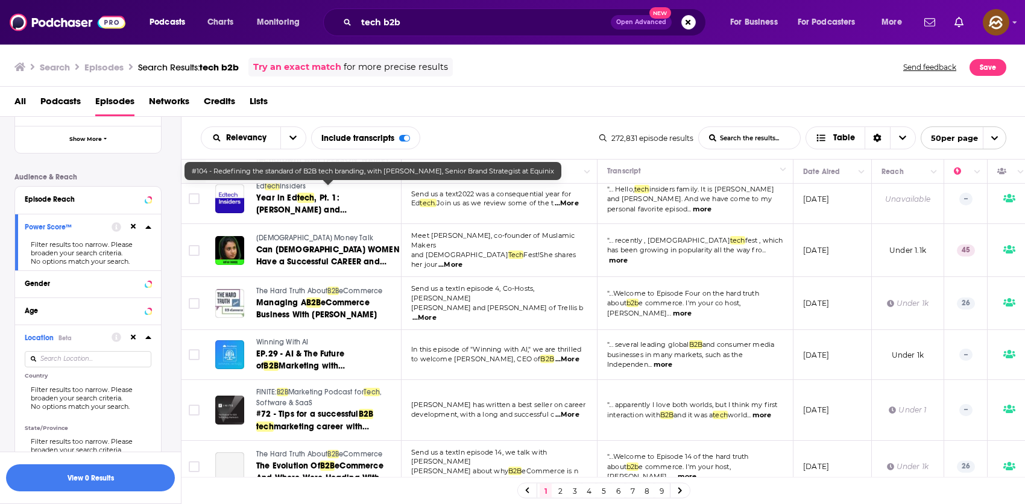
scroll to position [1798, 0]
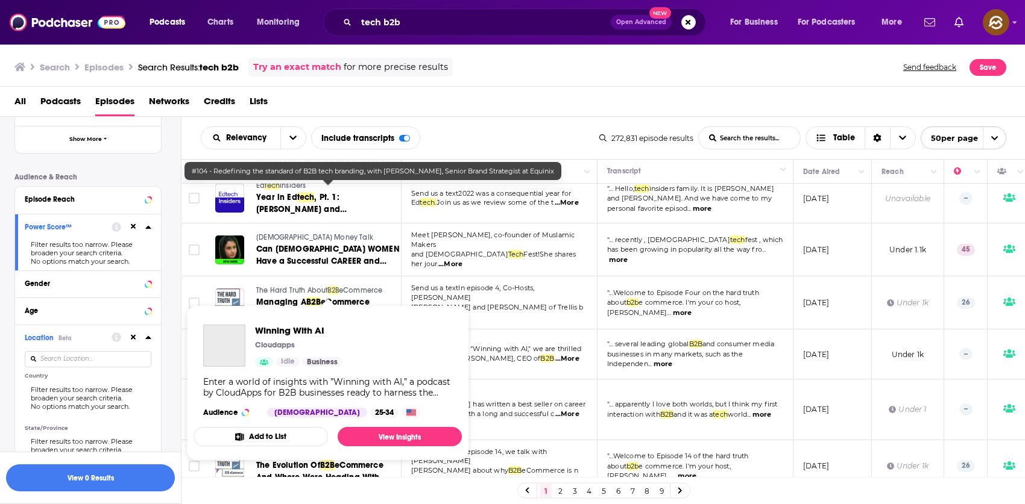
click at [274, 319] on div "Winning With AI Cloudapps Idle Business Enter a world of insights with ”Winning…" at bounding box center [327, 371] width 268 height 112
click at [290, 330] on span "Winning With AI" at bounding box center [298, 330] width 87 height 11
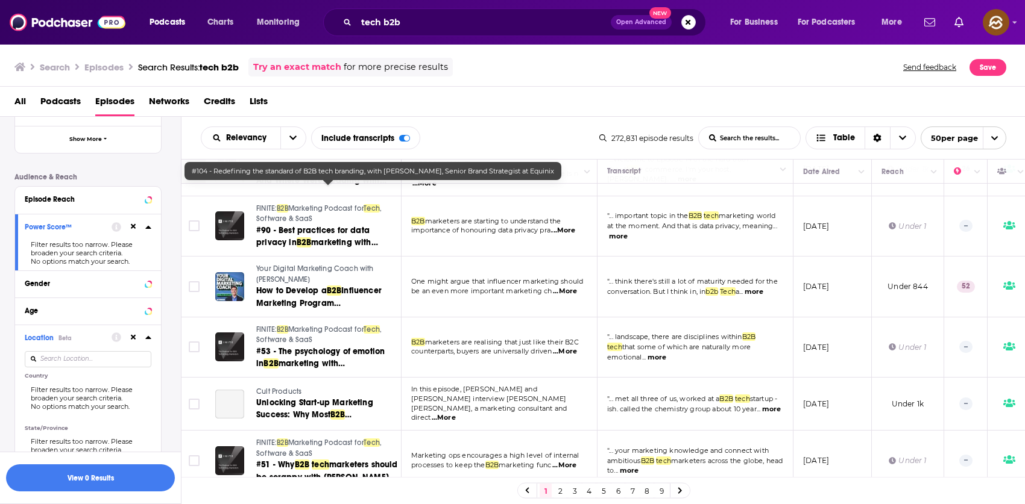
scroll to position [2102, 0]
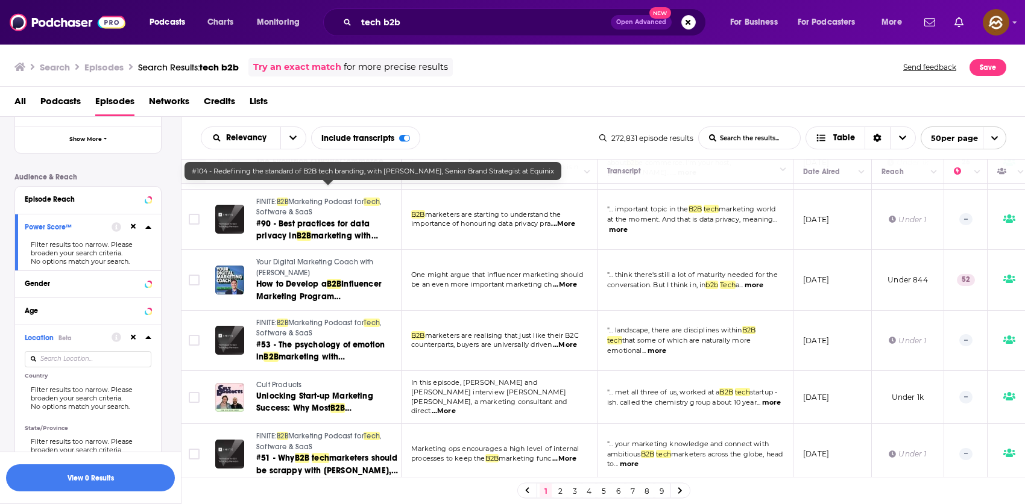
click at [282, 381] on span "Cult Products" at bounding box center [278, 385] width 45 height 8
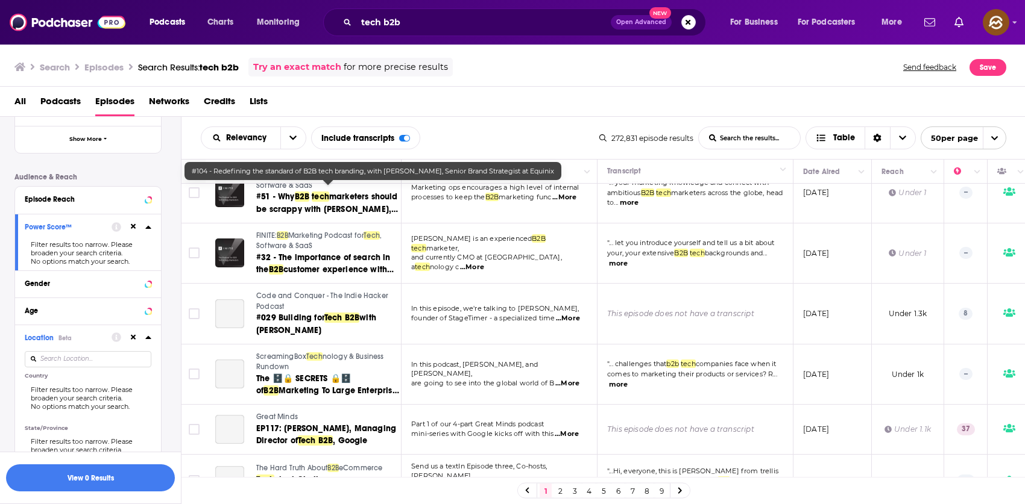
scroll to position [2378, 0]
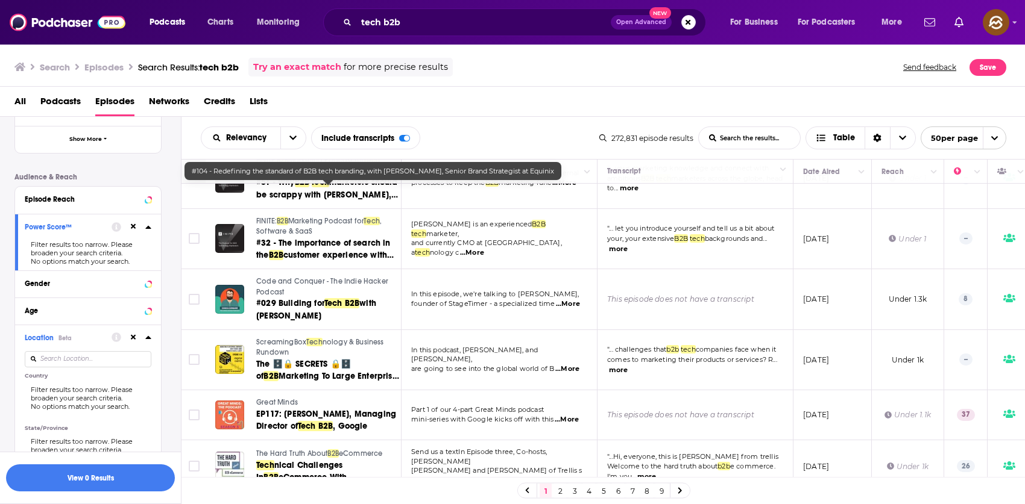
click at [277, 337] on link "ScreamingBox Tech nology & Business Rundown" at bounding box center [327, 347] width 143 height 21
click at [287, 277] on span "Code and Conquer - The Indie Hacker Podcast" at bounding box center [322, 286] width 132 height 19
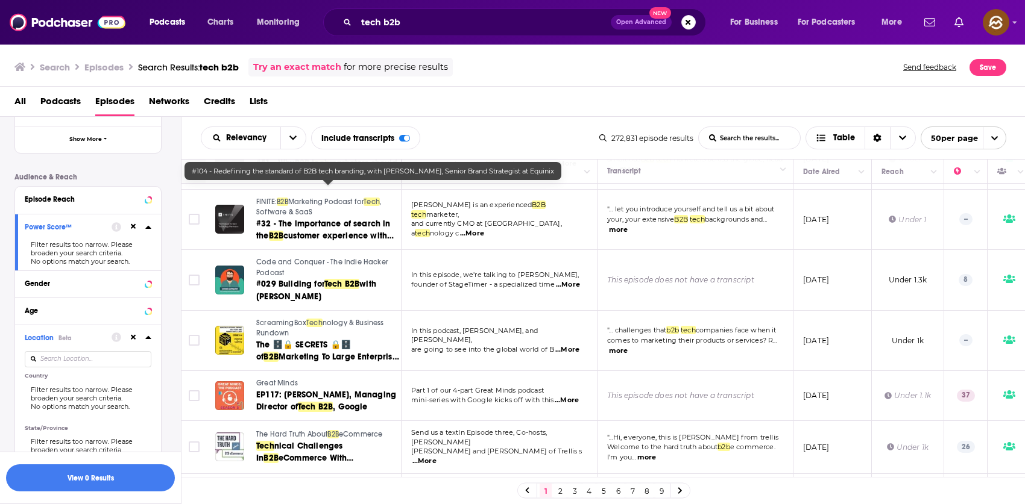
scroll to position [2399, 0]
click at [281, 378] on span "Great Minds" at bounding box center [277, 382] width 42 height 8
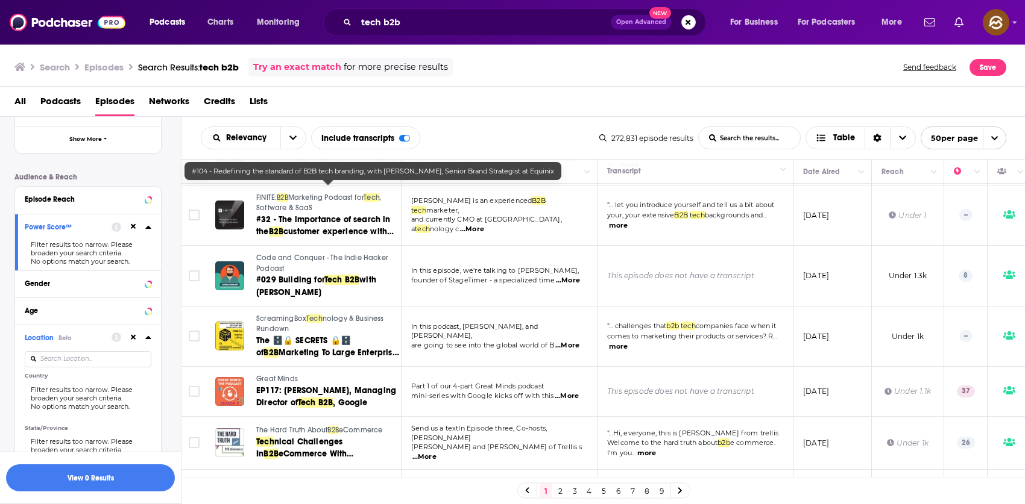
scroll to position [2420, 0]
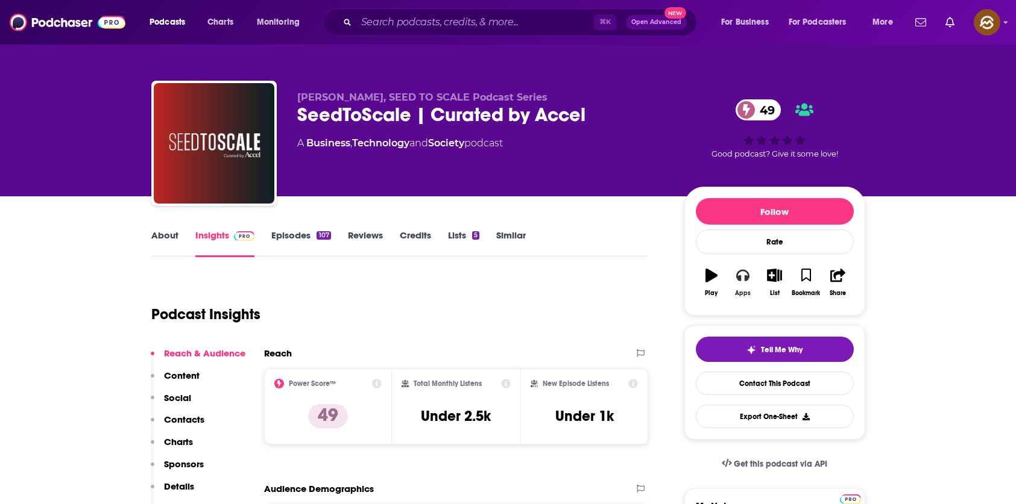
click at [736, 292] on div "Apps" at bounding box center [743, 293] width 16 height 7
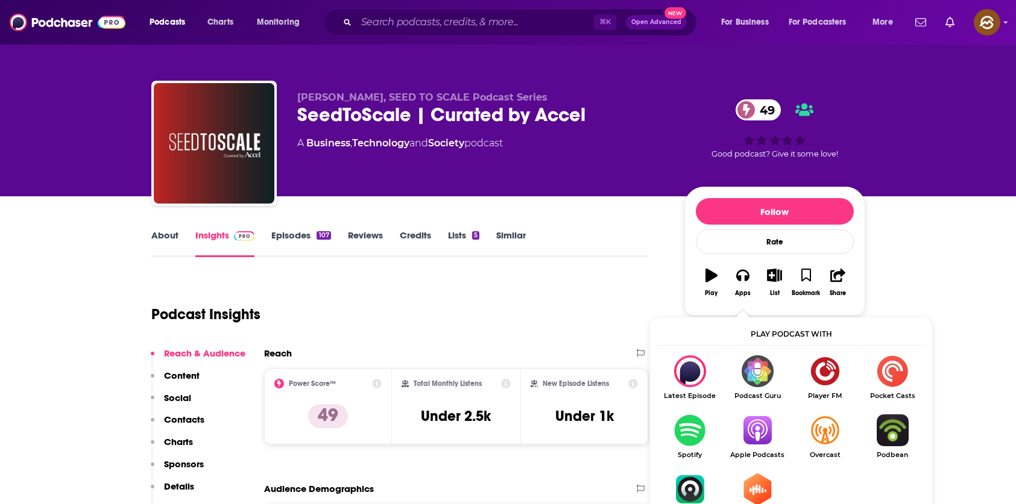
click at [755, 426] on img "Show Listen On dropdown" at bounding box center [756, 431] width 67 height 32
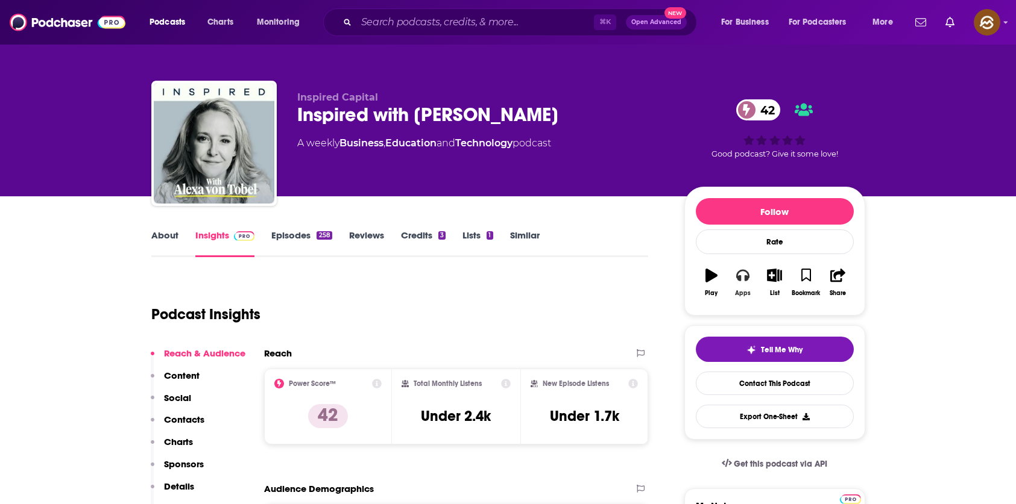
click at [750, 276] on button "Apps" at bounding box center [742, 282] width 31 height 43
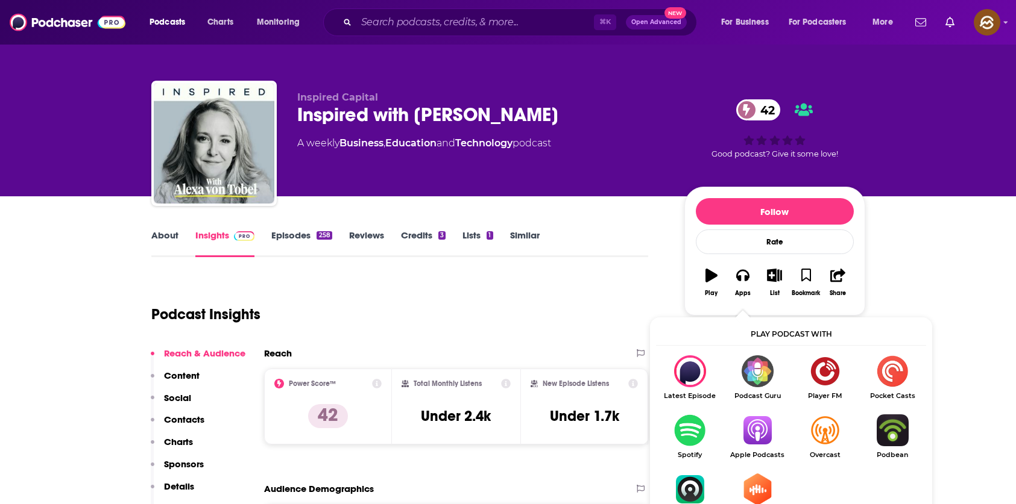
click at [759, 430] on img "Show Listen On dropdown" at bounding box center [756, 431] width 67 height 32
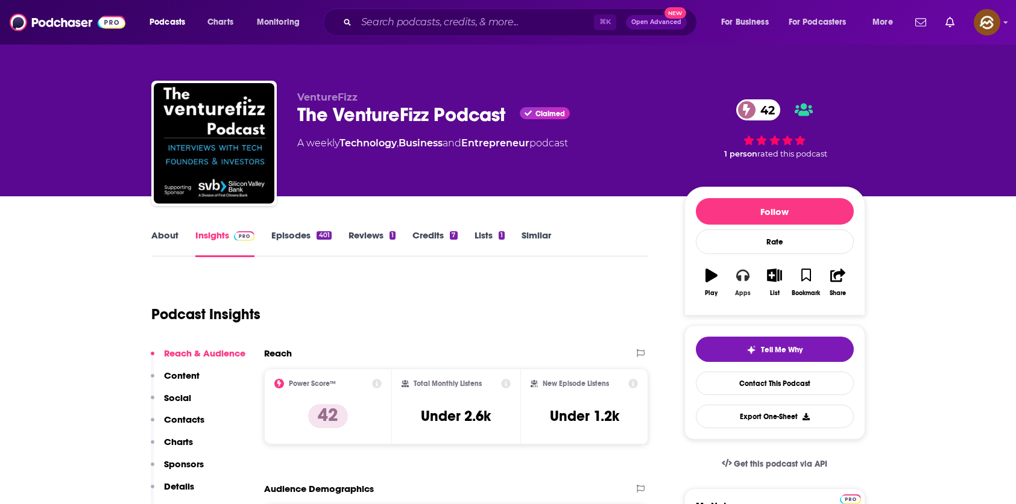
click at [730, 280] on button "Apps" at bounding box center [742, 282] width 31 height 43
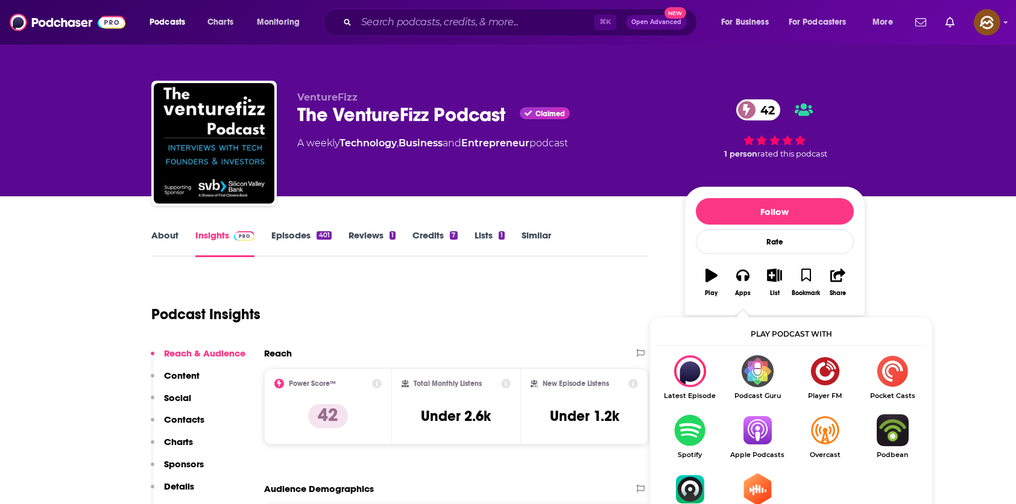
click at [776, 431] on img "Show Listen On dropdown" at bounding box center [756, 431] width 67 height 32
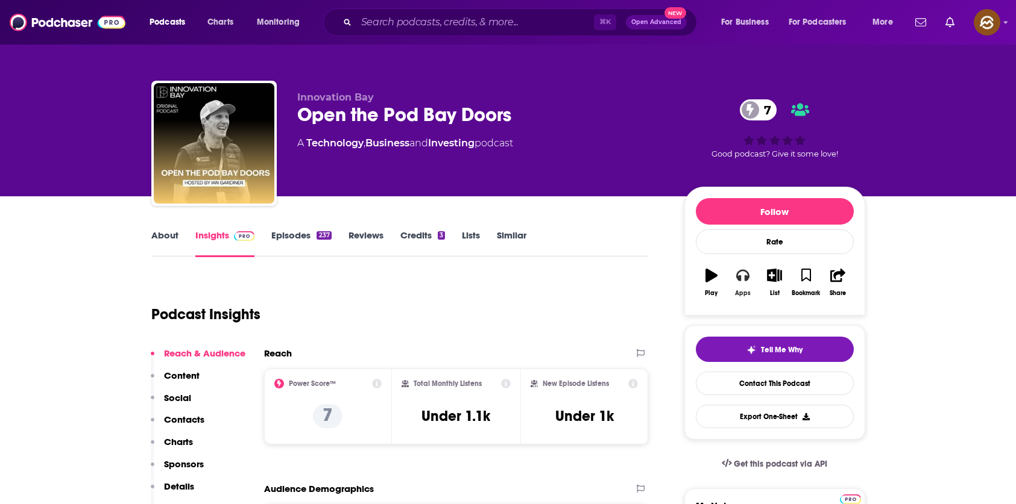
click at [733, 274] on button "Apps" at bounding box center [742, 282] width 31 height 43
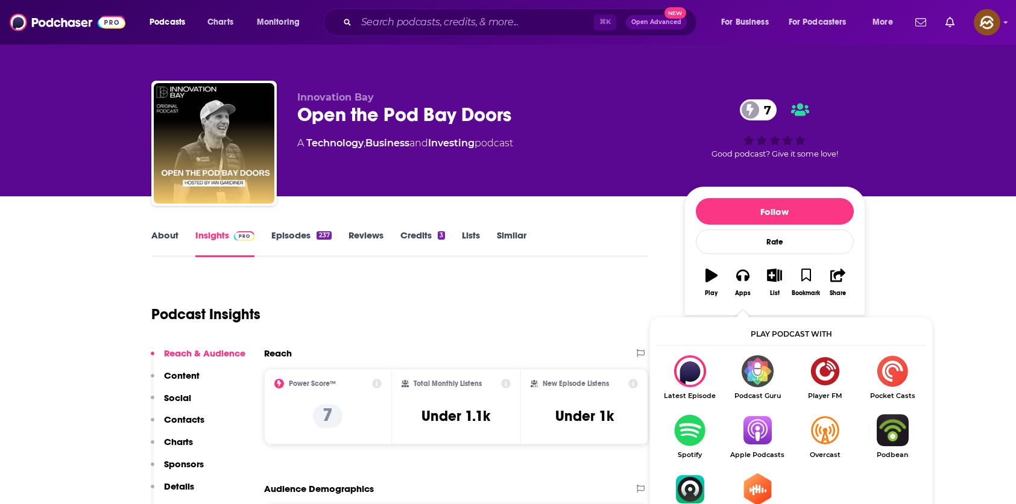
click at [759, 425] on img "Show Listen On dropdown" at bounding box center [756, 431] width 67 height 32
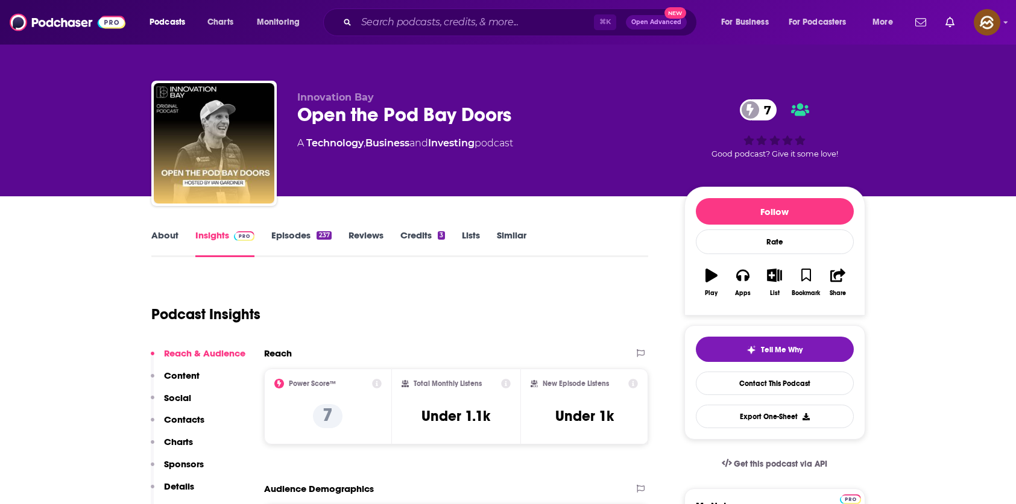
scroll to position [367, 0]
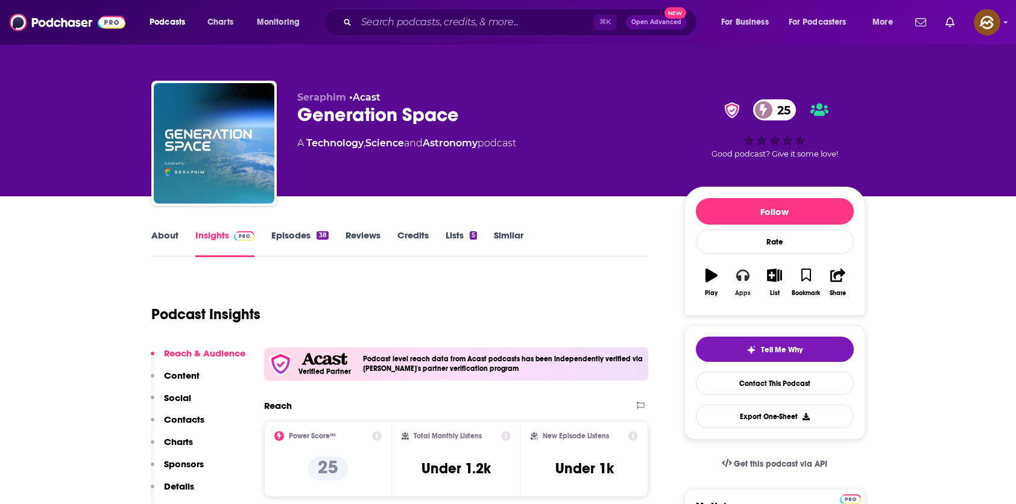
click at [743, 275] on icon "button" at bounding box center [742, 275] width 13 height 13
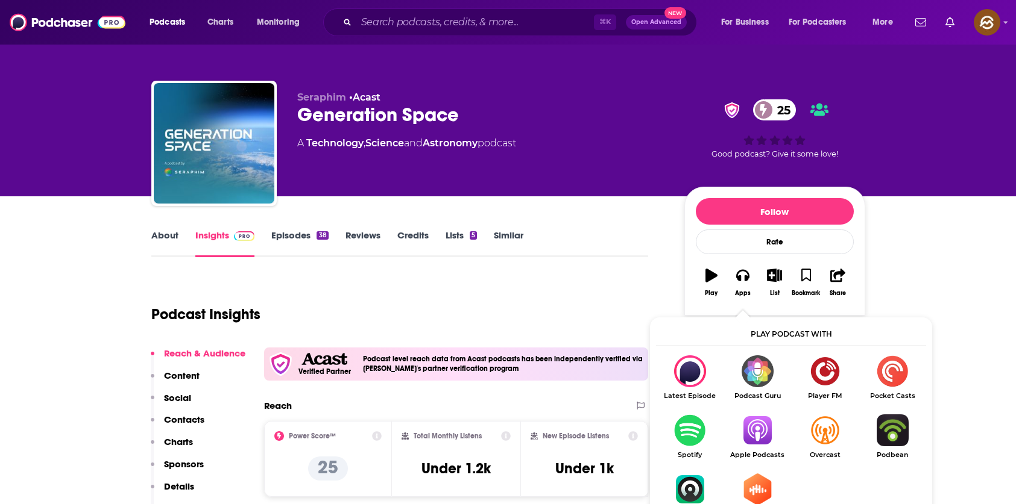
click at [755, 421] on img "Show Listen On dropdown" at bounding box center [756, 431] width 67 height 32
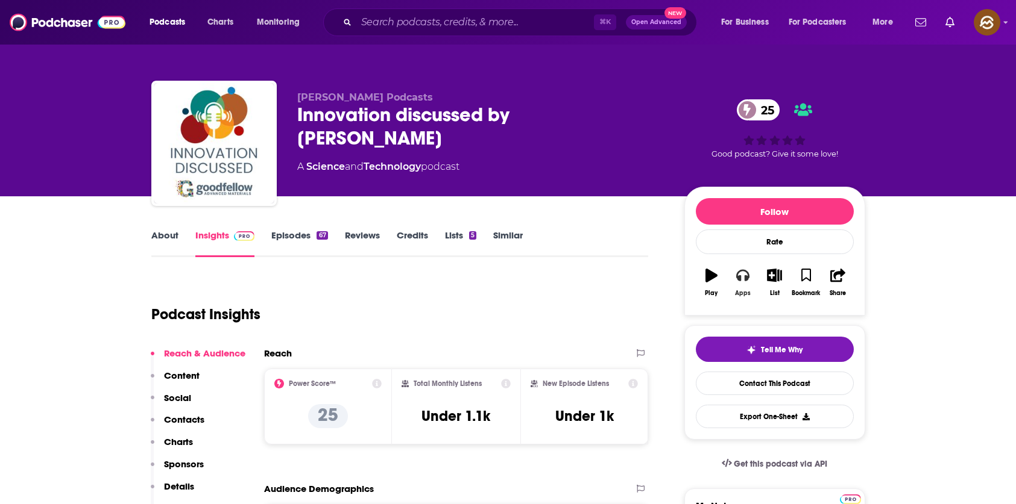
click at [744, 292] on div "Apps" at bounding box center [743, 293] width 16 height 7
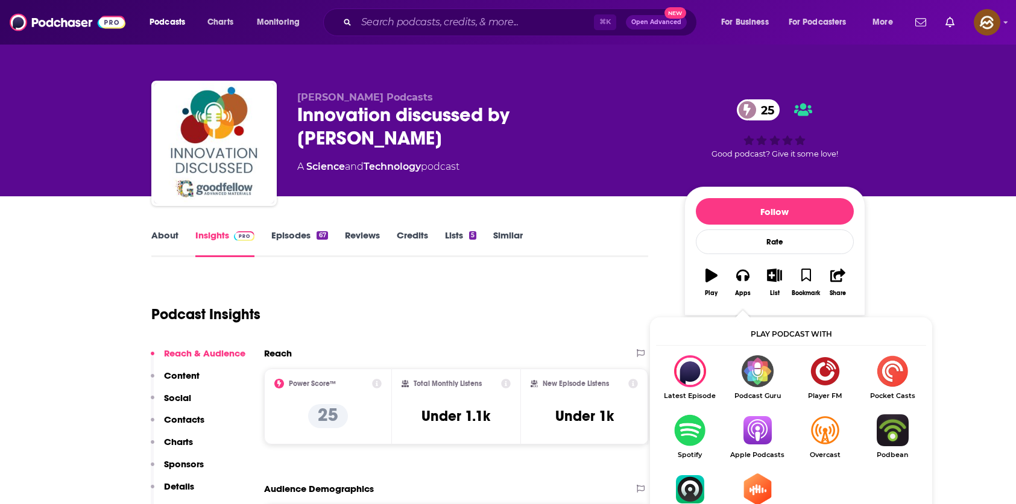
click at [759, 439] on img "Show Listen On dropdown" at bounding box center [756, 431] width 67 height 32
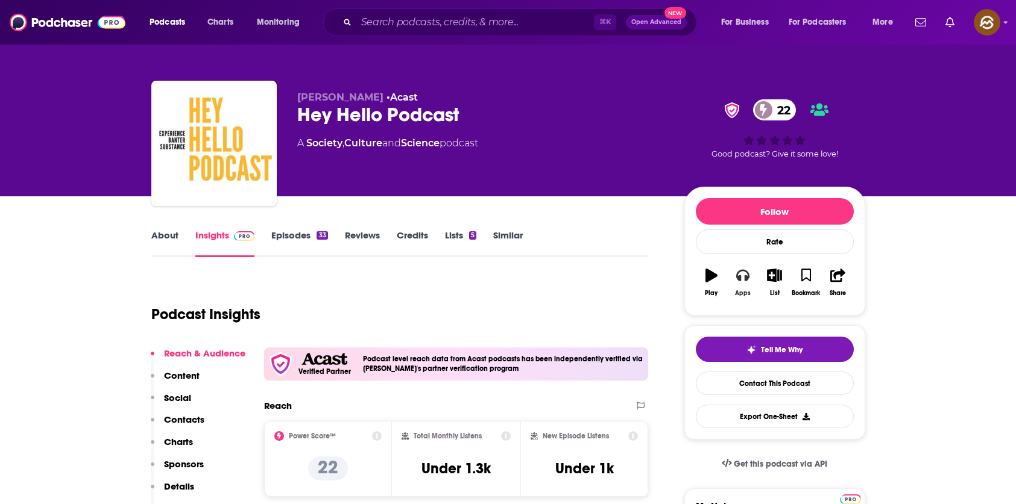
drag, startPoint x: 748, startPoint y: 281, endPoint x: 741, endPoint y: 309, distance: 28.5
click at [748, 282] on icon "button" at bounding box center [742, 275] width 13 height 13
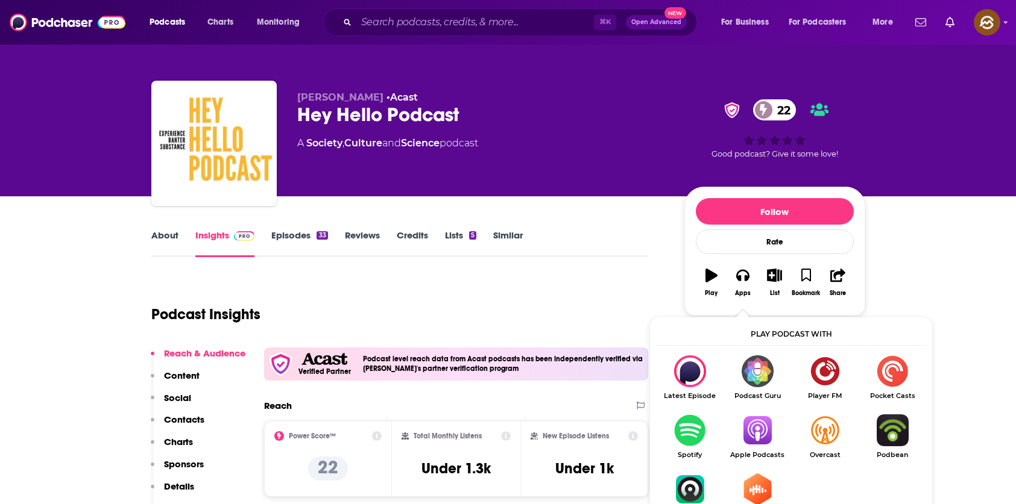
click at [758, 426] on img "Show Listen On dropdown" at bounding box center [756, 431] width 67 height 32
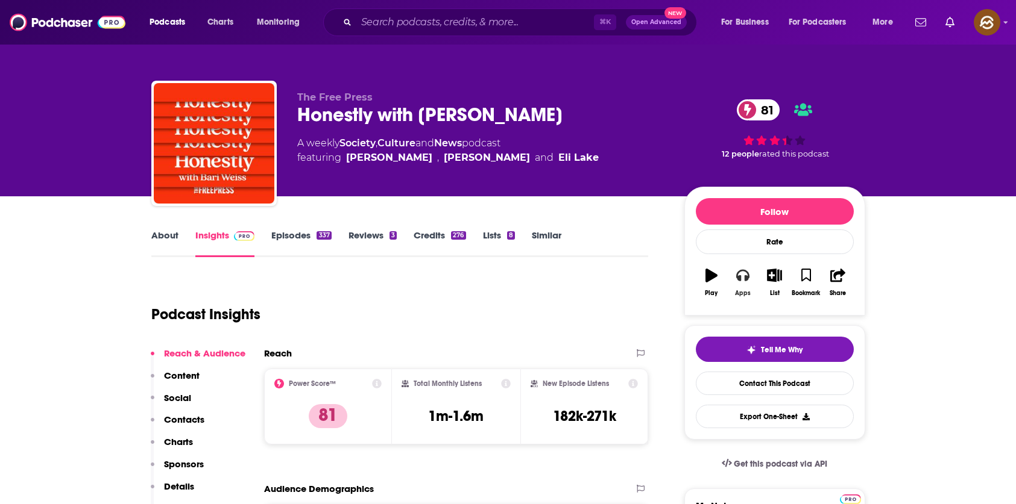
click at [740, 282] on button "Apps" at bounding box center [742, 282] width 31 height 43
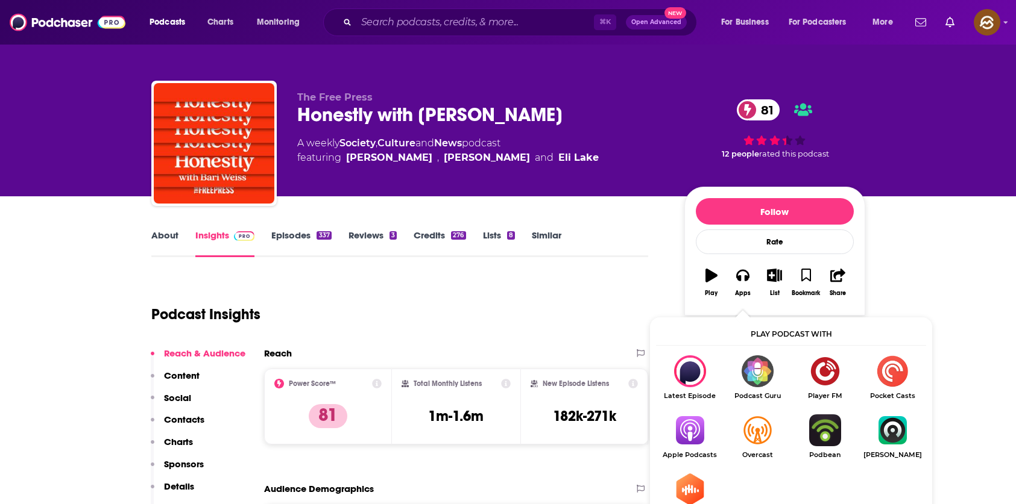
click at [691, 444] on img "Show Listen On dropdown" at bounding box center [689, 431] width 67 height 32
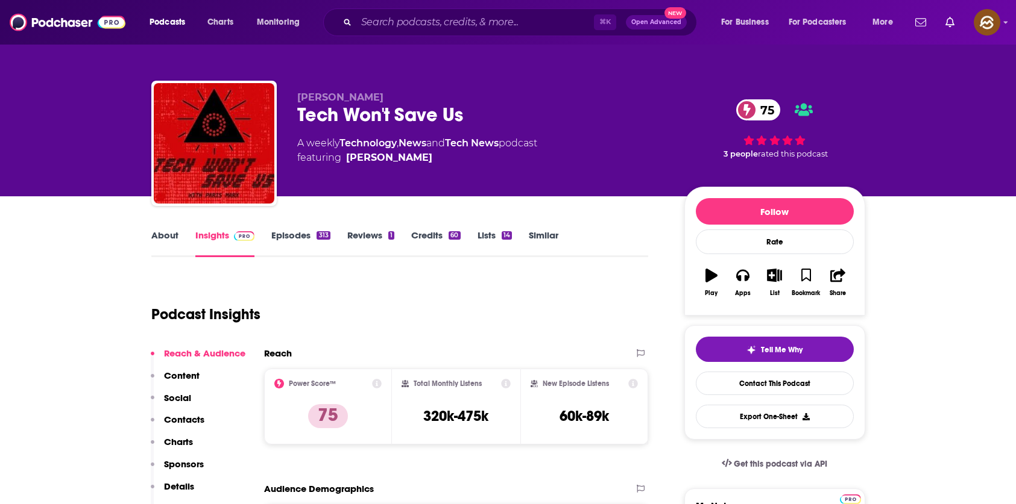
click at [726, 276] on button "Play" at bounding box center [710, 282] width 31 height 43
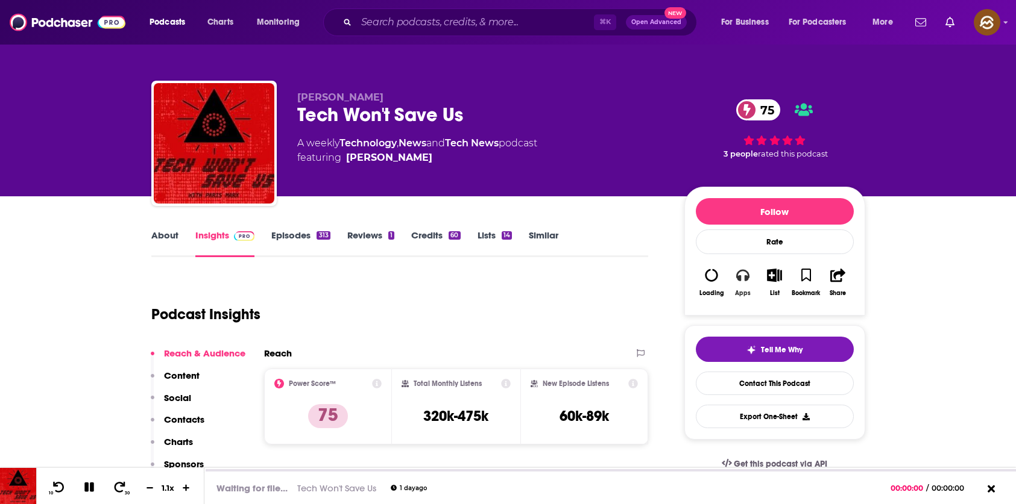
click at [741, 276] on icon "button" at bounding box center [742, 275] width 13 height 13
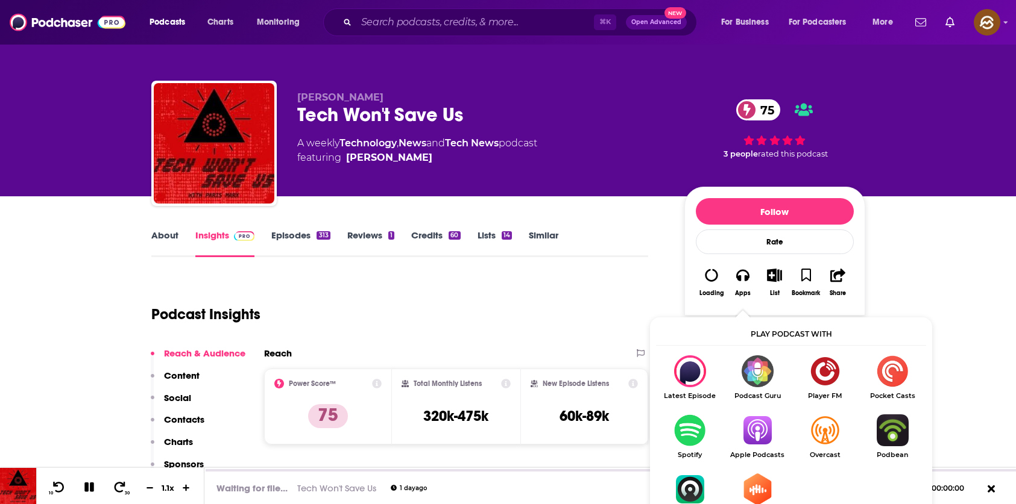
click at [758, 433] on img "Show Listen On dropdown" at bounding box center [756, 431] width 67 height 32
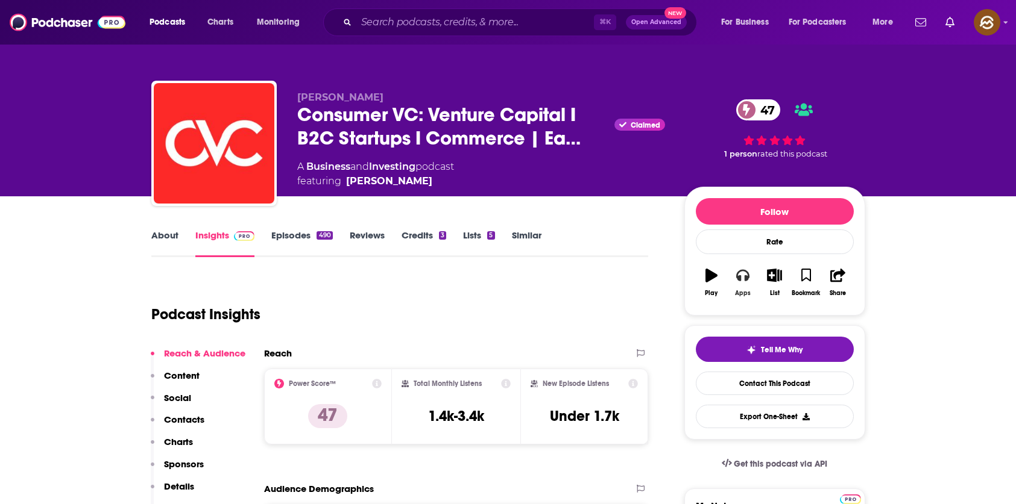
click at [736, 272] on icon "button" at bounding box center [742, 275] width 13 height 13
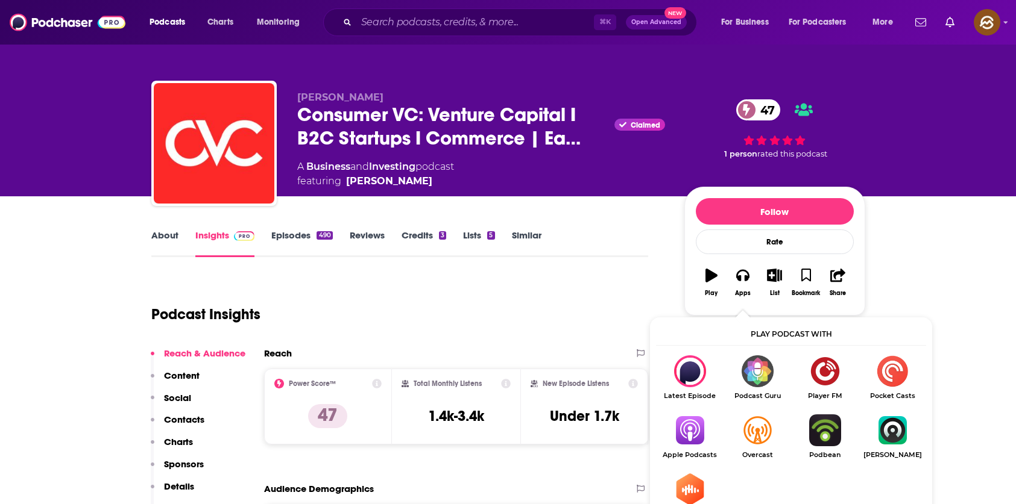
click at [699, 434] on img "Show Listen On dropdown" at bounding box center [689, 431] width 67 height 32
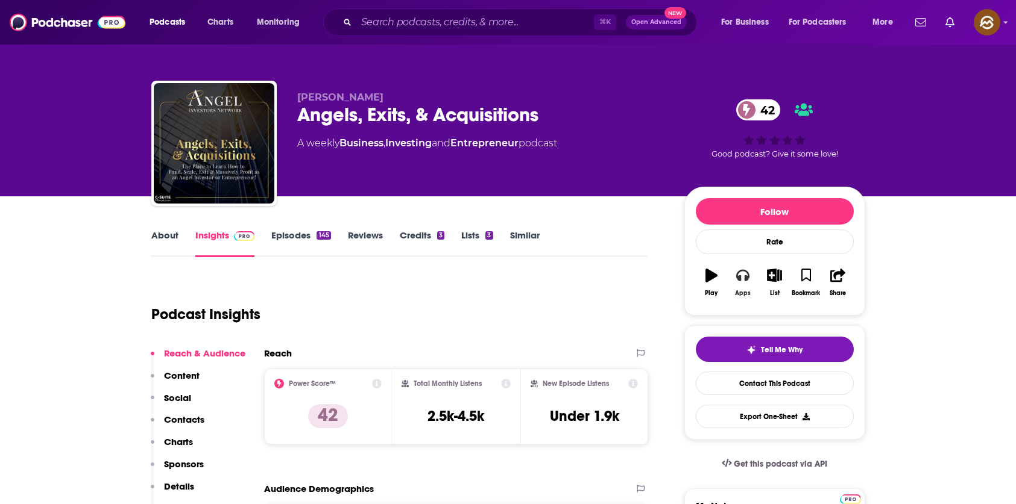
click at [740, 281] on icon "button" at bounding box center [742, 276] width 13 height 12
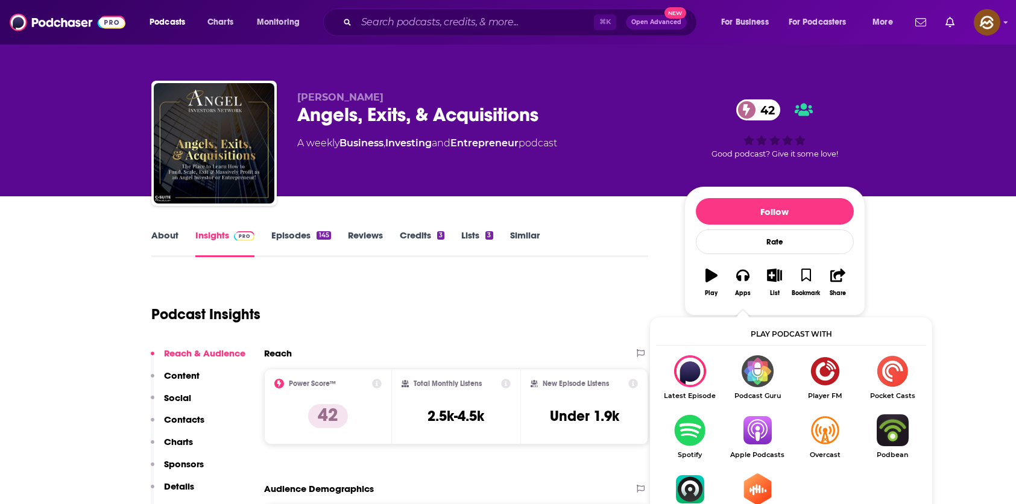
click at [774, 433] on img "Show Listen On dropdown" at bounding box center [756, 431] width 67 height 32
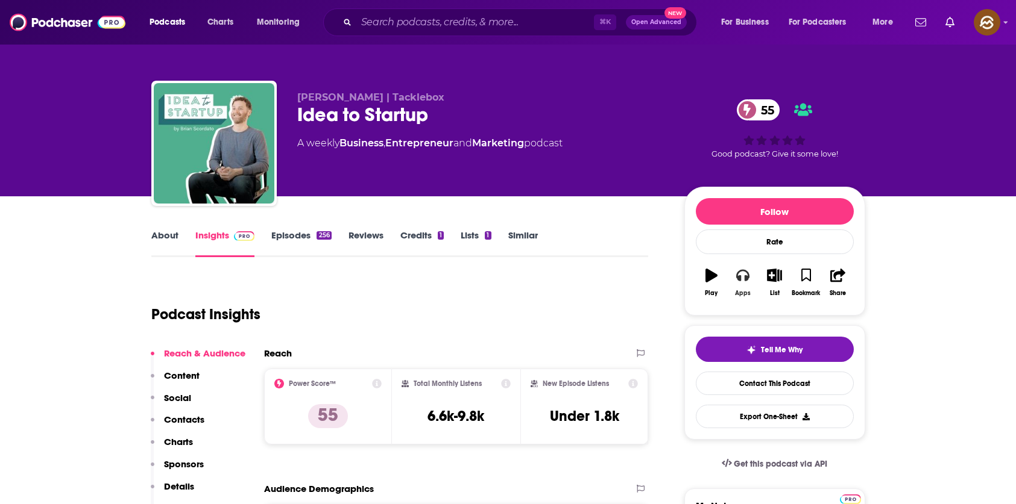
click at [739, 278] on icon "button" at bounding box center [742, 276] width 13 height 12
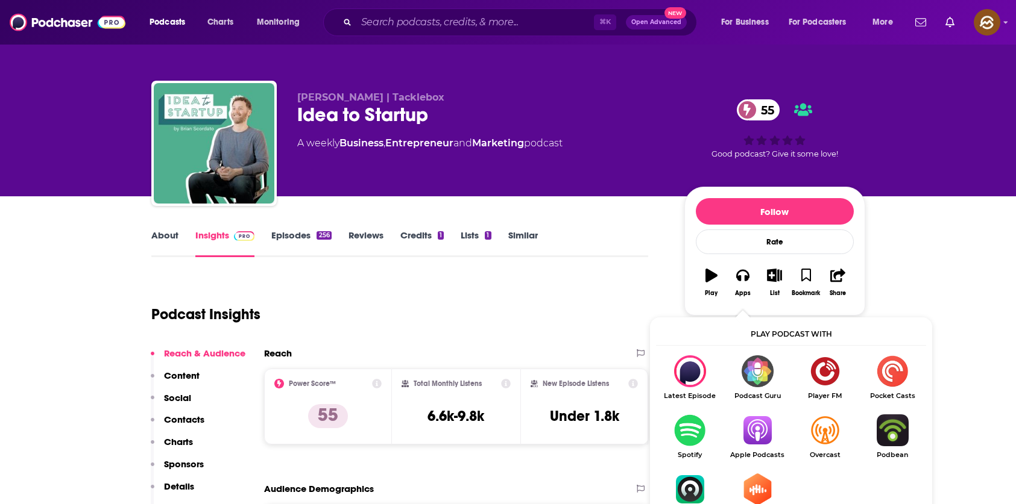
click at [768, 438] on img "Show Listen On dropdown" at bounding box center [756, 431] width 67 height 32
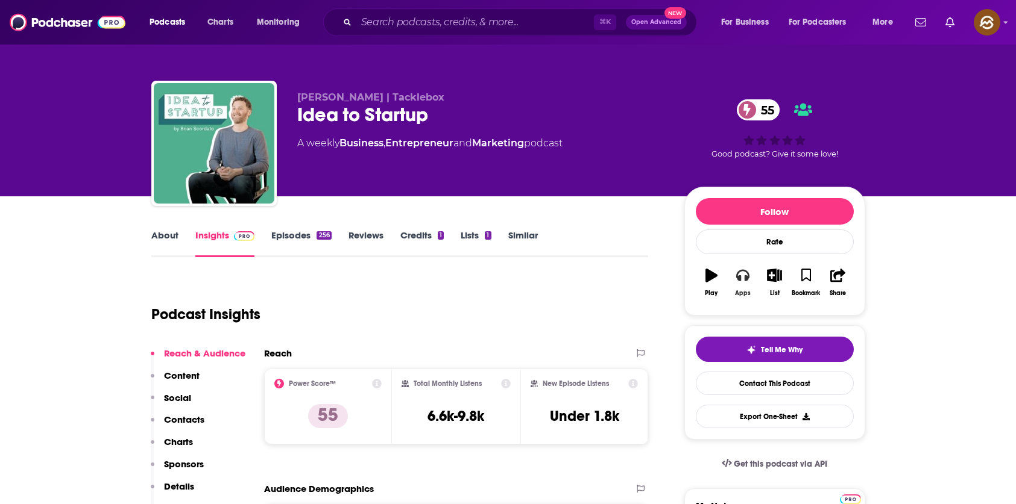
click at [732, 282] on button "Apps" at bounding box center [742, 282] width 31 height 43
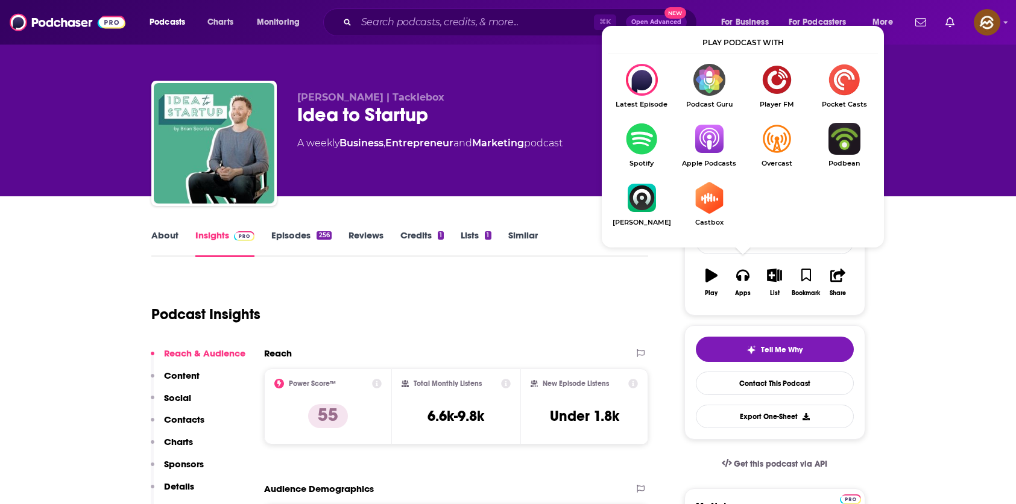
click at [704, 151] on img "Show Listen On dropdown" at bounding box center [708, 139] width 67 height 32
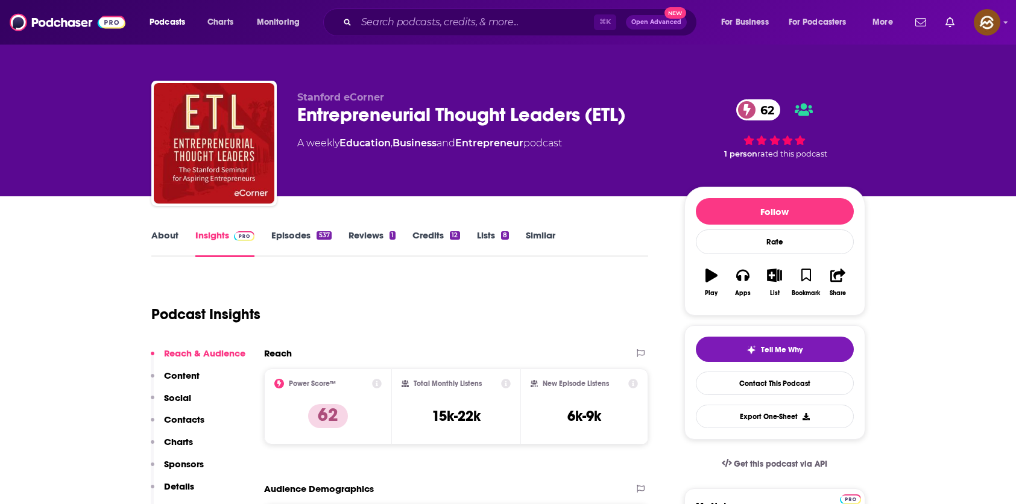
click at [301, 237] on link "Episodes 537" at bounding box center [301, 244] width 60 height 28
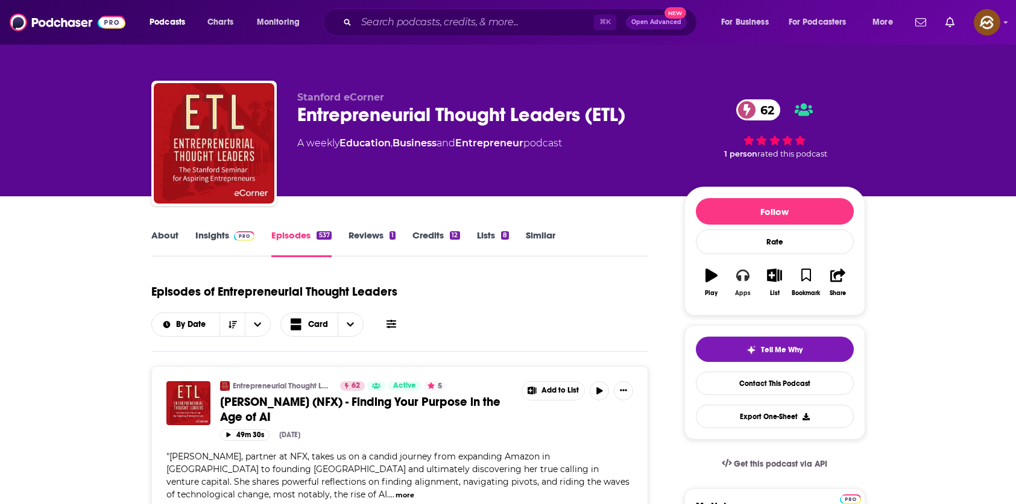
click at [744, 284] on button "Apps" at bounding box center [742, 282] width 31 height 43
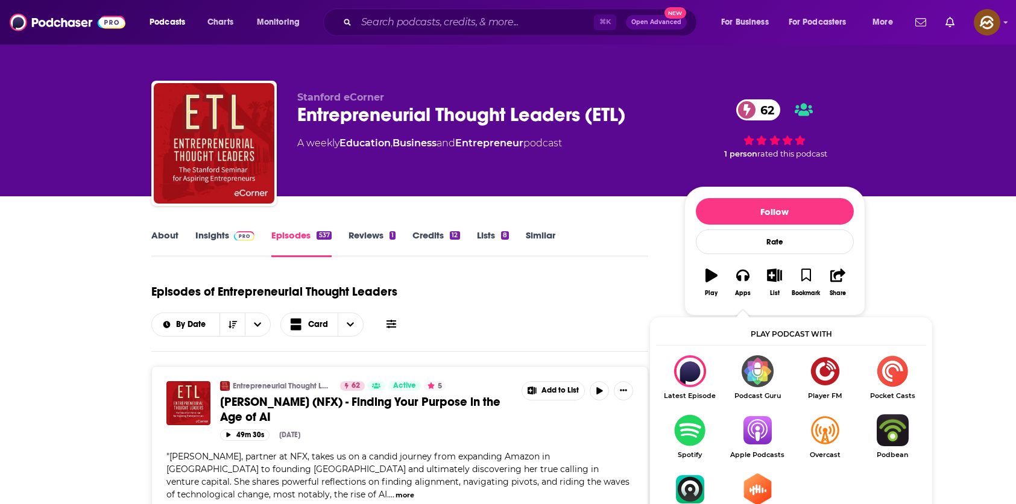
click at [747, 436] on img "Show Listen On dropdown" at bounding box center [756, 431] width 67 height 32
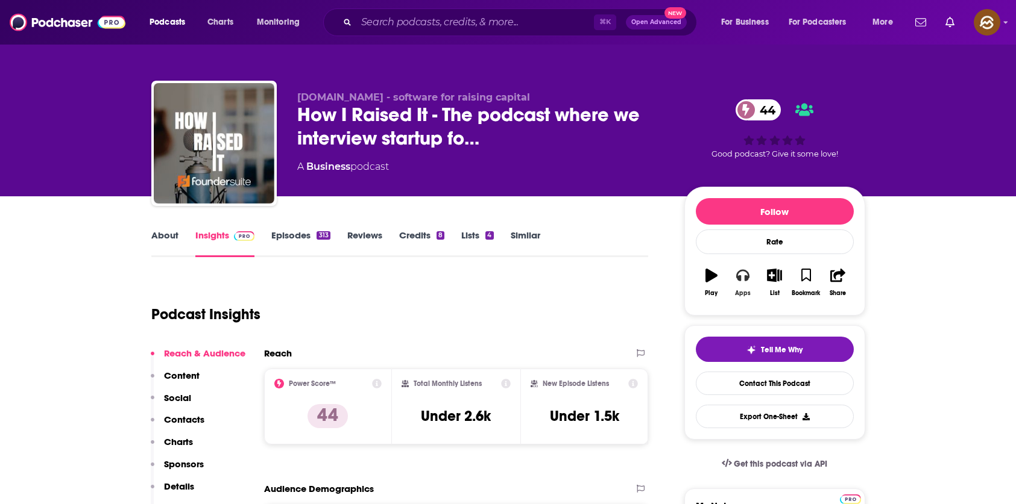
click at [754, 280] on button "Apps" at bounding box center [742, 282] width 31 height 43
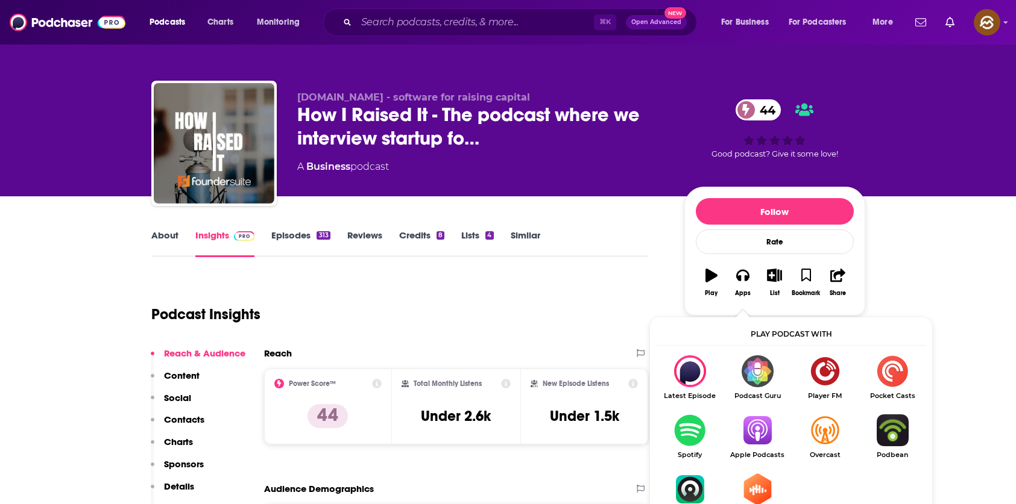
click at [752, 432] on img "Show Listen On dropdown" at bounding box center [756, 431] width 67 height 32
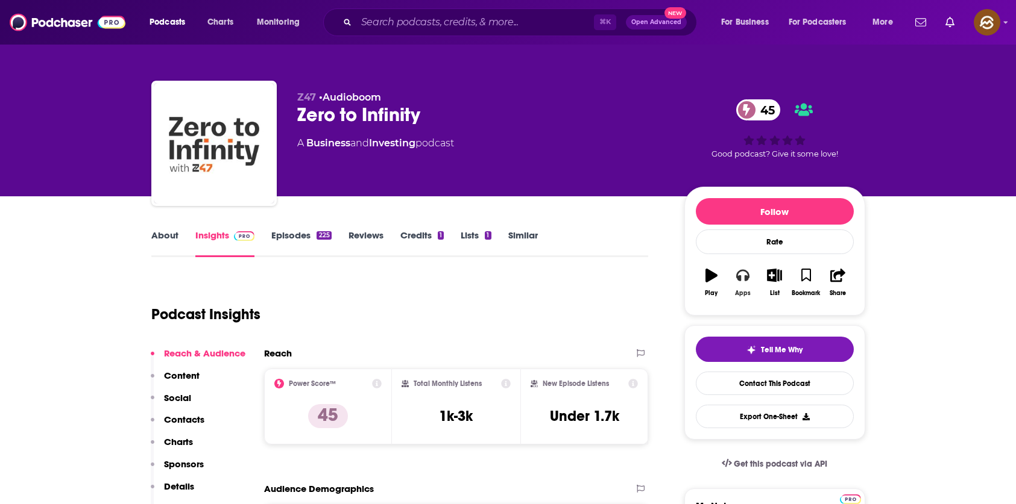
drag, startPoint x: 739, startPoint y: 277, endPoint x: 742, endPoint y: 306, distance: 29.2
click at [739, 277] on icon "button" at bounding box center [742, 276] width 13 height 12
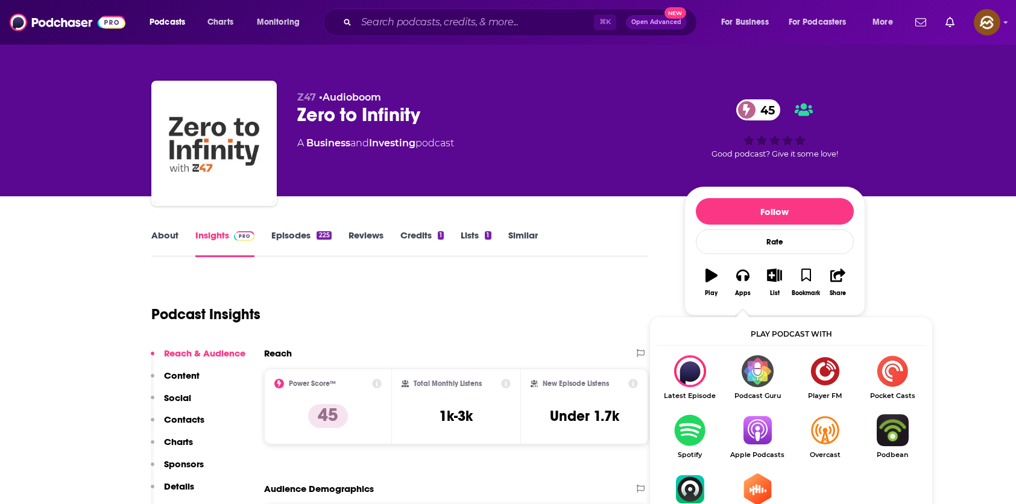
click at [756, 438] on img "Show Listen On dropdown" at bounding box center [756, 431] width 67 height 32
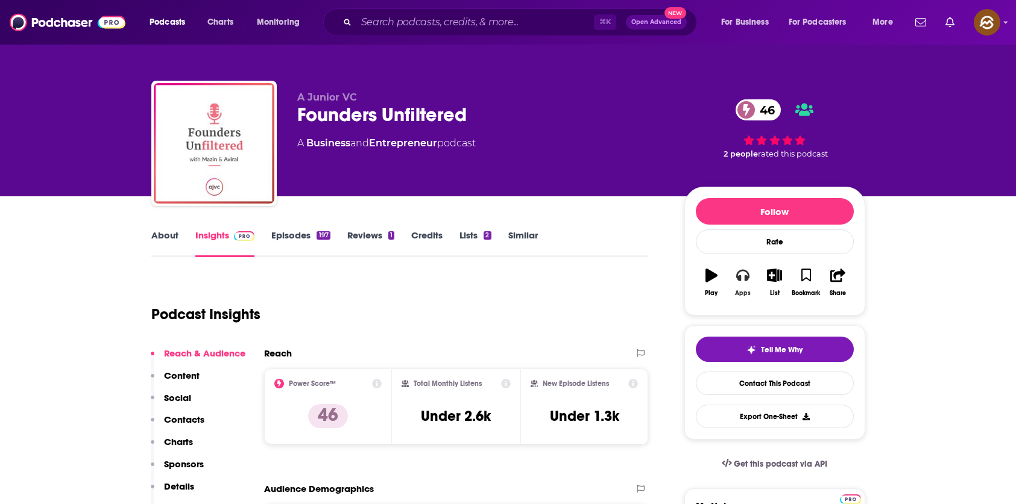
click at [742, 274] on icon "button" at bounding box center [742, 275] width 13 height 13
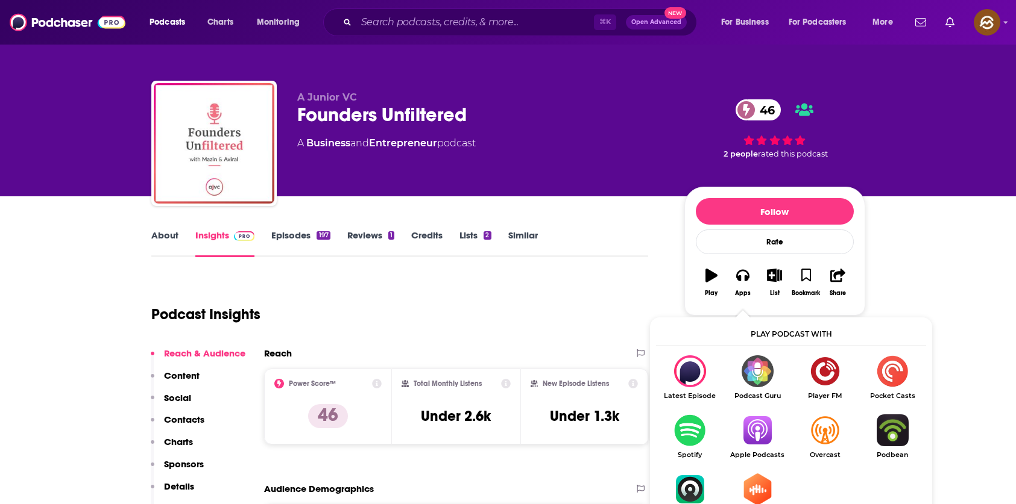
click at [752, 428] on img "Show Listen On dropdown" at bounding box center [756, 431] width 67 height 32
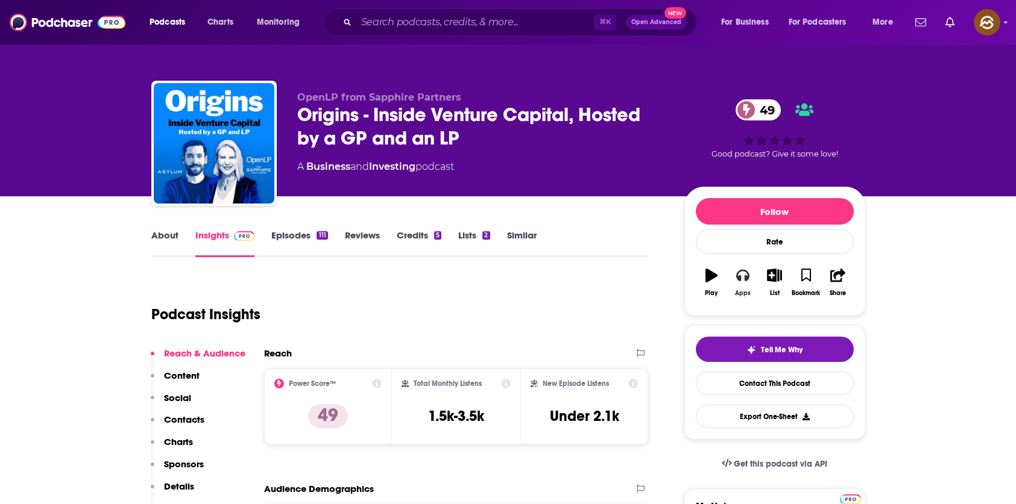
click at [752, 273] on button "Apps" at bounding box center [742, 282] width 31 height 43
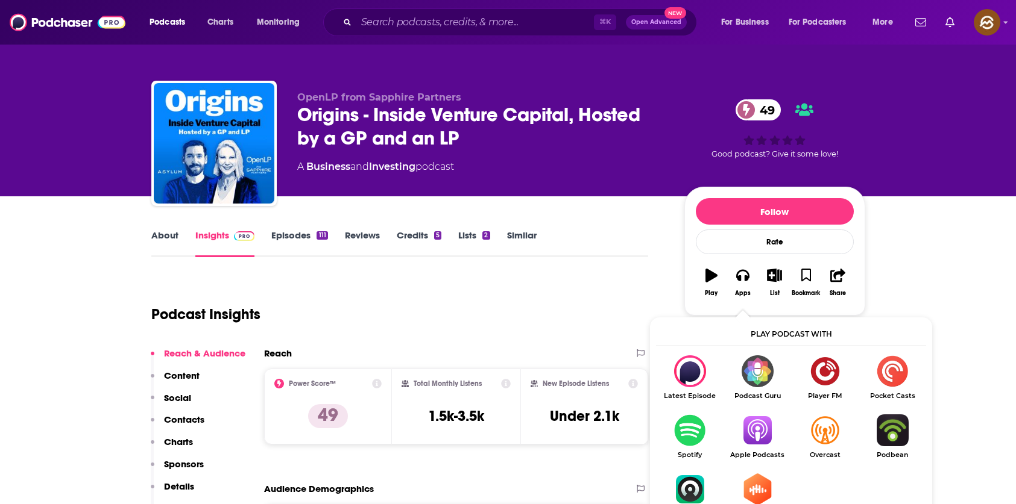
click at [758, 432] on img "Show Listen On dropdown" at bounding box center [756, 431] width 67 height 32
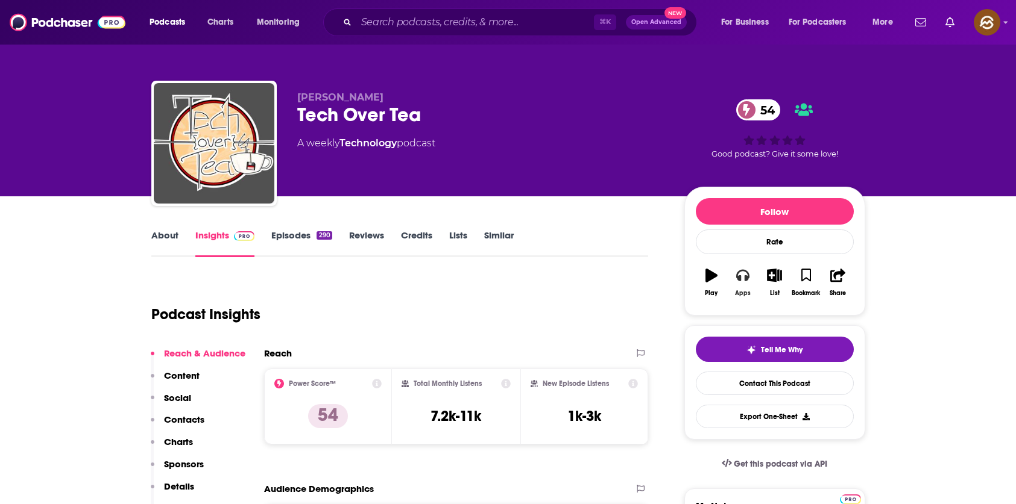
click at [746, 277] on icon "button" at bounding box center [742, 276] width 13 height 12
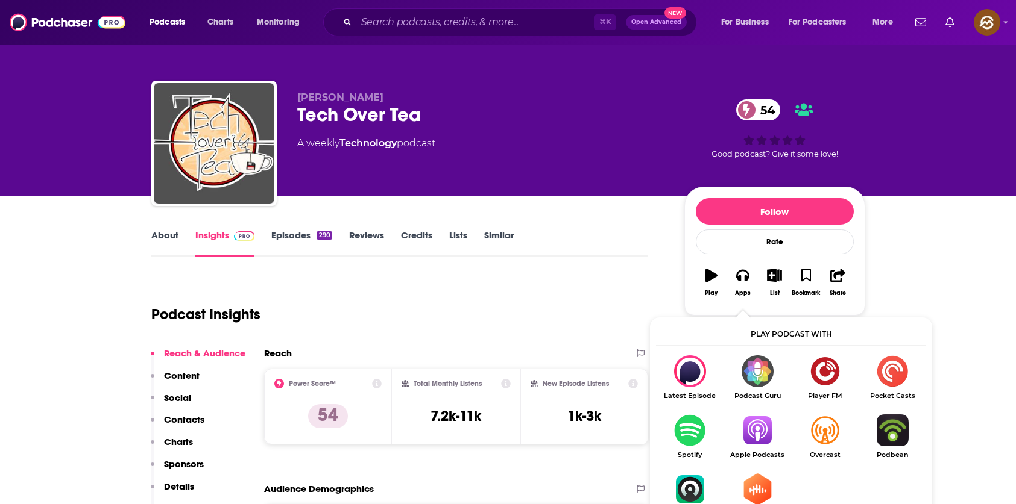
click at [760, 438] on img "Show Listen On dropdown" at bounding box center [756, 431] width 67 height 32
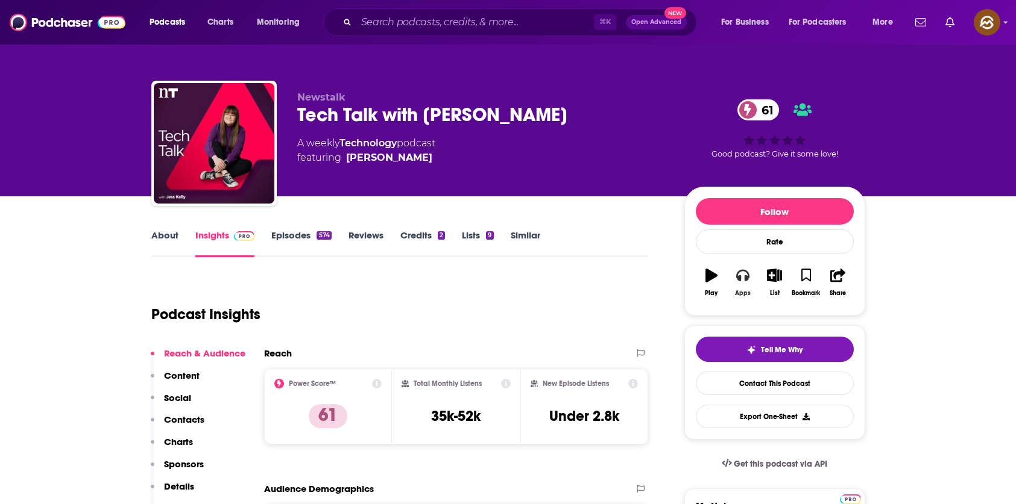
click at [729, 276] on button "Apps" at bounding box center [742, 282] width 31 height 43
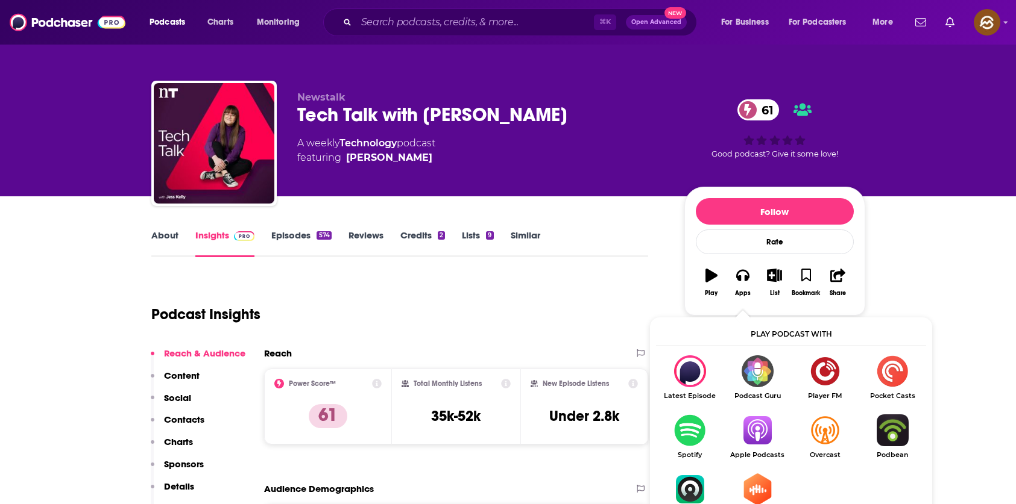
click at [750, 430] on img "Show Listen On dropdown" at bounding box center [756, 431] width 67 height 32
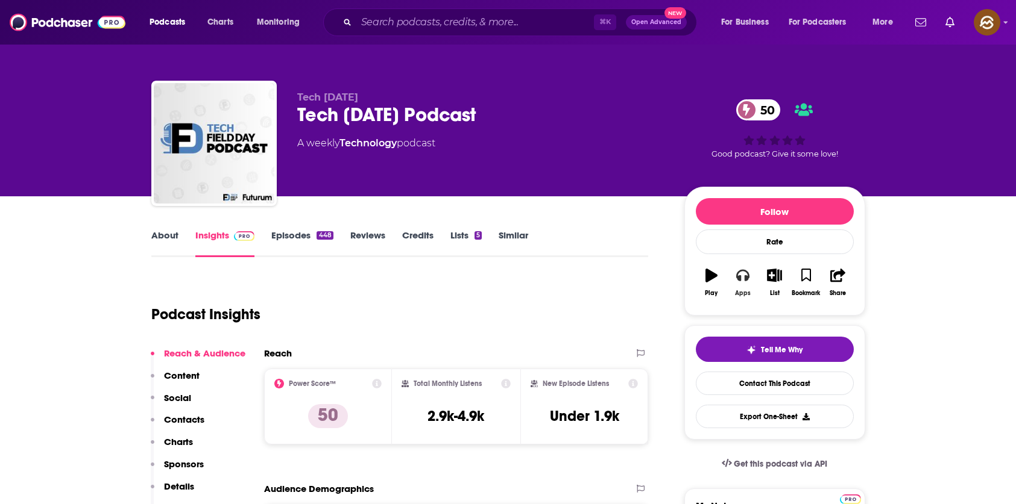
click at [739, 276] on icon "button" at bounding box center [742, 276] width 13 height 12
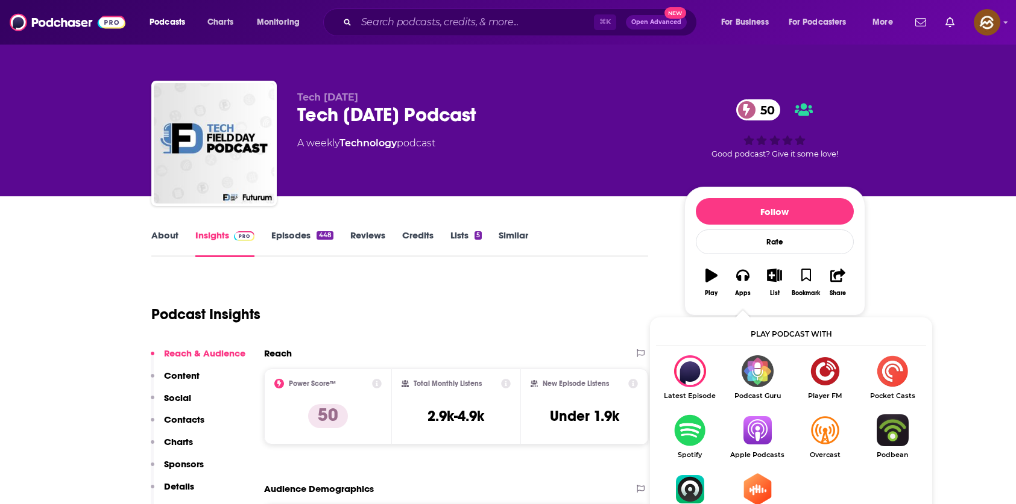
click at [756, 432] on img "Show Listen On dropdown" at bounding box center [756, 431] width 67 height 32
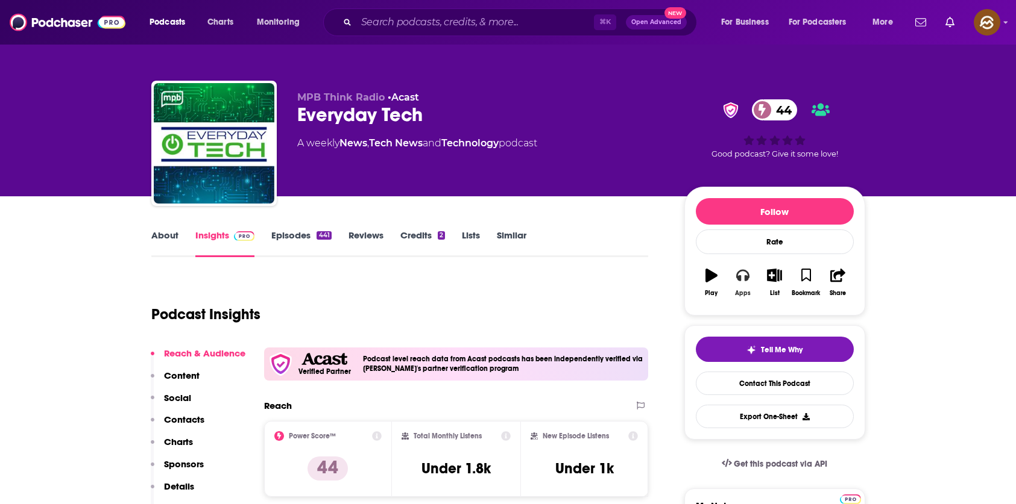
click at [737, 276] on icon "button" at bounding box center [742, 276] width 13 height 12
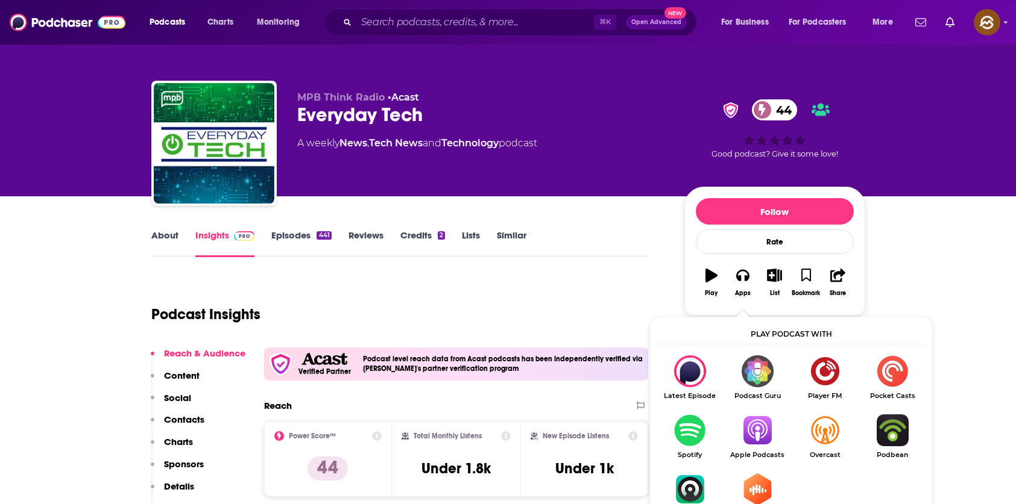
click at [765, 425] on img "Show Listen On dropdown" at bounding box center [756, 431] width 67 height 32
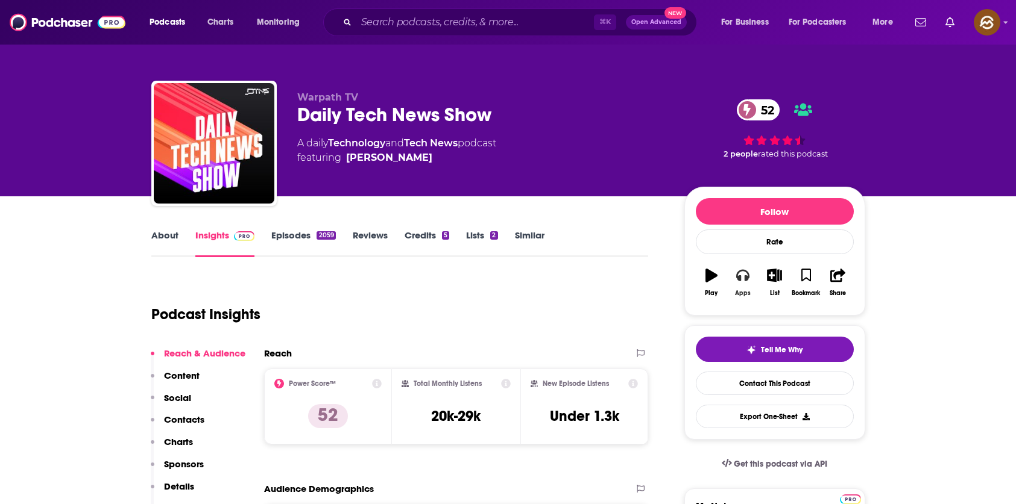
click at [744, 283] on button "Apps" at bounding box center [742, 282] width 31 height 43
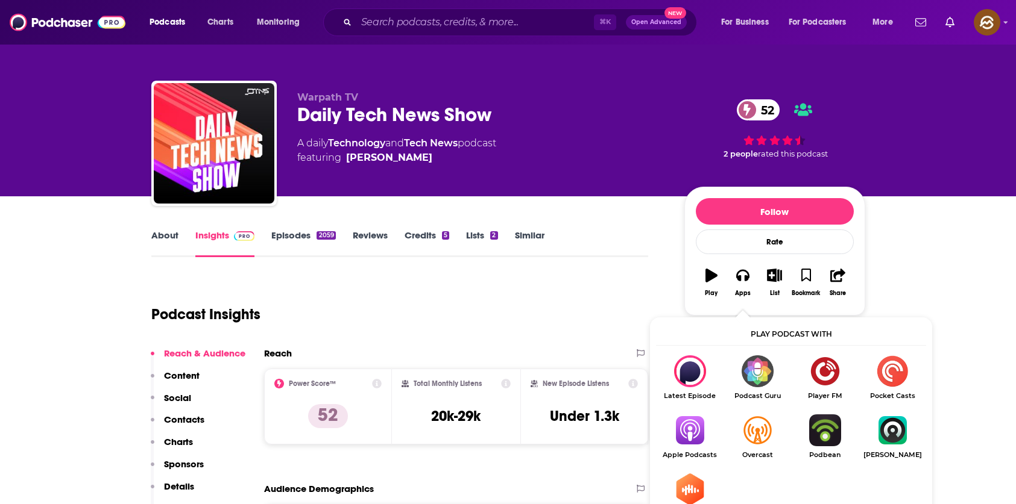
click at [681, 425] on img "Show Listen On dropdown" at bounding box center [689, 431] width 67 height 32
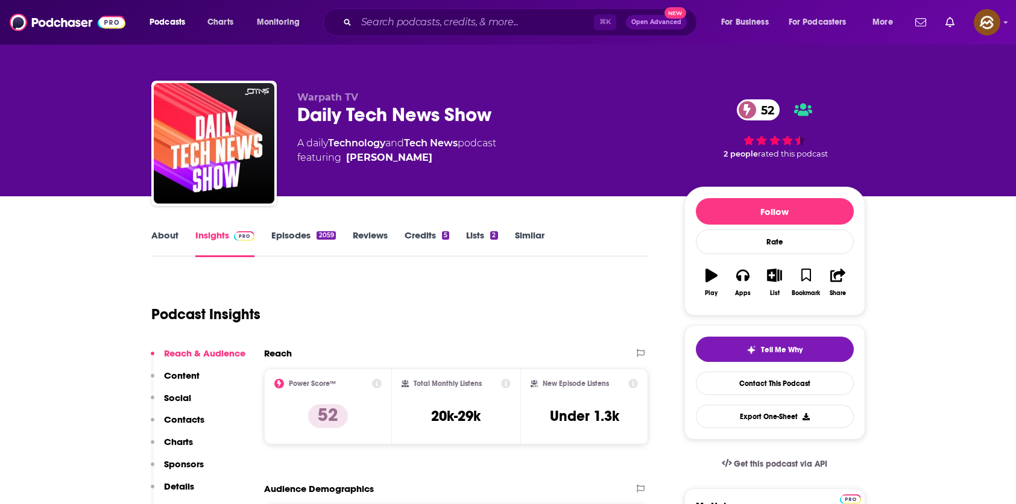
click at [302, 241] on link "Episodes 2059" at bounding box center [303, 244] width 64 height 28
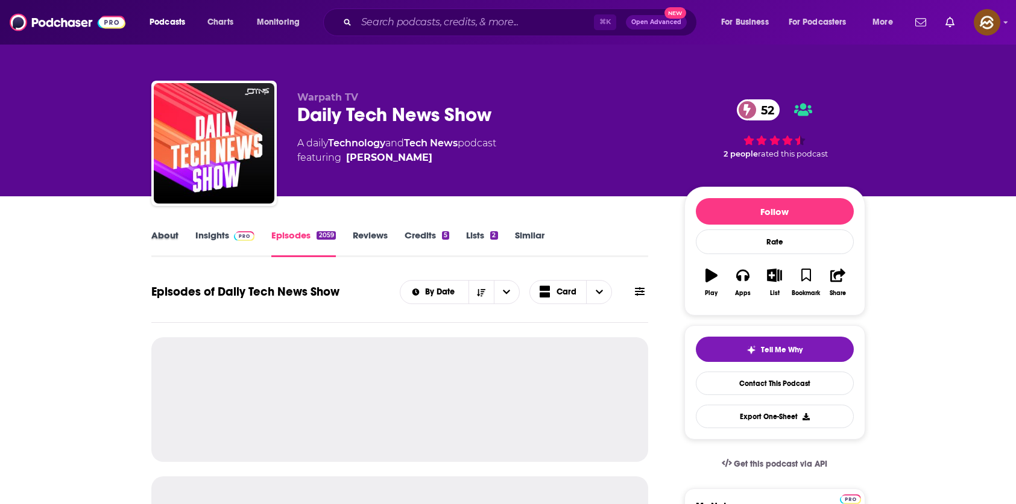
click at [189, 239] on div "About" at bounding box center [173, 244] width 44 height 28
click at [204, 239] on link "Insights" at bounding box center [225, 244] width 60 height 28
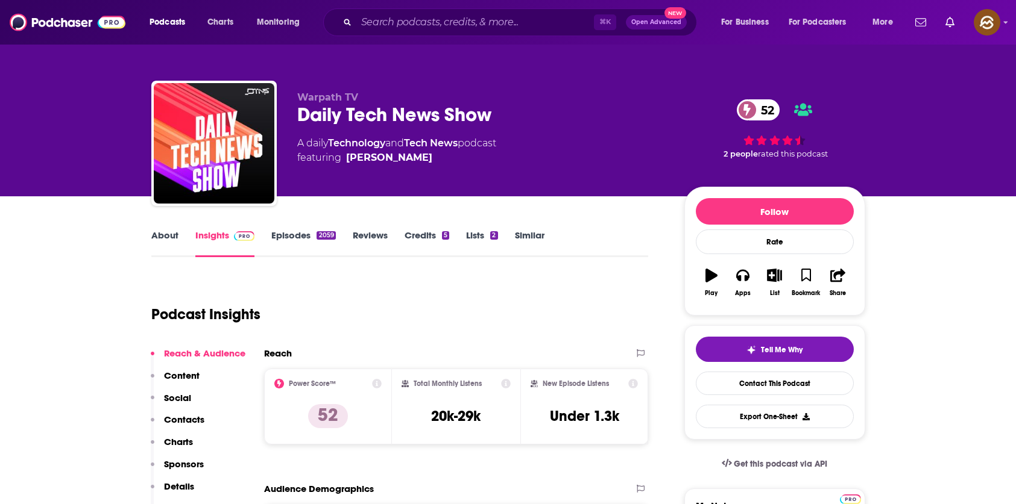
click at [375, 235] on link "Reviews" at bounding box center [370, 244] width 35 height 28
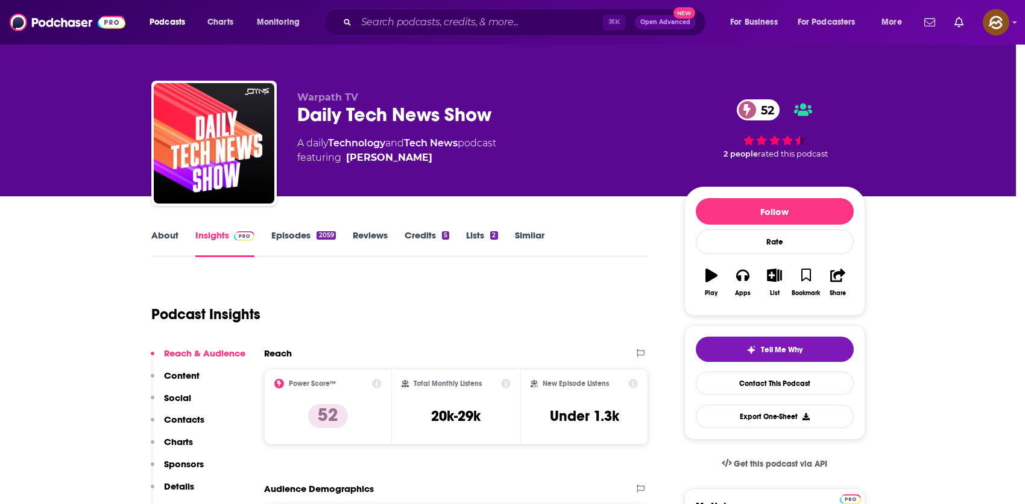
click at [303, 244] on div "No Reviews This podcast has no reviews yet, why not add one yourself? Maybe Lat…" at bounding box center [512, 252] width 1025 height 504
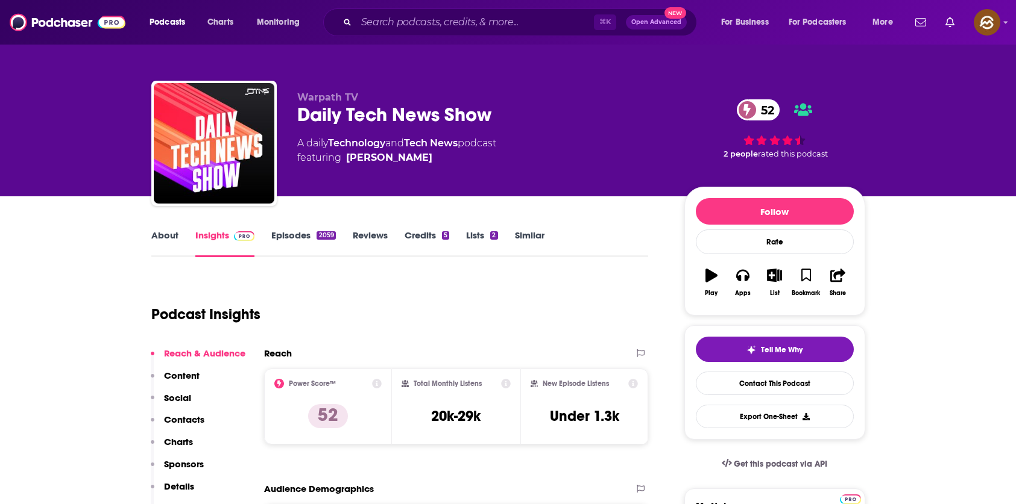
click at [277, 231] on link "Episodes 2059" at bounding box center [303, 244] width 64 height 28
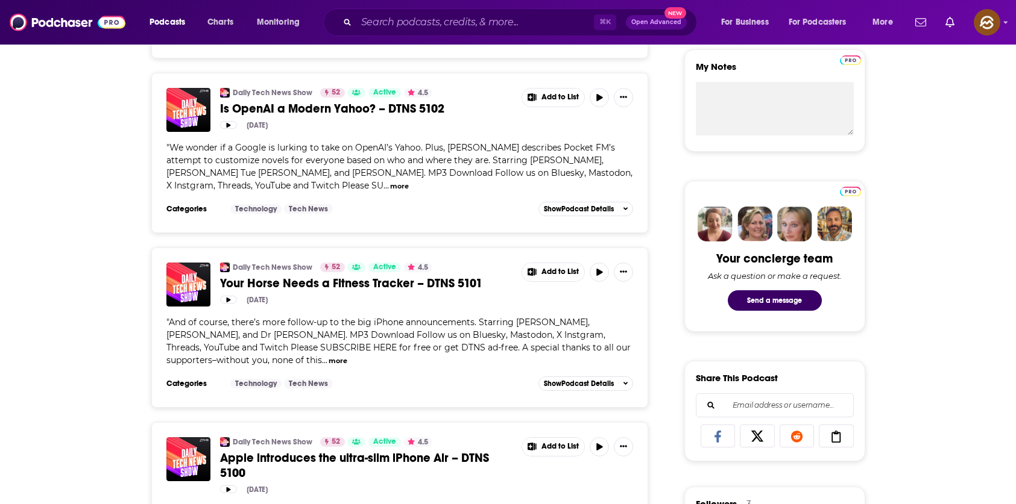
scroll to position [472, 0]
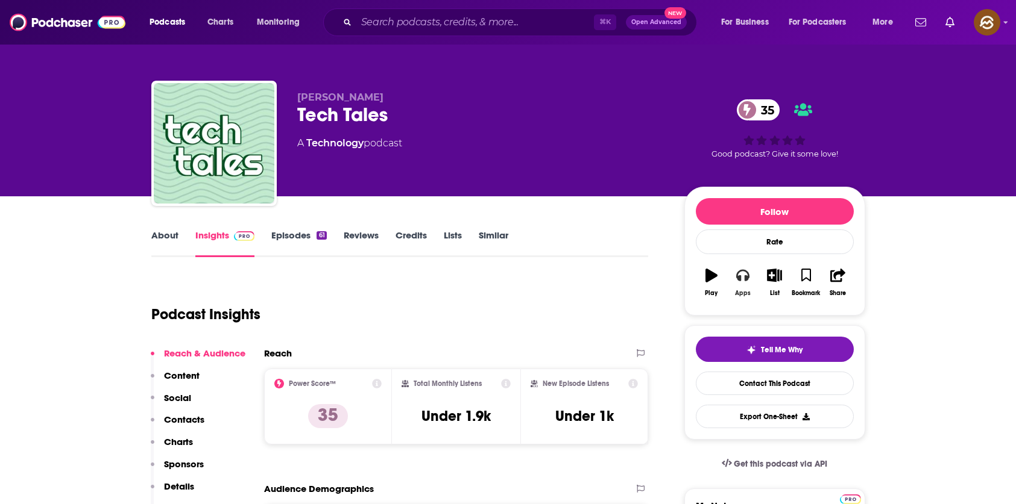
click at [735, 283] on button "Apps" at bounding box center [742, 282] width 31 height 43
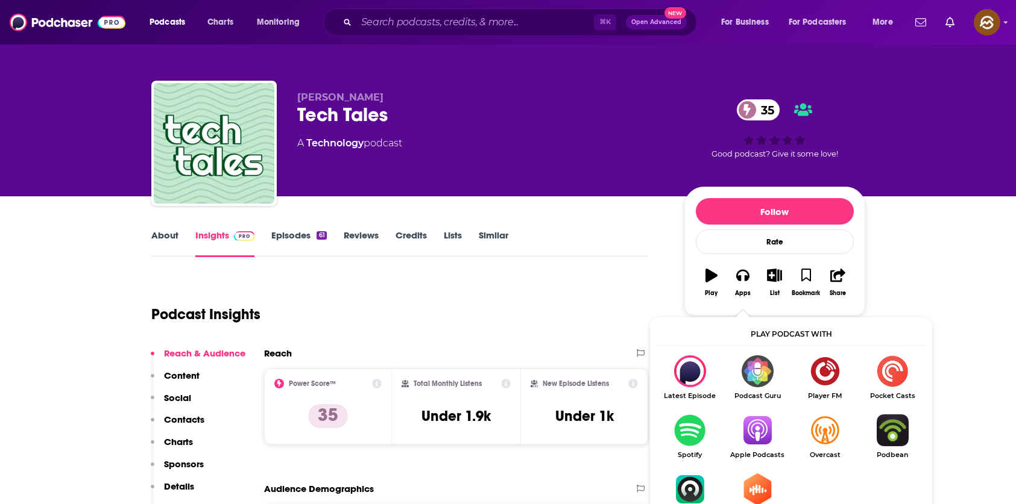
click at [761, 442] on img "Show Listen On dropdown" at bounding box center [756, 431] width 67 height 32
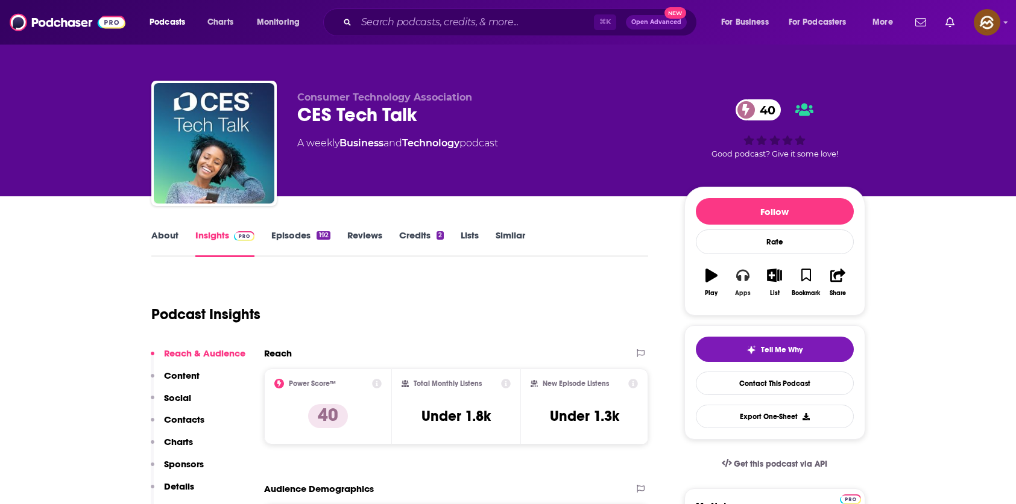
click at [744, 278] on icon "button" at bounding box center [742, 276] width 13 height 12
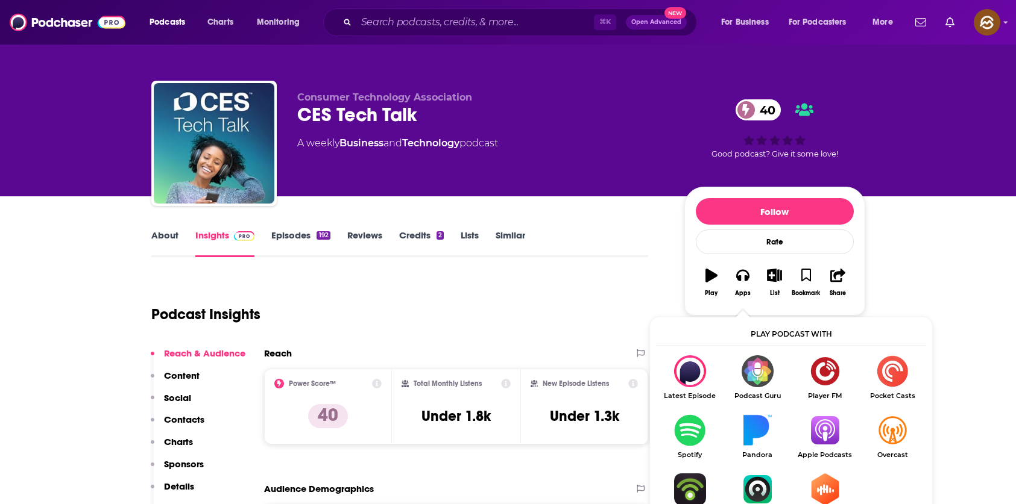
click at [824, 429] on img "Show Listen On dropdown" at bounding box center [824, 431] width 67 height 32
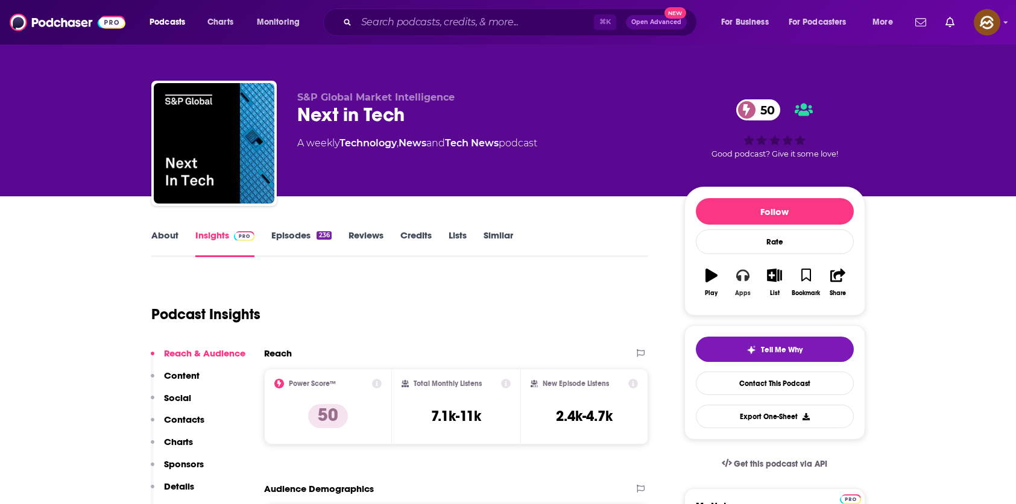
click at [745, 276] on icon "button" at bounding box center [742, 276] width 13 height 12
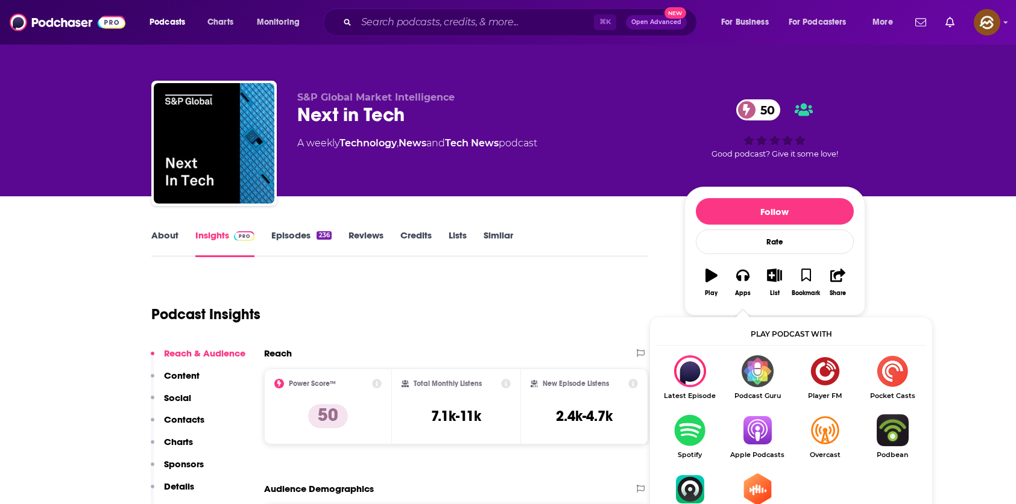
click at [757, 429] on img "Show Listen On dropdown" at bounding box center [756, 431] width 67 height 32
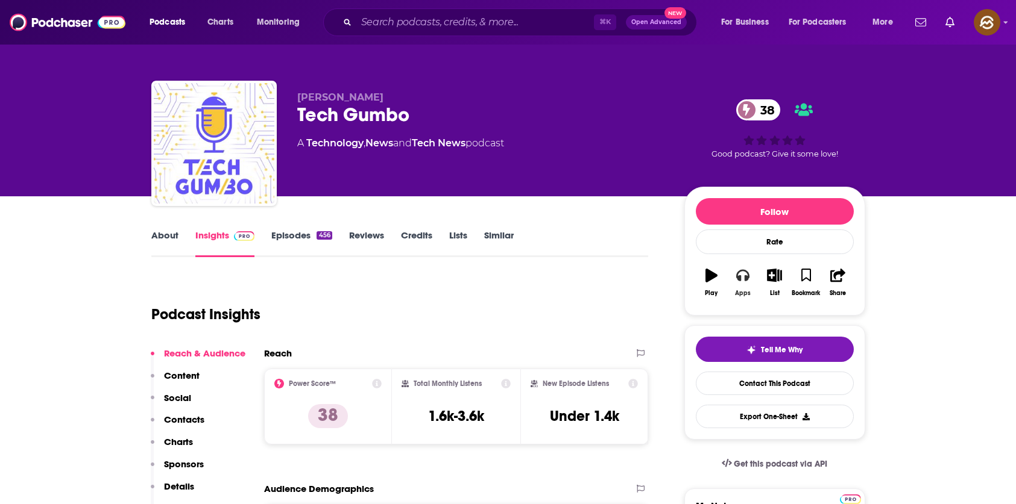
click at [755, 291] on button "Apps" at bounding box center [742, 282] width 31 height 43
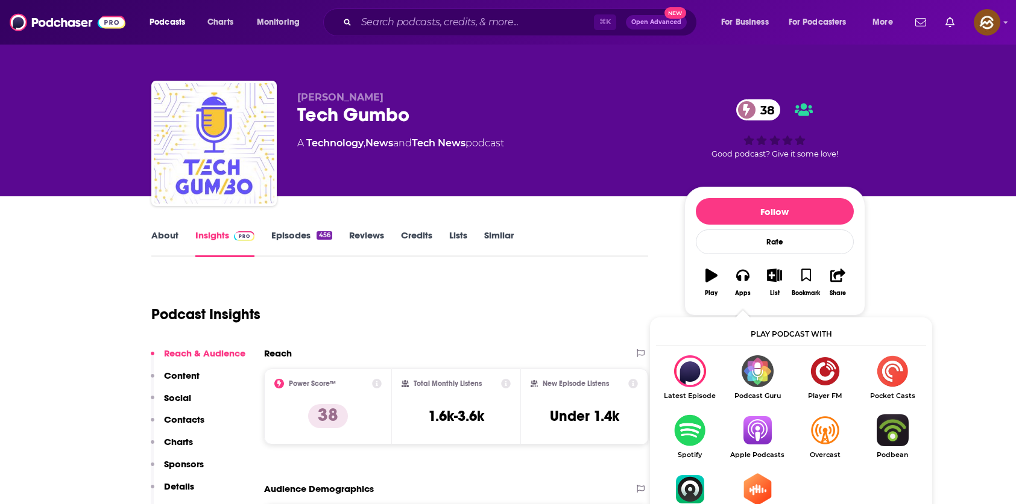
click at [768, 457] on span "Apple Podcasts" at bounding box center [756, 455] width 67 height 8
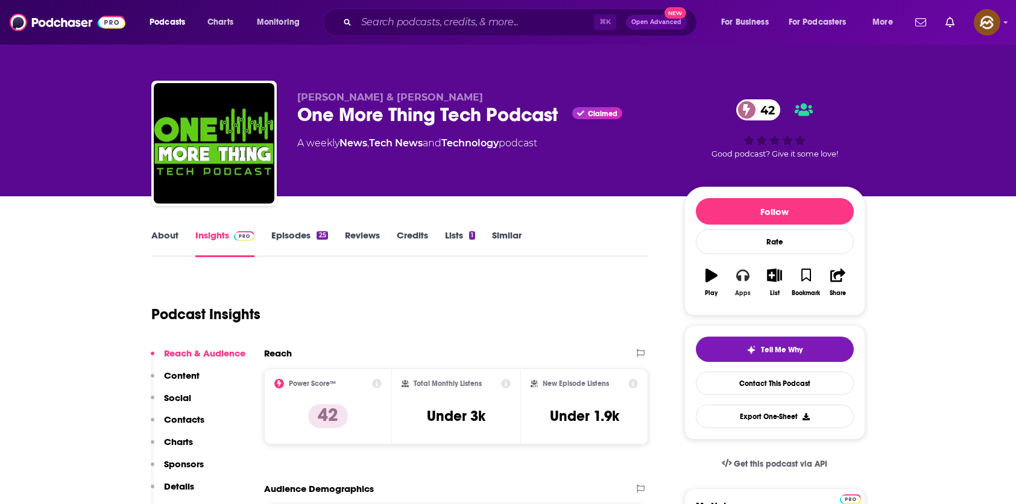
click at [741, 280] on icon "button" at bounding box center [742, 275] width 13 height 13
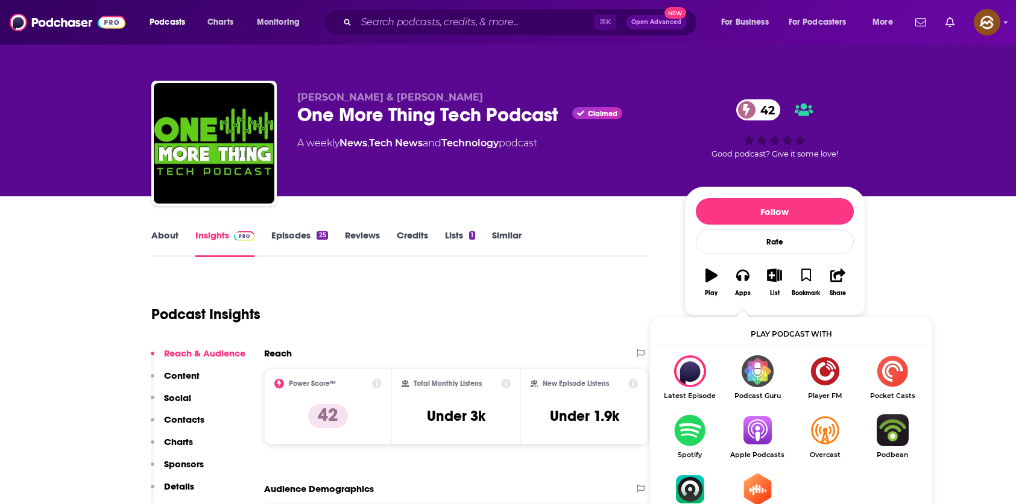
click at [768, 445] on img "Show Listen On dropdown" at bounding box center [756, 431] width 67 height 32
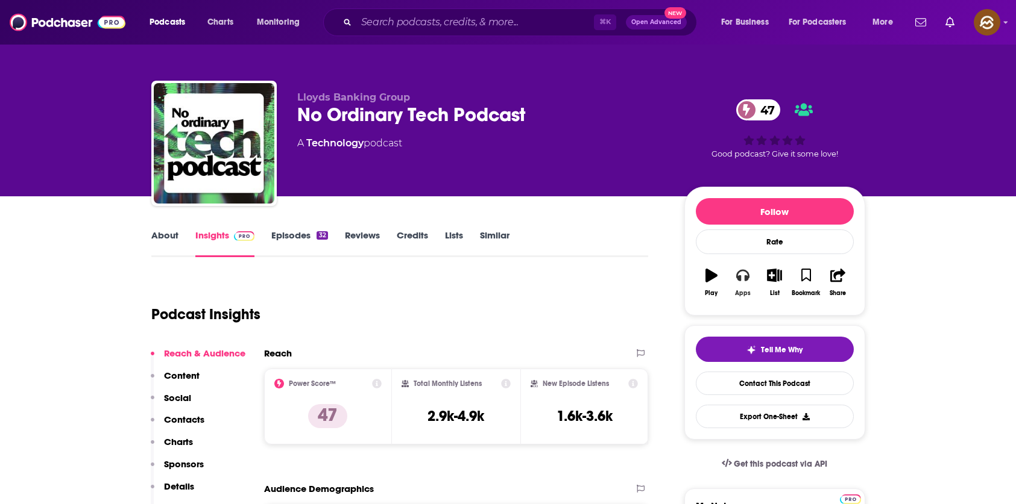
click at [735, 274] on button "Apps" at bounding box center [742, 282] width 31 height 43
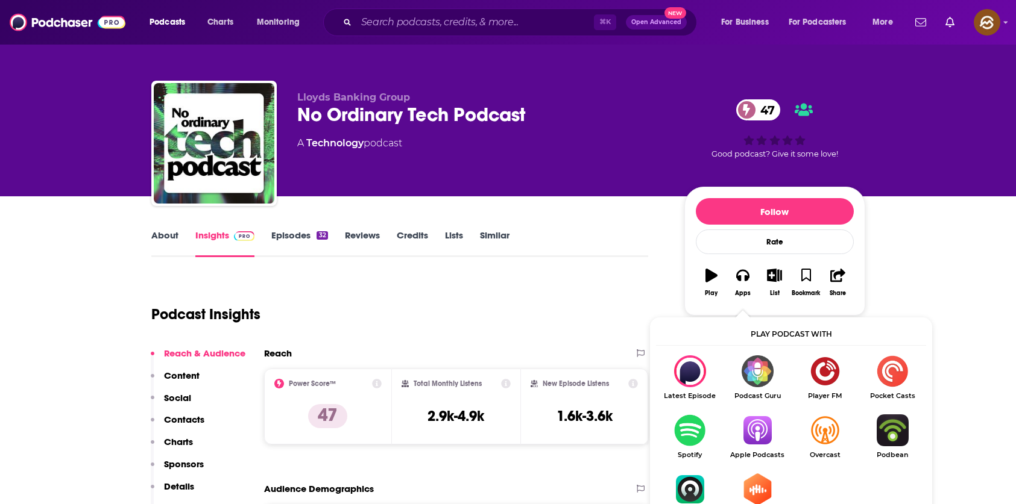
click at [761, 433] on img "Show Listen On dropdown" at bounding box center [756, 431] width 67 height 32
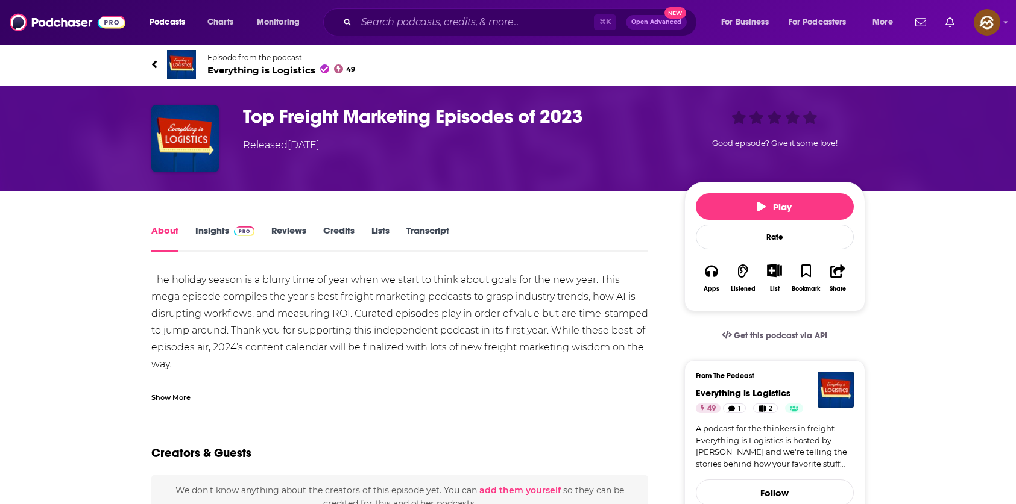
click at [1011, 17] on div "Podcasts Charts Monitoring ⌘ K Open Advanced New For Business For Podcasters Mo…" at bounding box center [508, 22] width 1016 height 45
click at [1006, 20] on icon "Show profile menu" at bounding box center [1005, 22] width 5 height 7
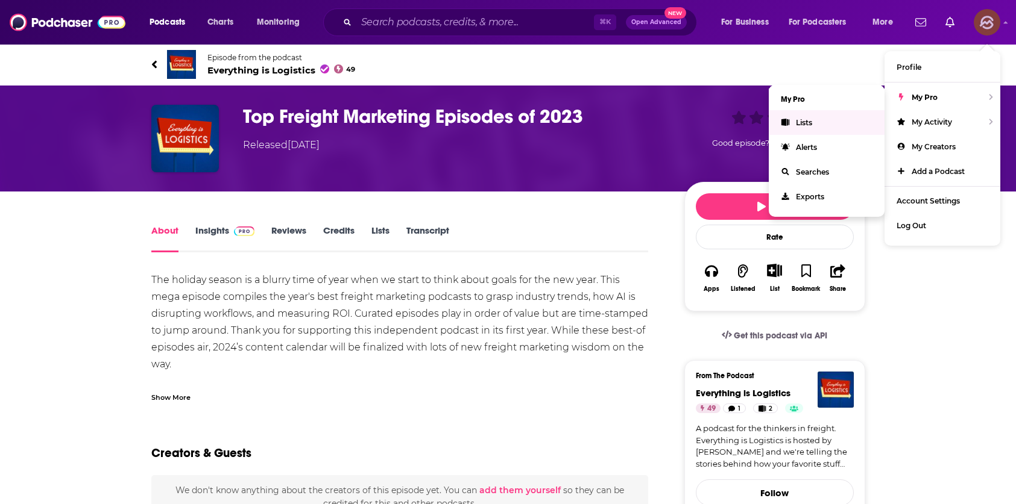
click at [814, 128] on link "Lists" at bounding box center [826, 122] width 116 height 25
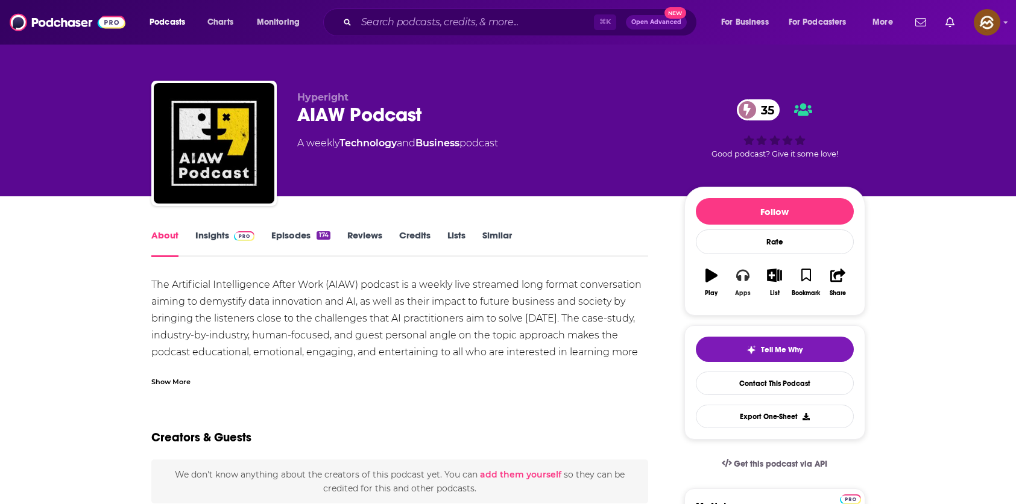
click at [749, 284] on button "Apps" at bounding box center [742, 282] width 31 height 43
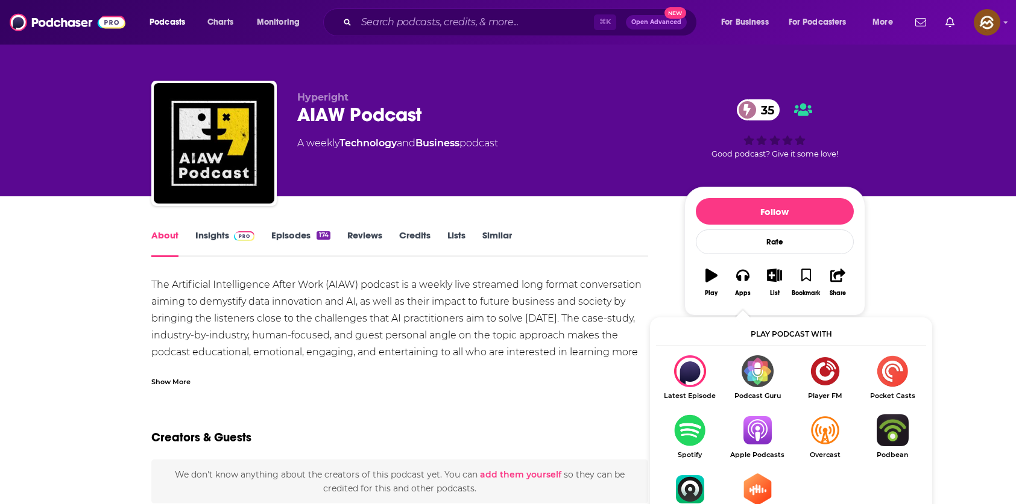
click at [765, 438] on img "Show Listen On dropdown" at bounding box center [756, 431] width 67 height 32
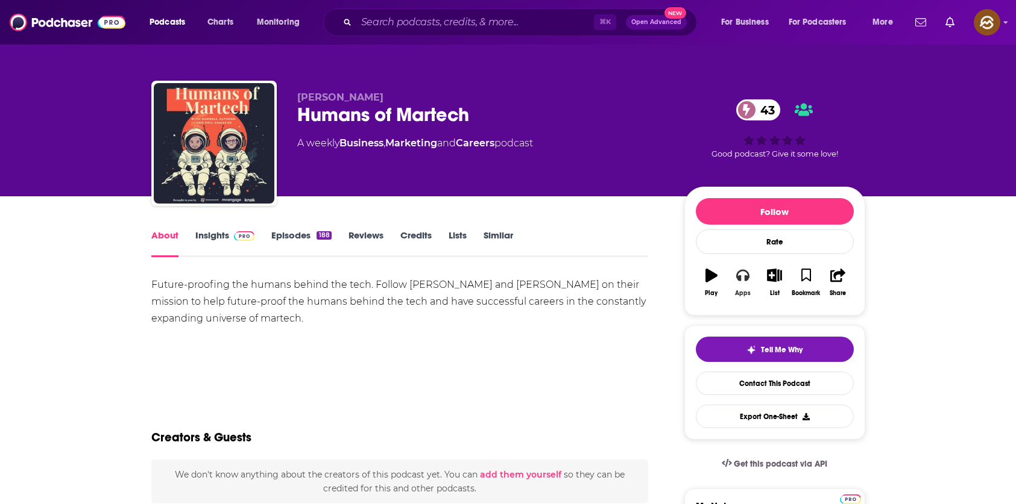
click at [749, 278] on button "Apps" at bounding box center [742, 282] width 31 height 43
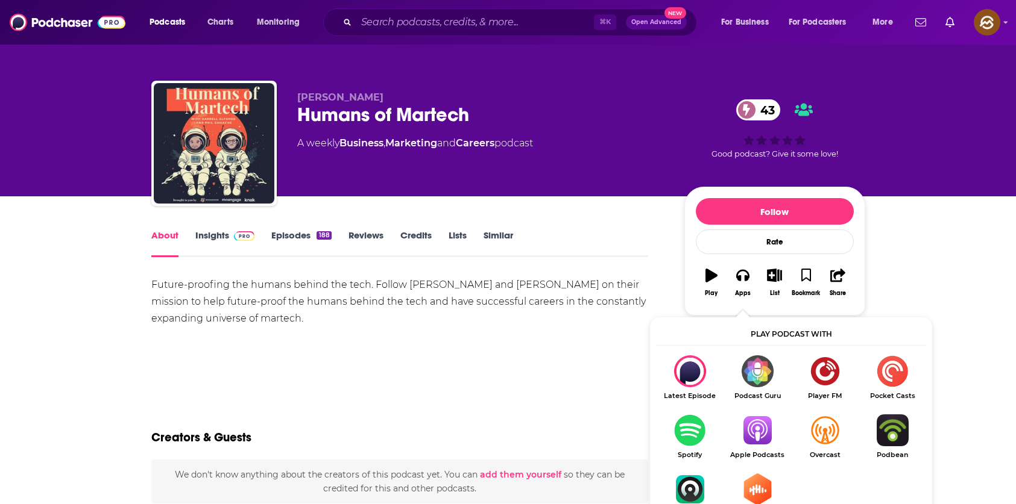
click at [760, 432] on img "Show Listen On dropdown" at bounding box center [756, 431] width 67 height 32
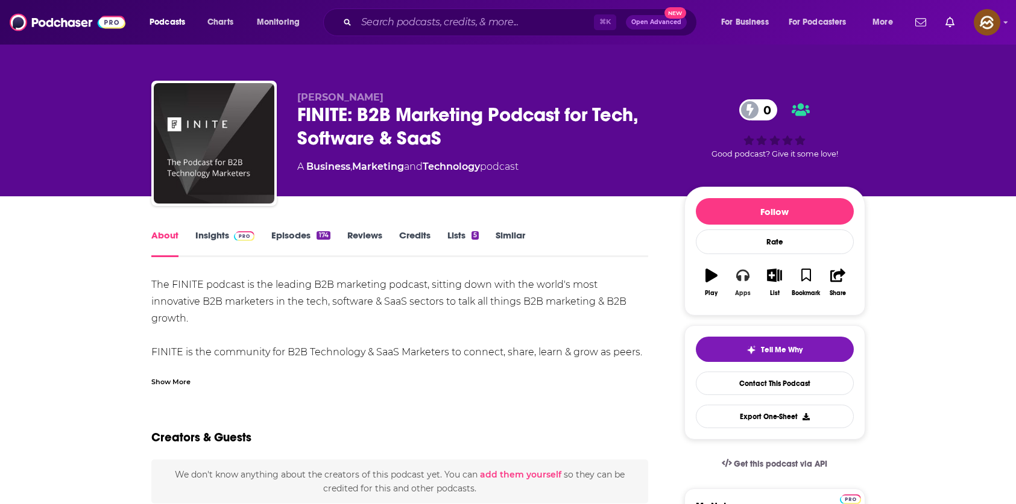
drag, startPoint x: 745, startPoint y: 275, endPoint x: 750, endPoint y: 301, distance: 26.4
click at [745, 276] on icon "button" at bounding box center [742, 275] width 13 height 13
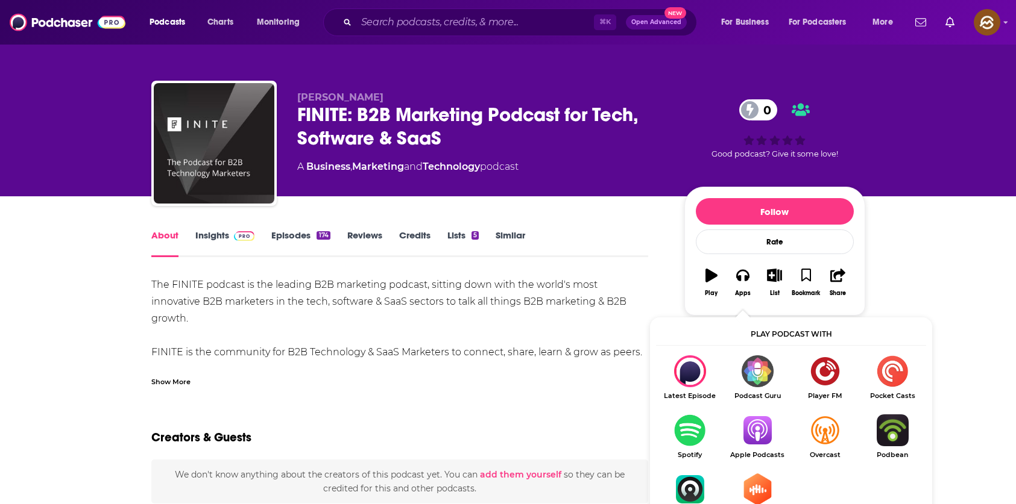
click at [759, 429] on img "Show Listen On dropdown" at bounding box center [756, 431] width 67 height 32
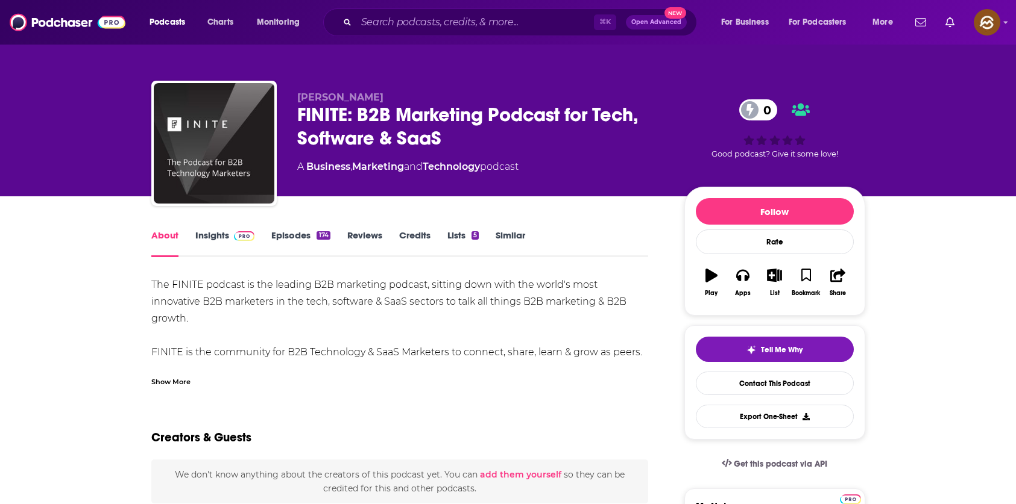
click at [196, 238] on link "Insights" at bounding box center [225, 244] width 60 height 28
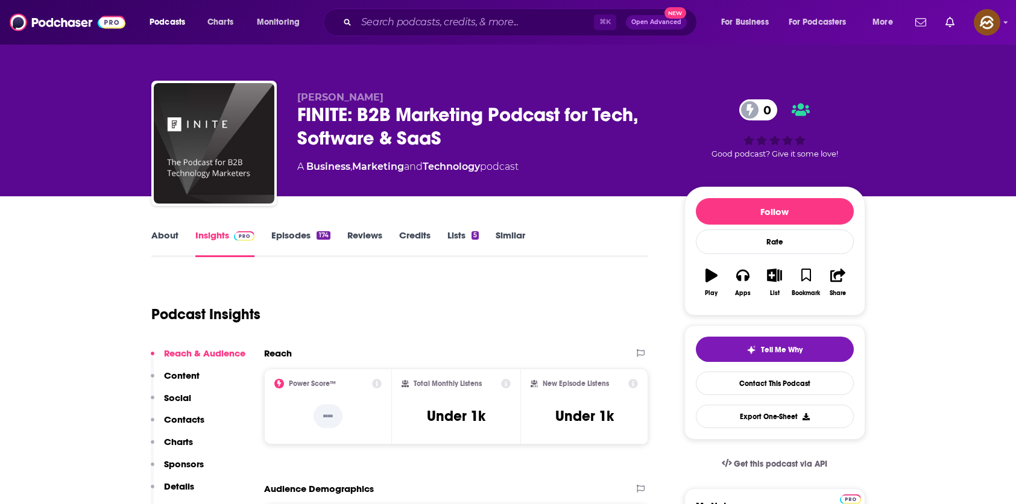
click at [505, 234] on link "Similar" at bounding box center [510, 244] width 30 height 28
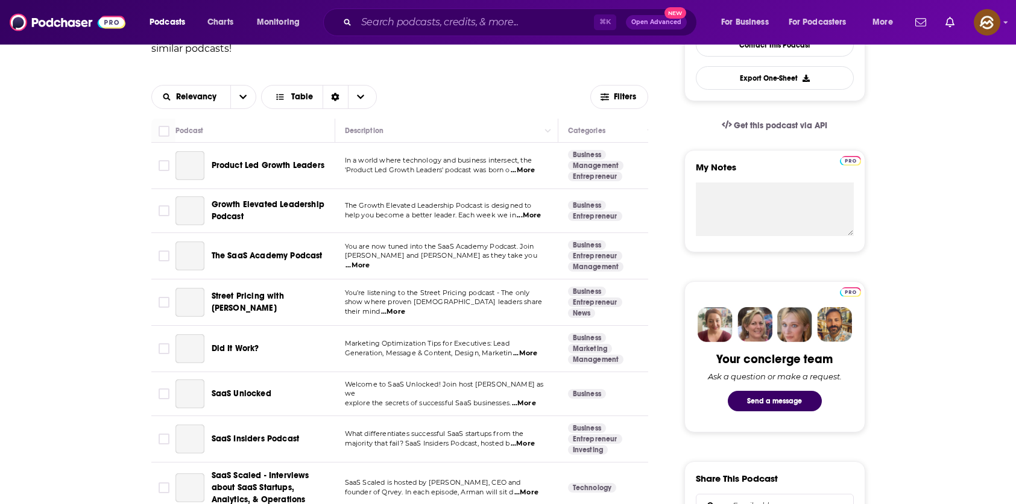
scroll to position [262, 0]
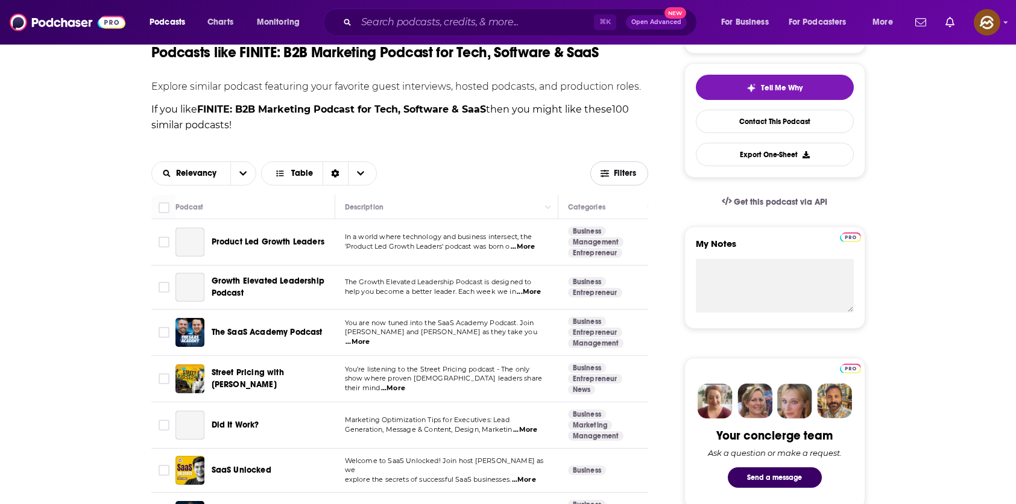
click at [629, 178] on button "Filters" at bounding box center [619, 174] width 58 height 24
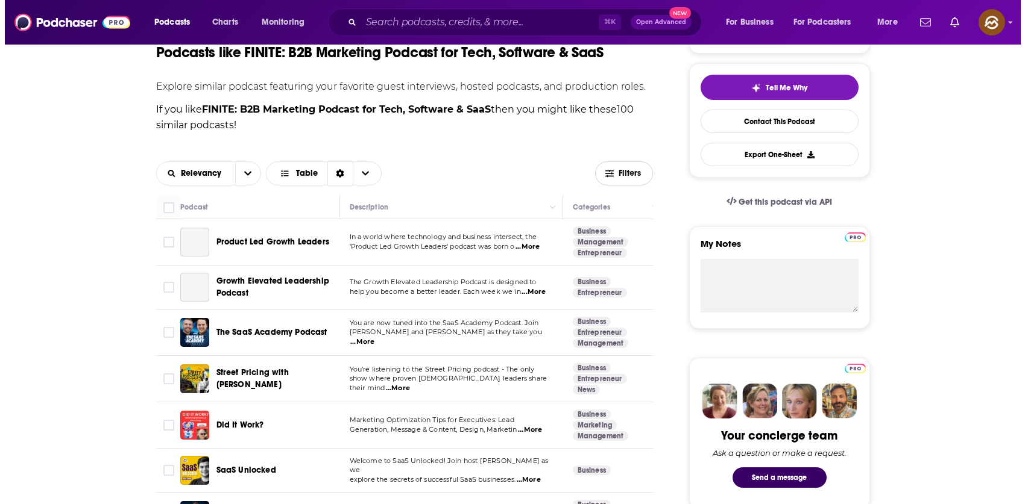
scroll to position [0, 0]
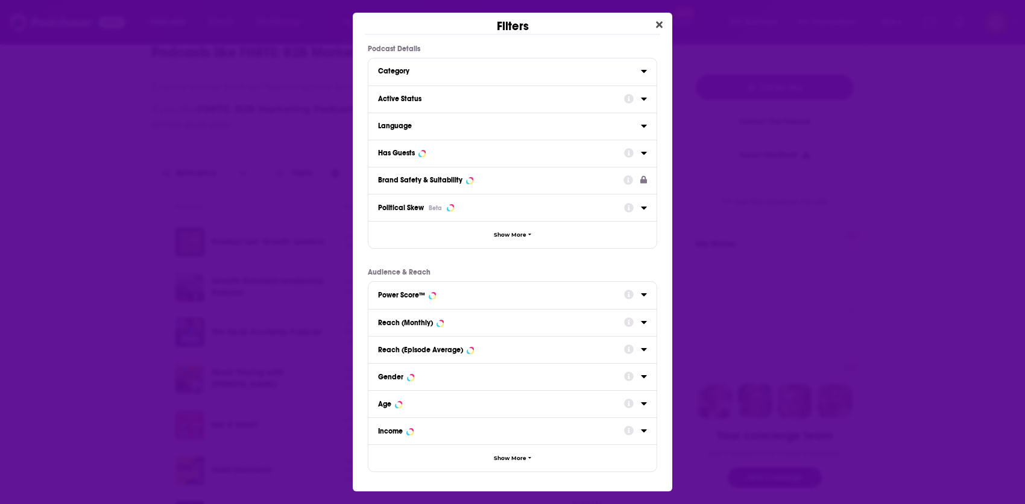
click at [432, 107] on div "Active Status" at bounding box center [512, 99] width 288 height 27
click at [447, 99] on div "Active Status" at bounding box center [497, 99] width 238 height 8
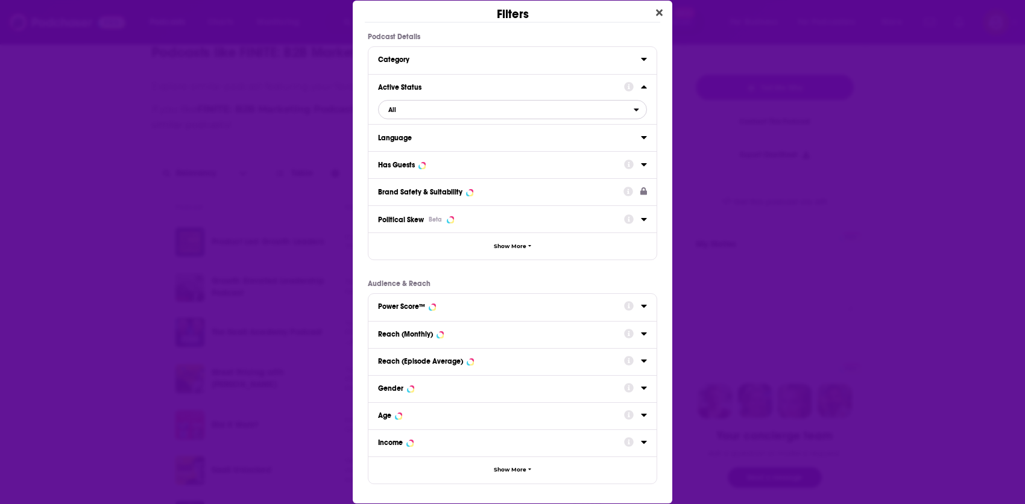
click at [438, 109] on span "All" at bounding box center [505, 110] width 255 height 16
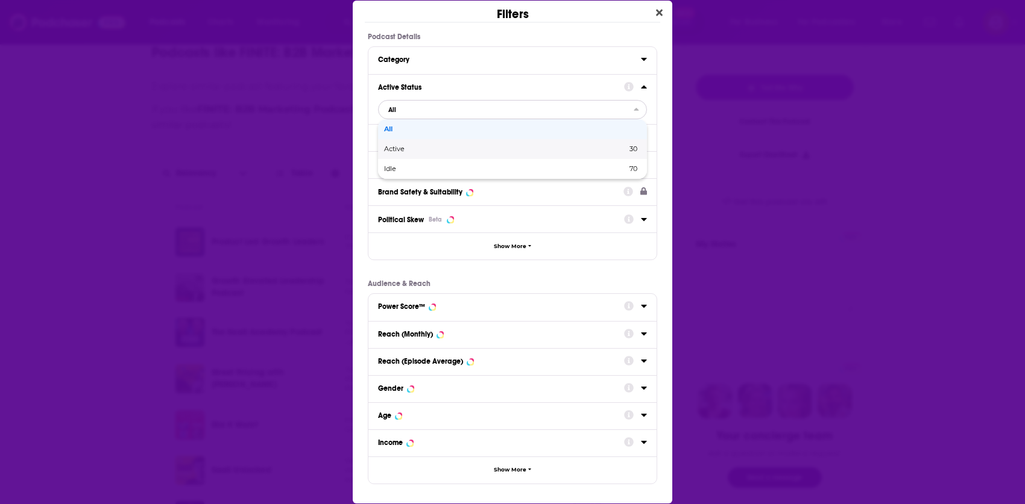
click at [428, 150] on span "Active" at bounding box center [449, 149] width 131 height 7
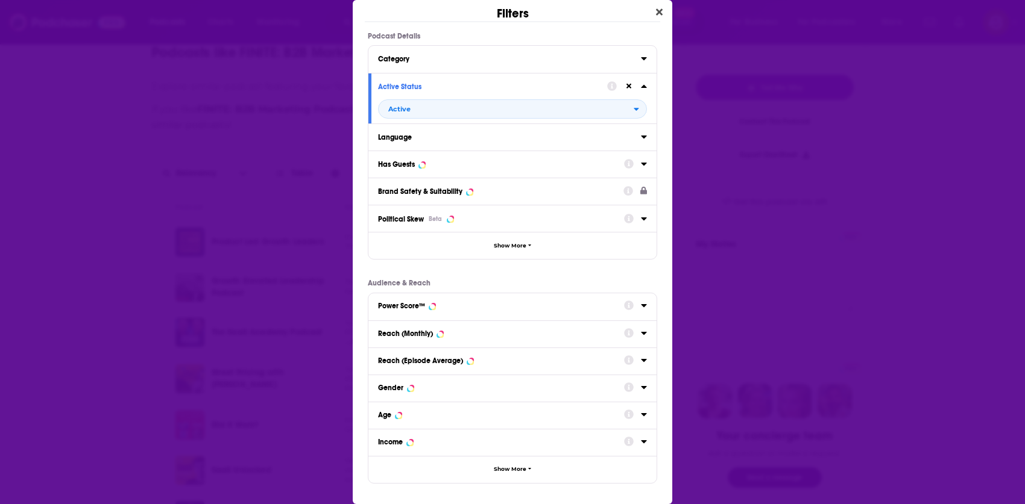
click at [530, 173] on div "Has Guests" at bounding box center [512, 164] width 288 height 27
click at [554, 164] on div "Has Guests" at bounding box center [497, 164] width 238 height 8
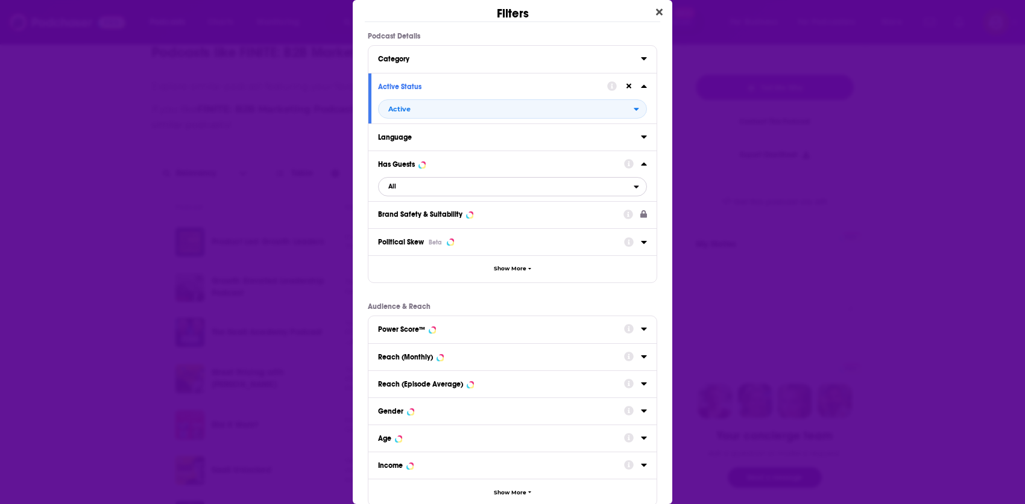
click at [454, 190] on span "All" at bounding box center [505, 187] width 255 height 16
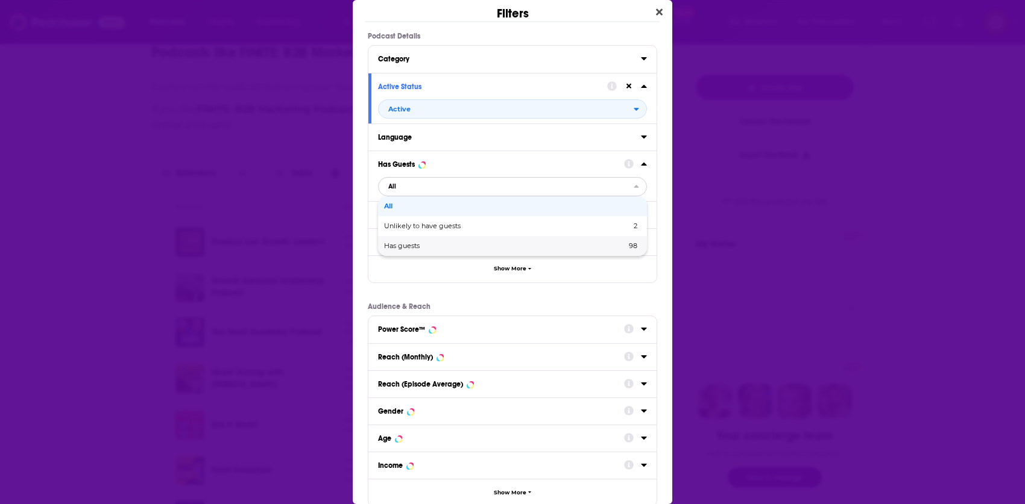
click at [427, 243] on span "Has guests" at bounding box center [453, 246] width 139 height 7
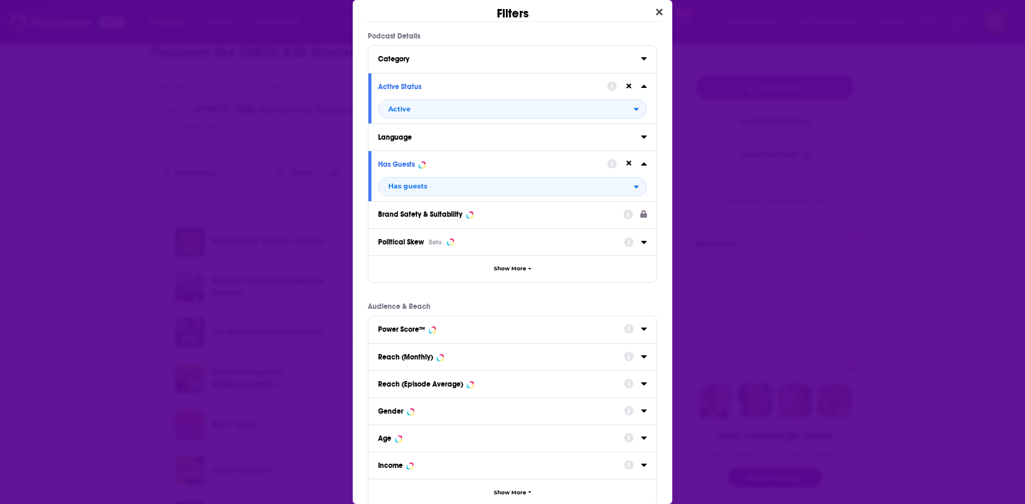
click at [486, 322] on button "Power Score™" at bounding box center [501, 328] width 246 height 15
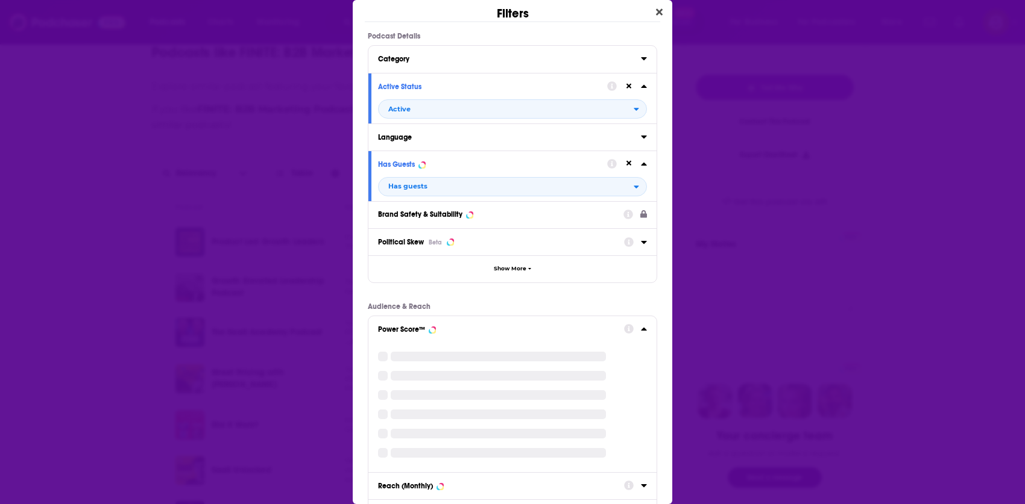
click at [527, 328] on div "Power Score™" at bounding box center [497, 329] width 238 height 8
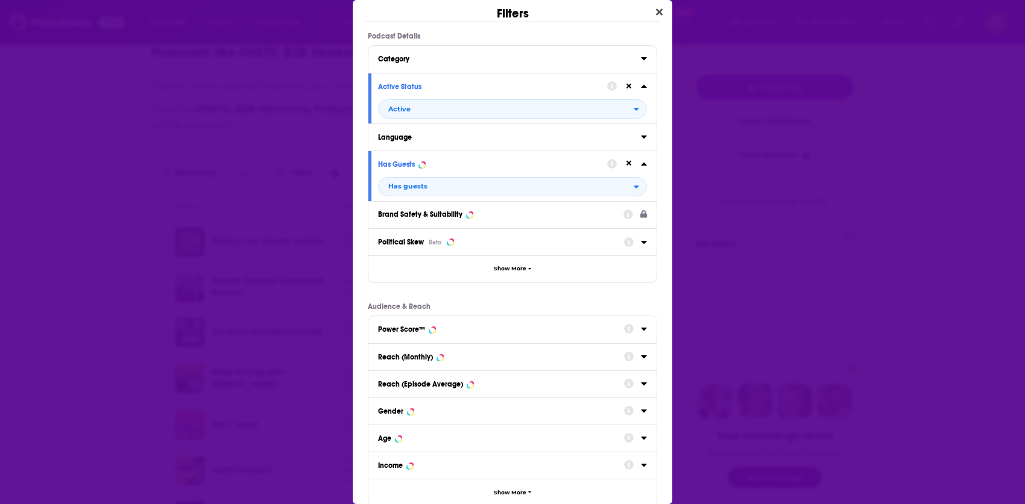
click at [527, 328] on div "Power Score™" at bounding box center [497, 329] width 238 height 8
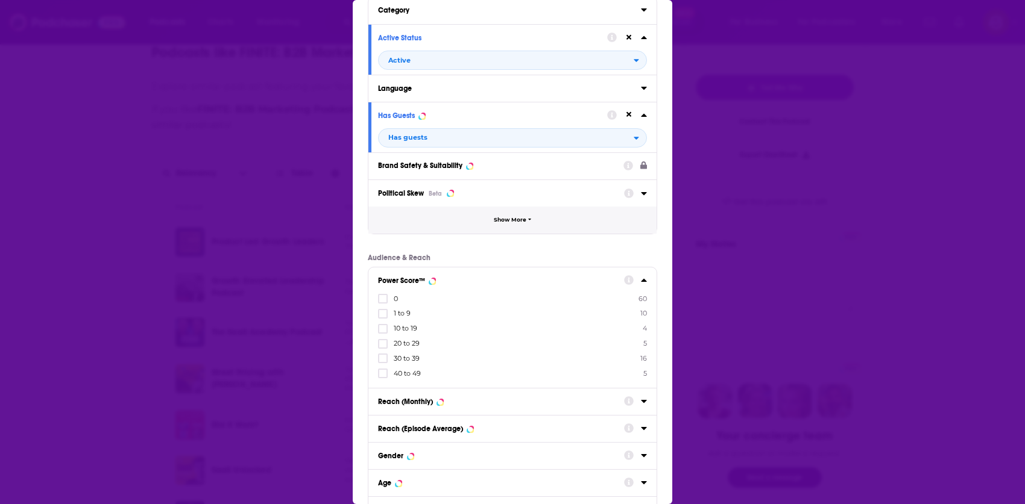
scroll to position [154, 0]
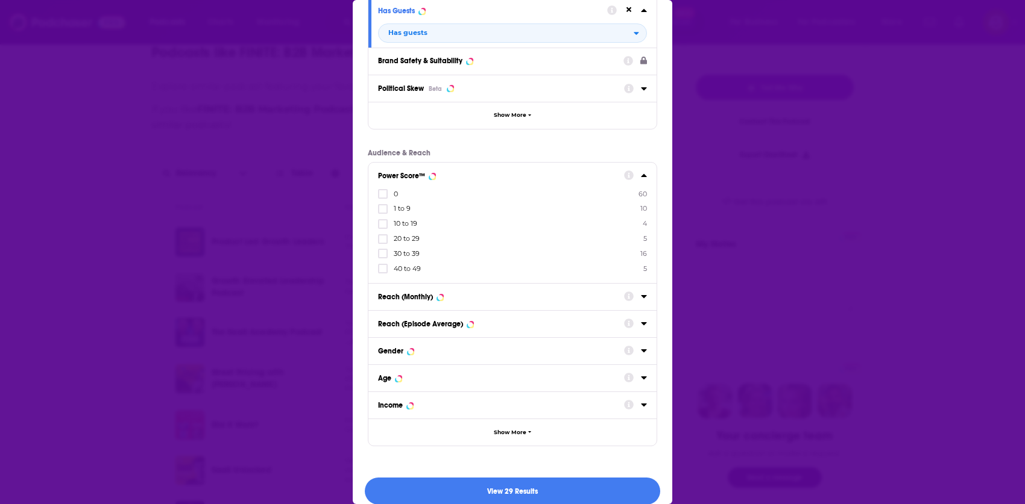
click at [529, 133] on div "Podcast Details Category Active Status Active Language Has Guests Has guests Br…" at bounding box center [512, 162] width 319 height 568
click at [528, 433] on icon "Dialog" at bounding box center [530, 431] width 4 height 5
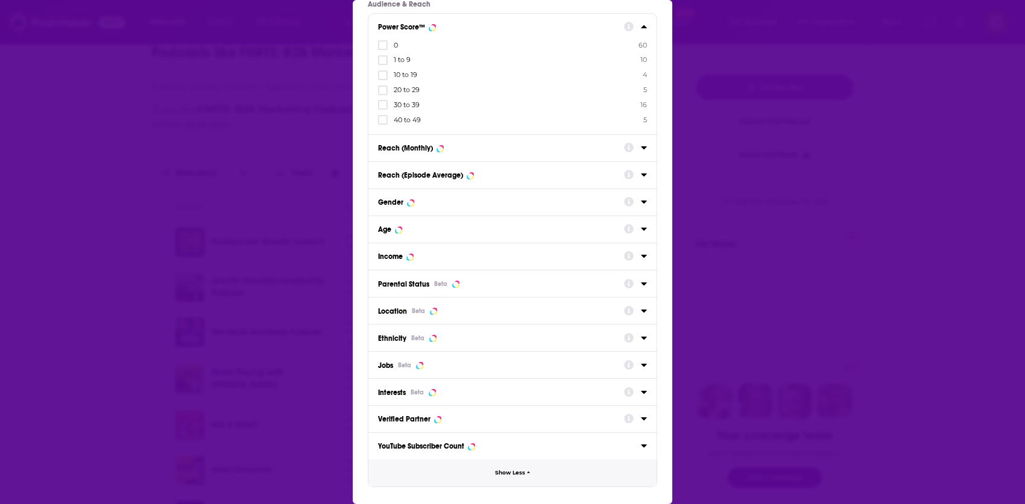
scroll to position [310, 0]
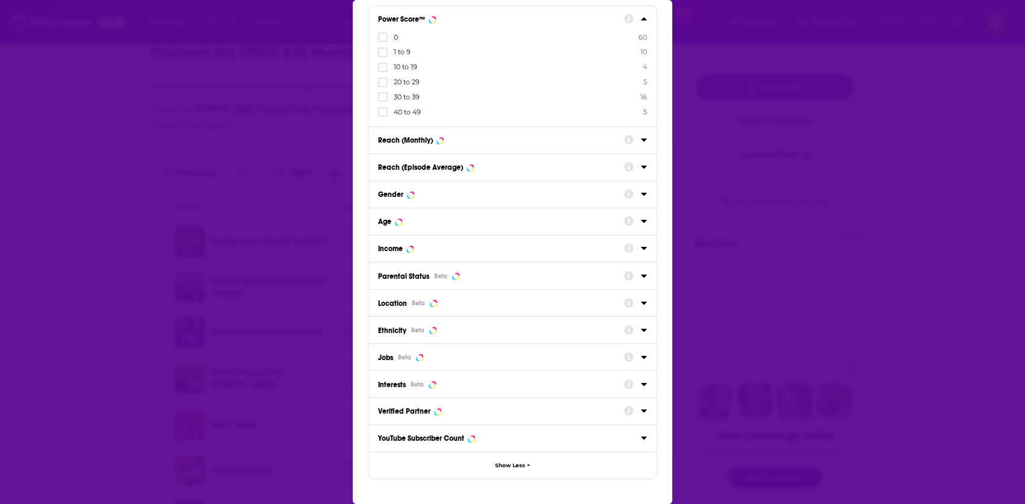
click at [489, 304] on div "Location Beta" at bounding box center [497, 304] width 238 height 10
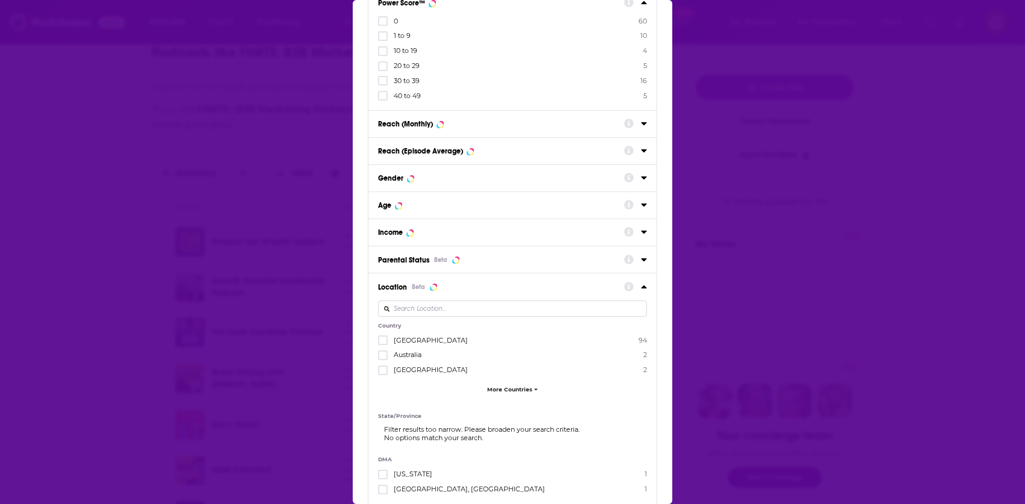
scroll to position [336, 0]
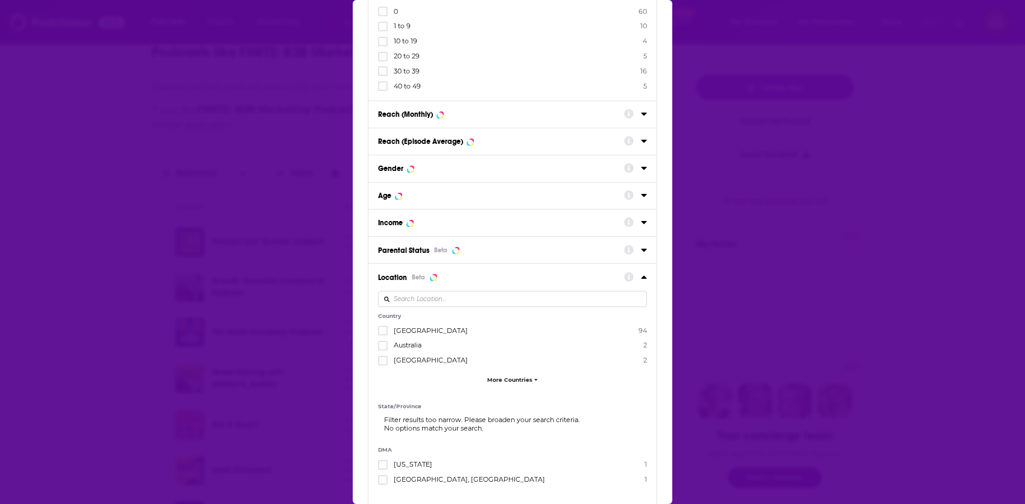
click at [421, 330] on span "[GEOGRAPHIC_DATA]" at bounding box center [431, 331] width 74 height 8
click at [383, 334] on input "multiSelectOption-unitedstates-0" at bounding box center [383, 334] width 0 height 0
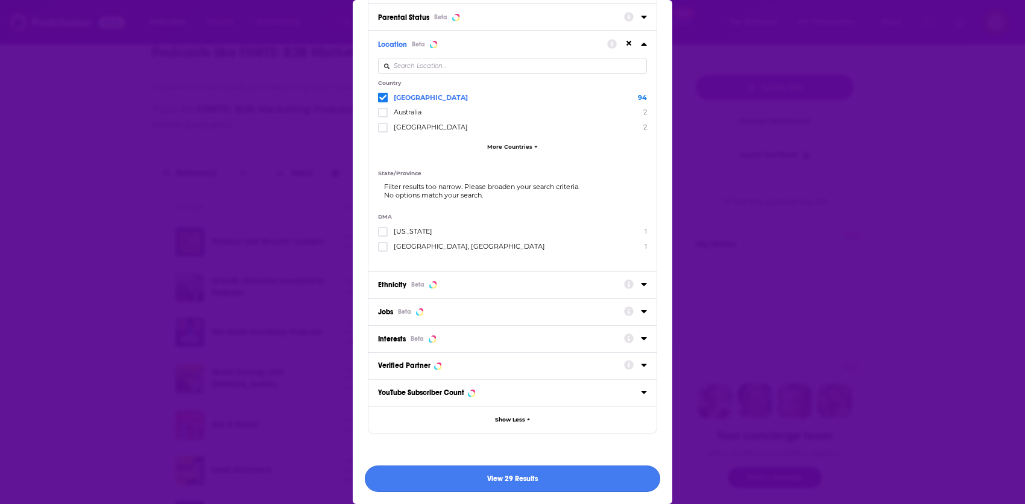
click at [572, 485] on button "View 29 Results" at bounding box center [512, 479] width 295 height 27
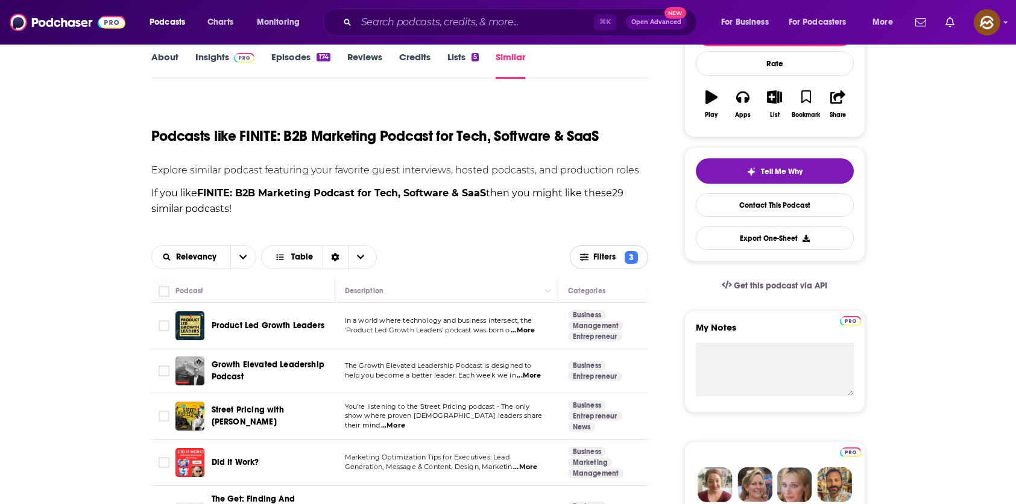
scroll to position [237, 0]
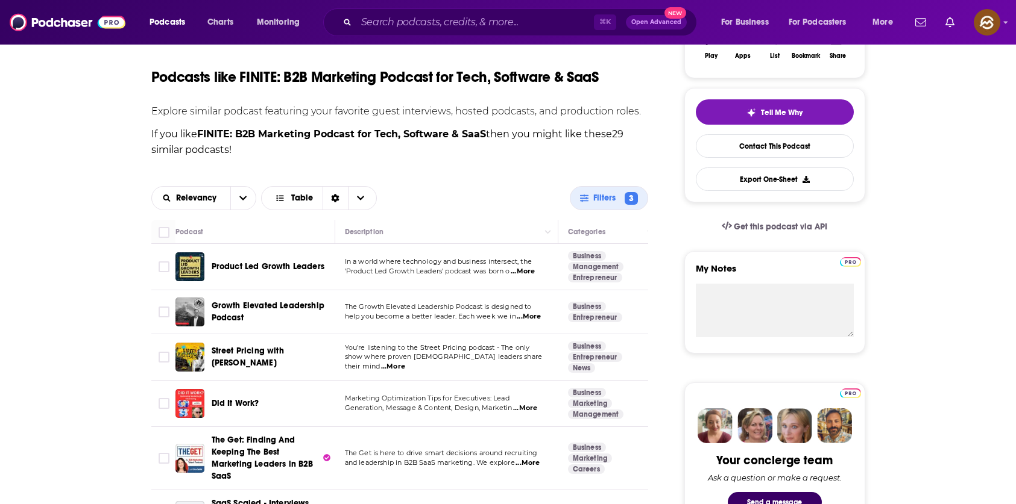
click at [236, 268] on span "Product Led Growth Leaders" at bounding box center [268, 267] width 113 height 10
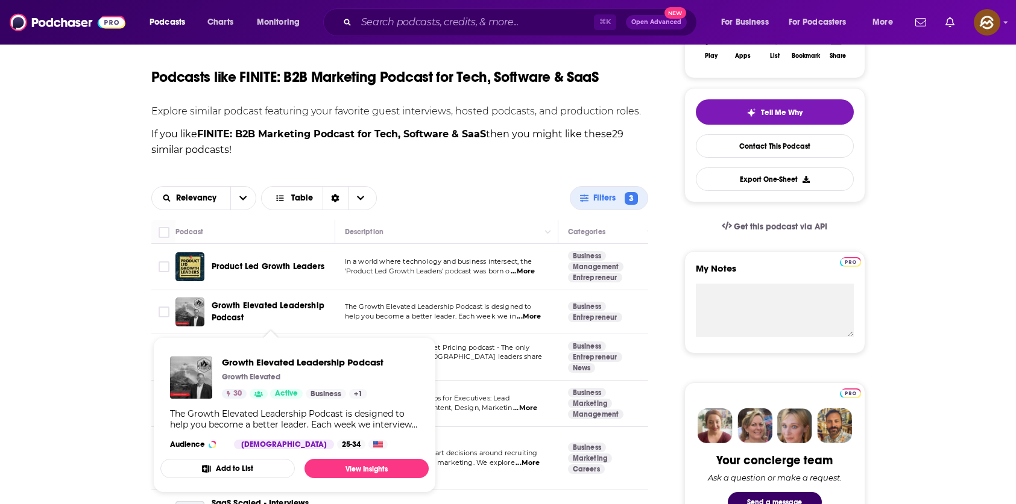
click at [242, 309] on span "Growth Elevated Leadership Podcast" at bounding box center [268, 312] width 113 height 22
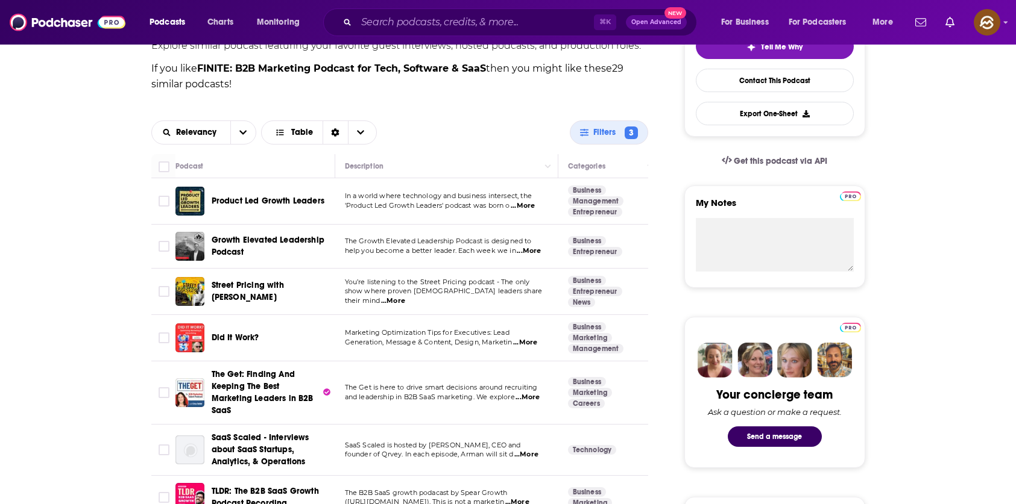
scroll to position [323, 0]
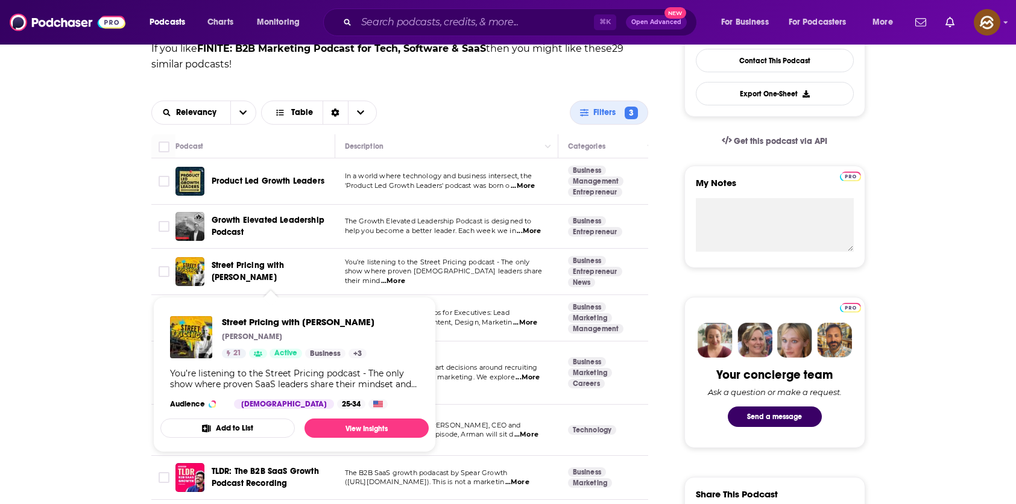
click at [254, 268] on span "Street Pricing with [PERSON_NAME]" at bounding box center [248, 271] width 72 height 22
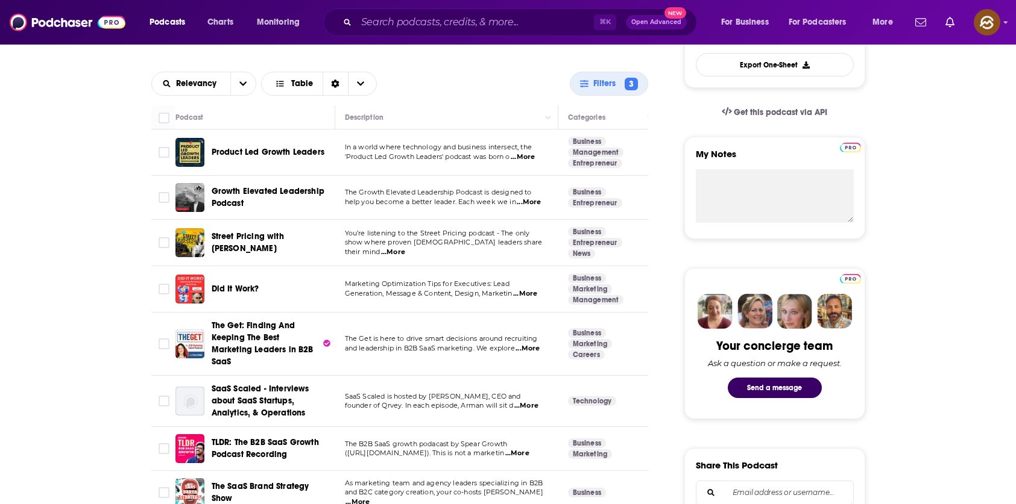
scroll to position [368, 0]
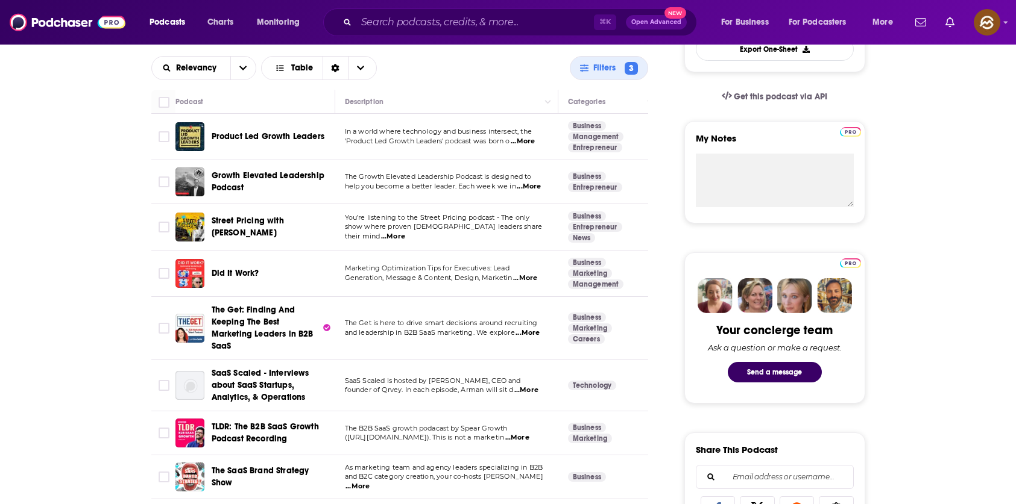
click at [229, 275] on span "Did It Work?" at bounding box center [236, 273] width 48 height 10
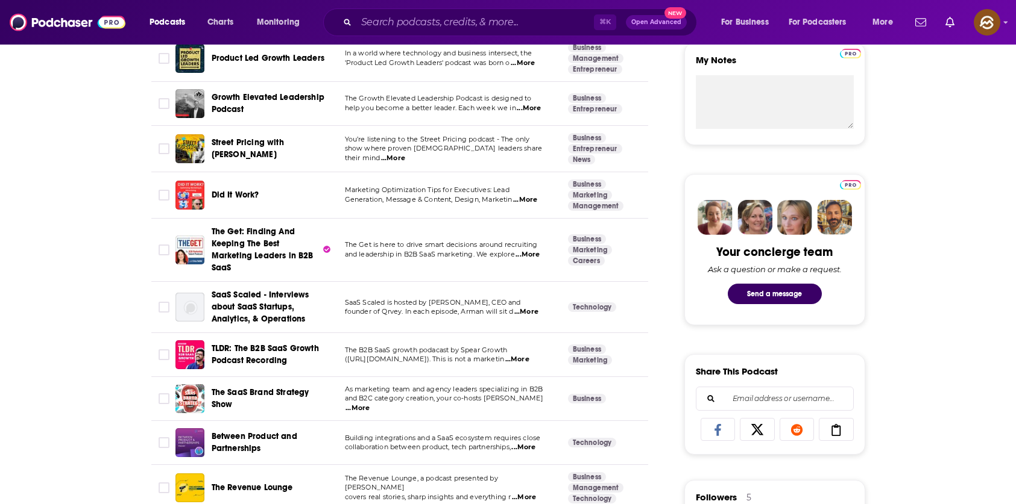
scroll to position [479, 0]
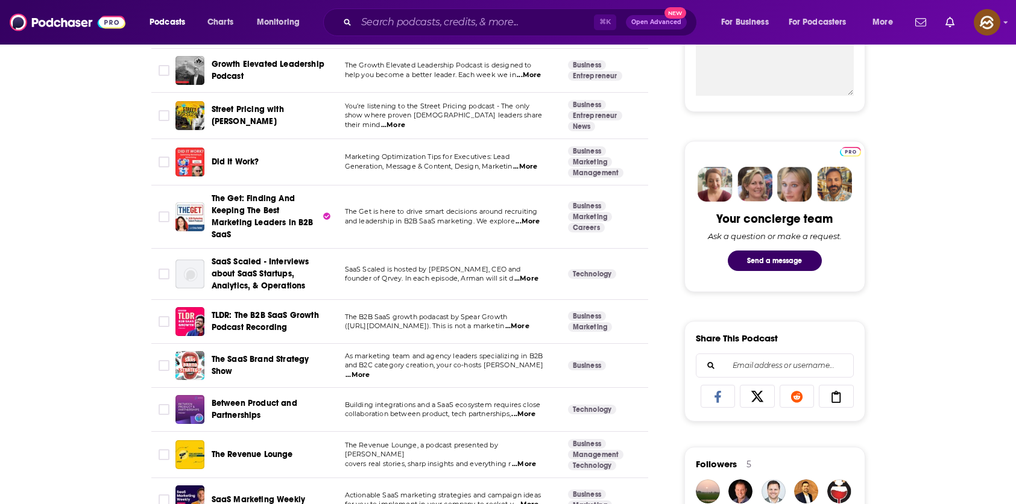
click at [259, 271] on span "SaaS Scaled - Interviews about SaaS Startups, Analytics, & Operations" at bounding box center [261, 274] width 98 height 34
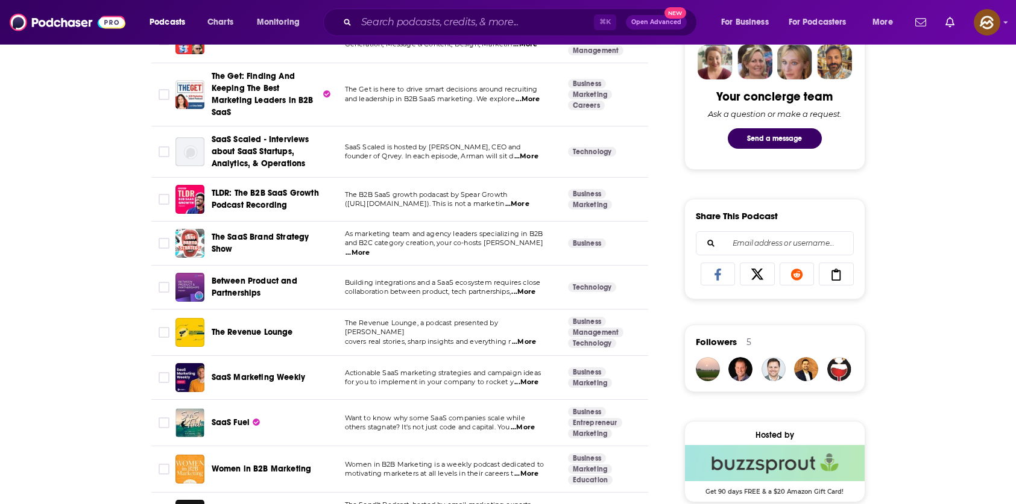
scroll to position [609, 0]
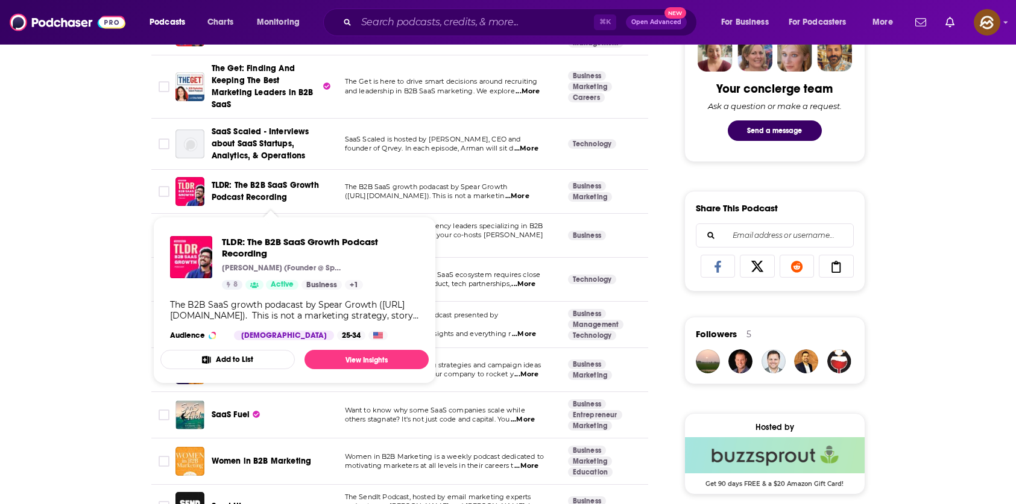
click at [253, 195] on span "TLDR: The B2B SaaS Growth Podcast Recording" at bounding box center [265, 191] width 107 height 22
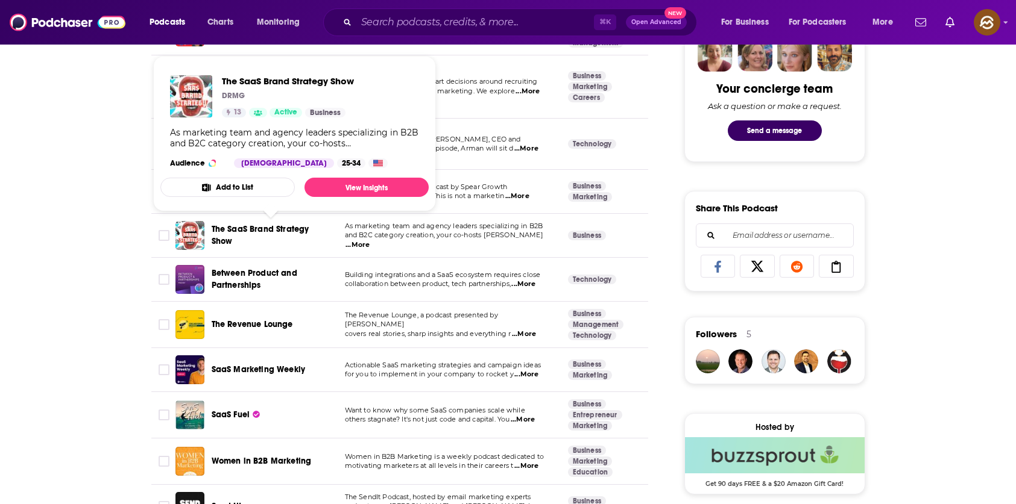
click at [287, 232] on span "The SaaS Brand Strategy Show" at bounding box center [261, 235] width 98 height 22
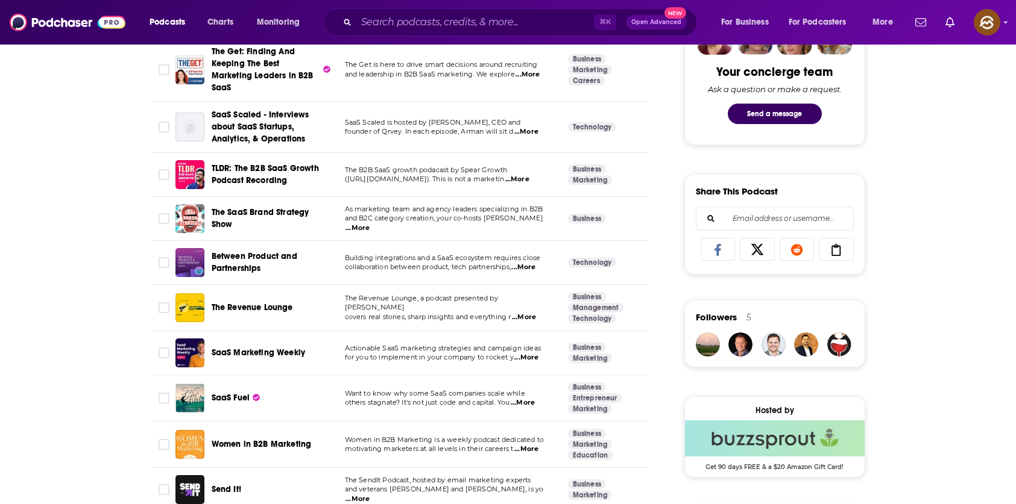
scroll to position [627, 0]
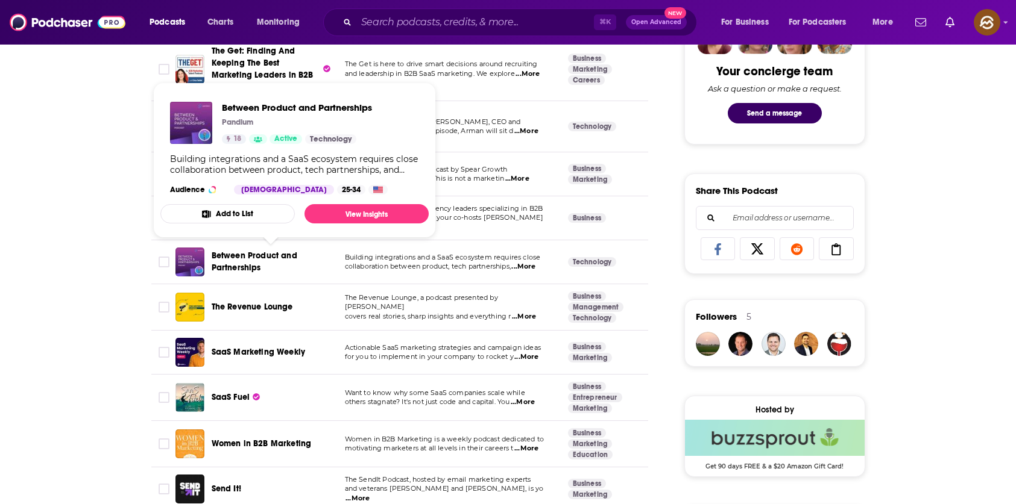
click at [233, 264] on span "Between Product and Partnerships" at bounding box center [255, 262] width 86 height 22
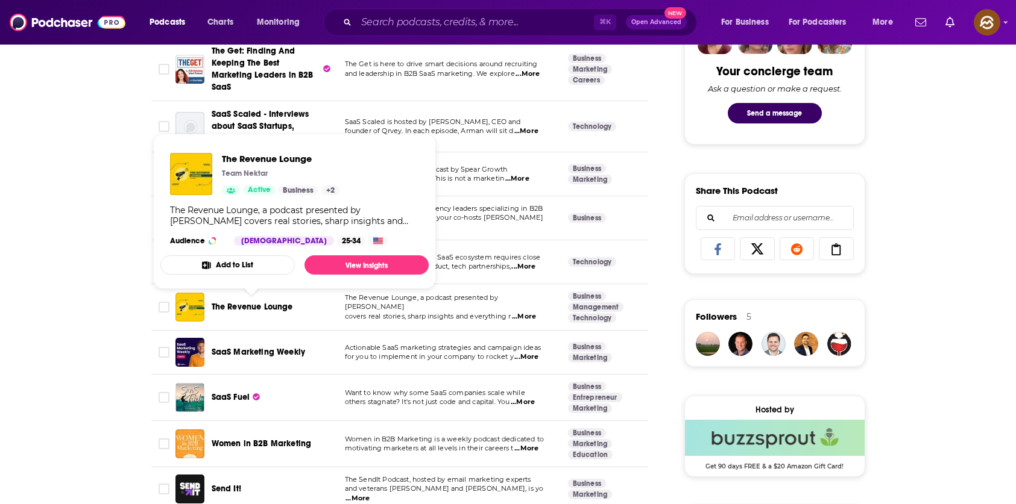
click at [266, 311] on span "The Revenue Lounge" at bounding box center [252, 307] width 81 height 10
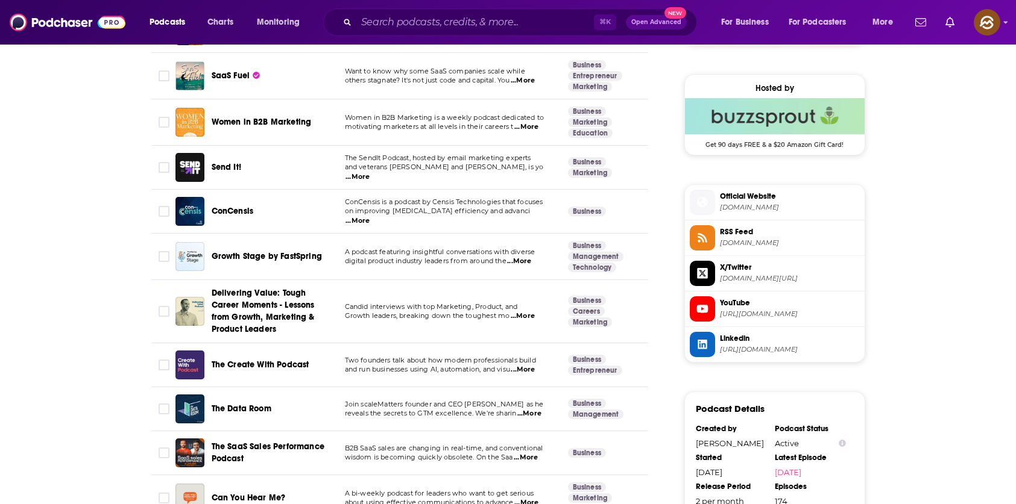
scroll to position [935, 0]
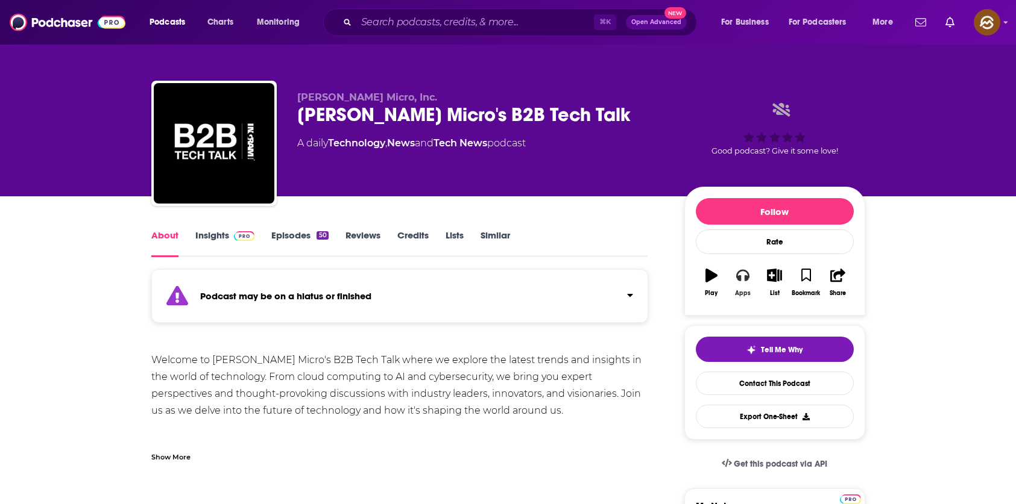
click at [749, 281] on icon "button" at bounding box center [742, 275] width 13 height 13
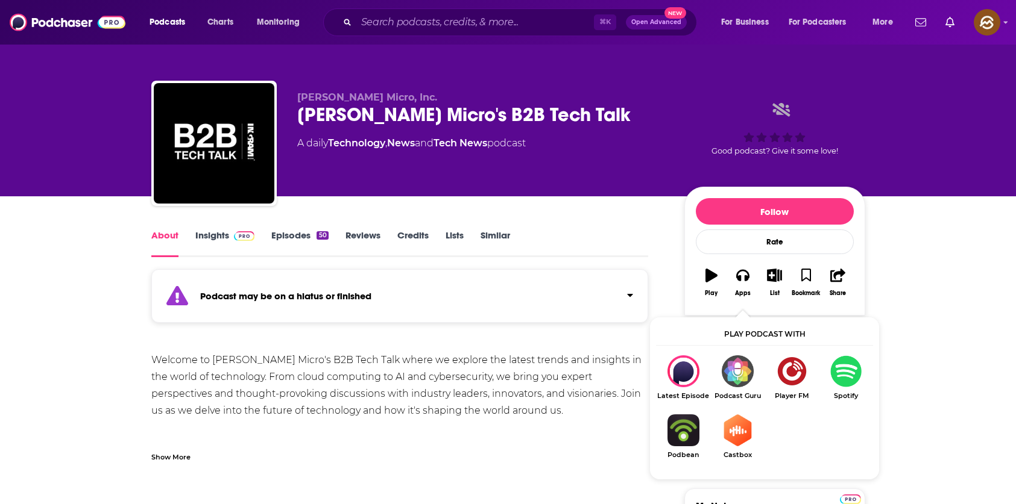
click at [298, 234] on link "Episodes 50" at bounding box center [299, 244] width 57 height 28
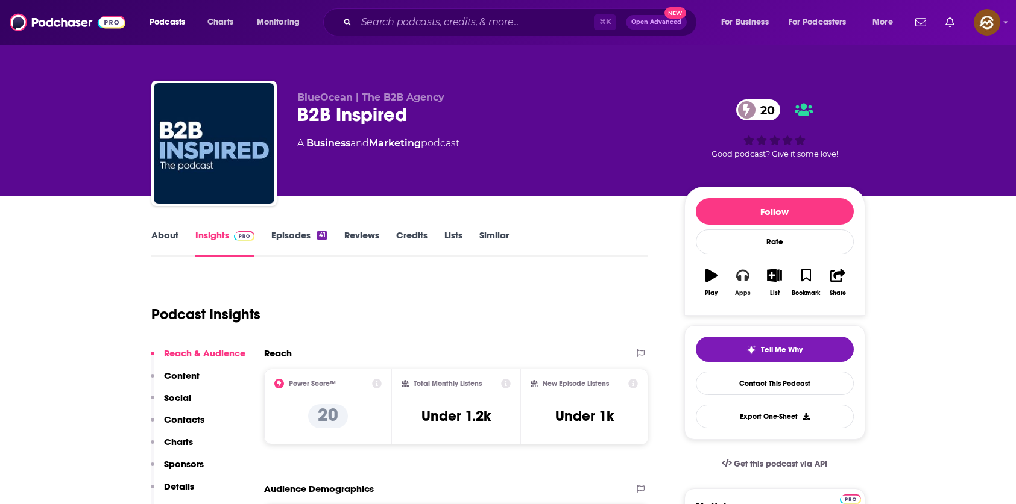
click at [746, 285] on button "Apps" at bounding box center [742, 282] width 31 height 43
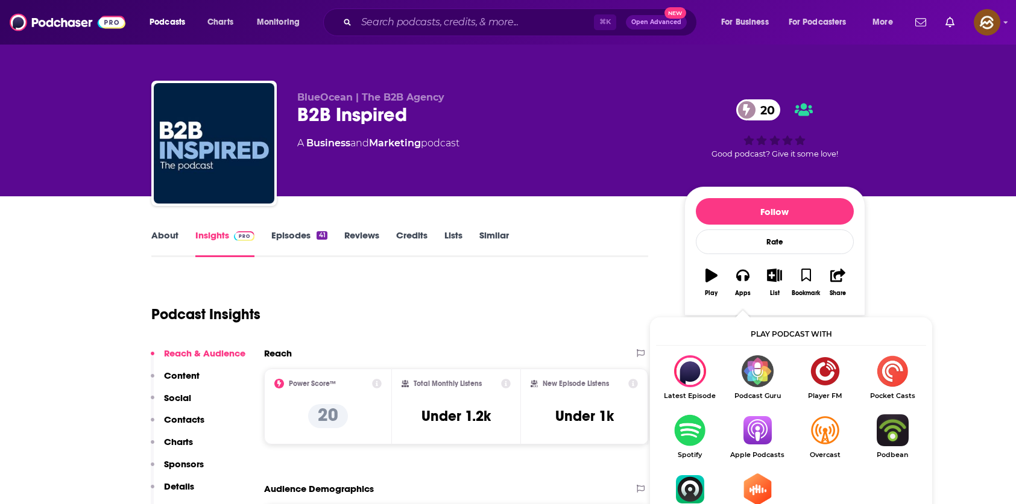
click at [754, 419] on img "Show Listen On dropdown" at bounding box center [756, 431] width 67 height 32
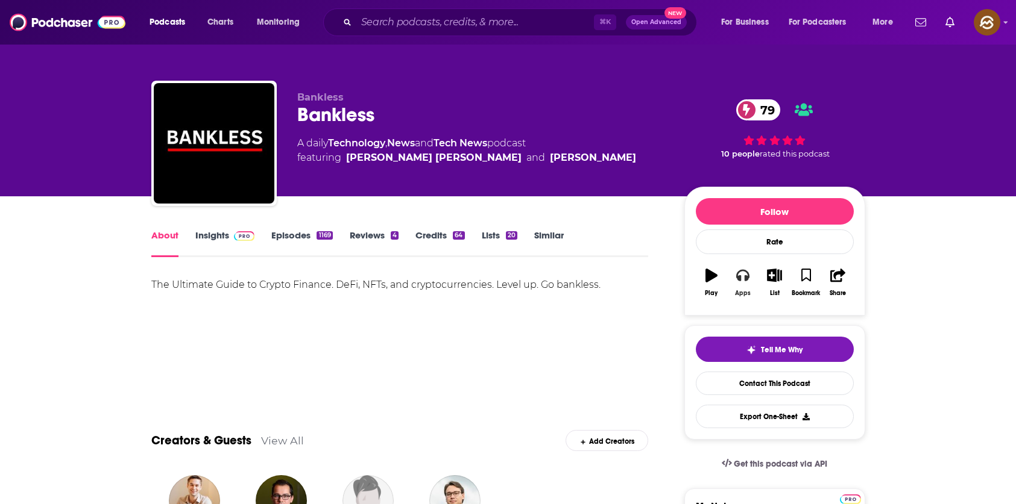
click at [739, 280] on icon "button" at bounding box center [742, 276] width 13 height 12
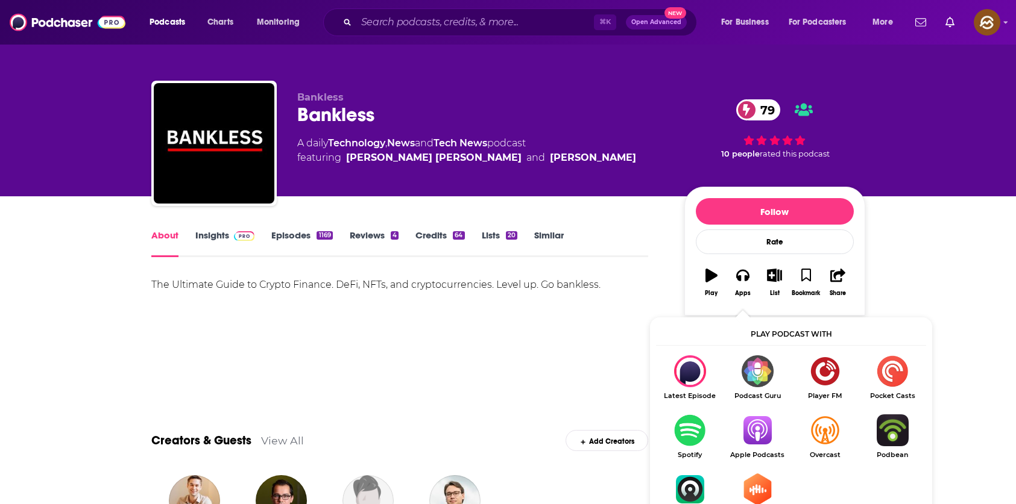
click at [753, 418] on img "Show Listen On dropdown" at bounding box center [756, 431] width 67 height 32
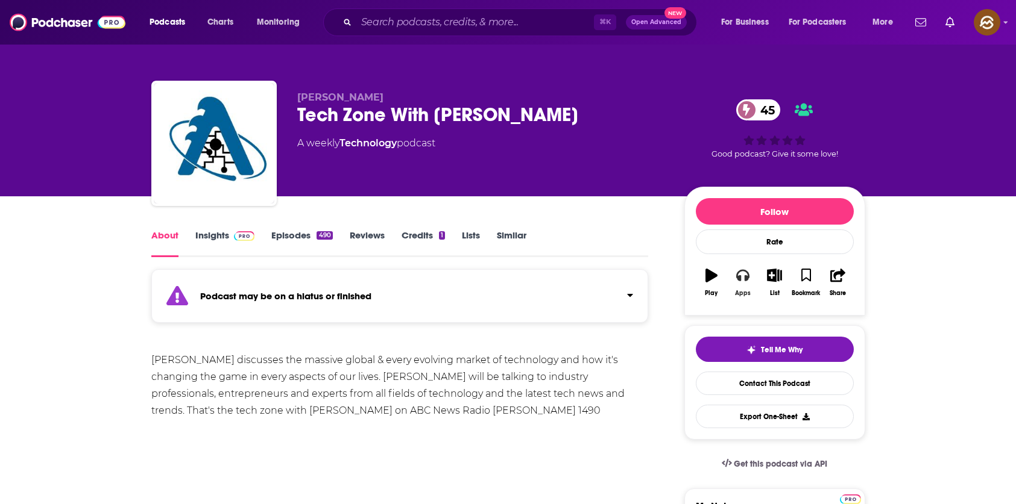
click at [754, 282] on button "Apps" at bounding box center [742, 282] width 31 height 43
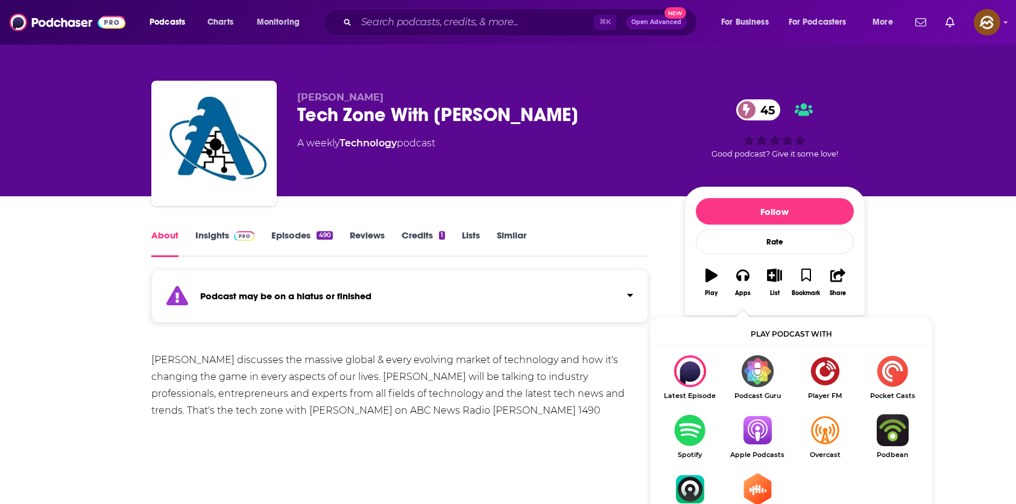
click at [764, 419] on img "Show Listen On dropdown" at bounding box center [756, 431] width 67 height 32
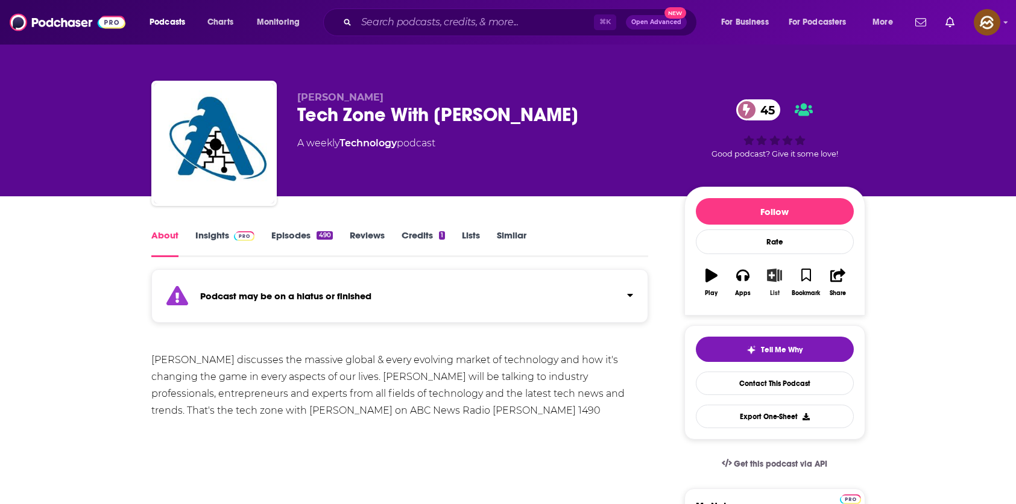
click at [774, 278] on icon "button" at bounding box center [774, 275] width 15 height 13
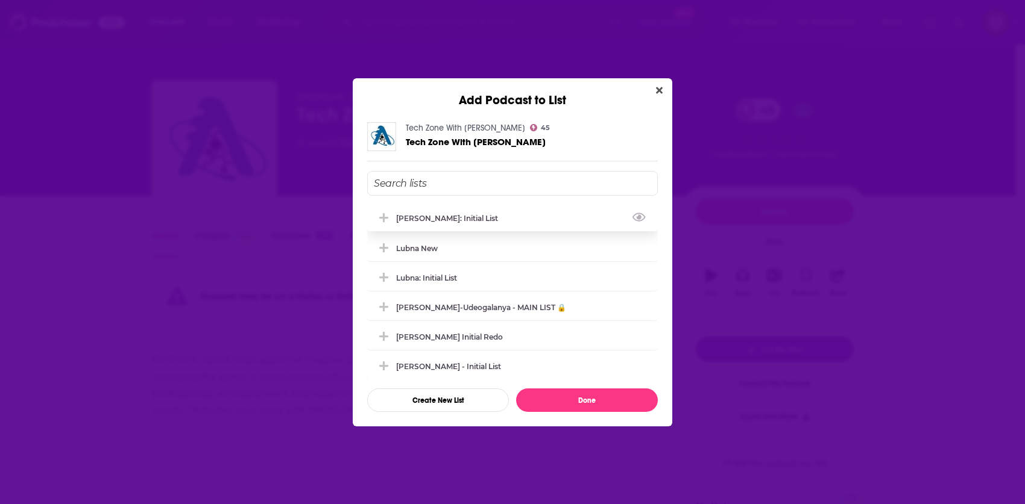
click at [450, 217] on div "[PERSON_NAME]: Initial List" at bounding box center [450, 218] width 109 height 9
click at [600, 395] on button "Done" at bounding box center [587, 401] width 142 height 24
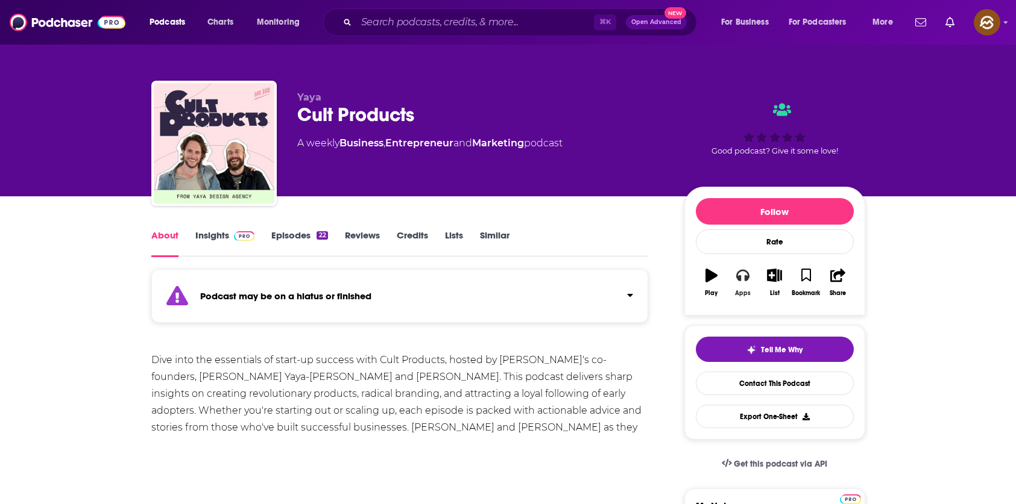
click at [741, 273] on icon "button" at bounding box center [742, 275] width 13 height 13
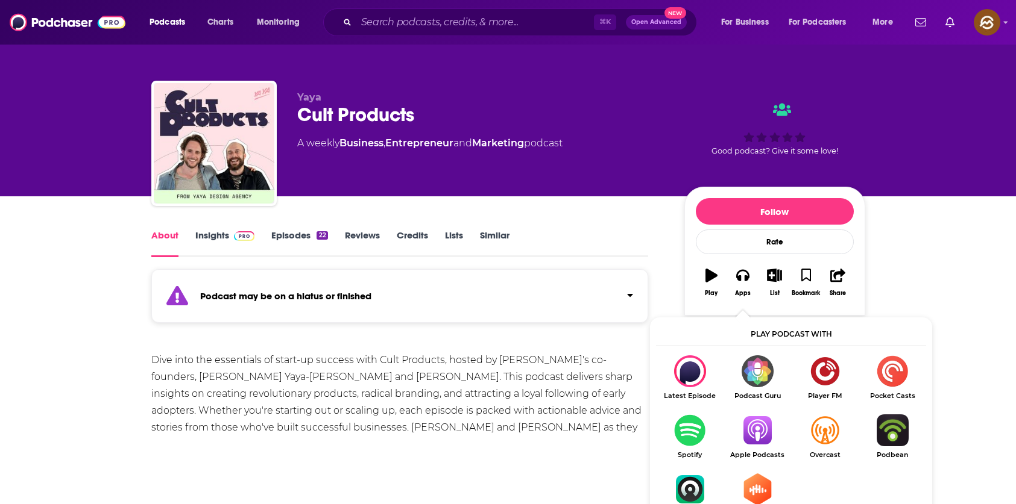
click at [762, 428] on img "Show Listen On dropdown" at bounding box center [756, 431] width 67 height 32
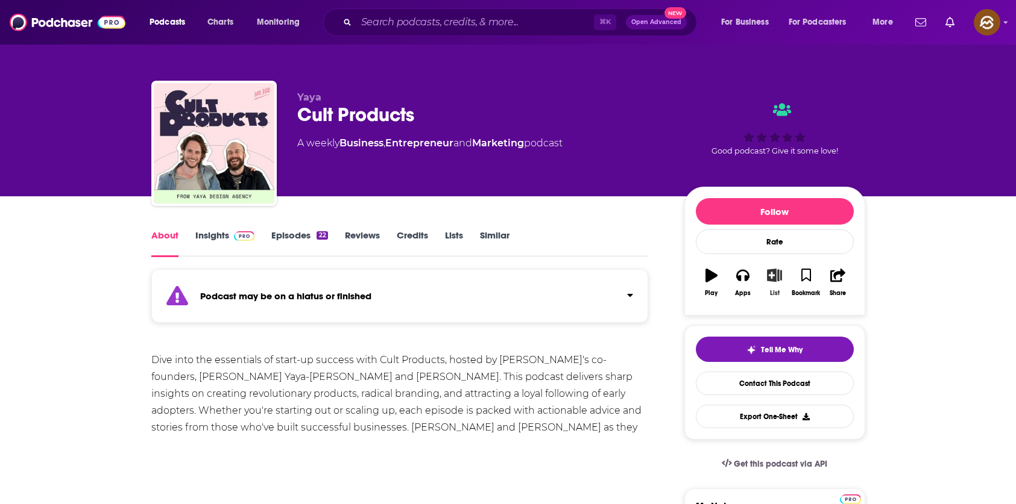
click at [770, 275] on icon "button" at bounding box center [774, 275] width 15 height 13
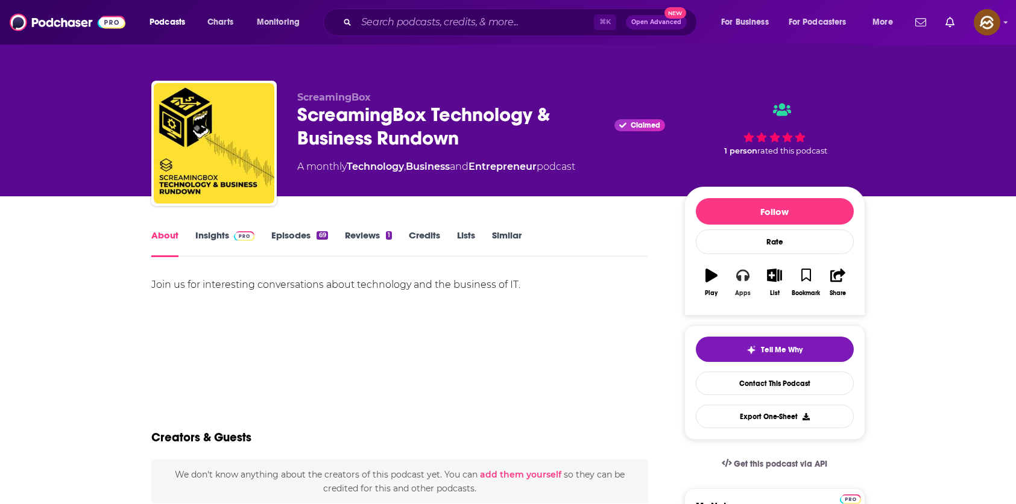
drag, startPoint x: 755, startPoint y: 271, endPoint x: 761, endPoint y: 301, distance: 30.3
click at [755, 272] on button "Apps" at bounding box center [742, 282] width 31 height 43
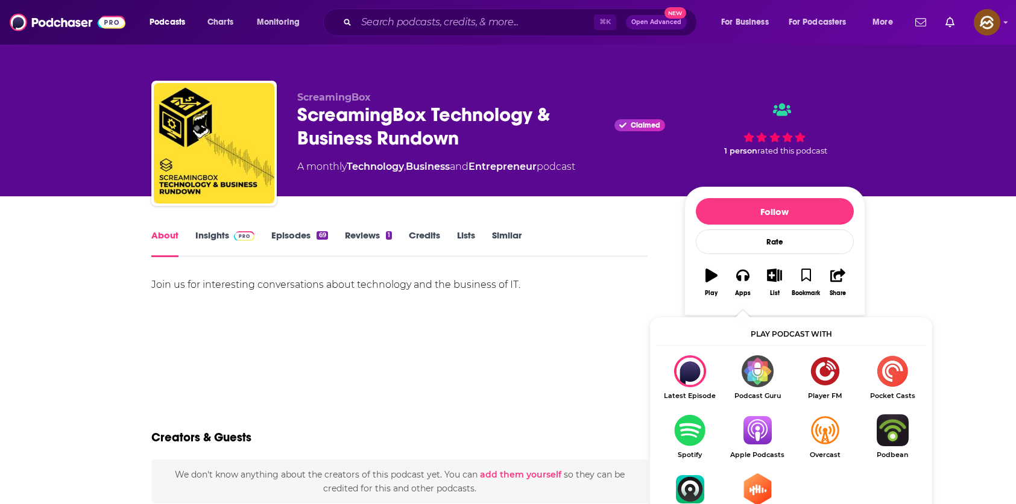
click at [759, 418] on ul "Latest Episode Podcast Guru Player FM Pocket Casts Spotify Apple Podcasts Overc…" at bounding box center [791, 445] width 270 height 178
click at [783, 432] on img "Show Listen On dropdown" at bounding box center [756, 431] width 67 height 32
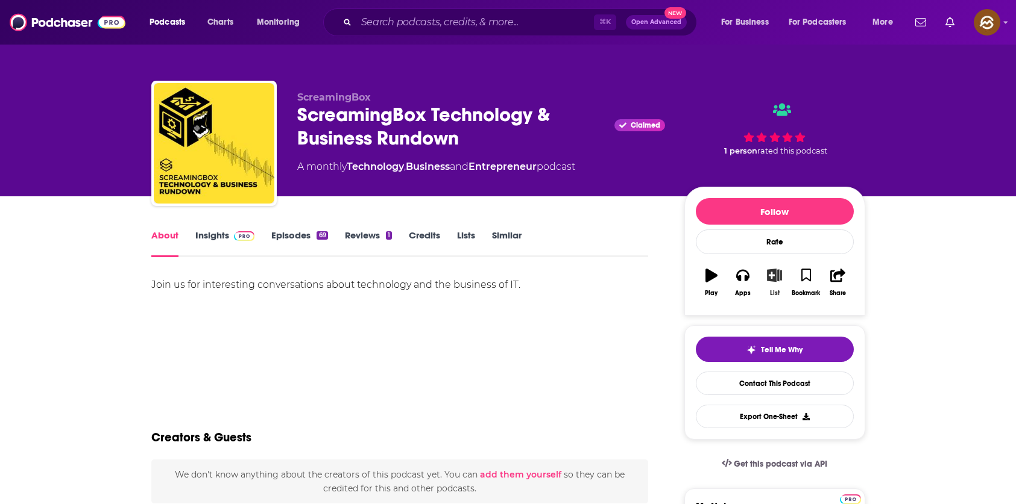
click at [773, 280] on icon "button" at bounding box center [774, 275] width 15 height 13
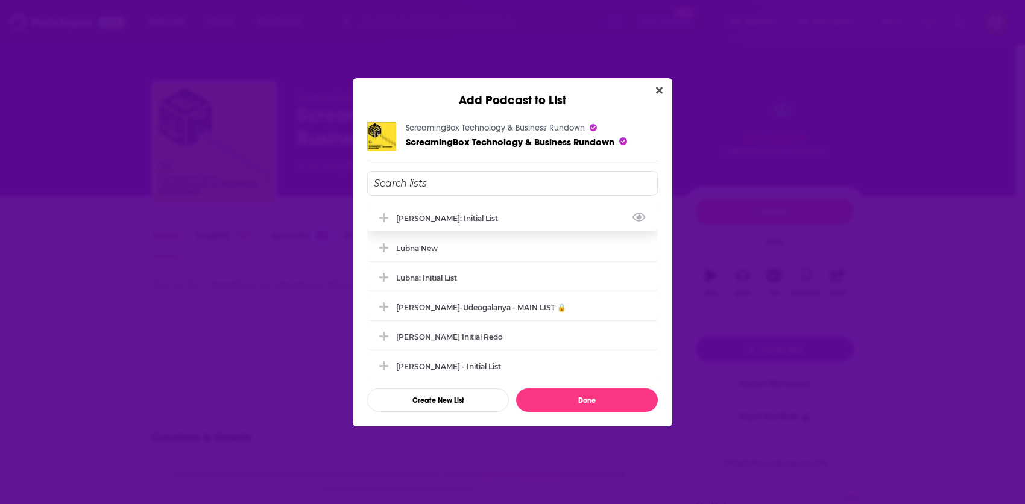
click at [457, 222] on div "[PERSON_NAME]: Initial List" at bounding box center [450, 218] width 109 height 9
click at [583, 392] on button "Done" at bounding box center [587, 401] width 142 height 24
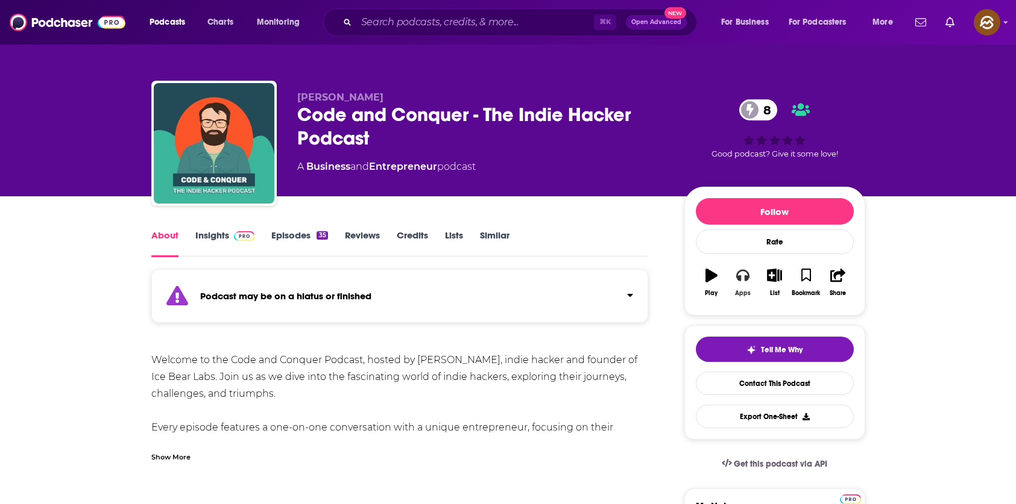
click at [742, 280] on icon "button" at bounding box center [742, 275] width 13 height 13
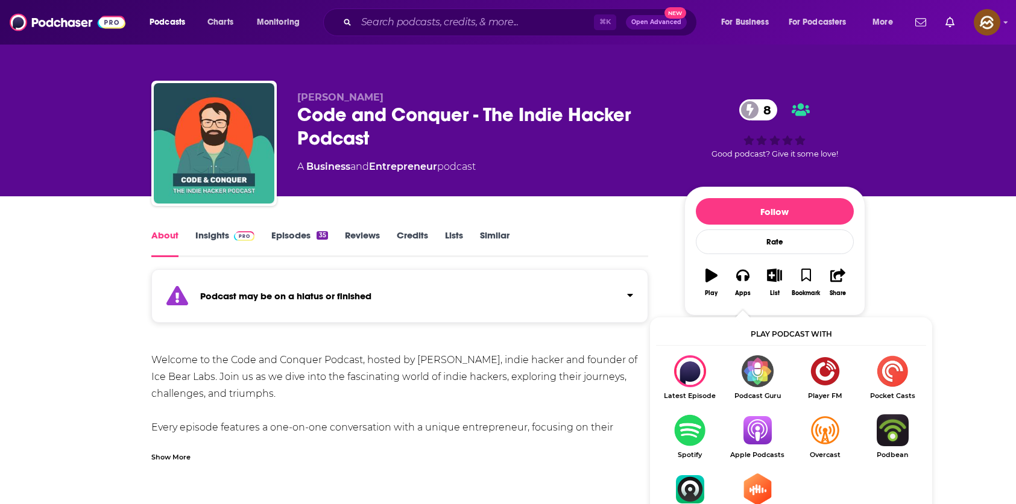
click at [760, 431] on img "Show Listen On dropdown" at bounding box center [756, 431] width 67 height 32
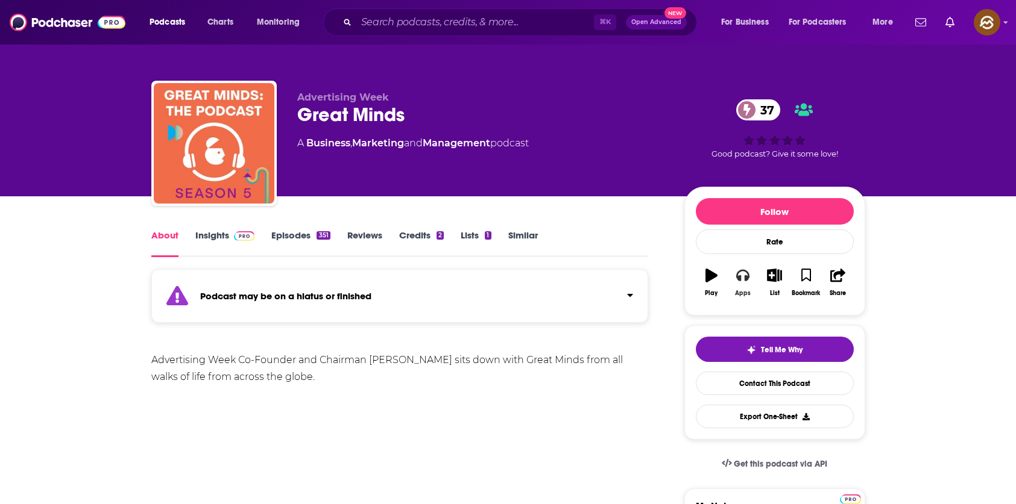
click at [736, 283] on button "Apps" at bounding box center [742, 282] width 31 height 43
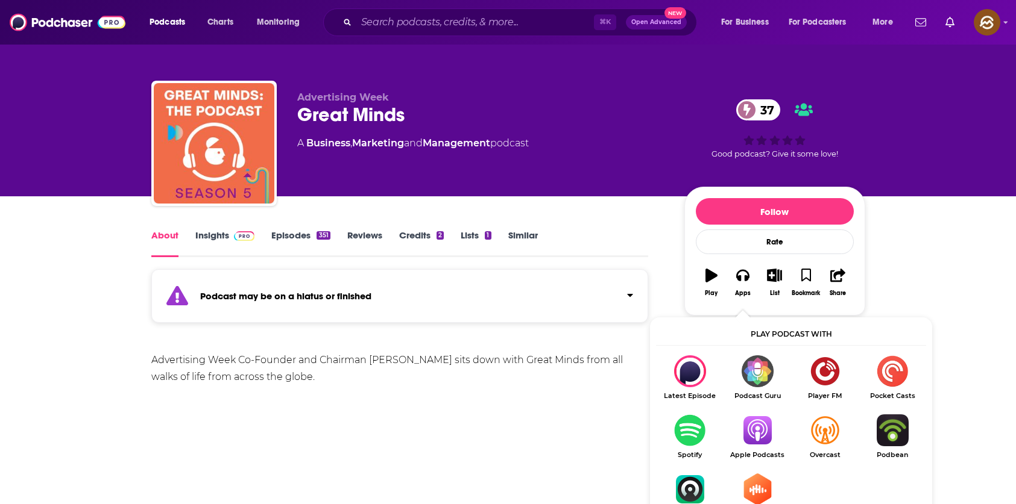
click at [779, 448] on link "Apple Podcasts" at bounding box center [756, 437] width 67 height 45
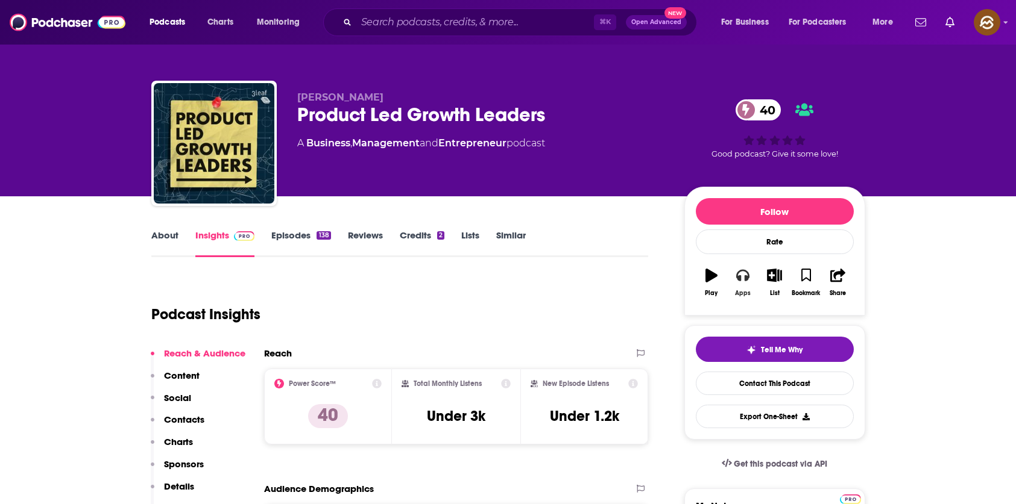
click at [736, 272] on icon "button" at bounding box center [742, 275] width 13 height 13
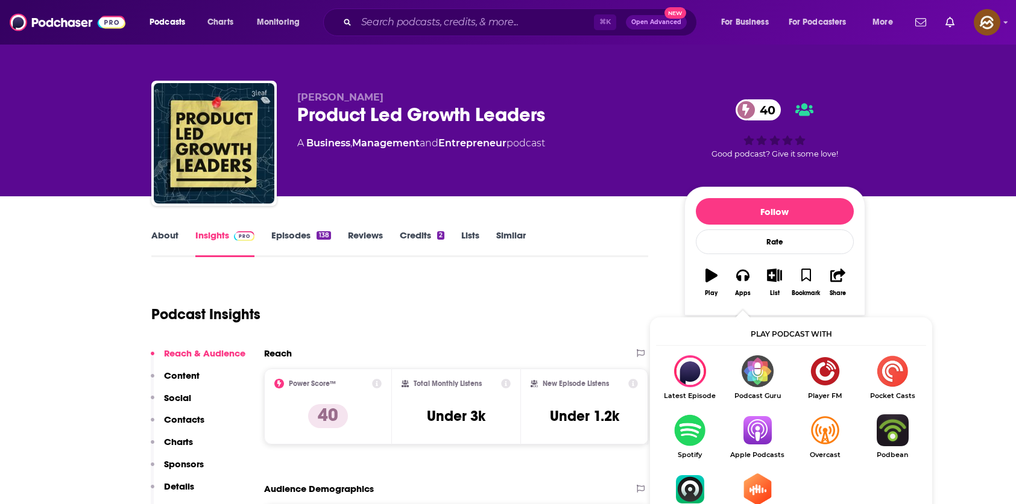
click at [767, 434] on img "Show Listen On dropdown" at bounding box center [756, 431] width 67 height 32
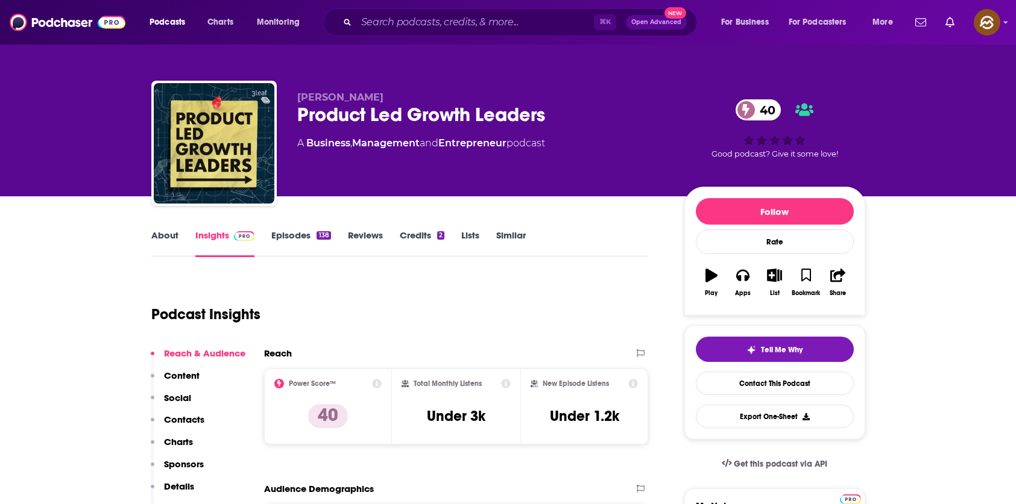
click at [313, 248] on link "Episodes 138" at bounding box center [300, 244] width 59 height 28
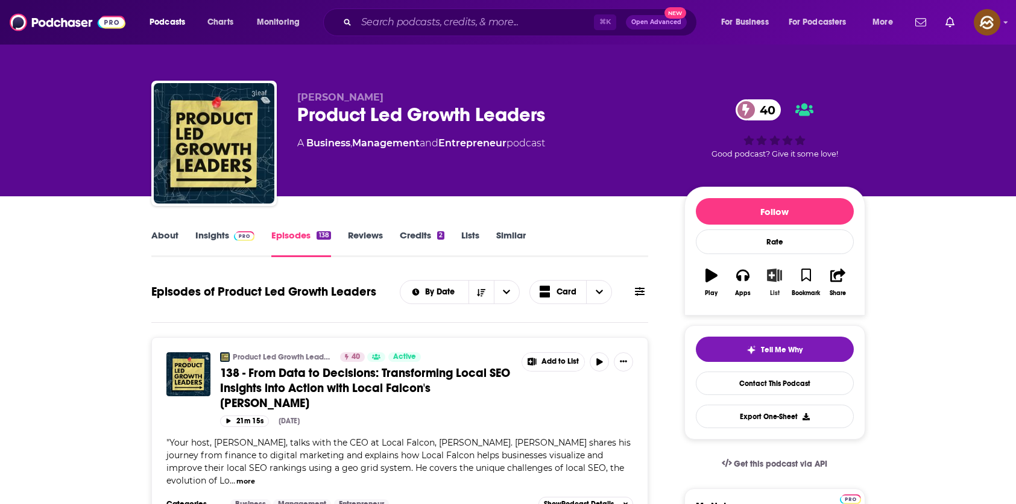
click at [783, 287] on button "List" at bounding box center [773, 282] width 31 height 43
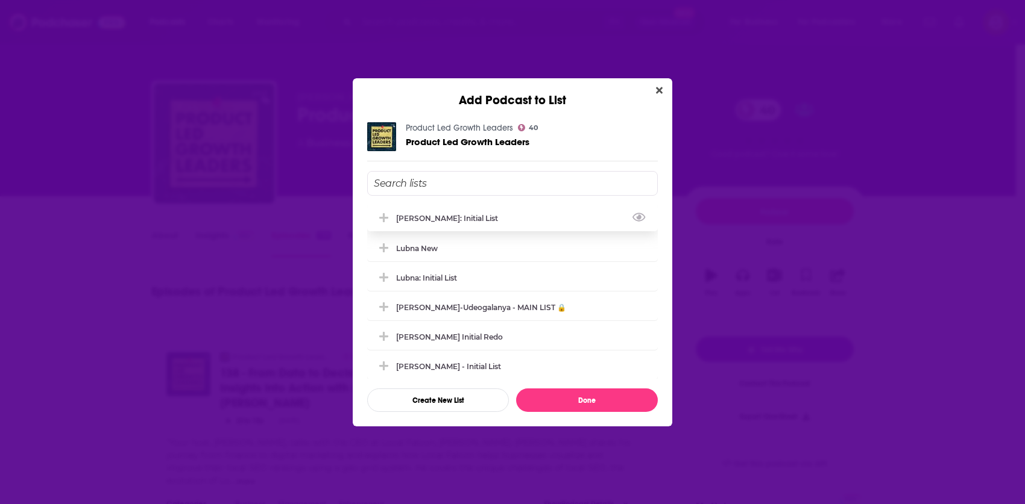
click at [448, 218] on div "[PERSON_NAME]: Initial List" at bounding box center [450, 218] width 109 height 9
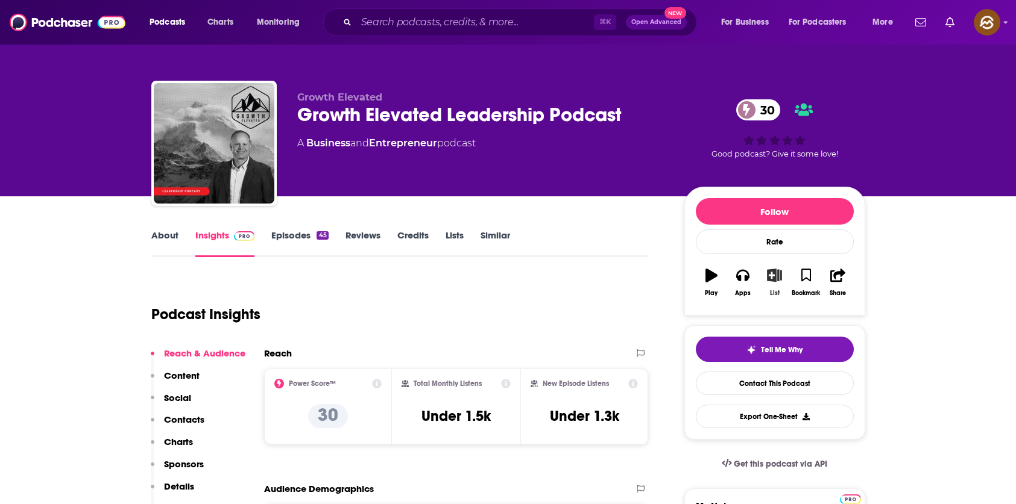
click at [758, 280] on button "List" at bounding box center [773, 282] width 31 height 43
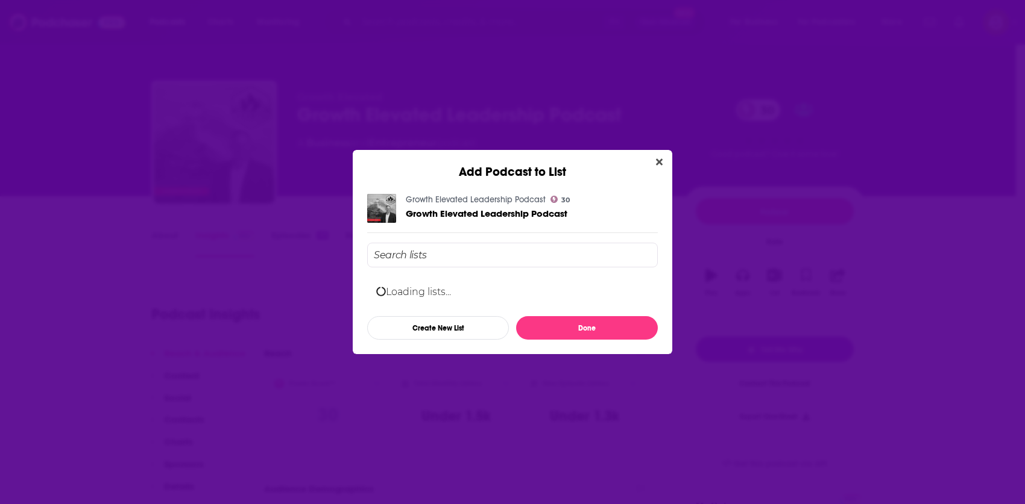
click at [661, 163] on icon "Close" at bounding box center [659, 162] width 7 height 7
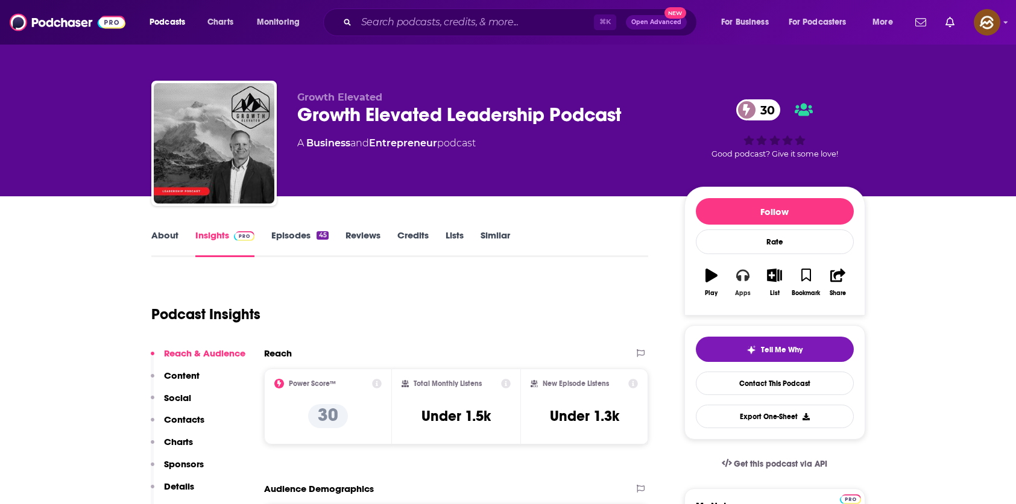
click at [738, 277] on icon "button" at bounding box center [742, 276] width 13 height 12
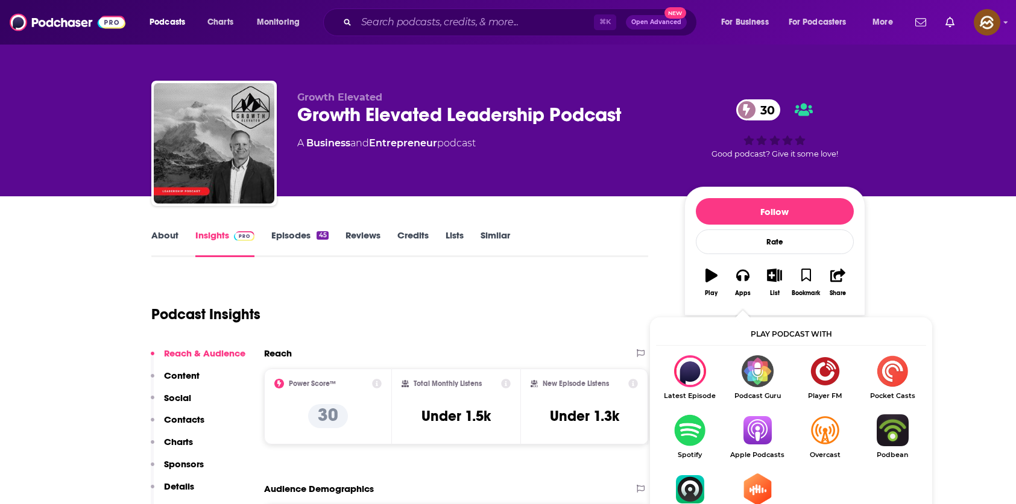
click at [755, 436] on img "Show Listen On dropdown" at bounding box center [756, 431] width 67 height 32
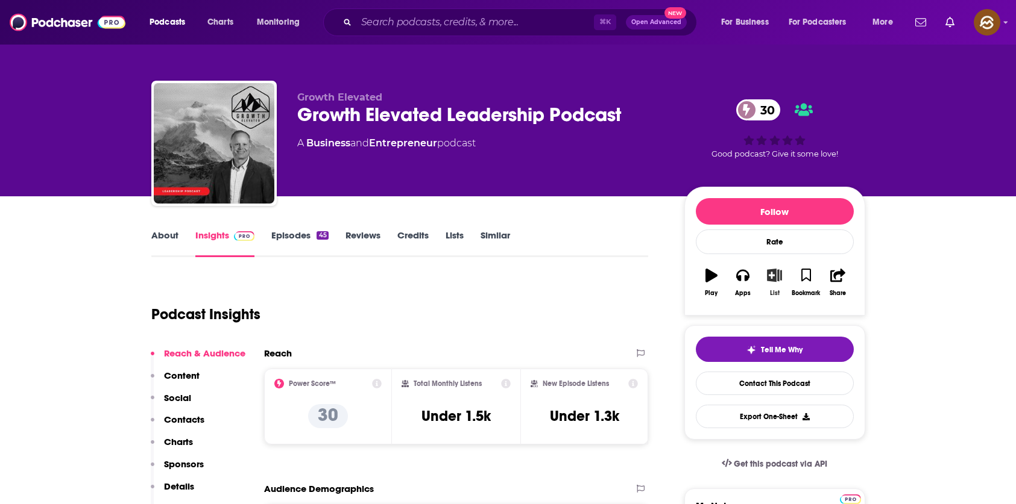
click at [776, 278] on icon "button" at bounding box center [774, 275] width 15 height 13
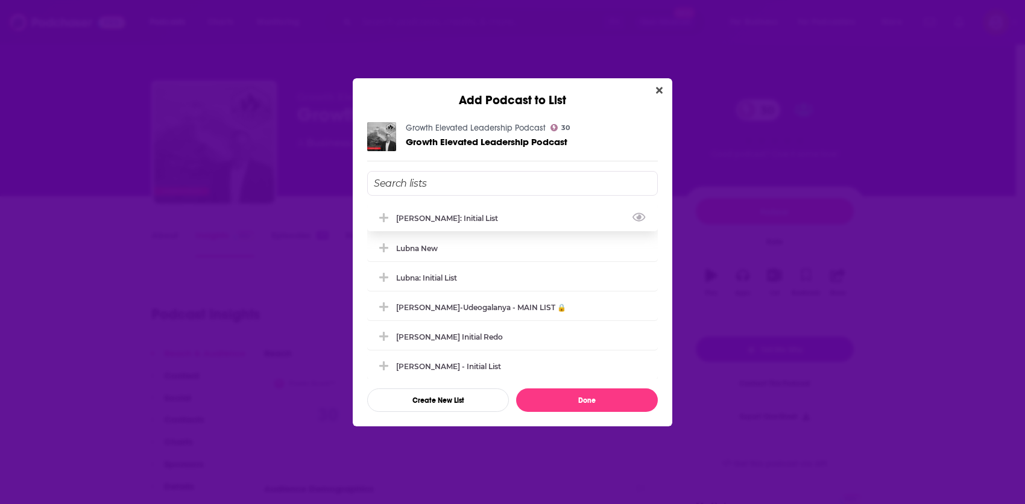
click at [492, 224] on div "Marlena: Initial List" at bounding box center [512, 218] width 290 height 27
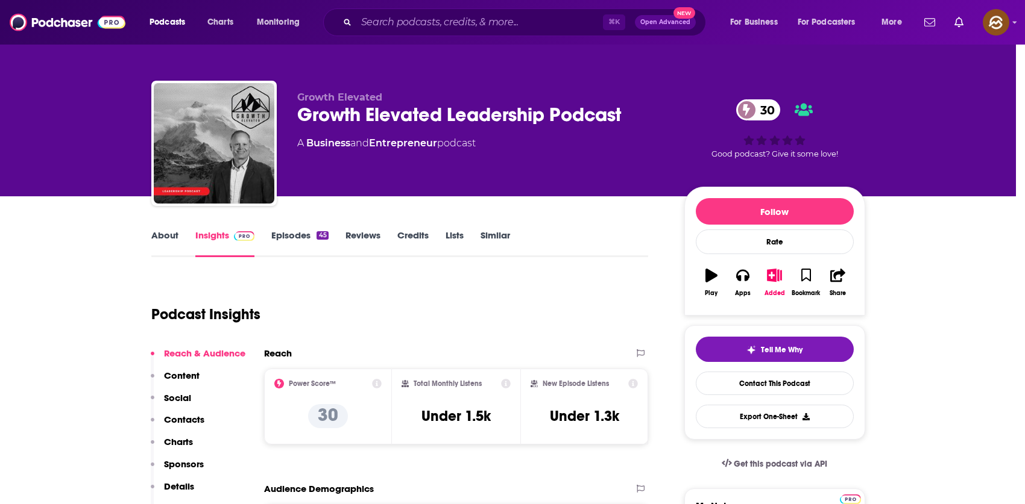
click at [937, 315] on div "Add Podcast to List Growth Elevated Leadership Podcast 30 Growth Elevated Leade…" at bounding box center [512, 252] width 1025 height 504
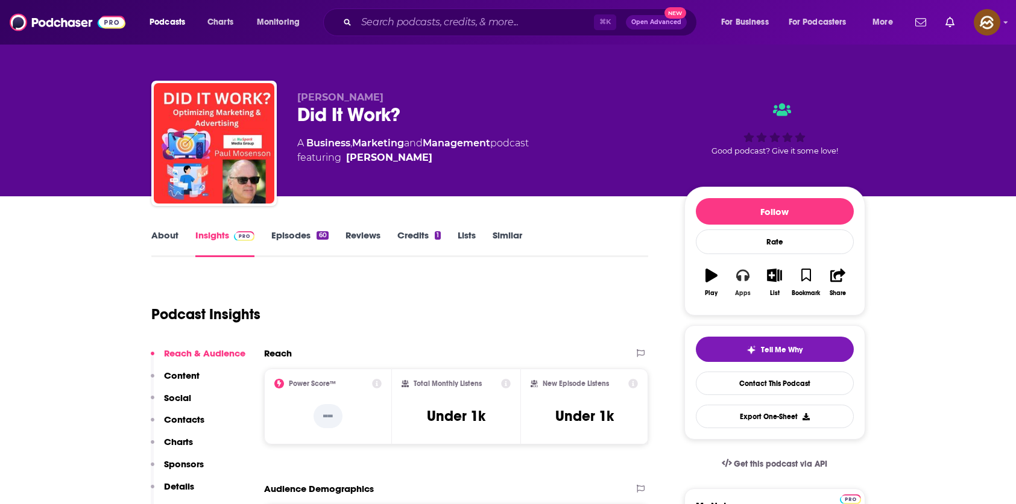
drag, startPoint x: 742, startPoint y: 274, endPoint x: 751, endPoint y: 281, distance: 11.6
click at [742, 274] on icon "button" at bounding box center [742, 275] width 13 height 13
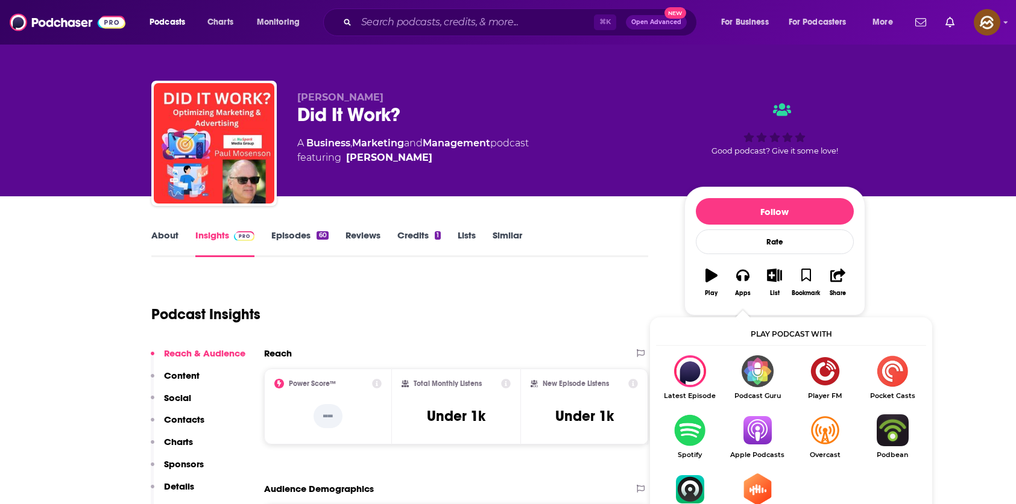
click at [768, 427] on img "Show Listen On dropdown" at bounding box center [756, 431] width 67 height 32
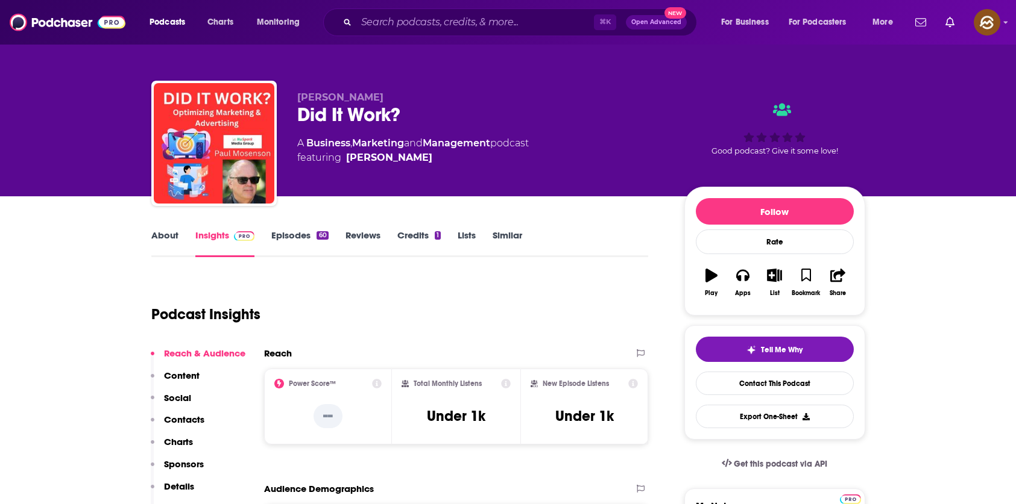
click at [297, 242] on link "Episodes 60" at bounding box center [299, 244] width 57 height 28
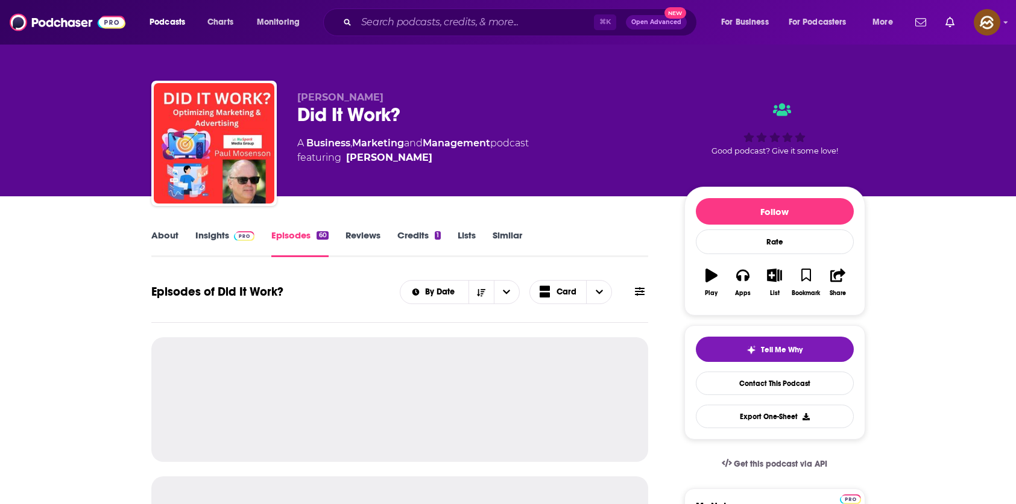
click at [163, 237] on link "About" at bounding box center [164, 244] width 27 height 28
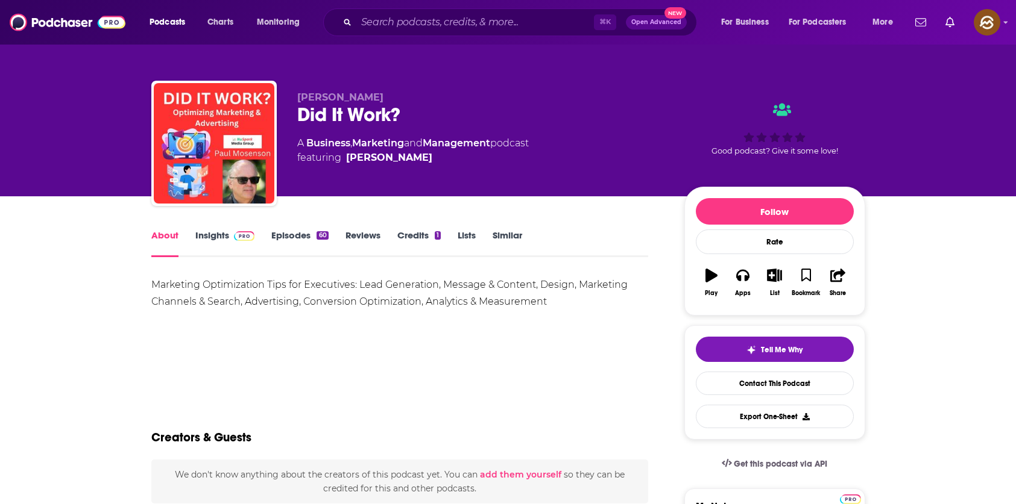
click at [215, 246] on link "Insights" at bounding box center [225, 244] width 60 height 28
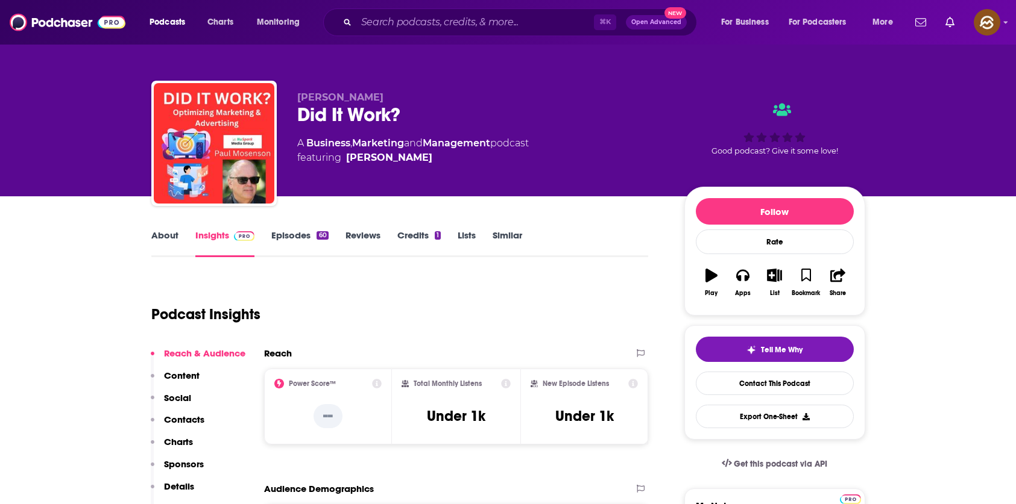
click at [287, 233] on link "Episodes 60" at bounding box center [299, 244] width 57 height 28
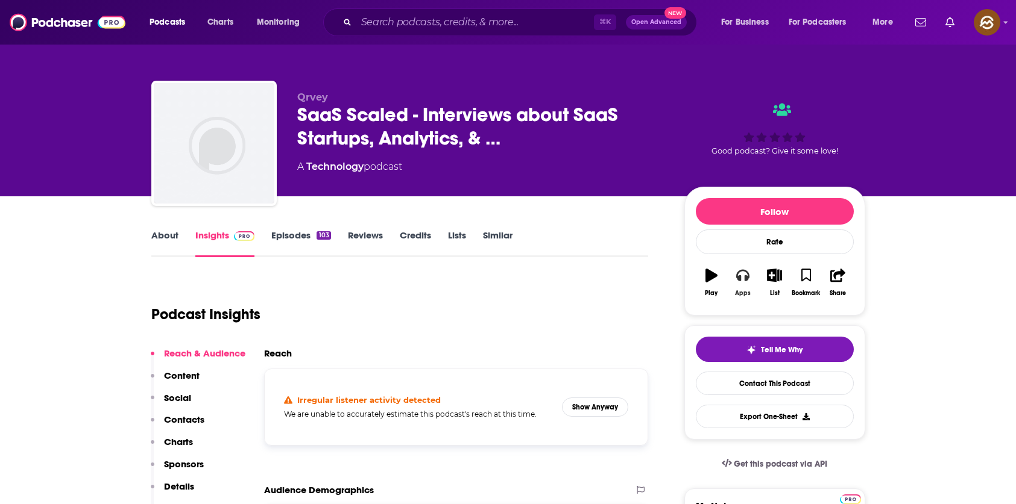
click at [752, 286] on button "Apps" at bounding box center [742, 282] width 31 height 43
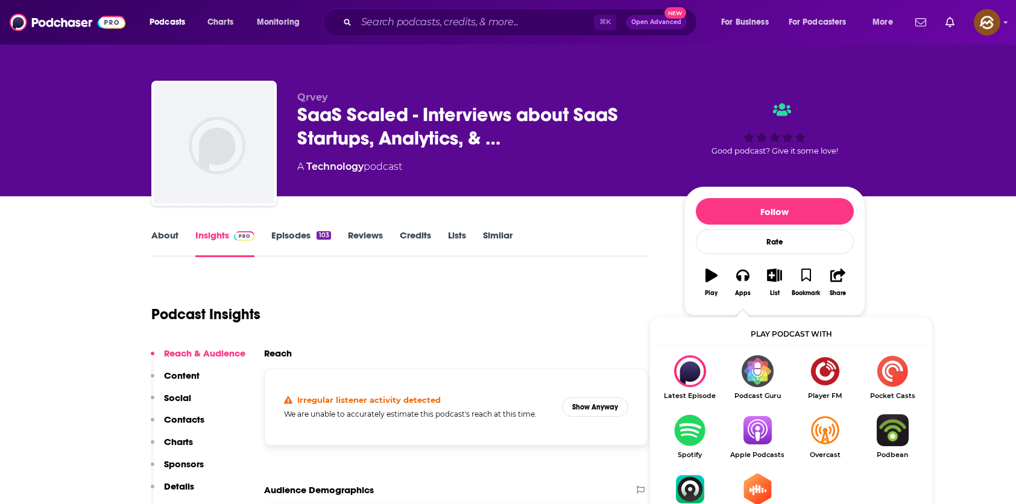
click at [760, 434] on img "Show Listen On dropdown" at bounding box center [756, 431] width 67 height 32
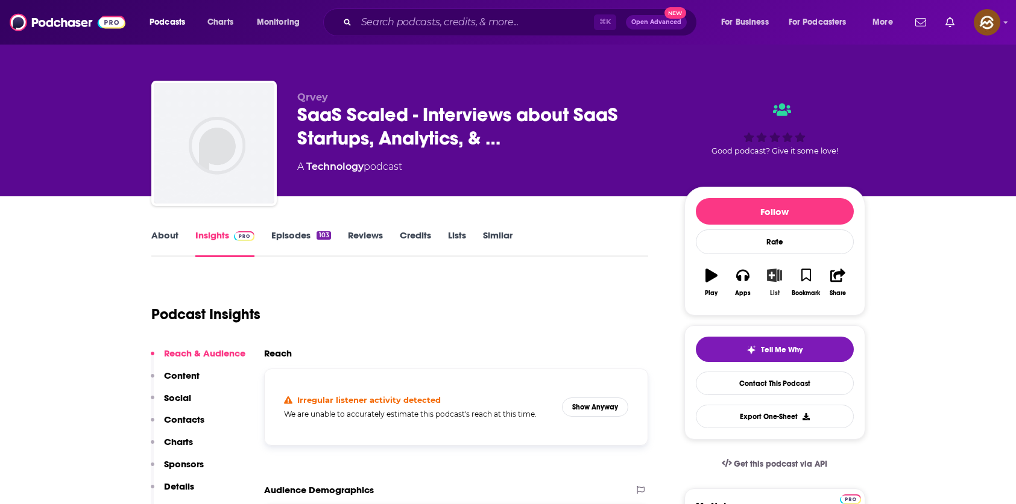
click at [779, 281] on icon "button" at bounding box center [774, 275] width 15 height 13
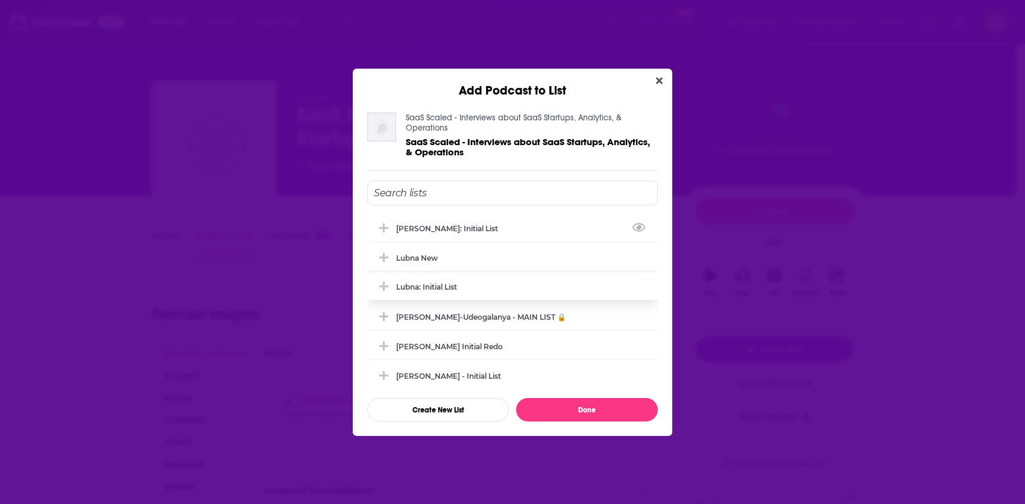
click at [495, 236] on div "[PERSON_NAME]: Initial List" at bounding box center [512, 228] width 290 height 27
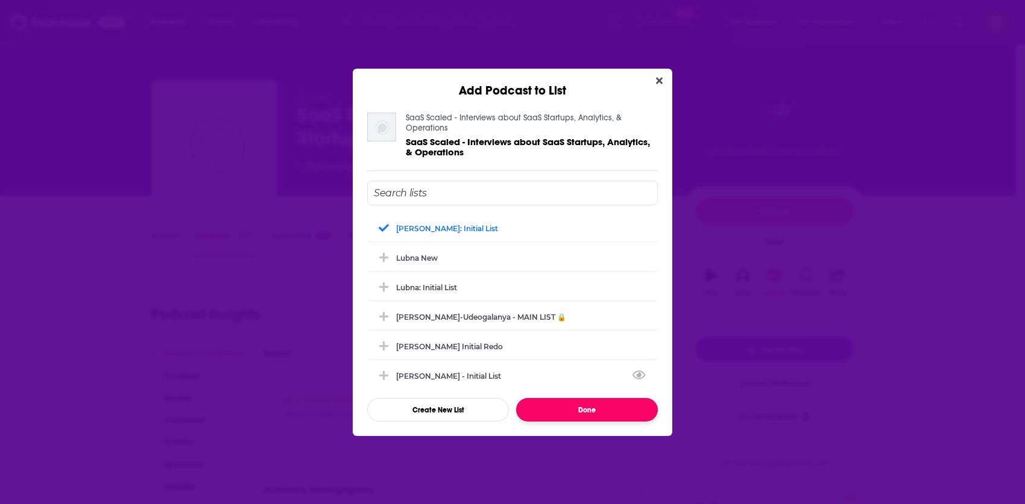
drag, startPoint x: 604, startPoint y: 409, endPoint x: 596, endPoint y: 410, distance: 7.9
click at [604, 409] on button "Done" at bounding box center [587, 410] width 142 height 24
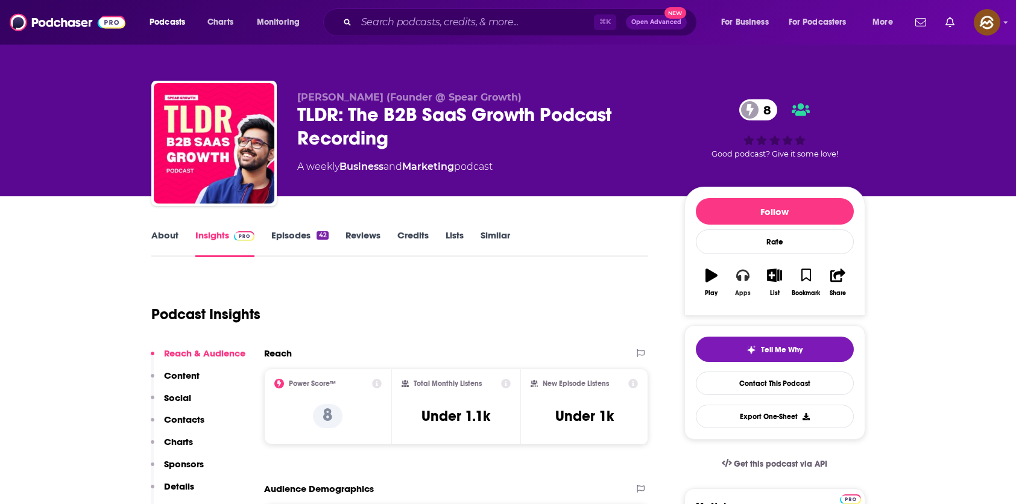
click at [736, 280] on icon "button" at bounding box center [742, 275] width 13 height 13
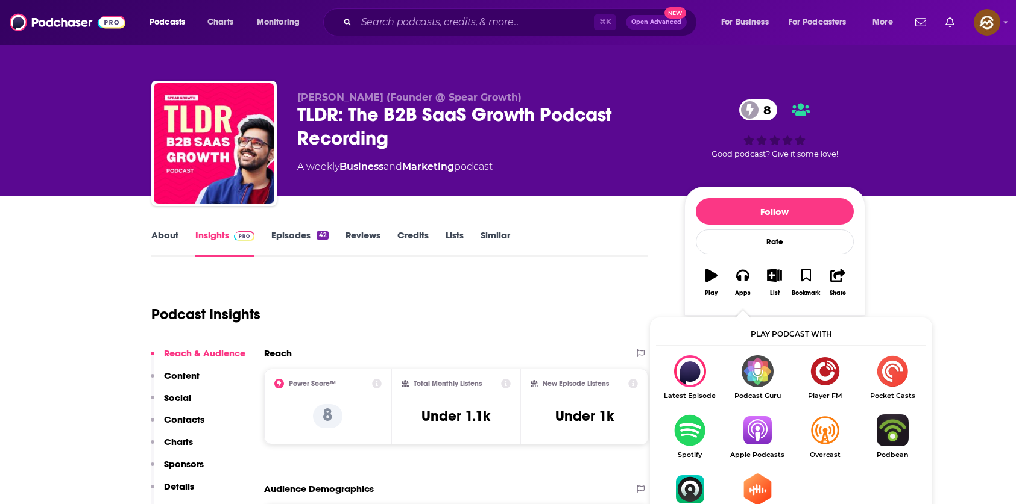
click at [751, 421] on img "Show Listen On dropdown" at bounding box center [756, 431] width 67 height 32
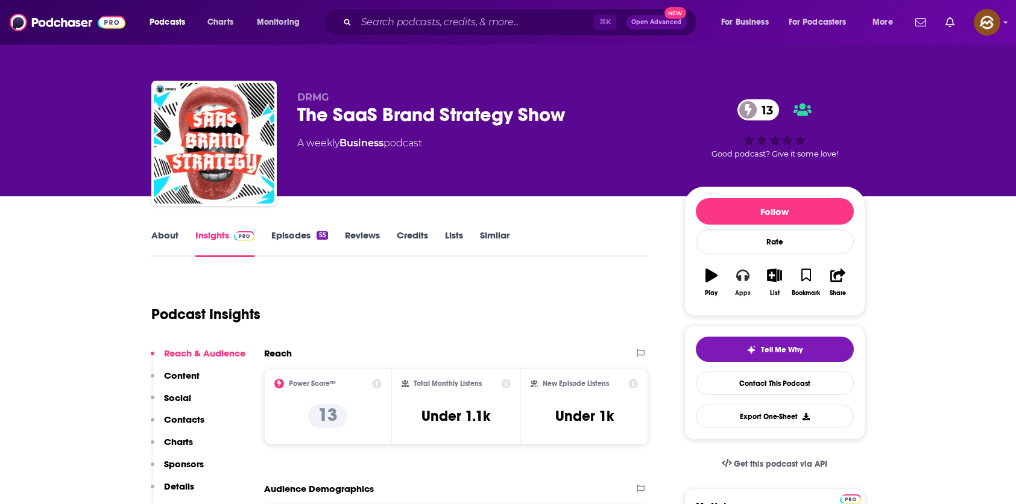
click at [755, 278] on button "Apps" at bounding box center [742, 282] width 31 height 43
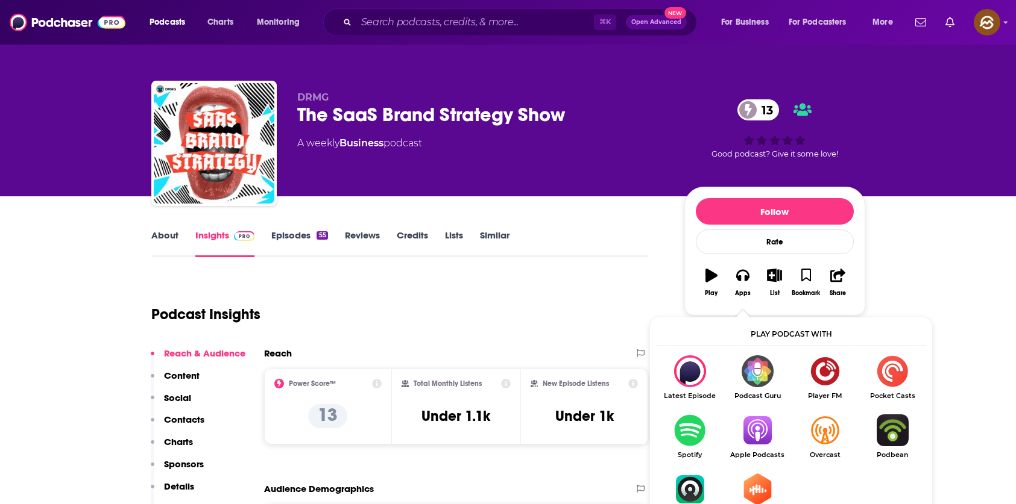
click at [764, 422] on img "Show Listen On dropdown" at bounding box center [756, 431] width 67 height 32
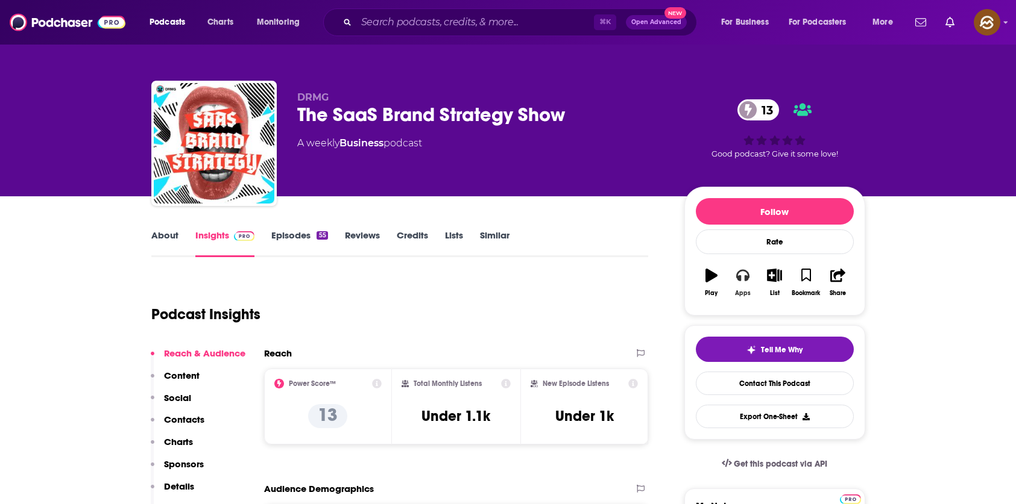
click at [740, 277] on icon "button" at bounding box center [742, 276] width 13 height 12
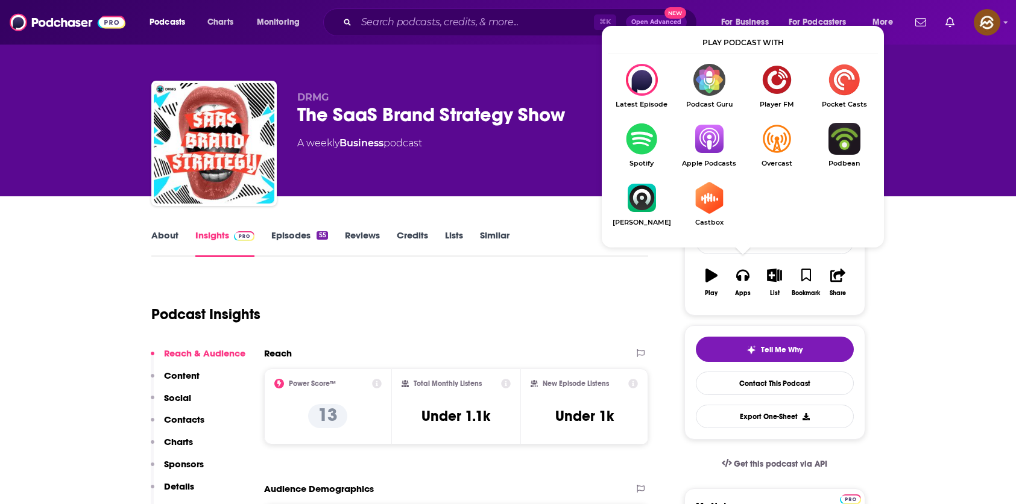
click at [717, 149] on img "Show Listen On dropdown" at bounding box center [708, 139] width 67 height 32
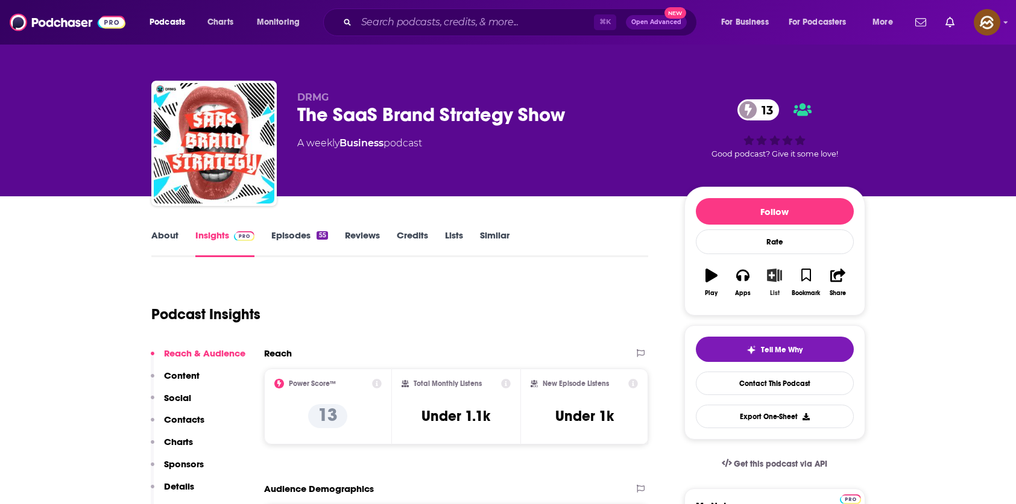
click at [777, 274] on icon "button" at bounding box center [774, 275] width 15 height 13
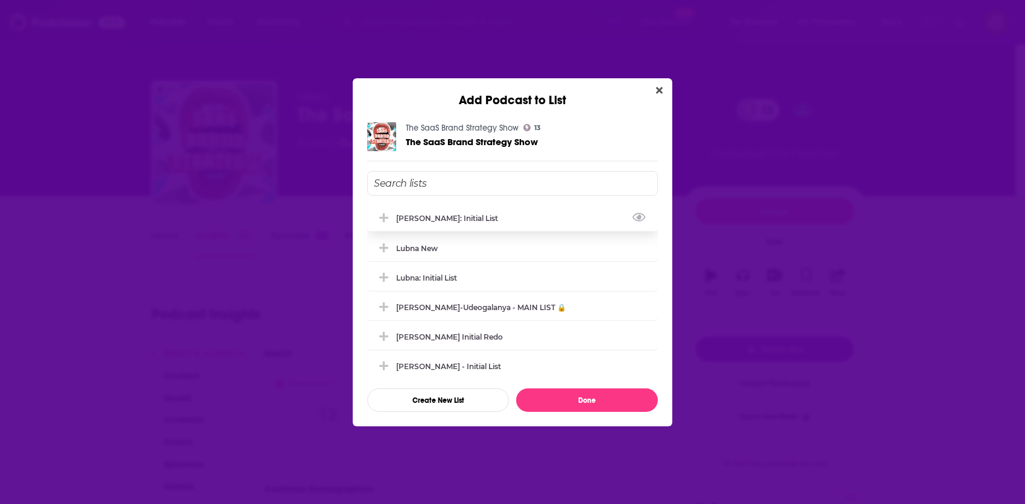
click at [466, 217] on div "[PERSON_NAME]: Initial List" at bounding box center [450, 218] width 109 height 9
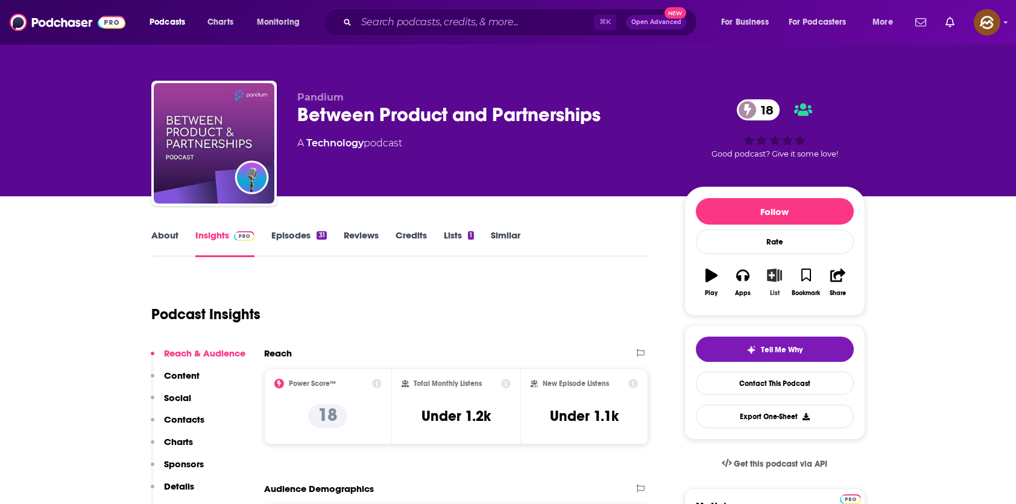
click at [764, 282] on button "List" at bounding box center [773, 282] width 31 height 43
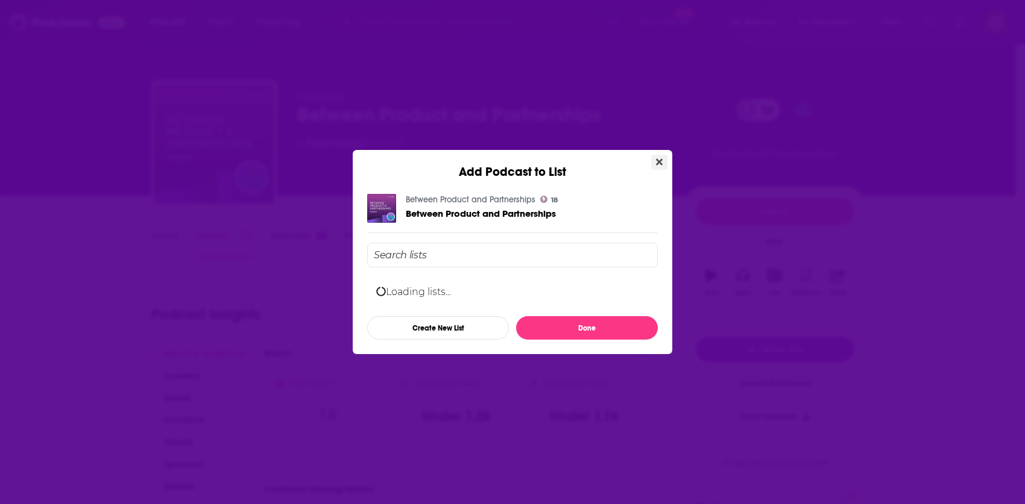
click at [651, 167] on button "Close" at bounding box center [659, 162] width 16 height 15
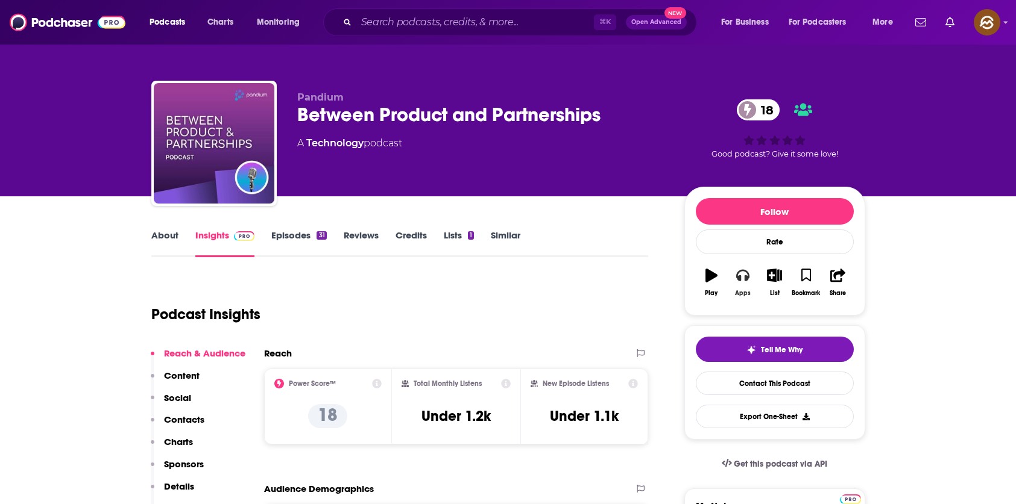
click at [749, 282] on button "Apps" at bounding box center [742, 282] width 31 height 43
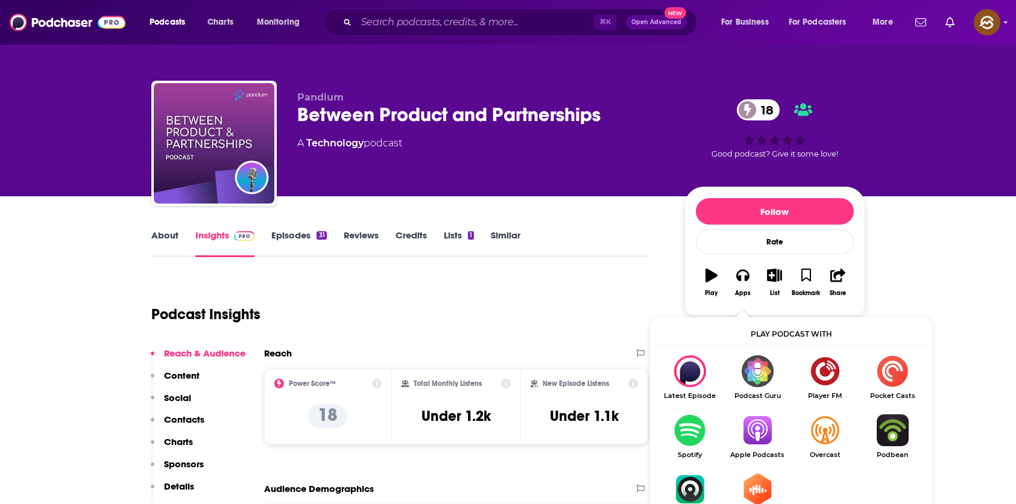
click at [762, 438] on img "Show Listen On dropdown" at bounding box center [756, 431] width 67 height 32
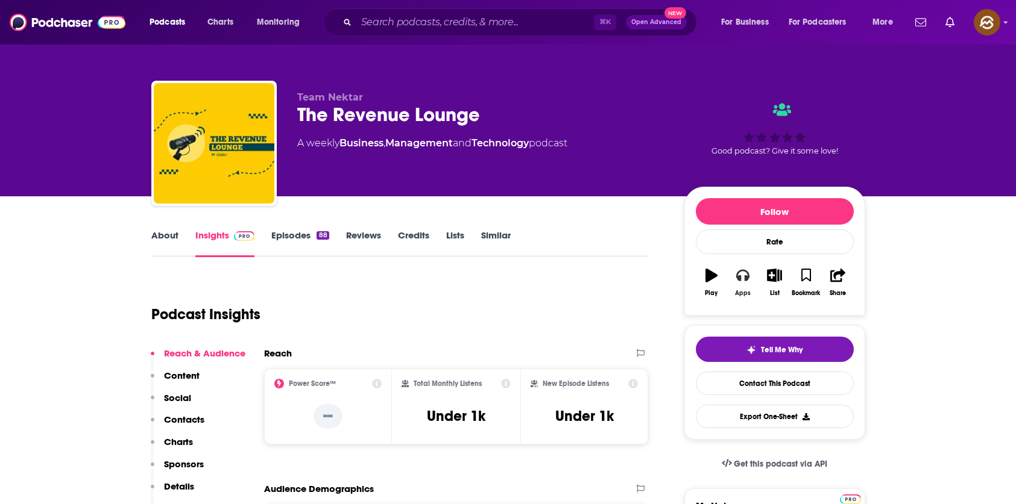
click at [738, 281] on icon "button" at bounding box center [742, 276] width 13 height 12
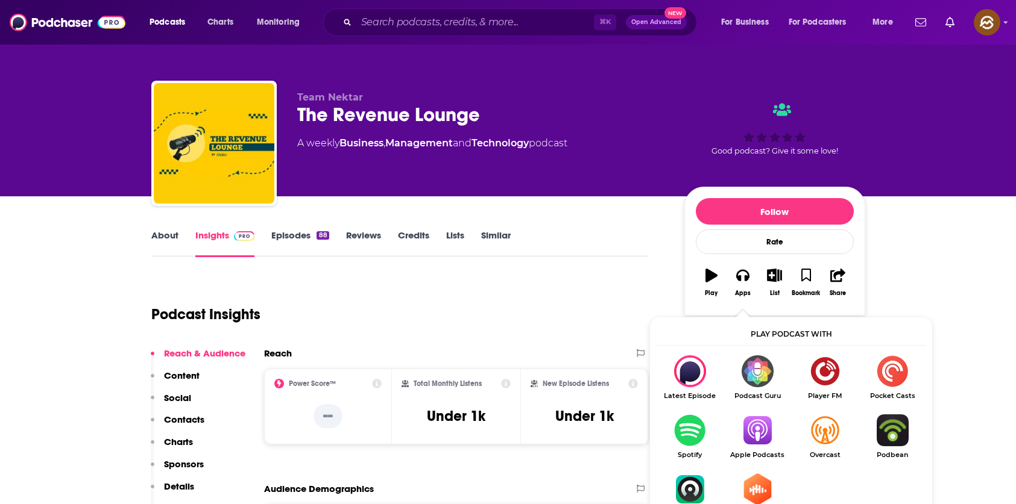
click at [753, 426] on img "Show Listen On dropdown" at bounding box center [756, 431] width 67 height 32
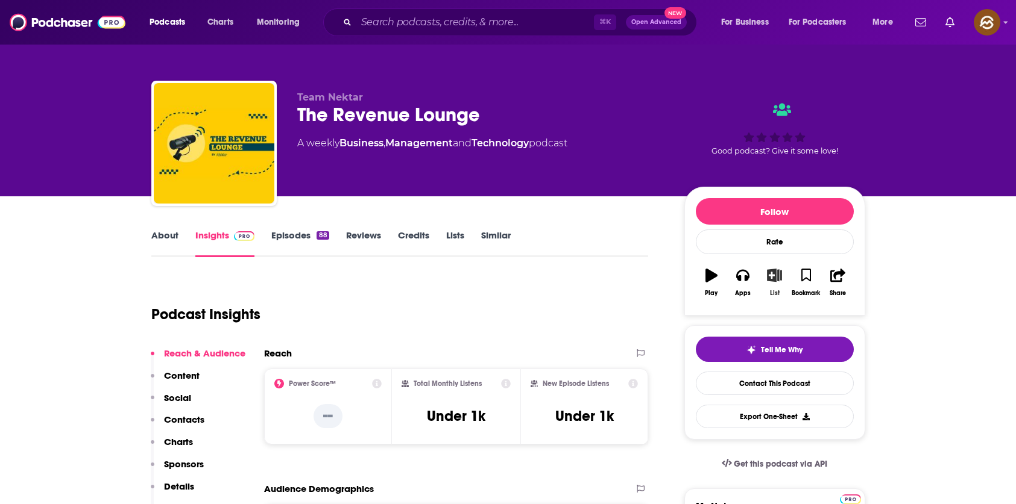
click at [763, 275] on button "List" at bounding box center [773, 282] width 31 height 43
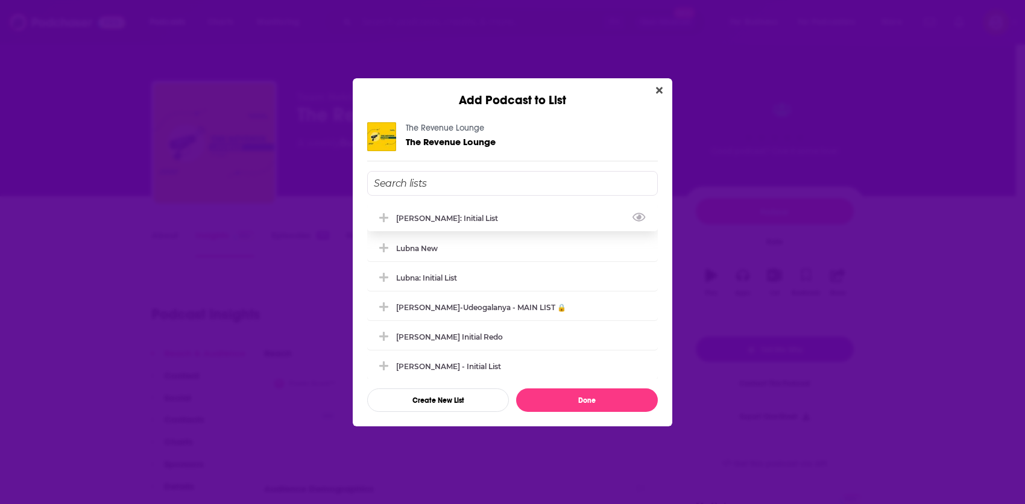
click at [436, 212] on div "[PERSON_NAME]: Initial List" at bounding box center [512, 218] width 290 height 27
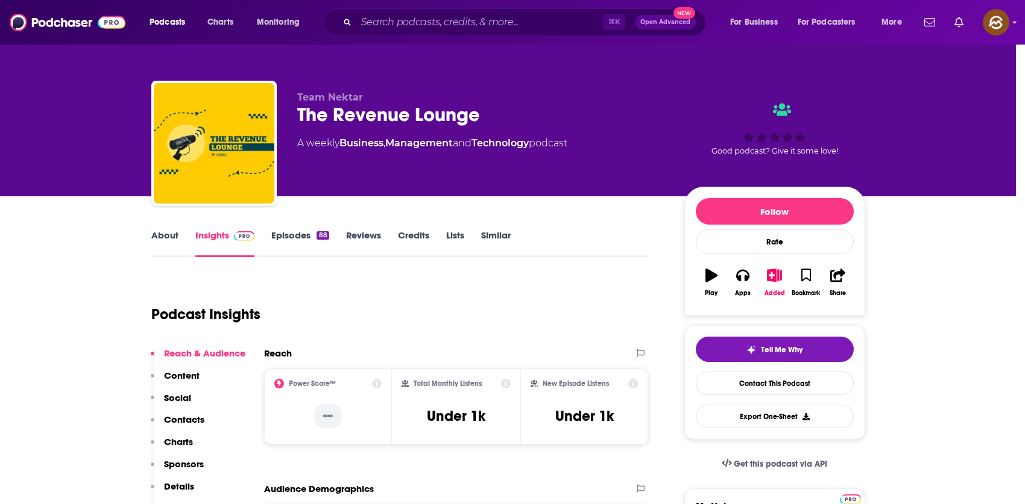
drag, startPoint x: 963, startPoint y: 361, endPoint x: 932, endPoint y: 357, distance: 30.9
click at [954, 360] on div "Add Podcast to List The Revenue Lounge The Revenue Lounge [PERSON_NAME]: Initia…" at bounding box center [512, 252] width 1025 height 504
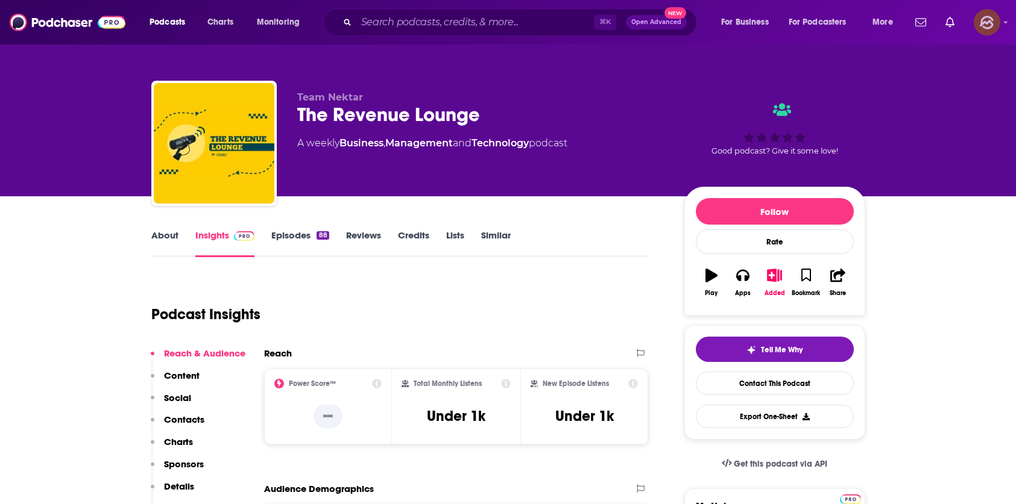
click at [982, 20] on img "Logged in as hey85204" at bounding box center [986, 22] width 27 height 27
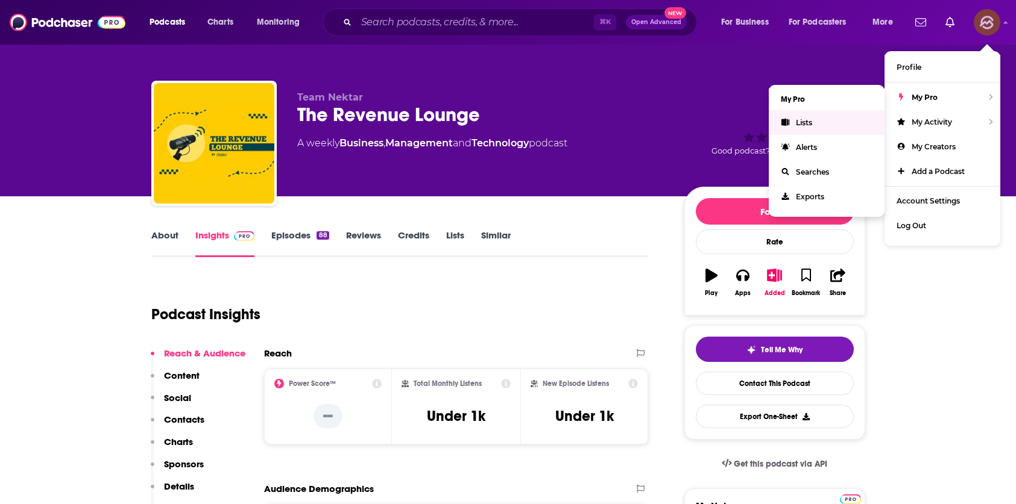
click at [813, 119] on link "Lists" at bounding box center [826, 122] width 116 height 25
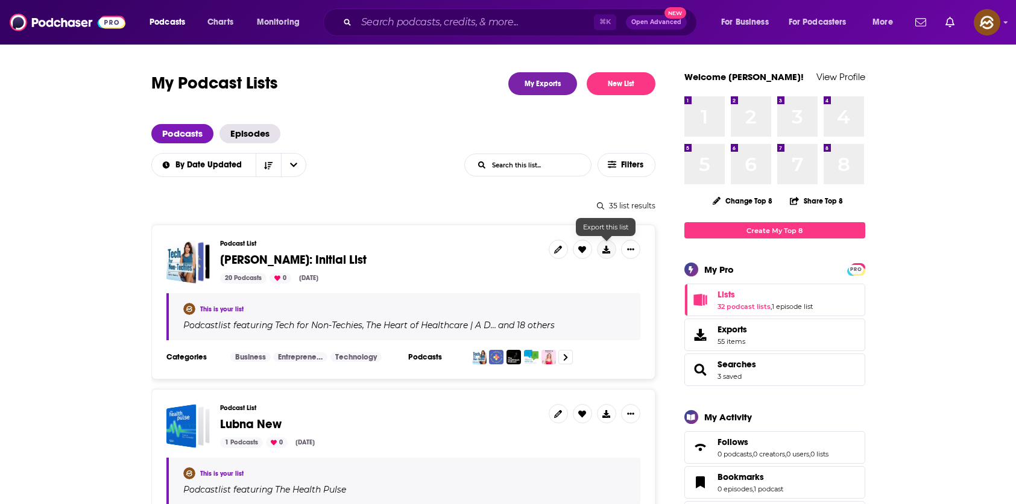
click at [605, 250] on icon at bounding box center [606, 250] width 8 height 8
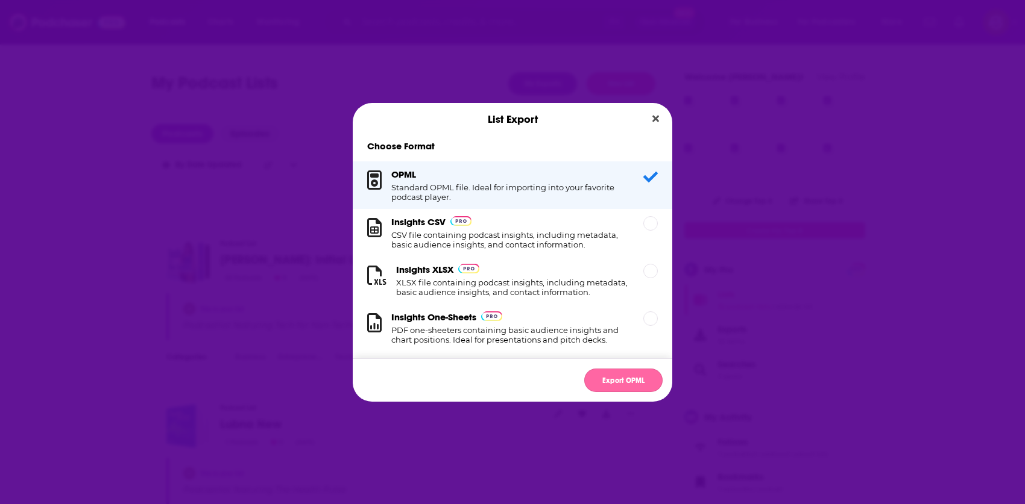
click at [626, 381] on button "Export OPML" at bounding box center [623, 381] width 78 height 24
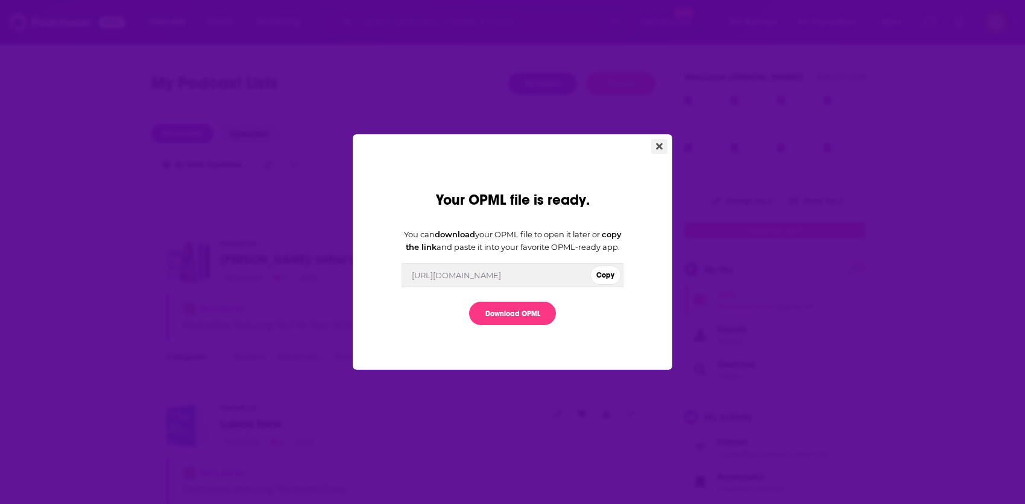
click at [658, 142] on icon "Close" at bounding box center [659, 147] width 7 height 10
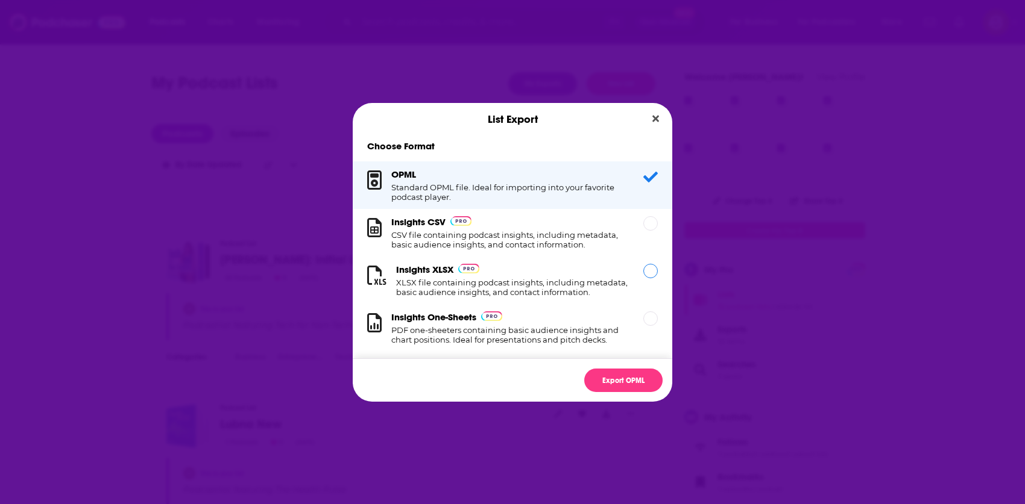
drag, startPoint x: 577, startPoint y: 287, endPoint x: 579, endPoint y: 294, distance: 6.9
click at [577, 287] on h1 "XLSX file containing podcast insights, including metadata, basic audience insig…" at bounding box center [512, 287] width 233 height 19
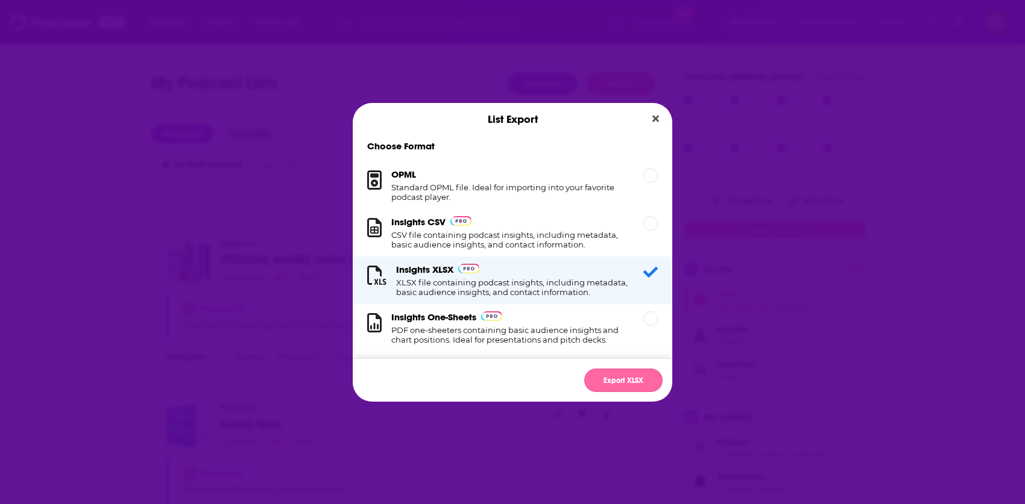
click at [598, 369] on button "Export XLSX" at bounding box center [623, 381] width 78 height 24
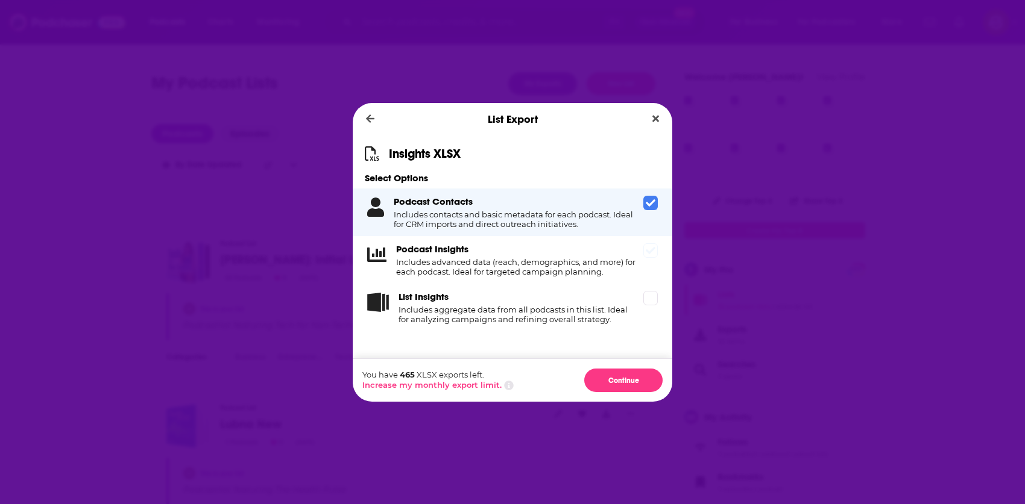
click at [556, 278] on div "Podcast Insights Includes advanced data (reach, demographics, and more) for eac…" at bounding box center [512, 260] width 319 height 48
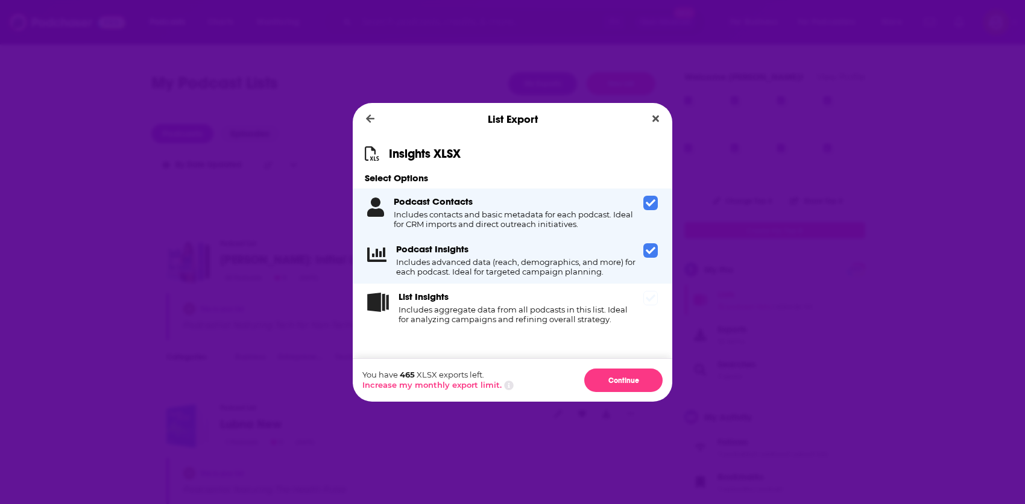
drag, startPoint x: 559, startPoint y: 321, endPoint x: 551, endPoint y: 369, distance: 48.2
click at [559, 321] on h4 "Includes aggregate data from all podcasts in this list. Ideal for analyzing cam…" at bounding box center [518, 314] width 240 height 19
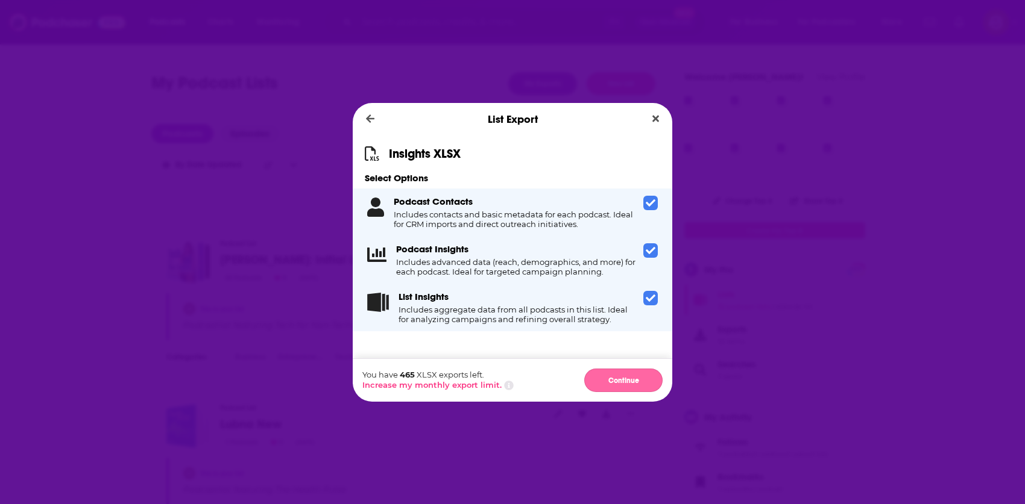
click at [633, 377] on button "Continue" at bounding box center [623, 381] width 78 height 24
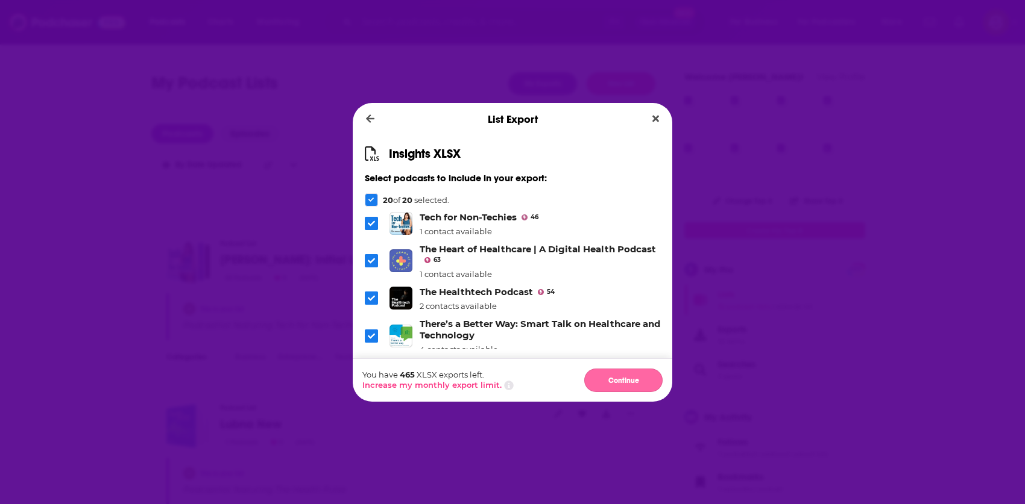
click at [618, 385] on button "Continue" at bounding box center [623, 381] width 78 height 24
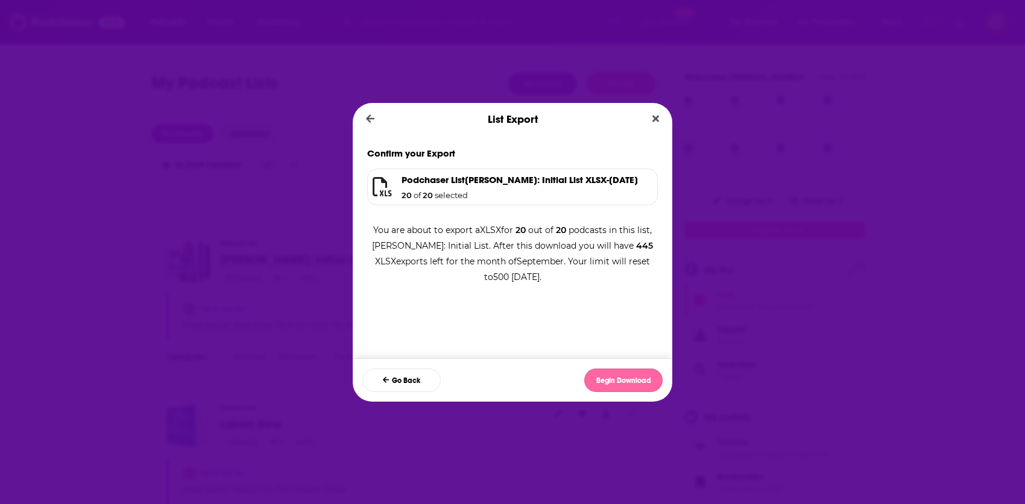
click at [643, 389] on button "Begin Download" at bounding box center [623, 381] width 78 height 24
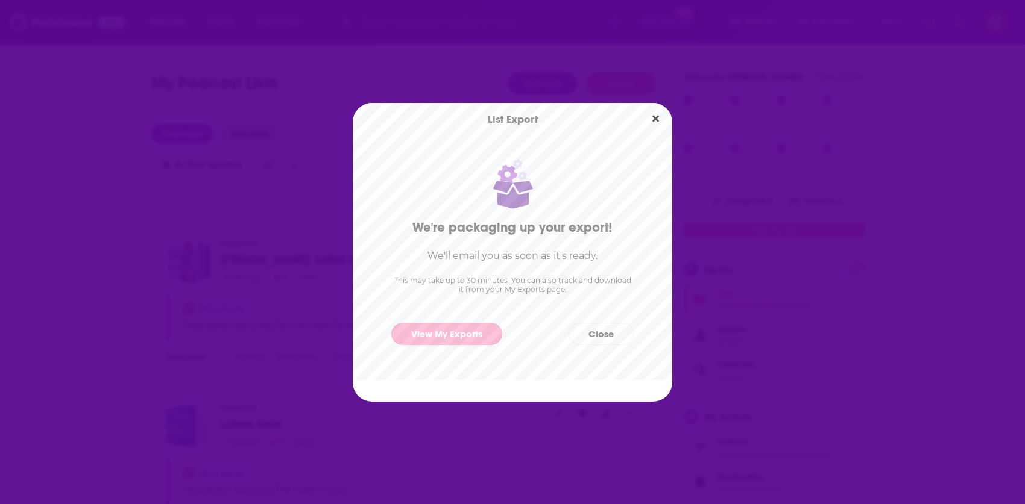
click at [462, 337] on link "View My Exports" at bounding box center [446, 334] width 111 height 22
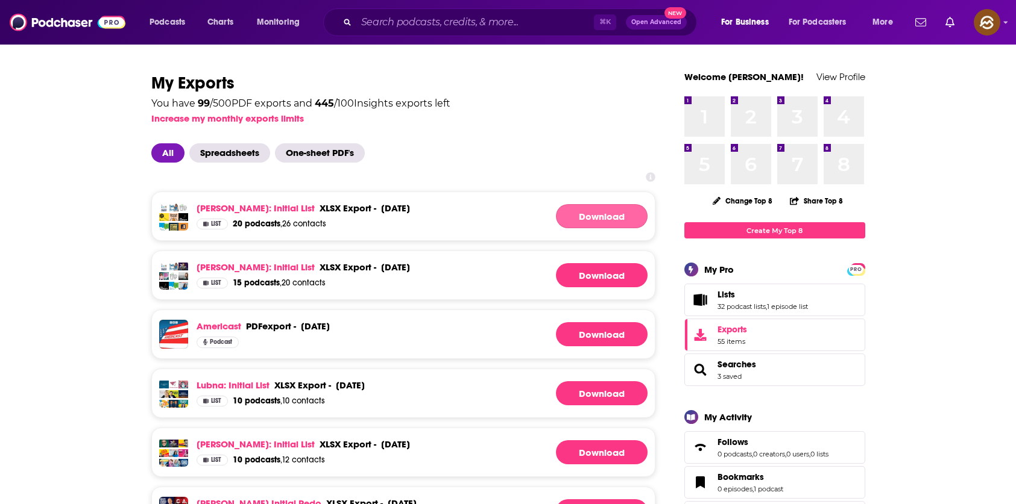
click at [612, 223] on link "Download" at bounding box center [602, 216] width 92 height 24
drag, startPoint x: 112, startPoint y: 168, endPoint x: 23, endPoint y: 213, distance: 99.7
click at [573, 212] on link "Download" at bounding box center [602, 216] width 92 height 24
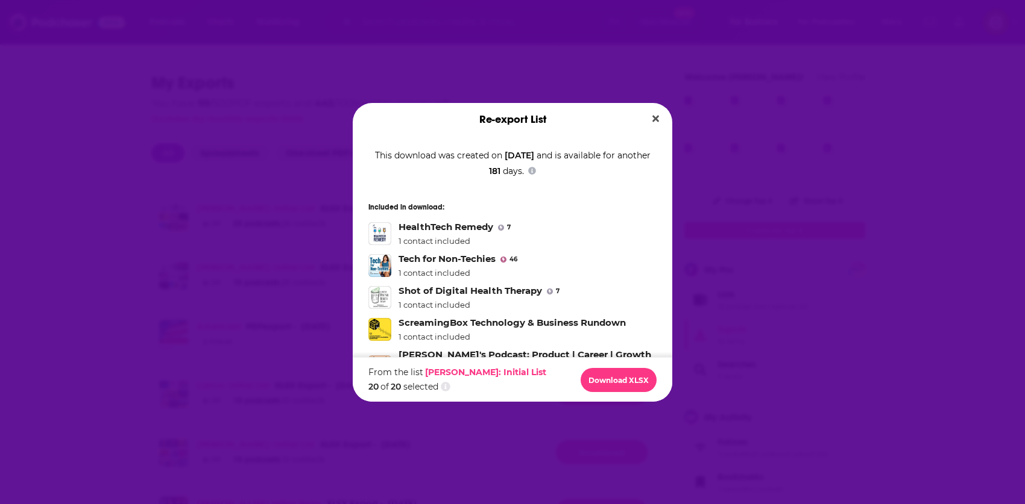
click at [804, 385] on div "Re-export List This download was created on [DATE] and is available for another…" at bounding box center [512, 252] width 1025 height 504
